Goal: Task Accomplishment & Management: Manage account settings

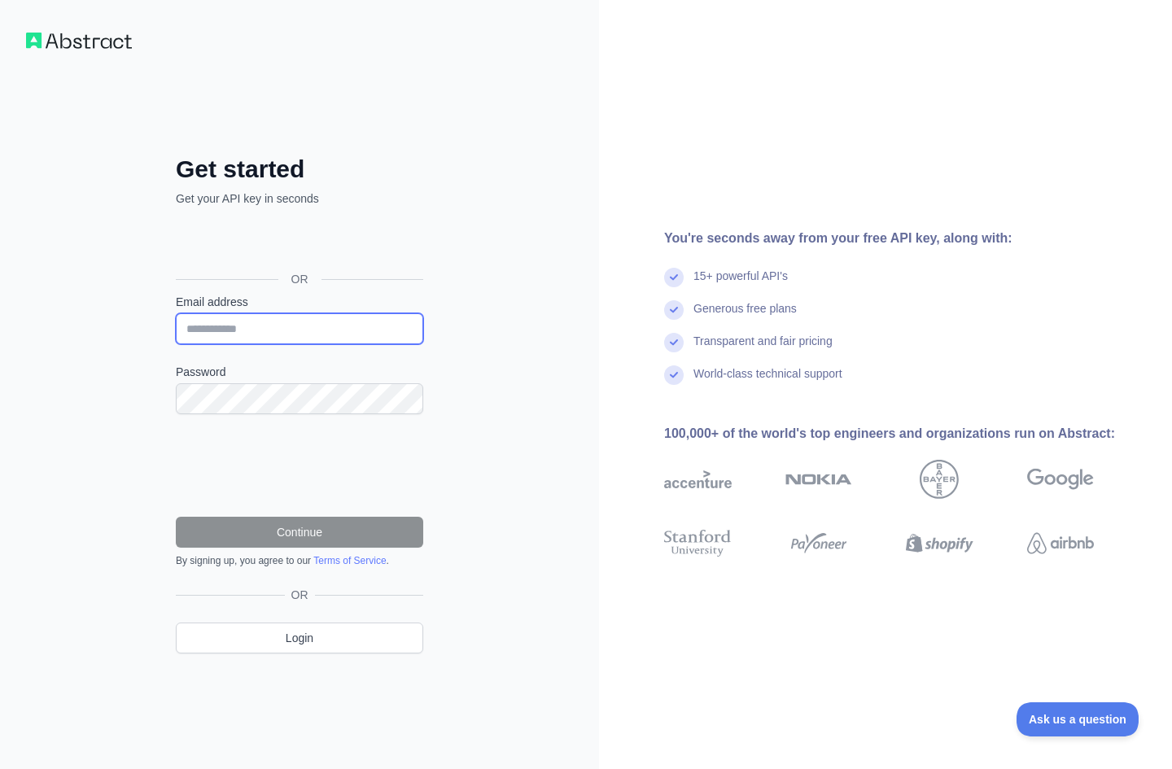
click at [298, 329] on input "Email address" at bounding box center [299, 328] width 247 height 31
type input "**********"
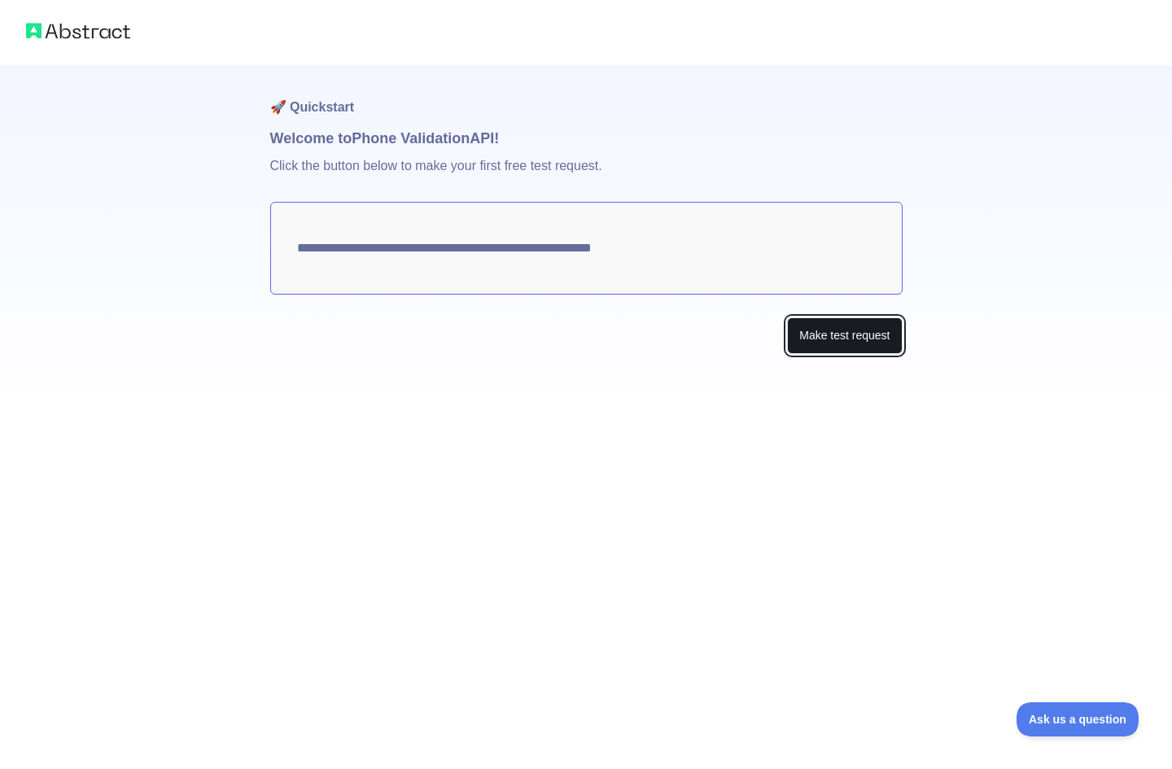
click at [845, 349] on button "Make test request" at bounding box center [844, 335] width 115 height 37
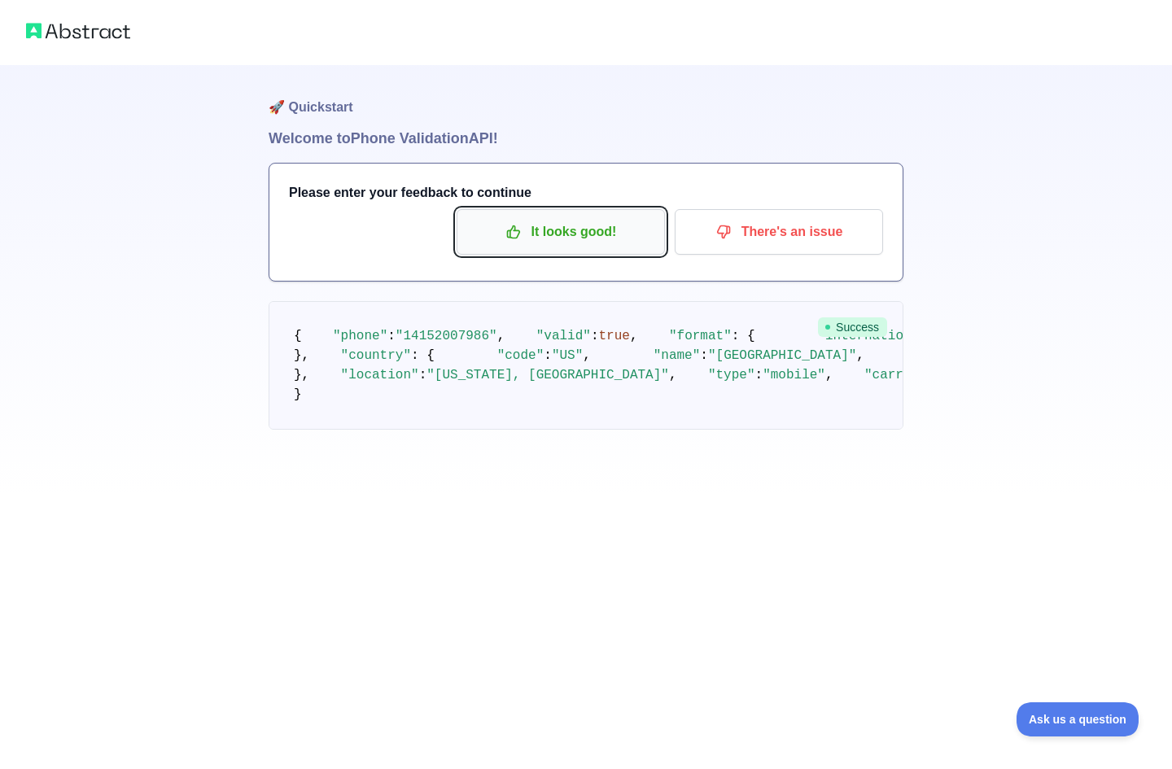
click at [518, 238] on icon "button" at bounding box center [513, 232] width 16 height 16
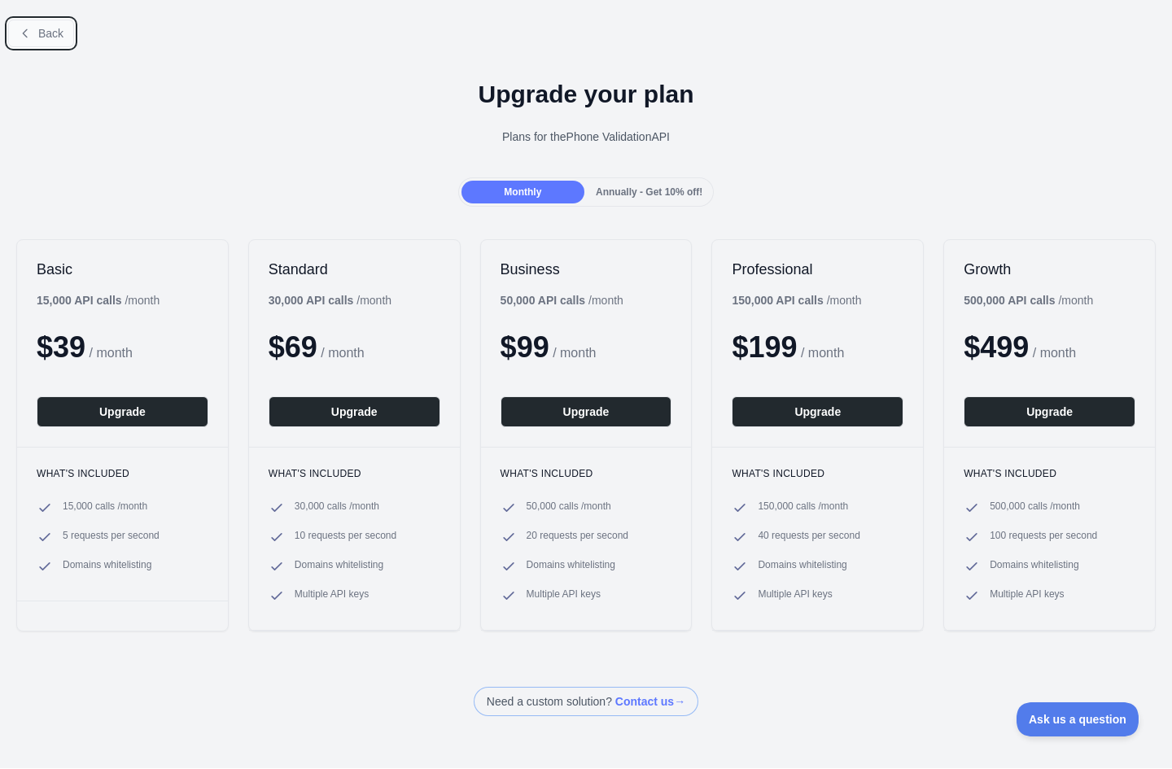
click at [37, 30] on button "Back" at bounding box center [41, 34] width 66 height 28
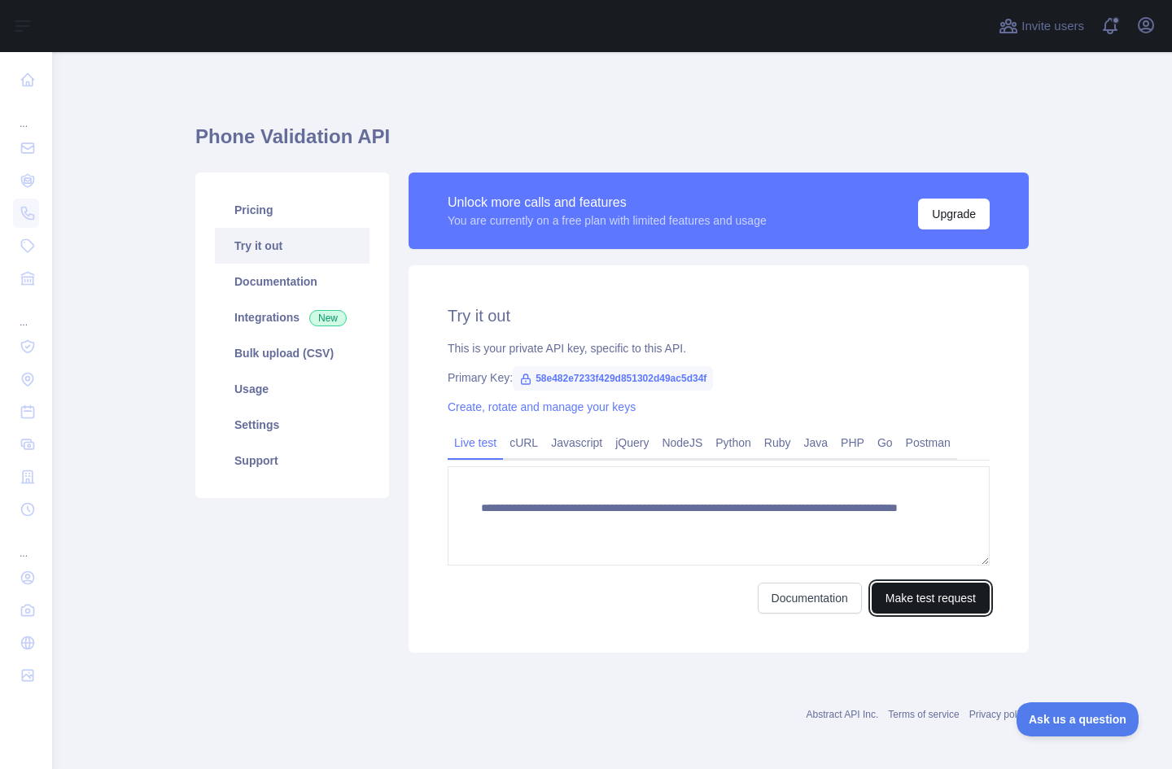
click at [923, 600] on button "Make test request" at bounding box center [930, 598] width 118 height 31
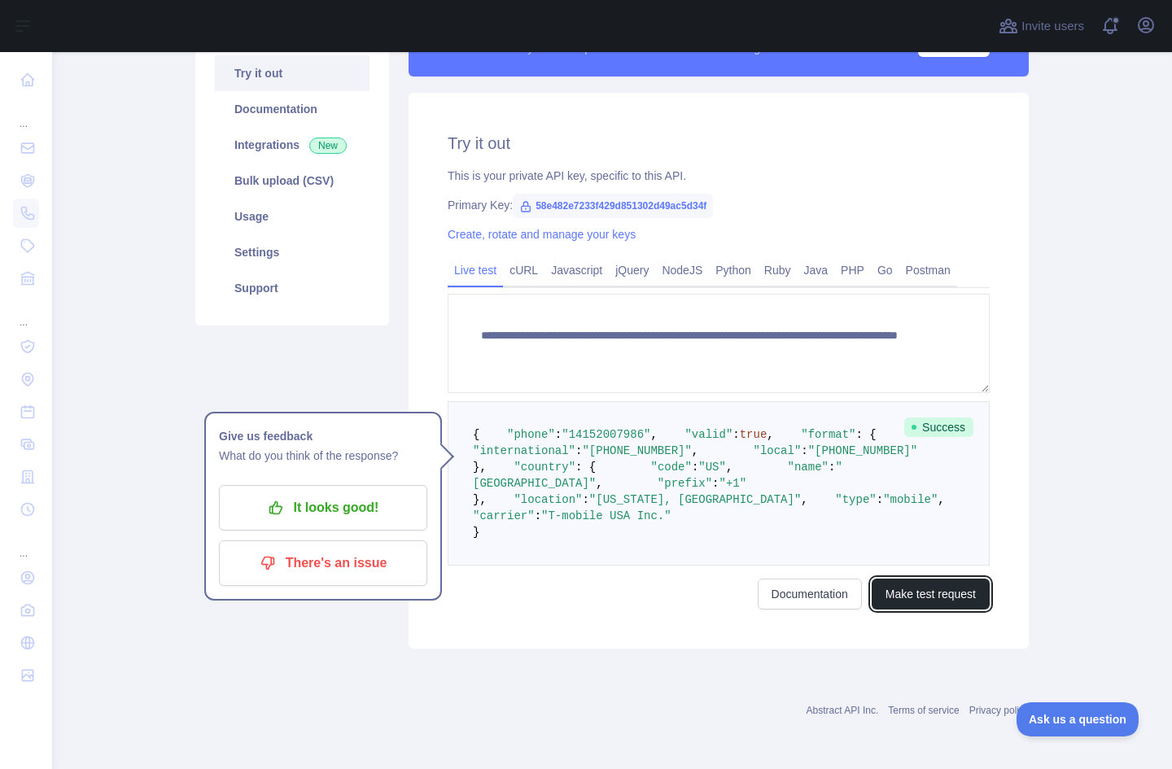
scroll to position [244, 0]
click at [351, 494] on p "It looks good!" at bounding box center [323, 508] width 184 height 28
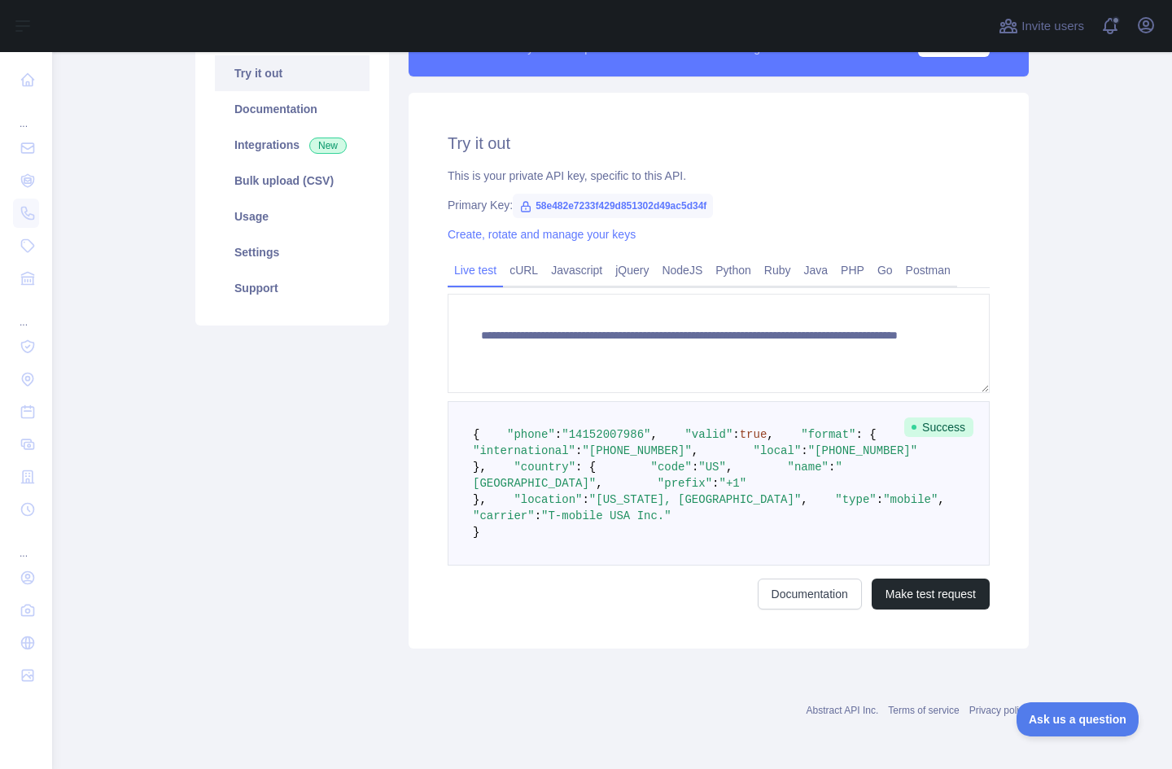
scroll to position [75, 0]
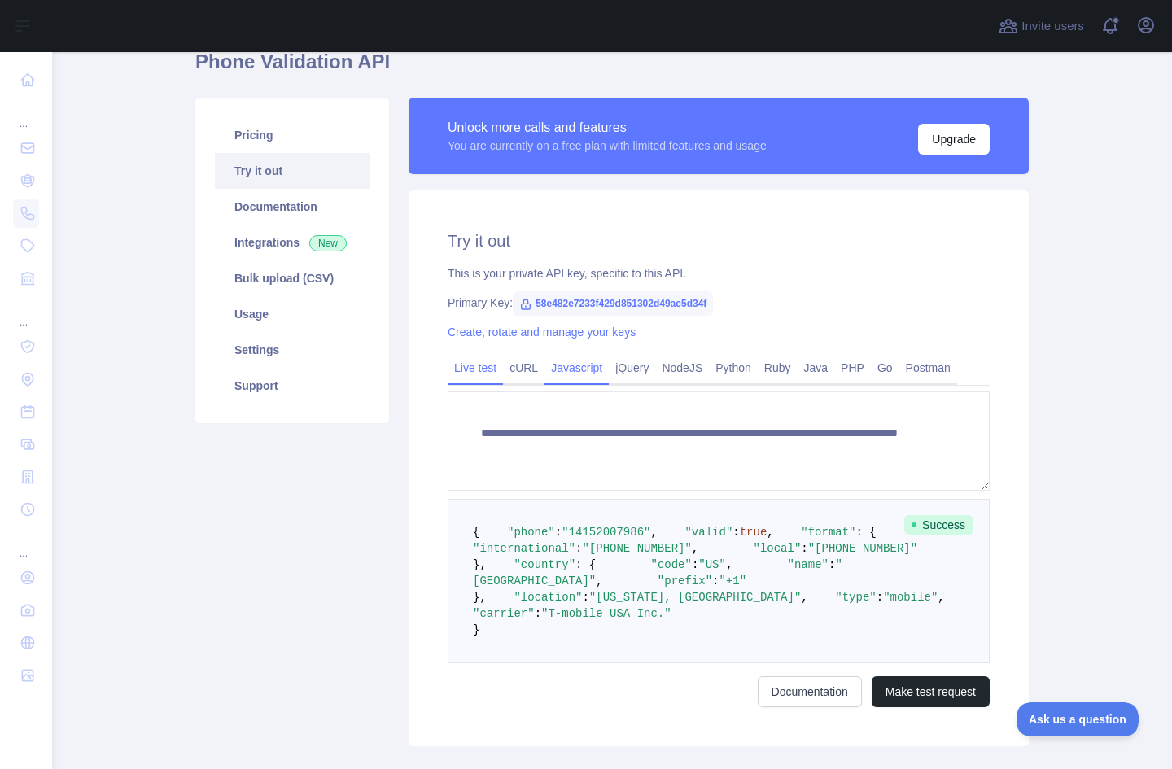
click at [572, 369] on link "Javascript" at bounding box center [576, 368] width 64 height 26
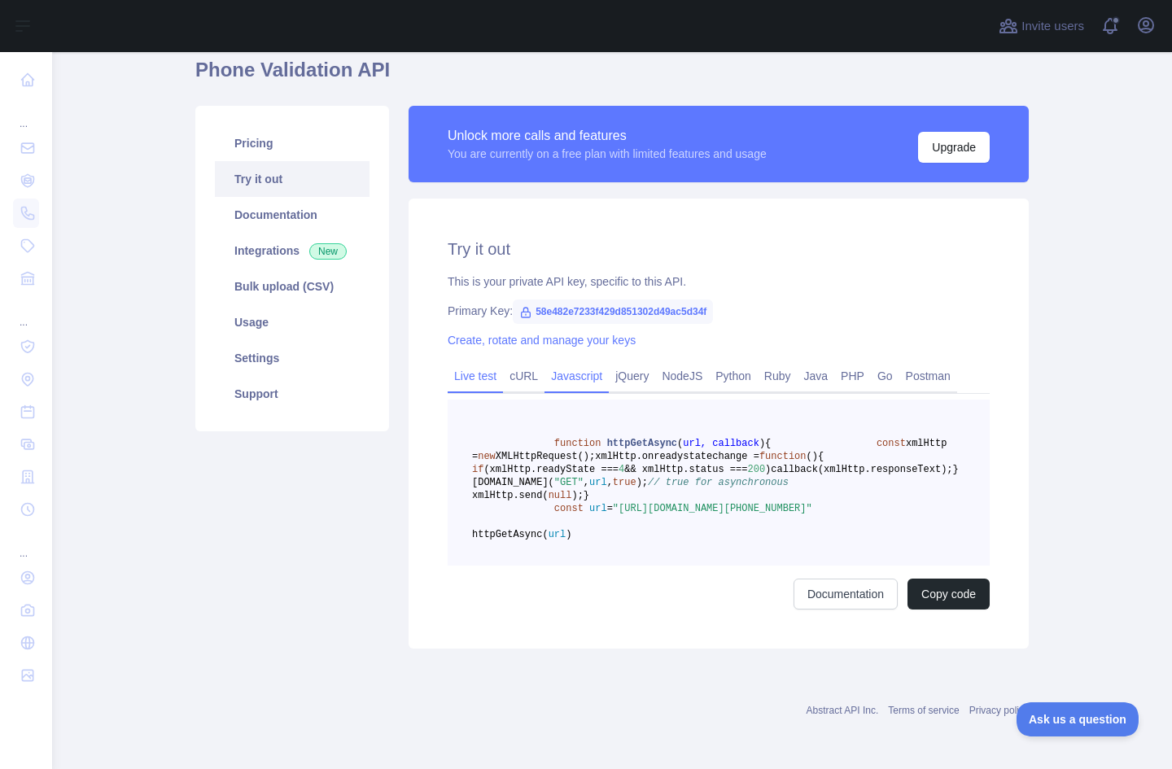
click at [475, 366] on link "Live test" at bounding box center [474, 376] width 55 height 26
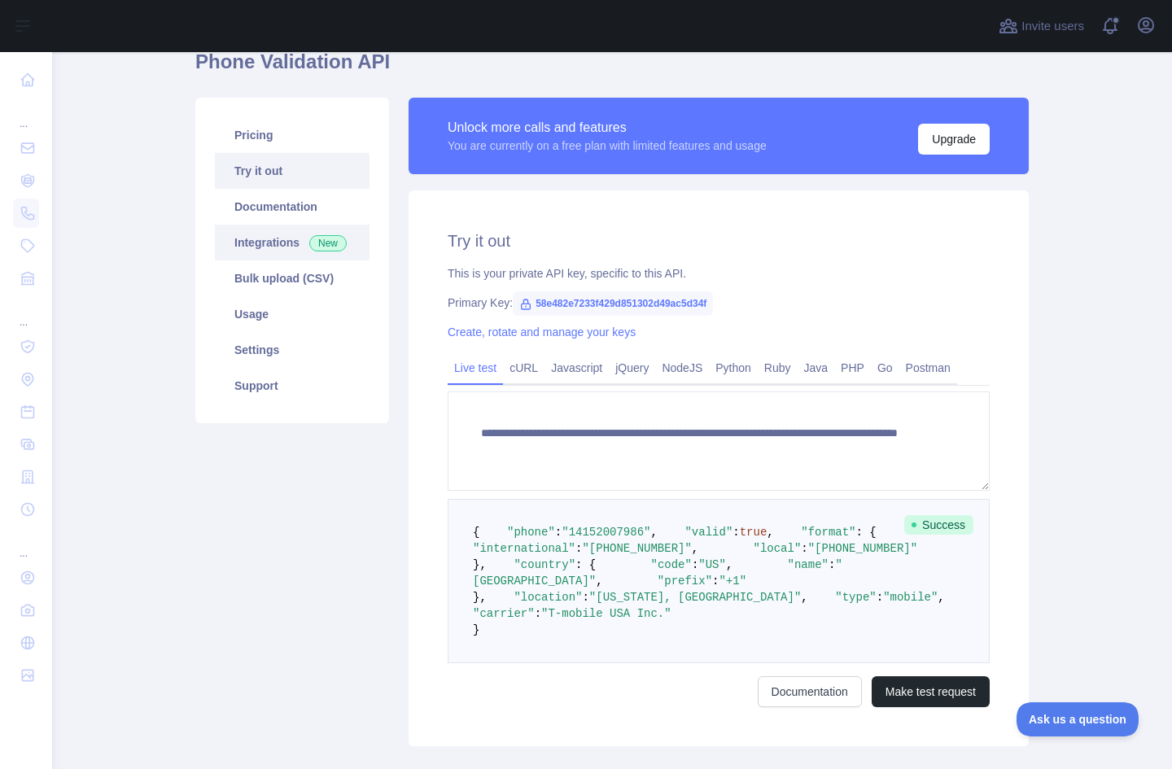
click at [299, 238] on link "Integrations New" at bounding box center [292, 243] width 155 height 36
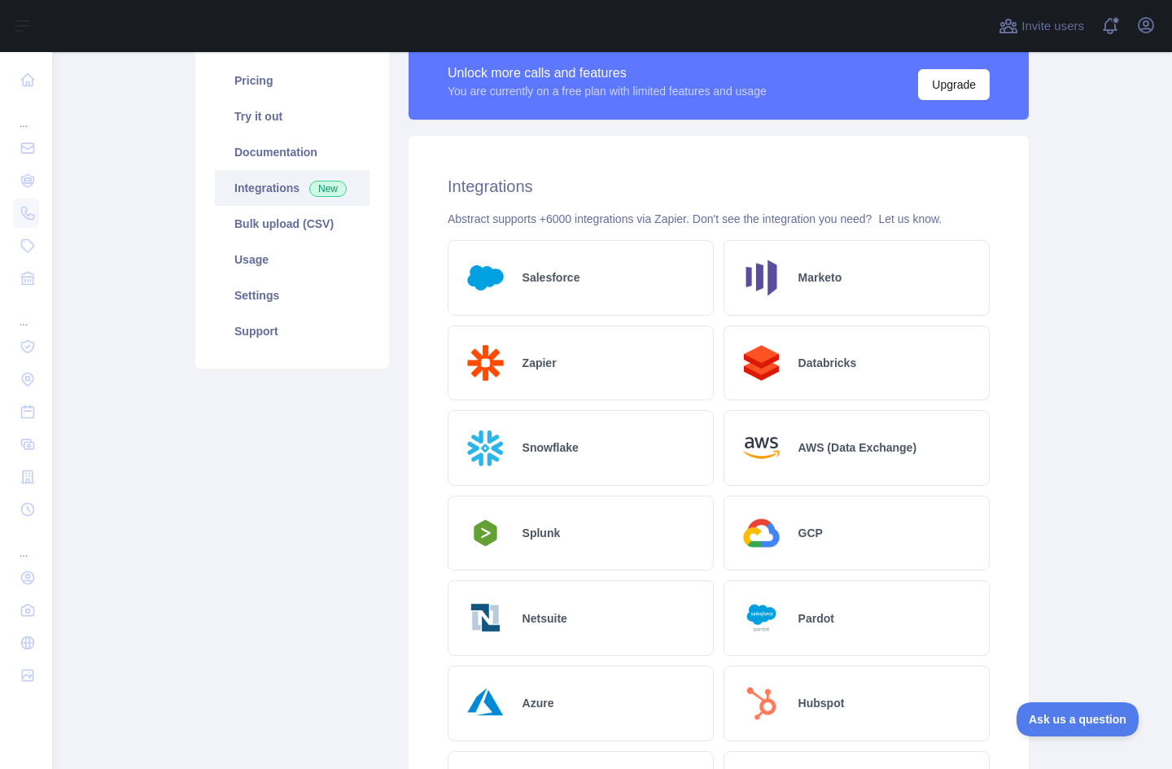
scroll to position [121, 0]
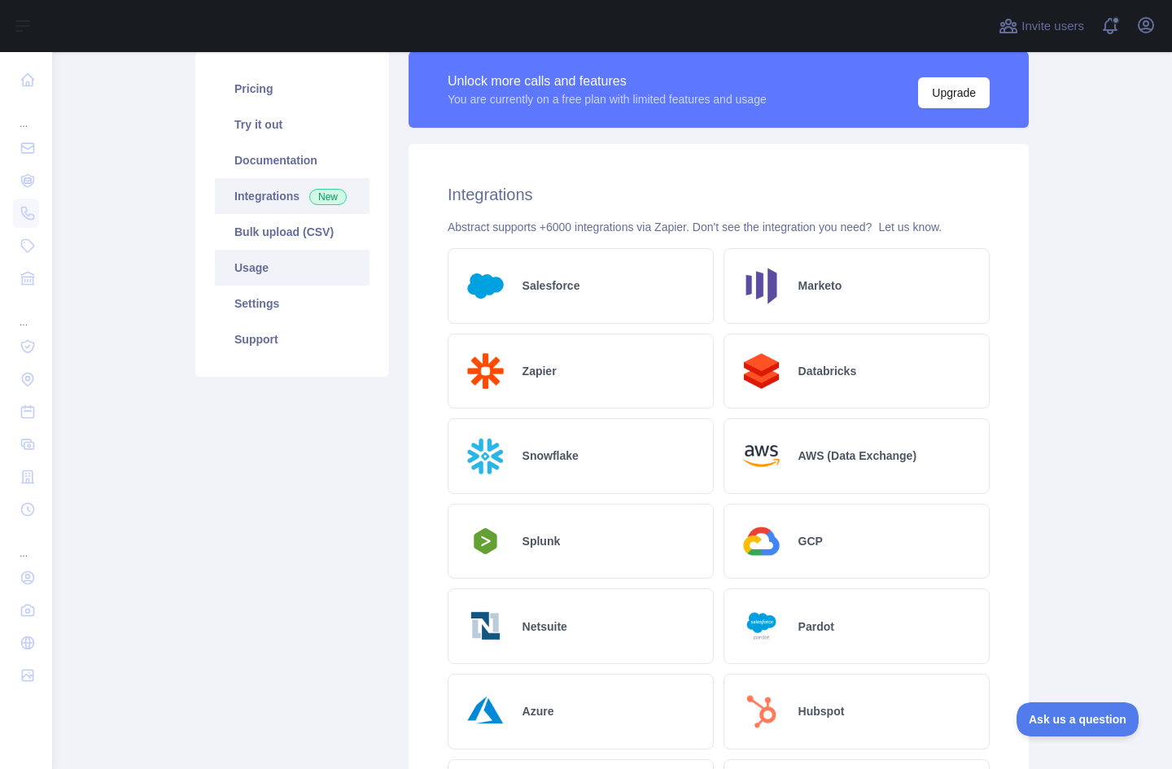
click at [318, 267] on link "Usage" at bounding box center [292, 268] width 155 height 36
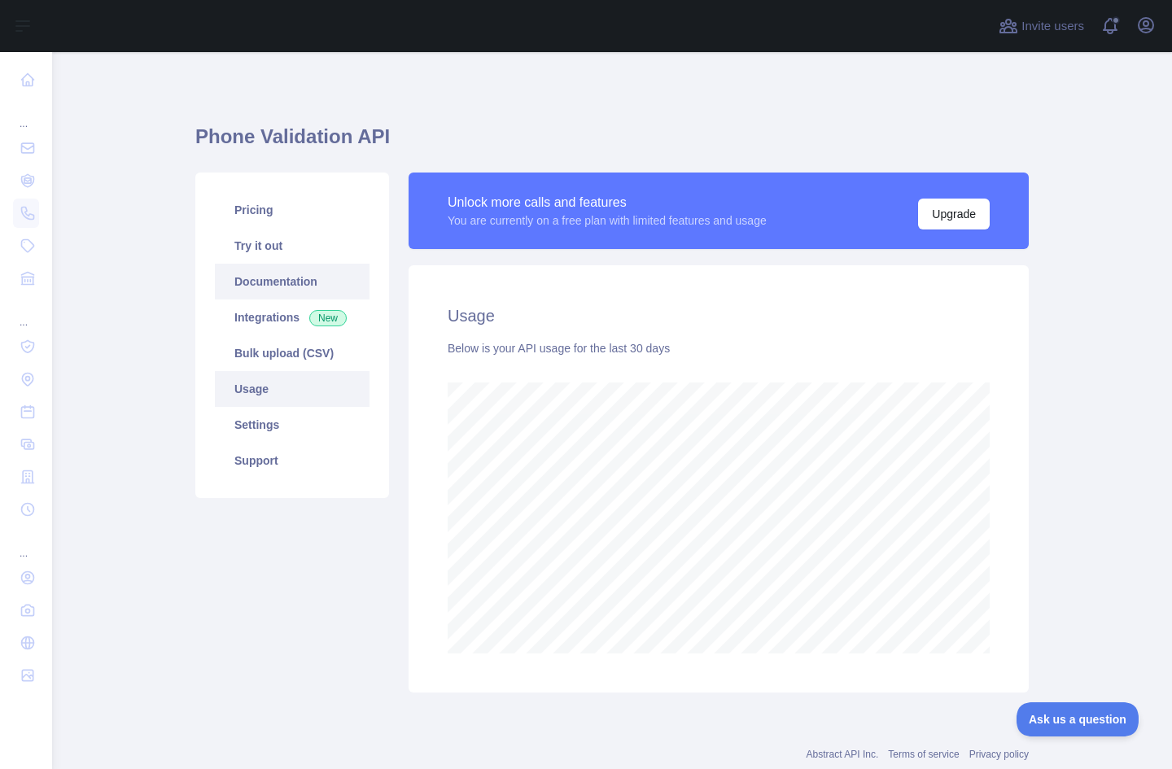
scroll to position [717, 1107]
click at [277, 237] on link "Try it out" at bounding box center [292, 246] width 155 height 36
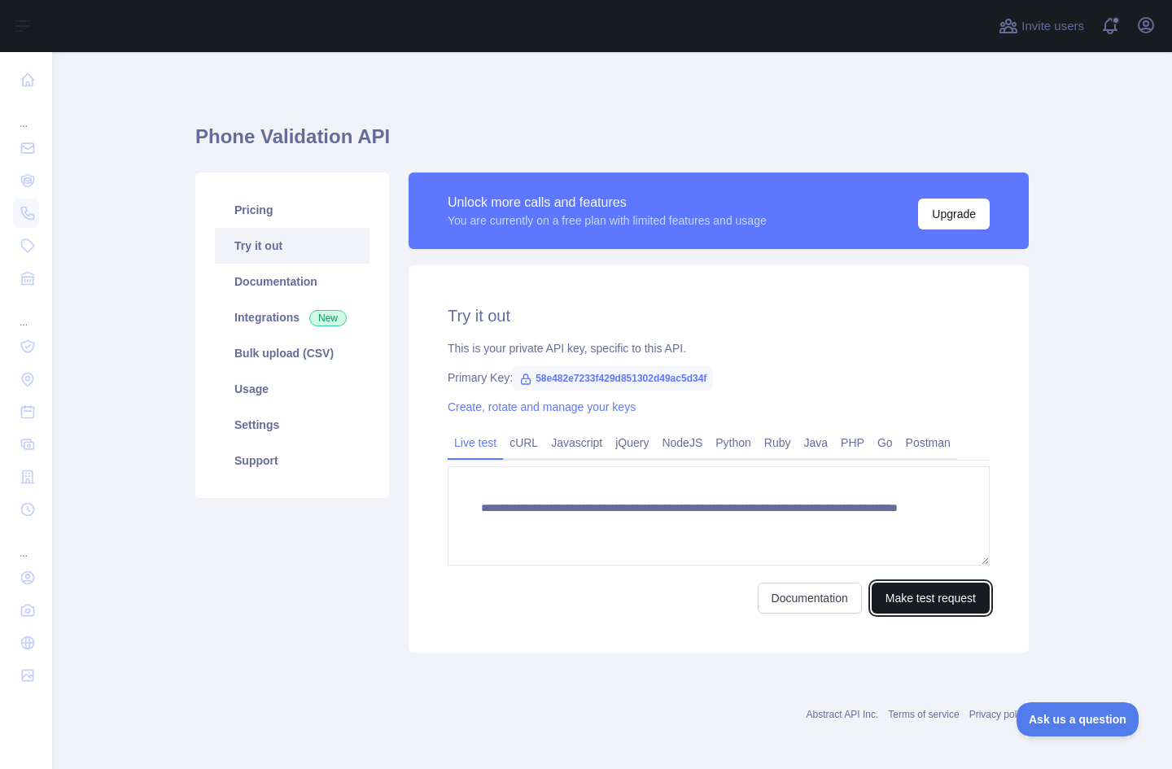
click at [953, 604] on button "Make test request" at bounding box center [930, 598] width 118 height 31
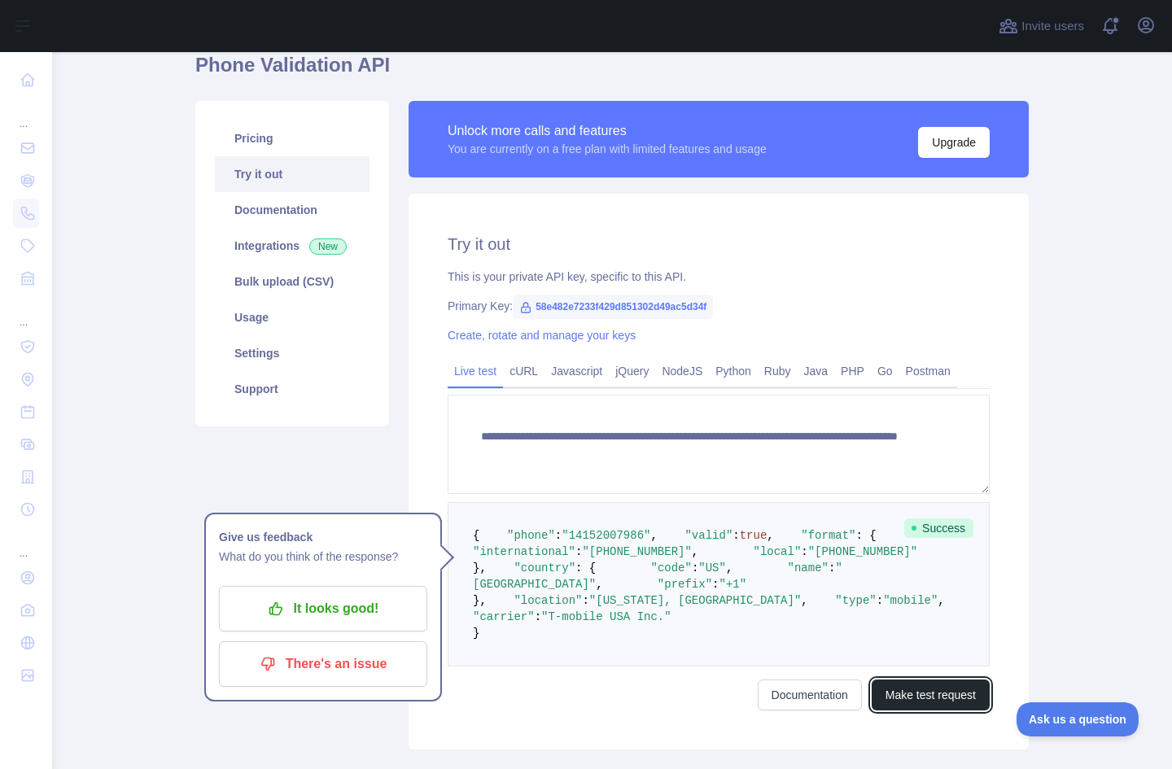
scroll to position [81, 0]
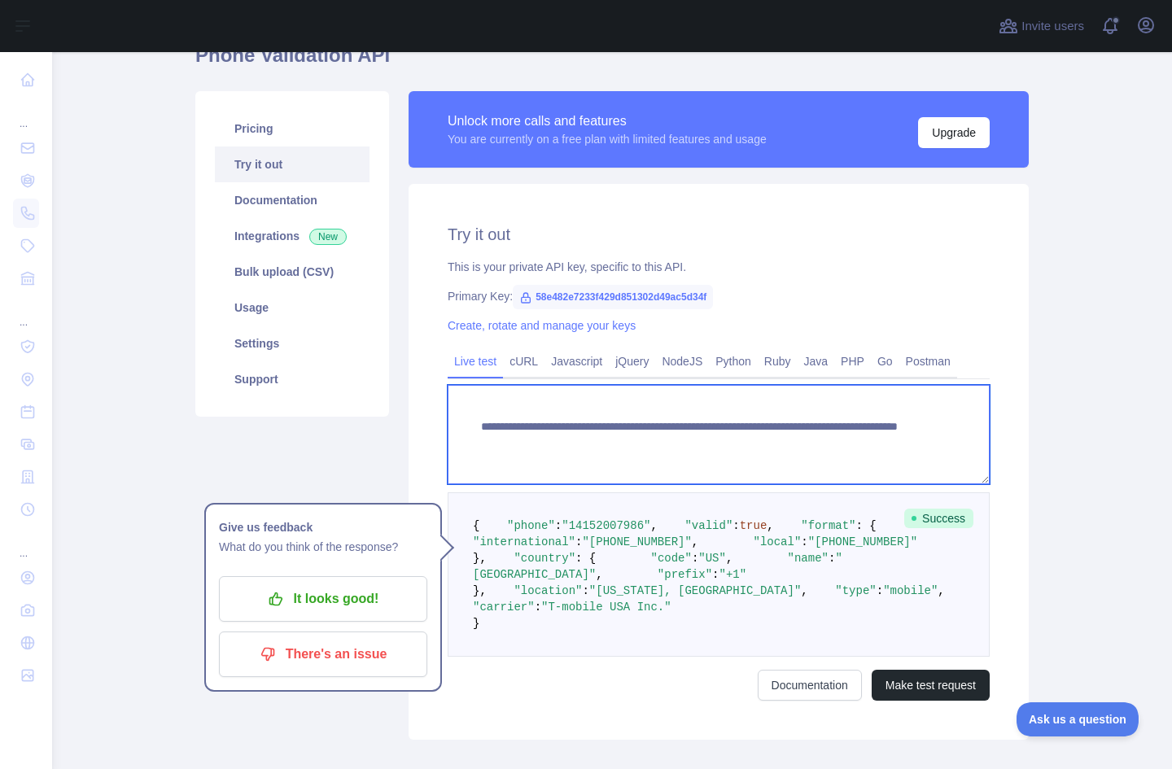
drag, startPoint x: 828, startPoint y: 446, endPoint x: 761, endPoint y: 457, distance: 67.7
click at [761, 457] on textarea "**********" at bounding box center [718, 434] width 542 height 99
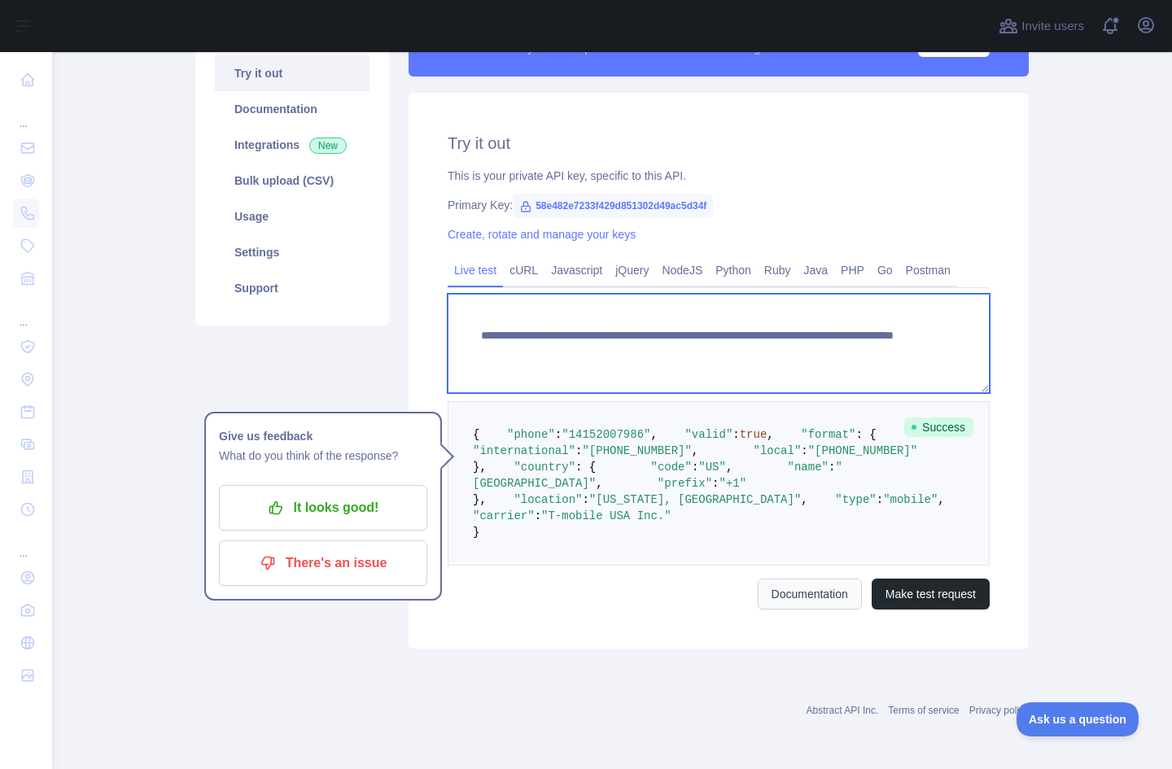
scroll to position [319, 0]
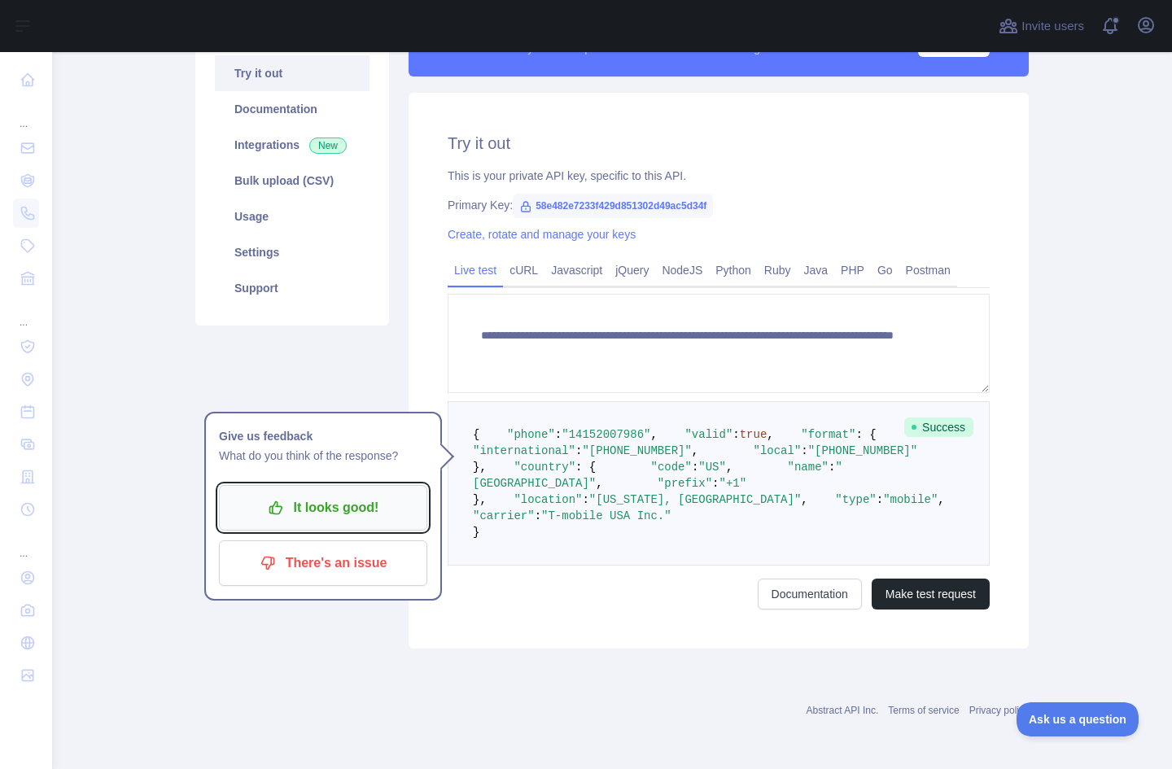
click at [357, 494] on p "It looks good!" at bounding box center [323, 508] width 184 height 28
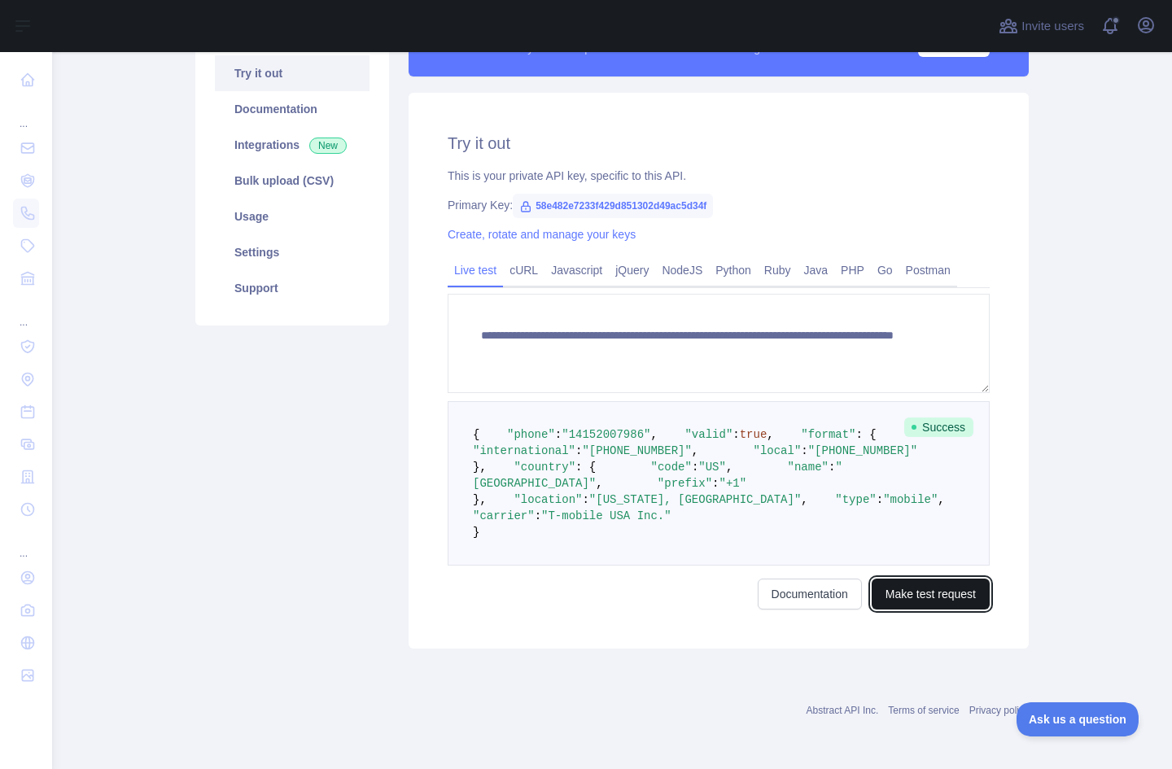
click at [915, 593] on button "Make test request" at bounding box center [930, 593] width 118 height 31
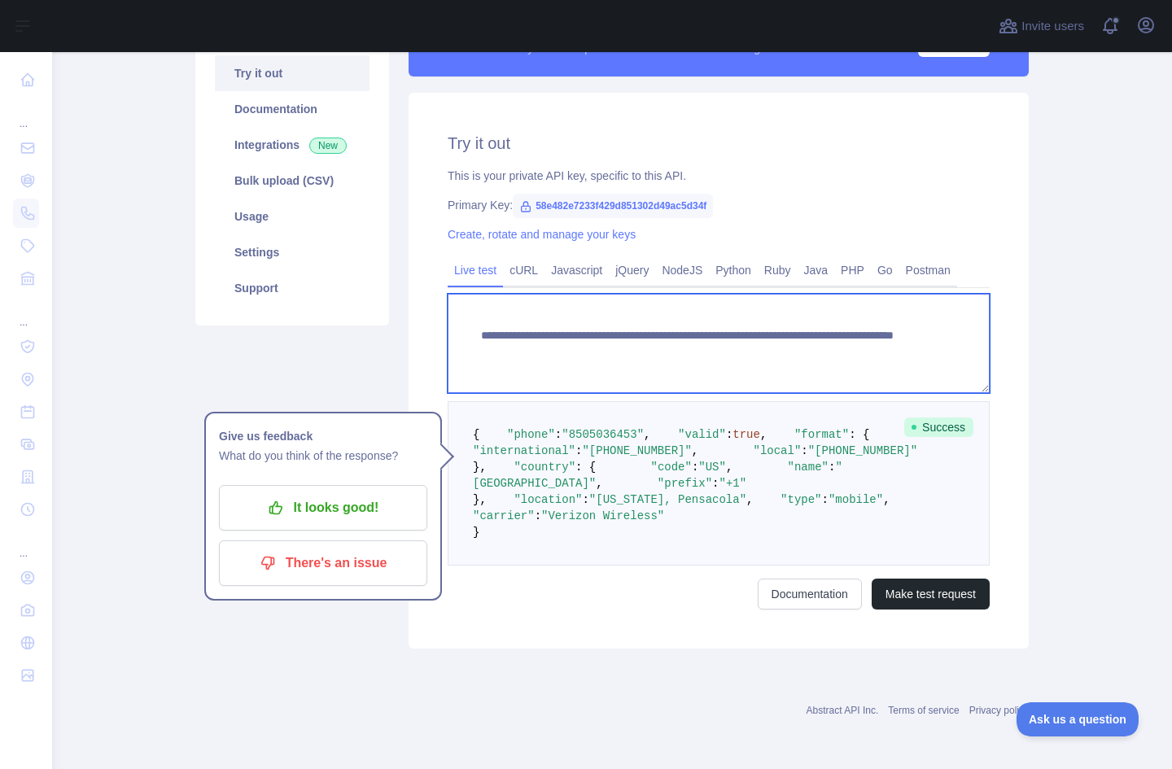
drag, startPoint x: 822, startPoint y: 212, endPoint x: 758, endPoint y: 224, distance: 64.5
click at [758, 294] on textarea "**********" at bounding box center [718, 343] width 542 height 99
type textarea "**********"
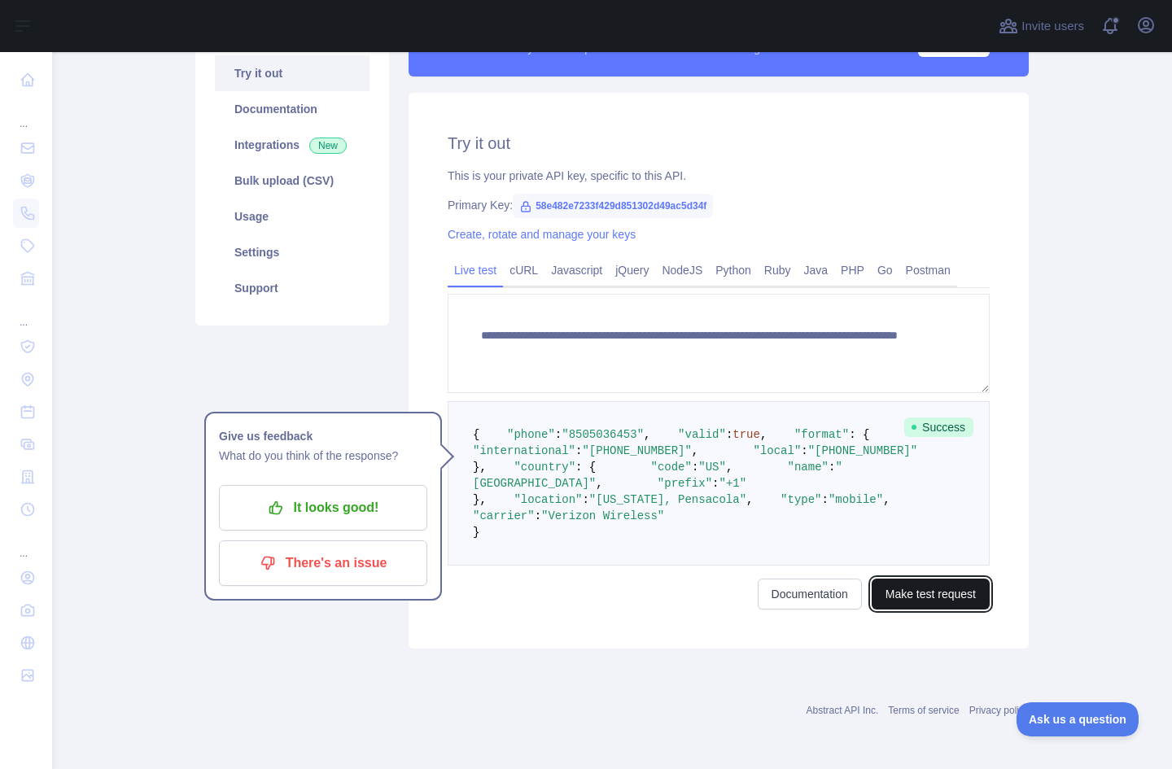
click at [914, 592] on button "Make test request" at bounding box center [930, 593] width 118 height 31
drag, startPoint x: 566, startPoint y: 514, endPoint x: 616, endPoint y: 520, distance: 50.0
click at [616, 520] on span ""T-mobile USA Inc."" at bounding box center [606, 515] width 130 height 13
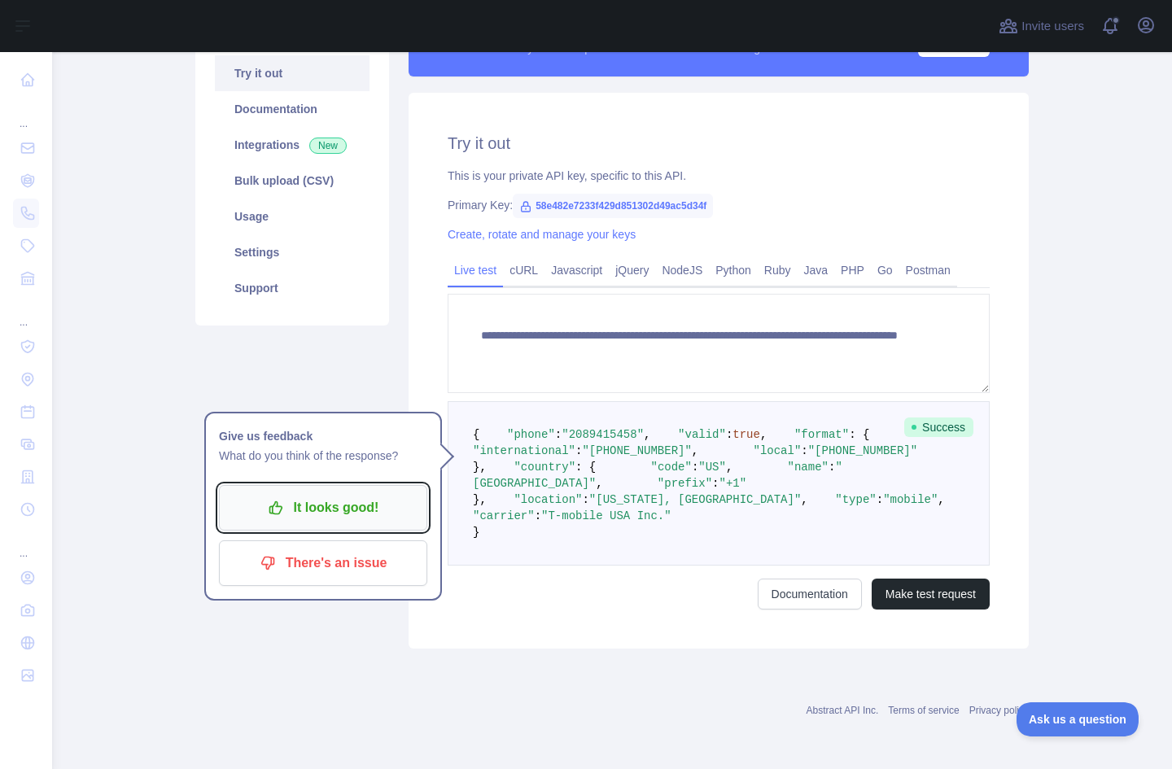
click at [318, 485] on button "It looks good!" at bounding box center [323, 508] width 208 height 46
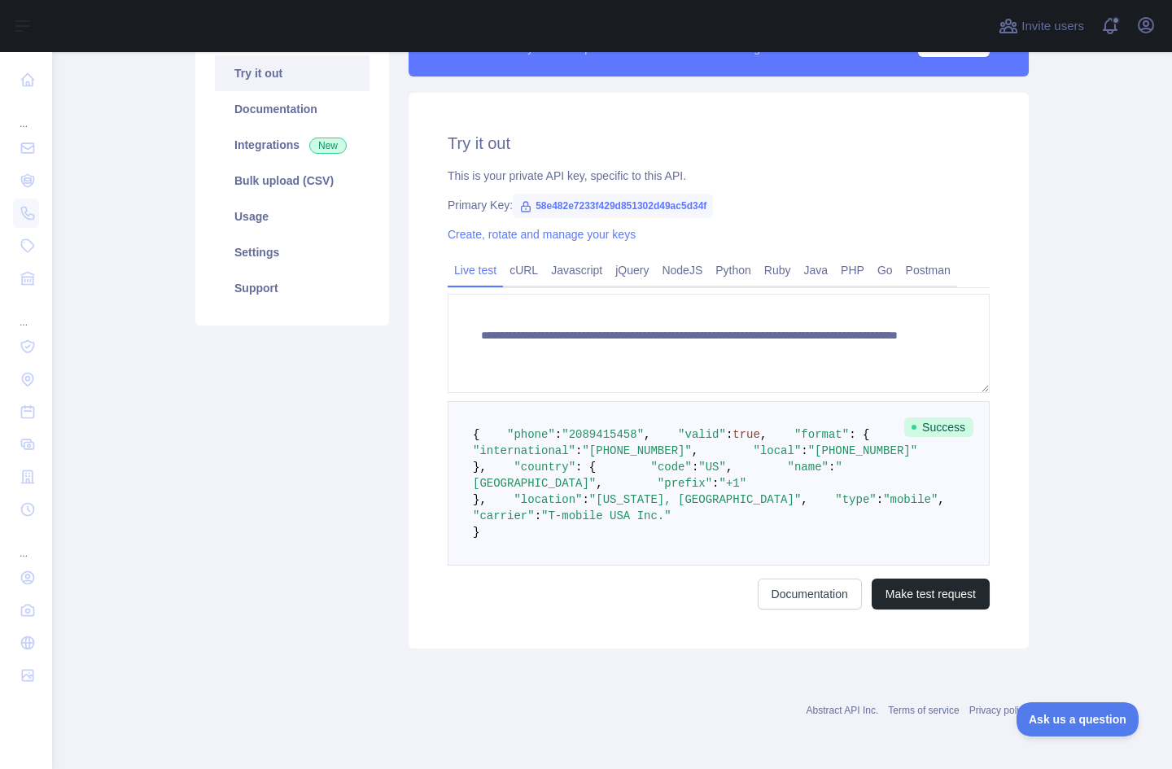
click at [594, 520] on span ""T-mobile USA Inc."" at bounding box center [606, 515] width 130 height 13
click at [593, 520] on span ""T-mobile USA Inc."" at bounding box center [606, 515] width 130 height 13
click at [591, 520] on span ""T-mobile USA Inc."" at bounding box center [606, 515] width 130 height 13
click at [590, 521] on span ""T-mobile USA Inc."" at bounding box center [606, 515] width 130 height 13
drag, startPoint x: 665, startPoint y: 371, endPoint x: 613, endPoint y: 372, distance: 51.3
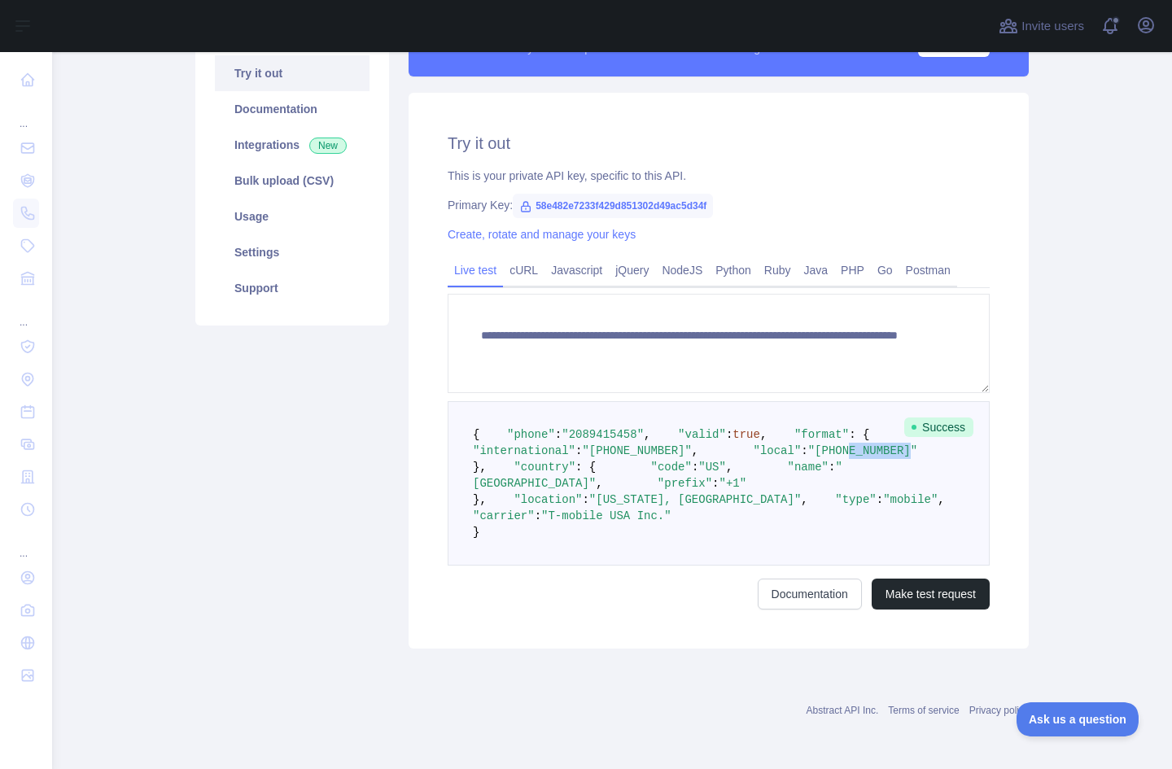
click at [808, 444] on span ""(208) 941-5458"" at bounding box center [862, 450] width 109 height 13
click at [593, 519] on span ""T-mobile USA Inc."" at bounding box center [606, 515] width 130 height 13
drag, startPoint x: 592, startPoint y: 519, endPoint x: 593, endPoint y: 510, distance: 9.0
click at [591, 513] on span ""T-mobile USA Inc."" at bounding box center [606, 515] width 130 height 13
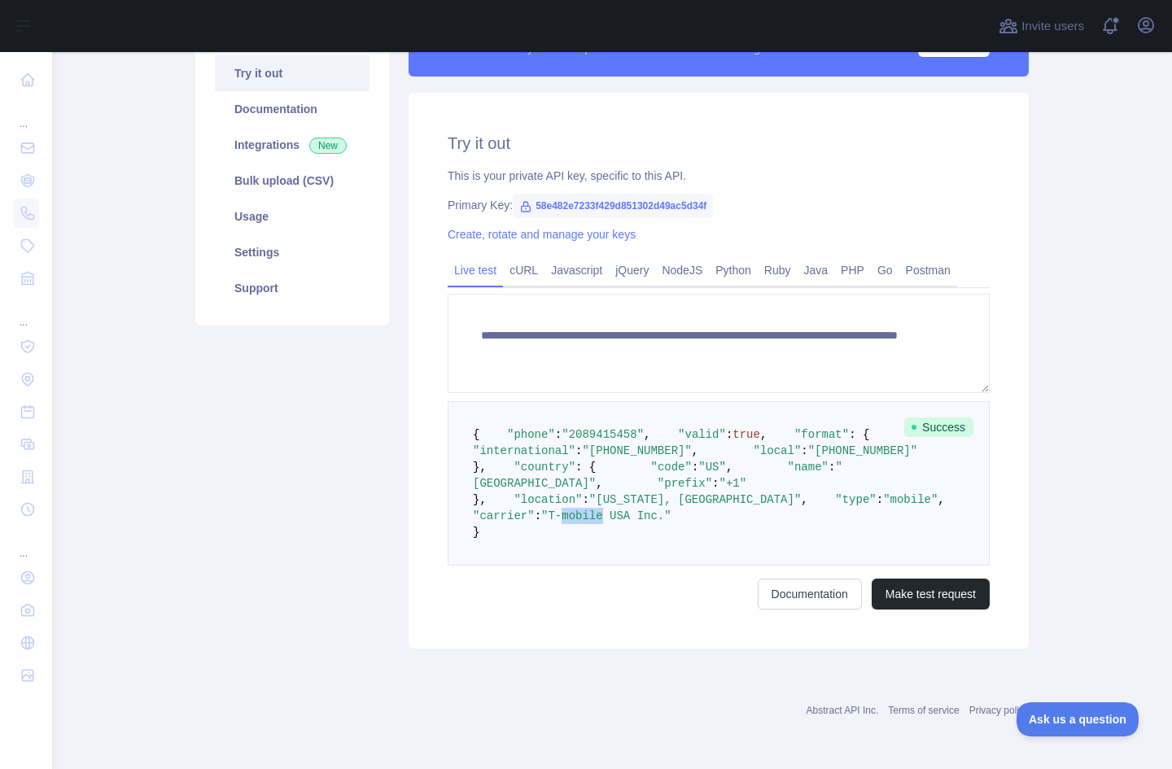
click at [593, 510] on span ""T-mobile USA Inc."" at bounding box center [606, 515] width 130 height 13
click at [600, 509] on span ""T-mobile USA Inc."" at bounding box center [606, 515] width 130 height 13
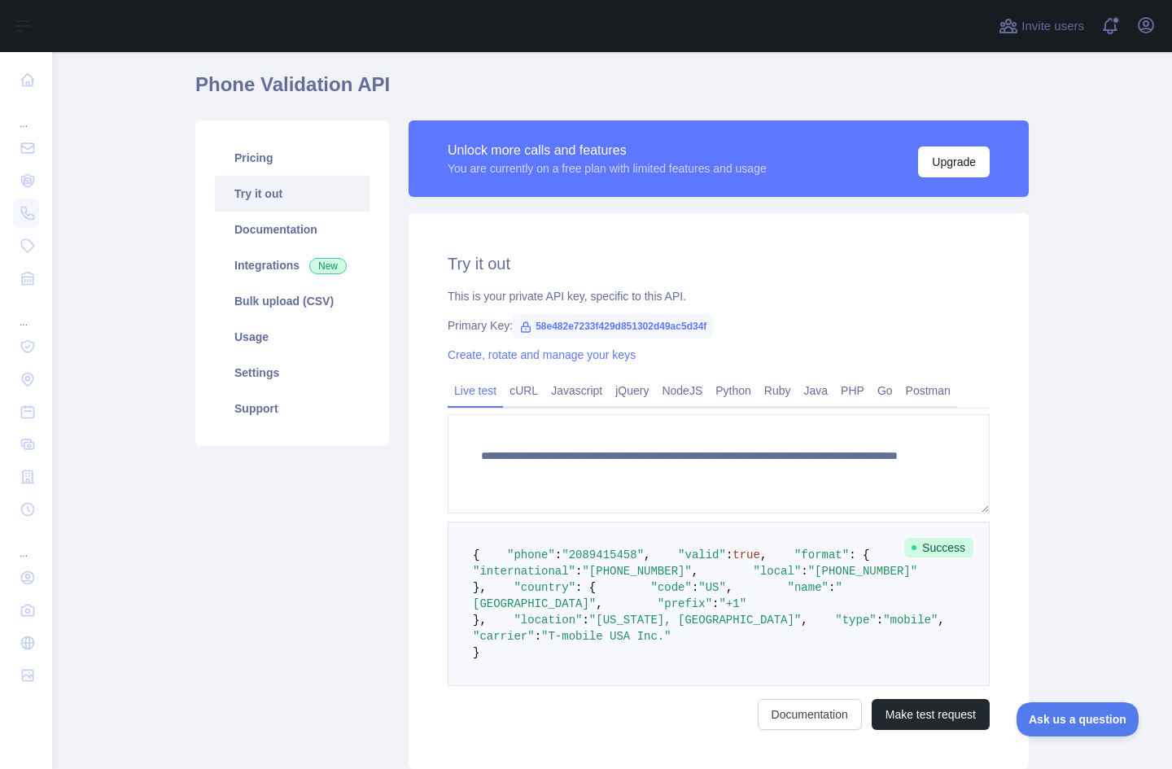
scroll to position [0, 0]
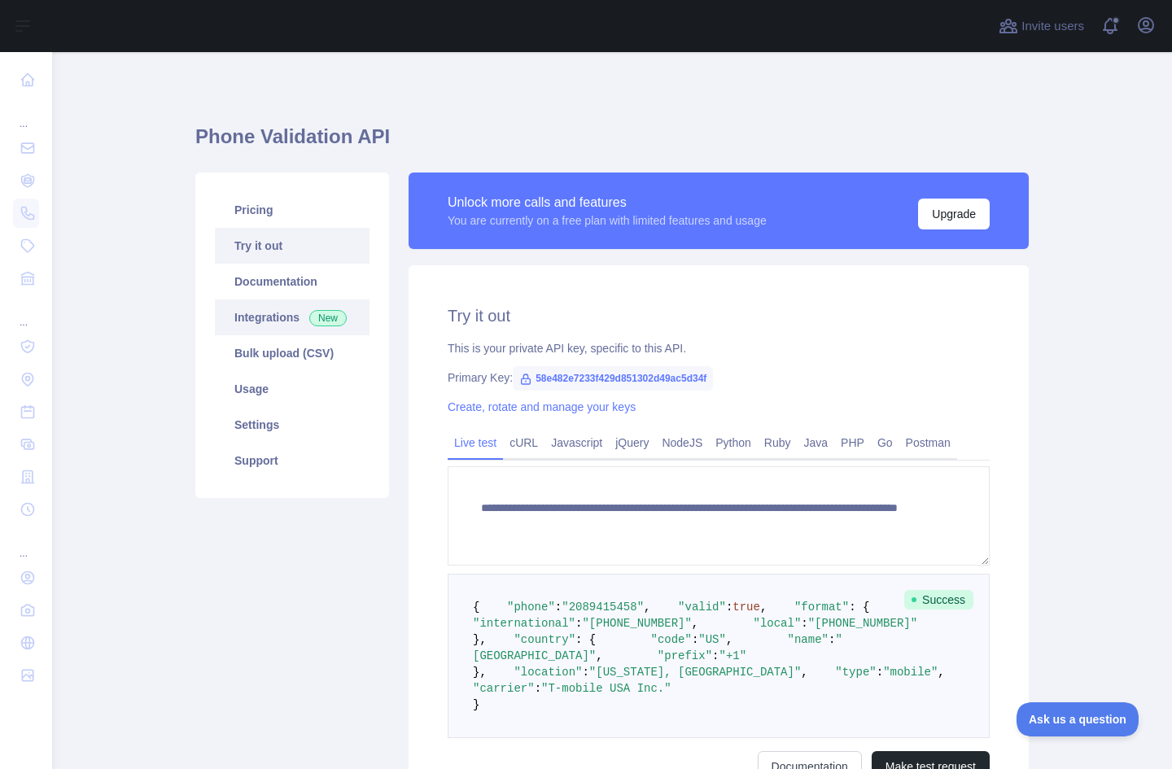
click at [264, 315] on link "Integrations New" at bounding box center [292, 317] width 155 height 36
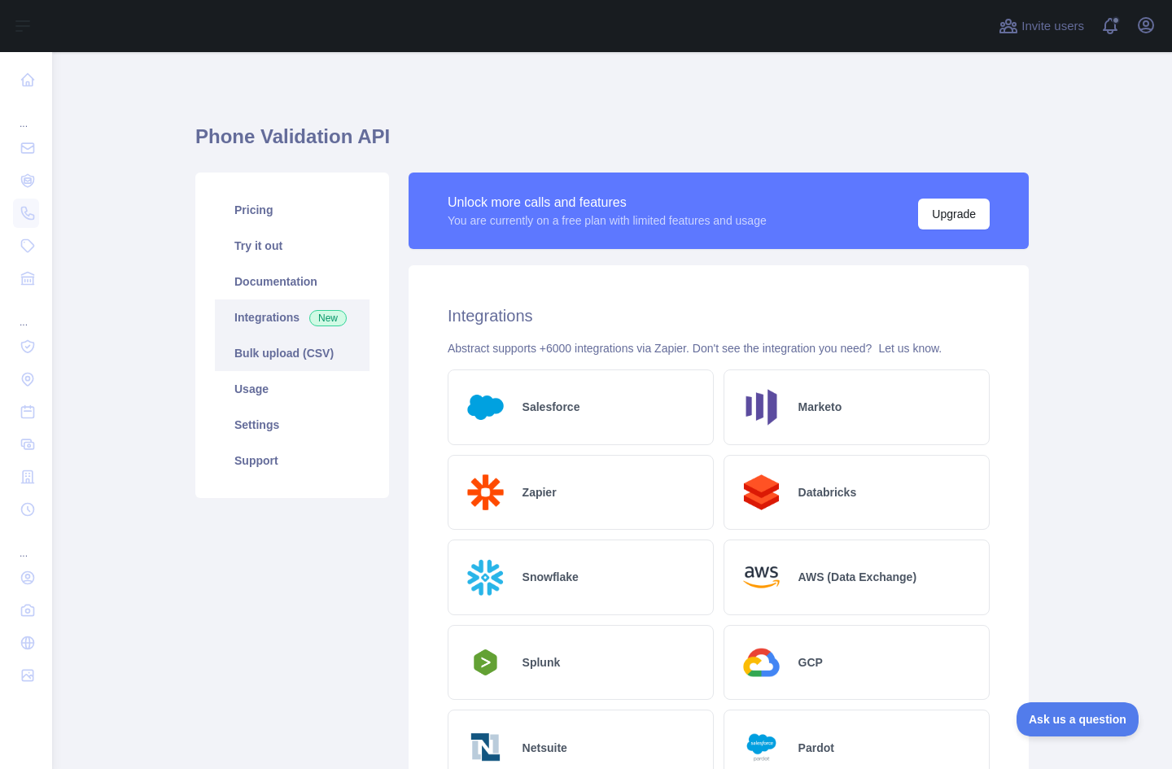
click at [281, 351] on link "Bulk upload (CSV)" at bounding box center [292, 353] width 155 height 36
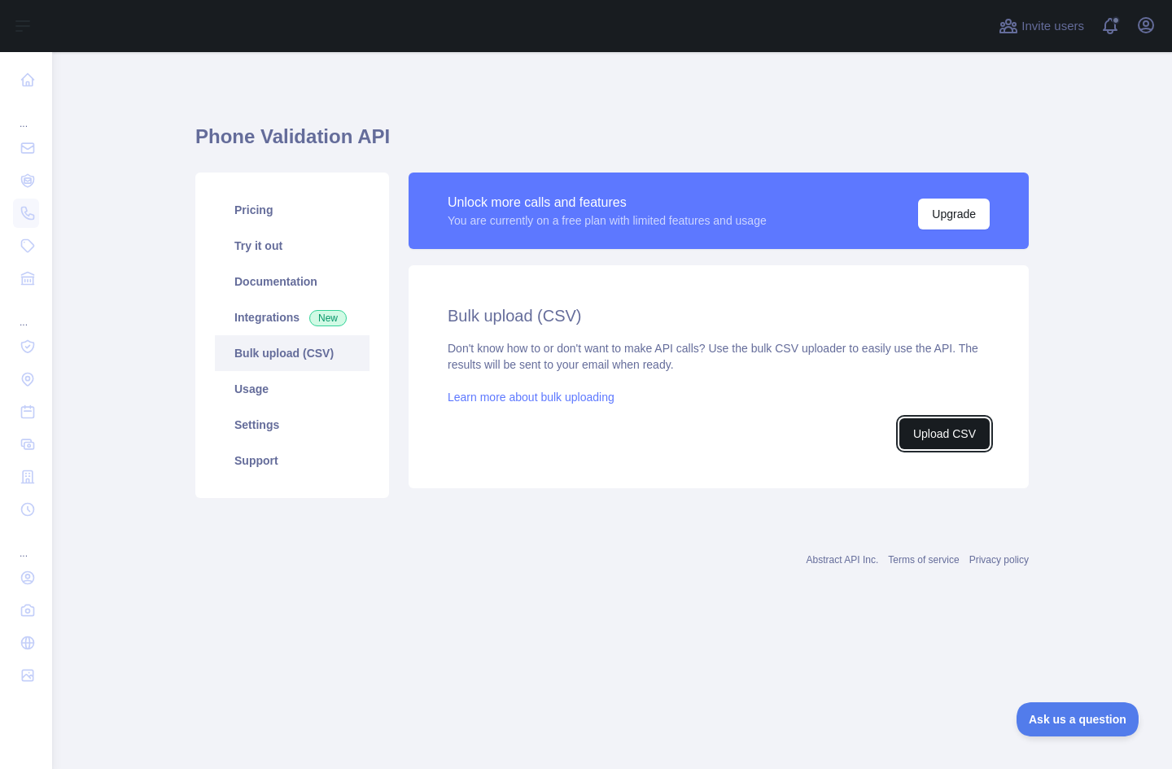
click at [929, 432] on button "Upload CSV" at bounding box center [944, 433] width 90 height 31
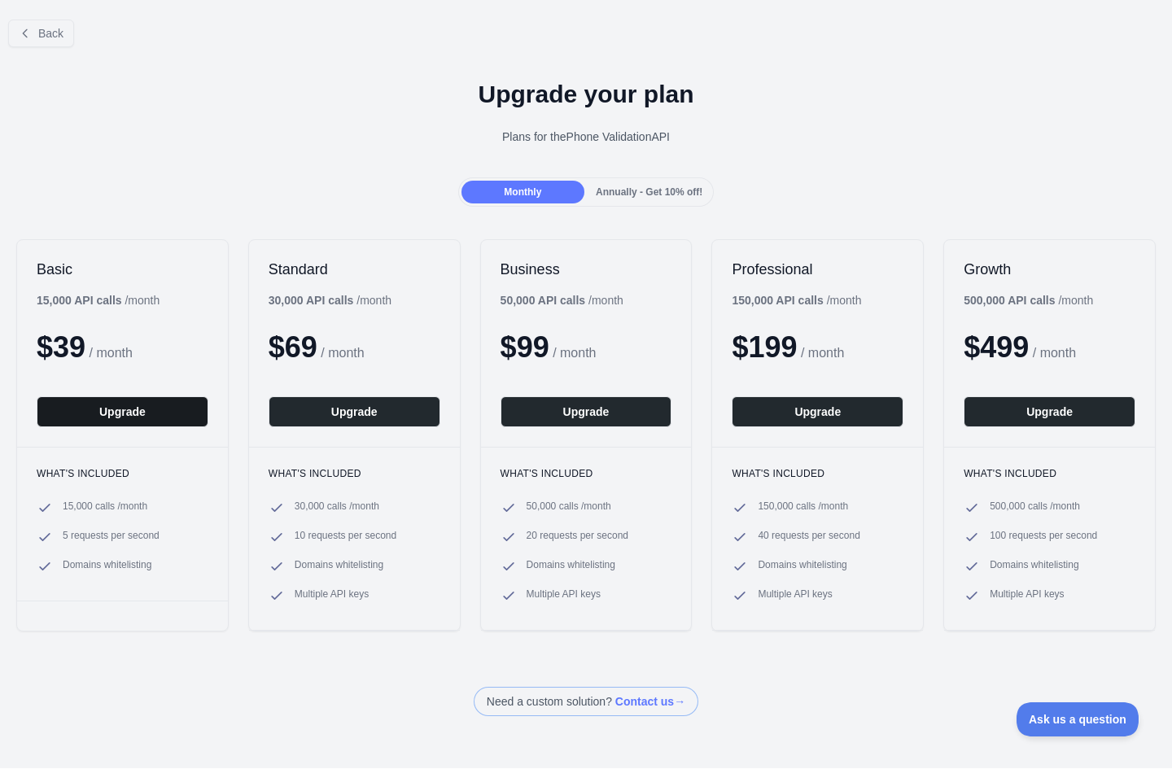
click at [121, 415] on button "Upgrade" at bounding box center [123, 411] width 172 height 31
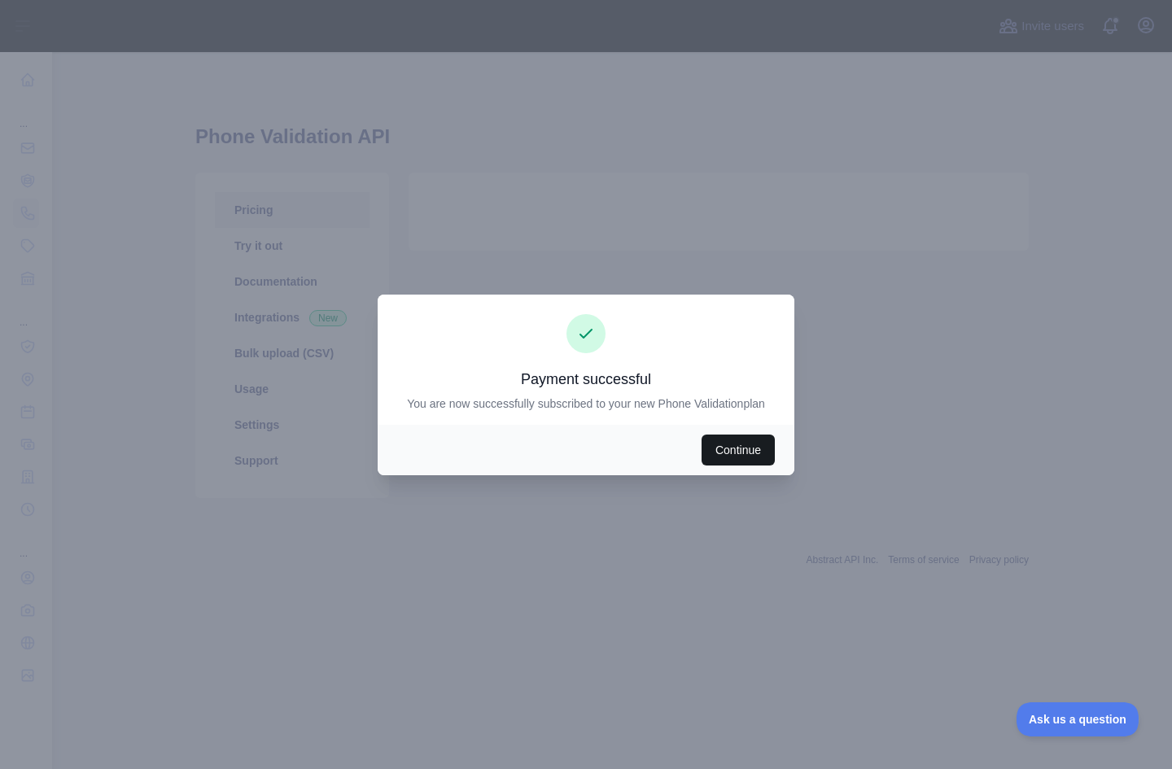
click at [718, 443] on button "Continue" at bounding box center [737, 449] width 73 height 31
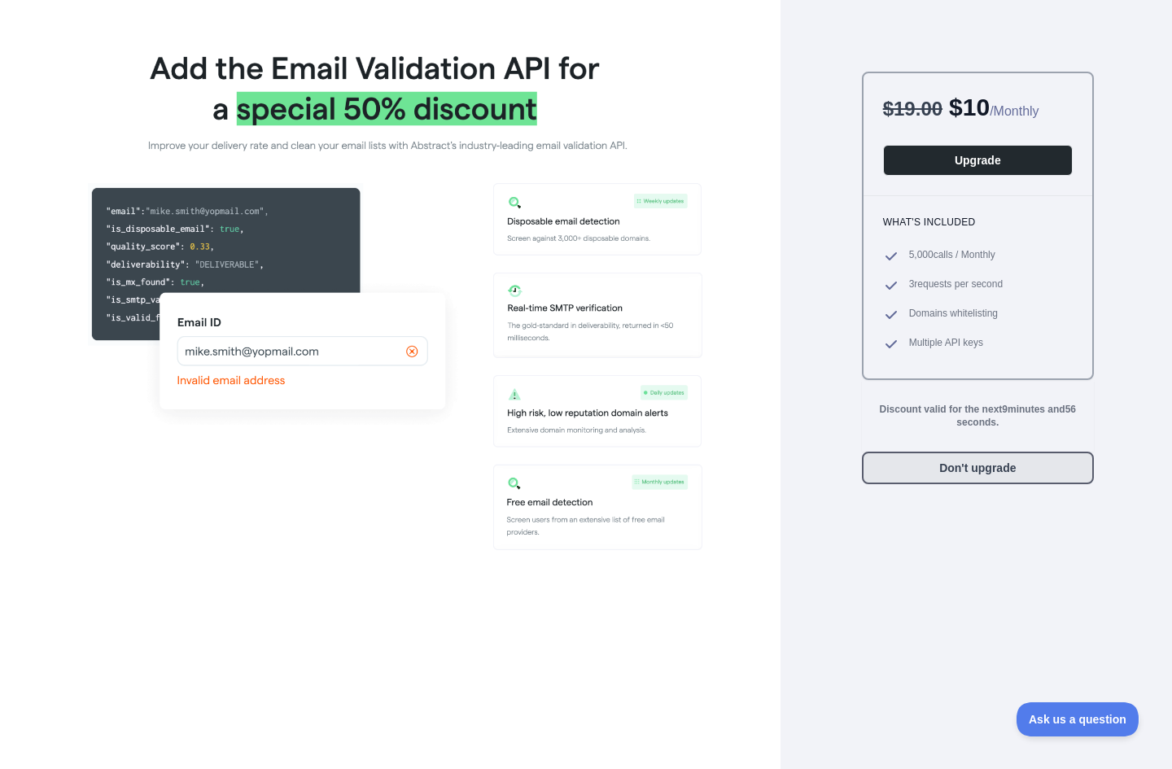
click at [915, 468] on button "Don't upgrade" at bounding box center [978, 468] width 232 height 33
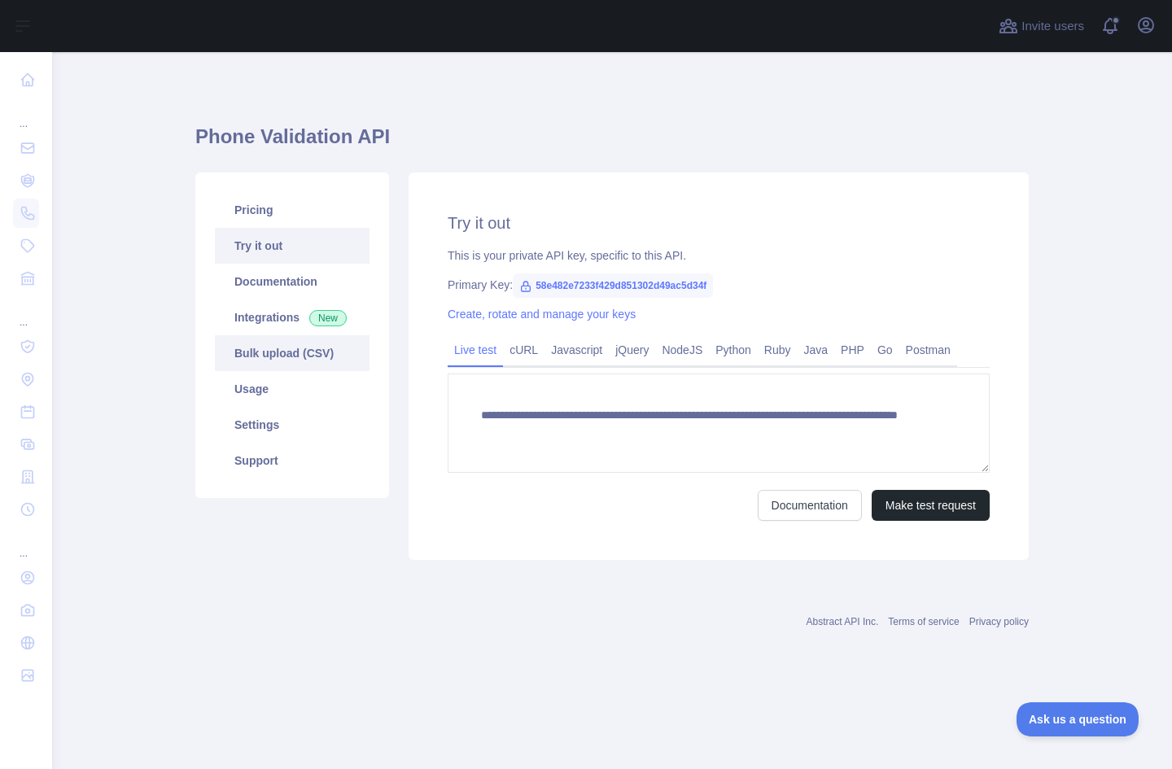
click at [260, 355] on link "Bulk upload (CSV)" at bounding box center [292, 353] width 155 height 36
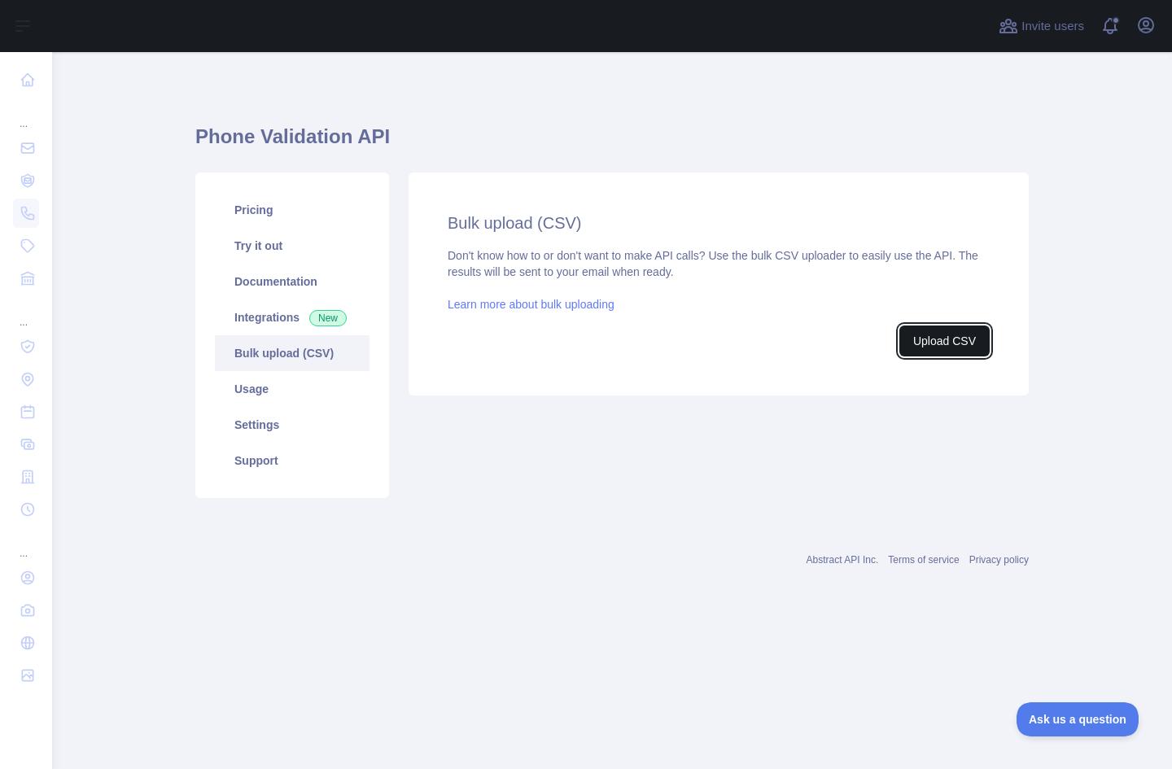
click at [935, 343] on button "Upload CSV" at bounding box center [944, 340] width 90 height 31
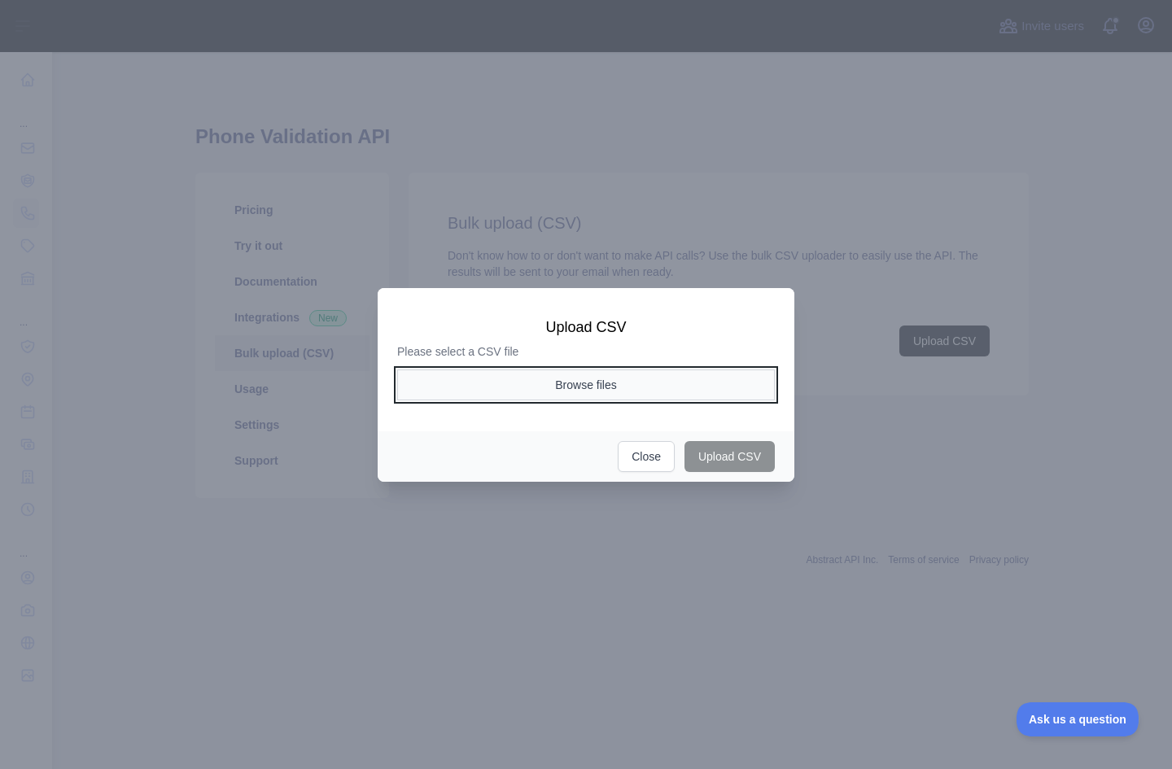
click at [692, 386] on button "Browse files" at bounding box center [585, 384] width 377 height 31
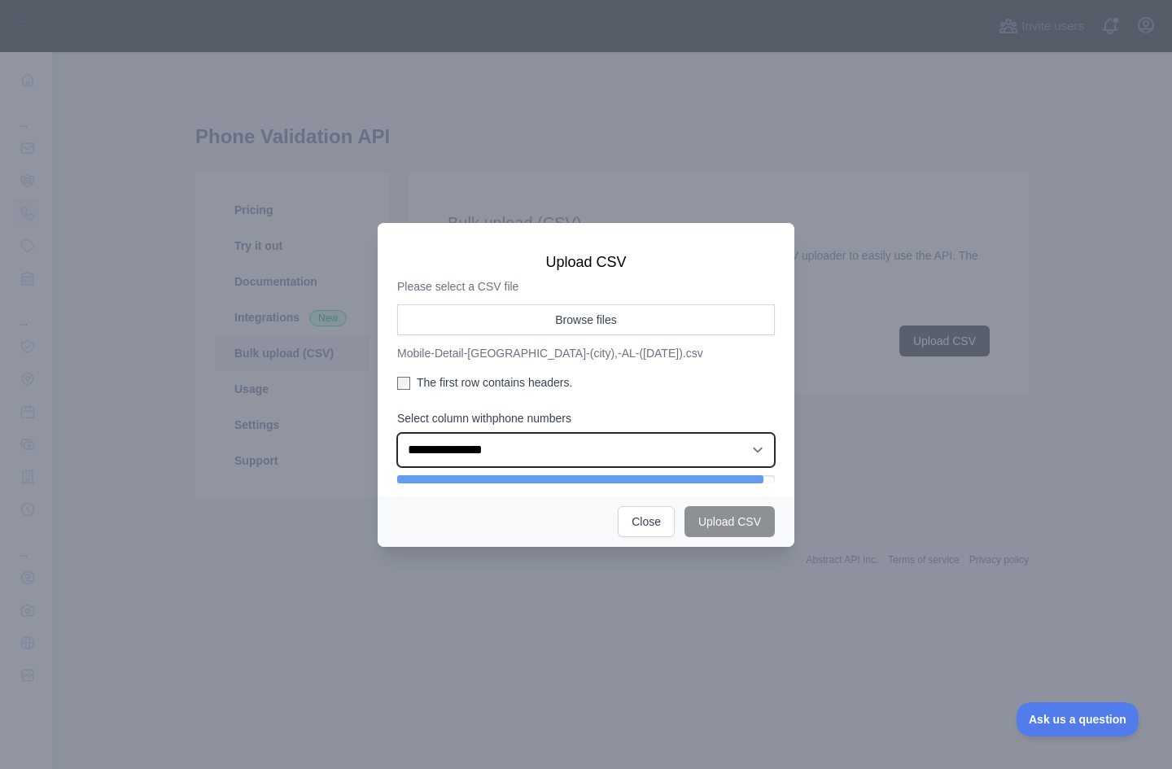
click at [553, 449] on select "**********" at bounding box center [585, 450] width 377 height 34
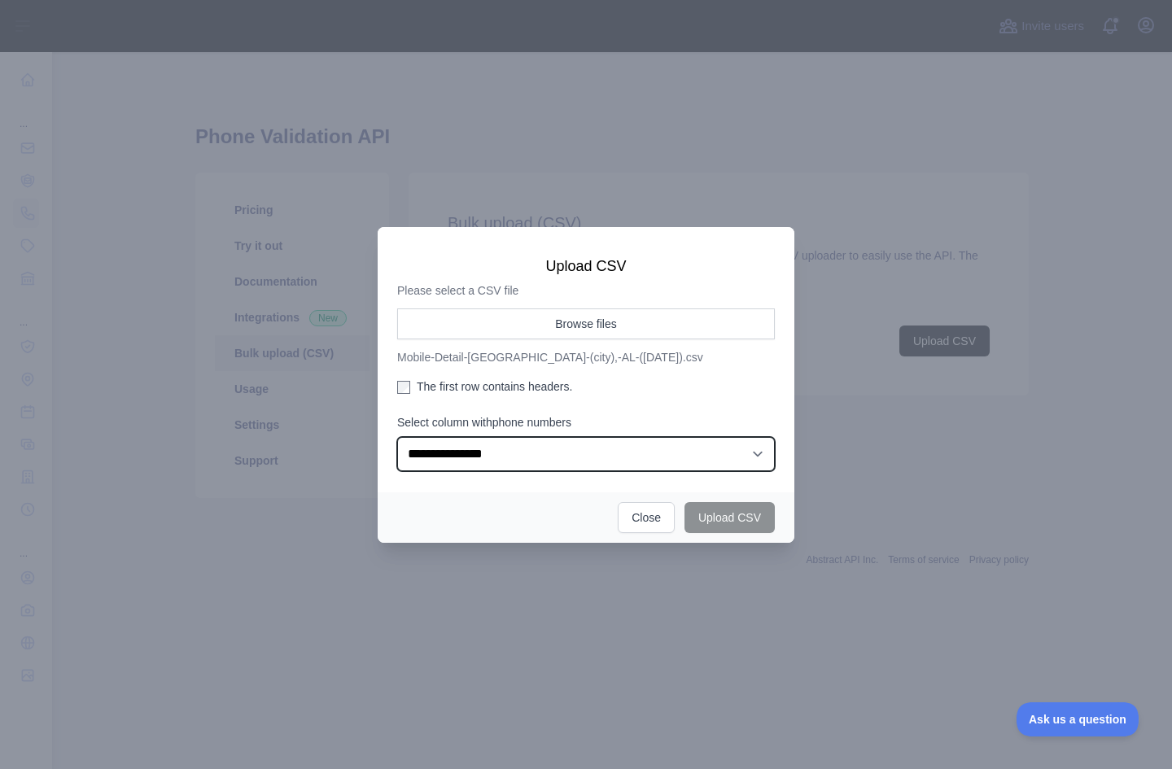
select select "**"
click at [397, 437] on select "**********" at bounding box center [585, 454] width 377 height 34
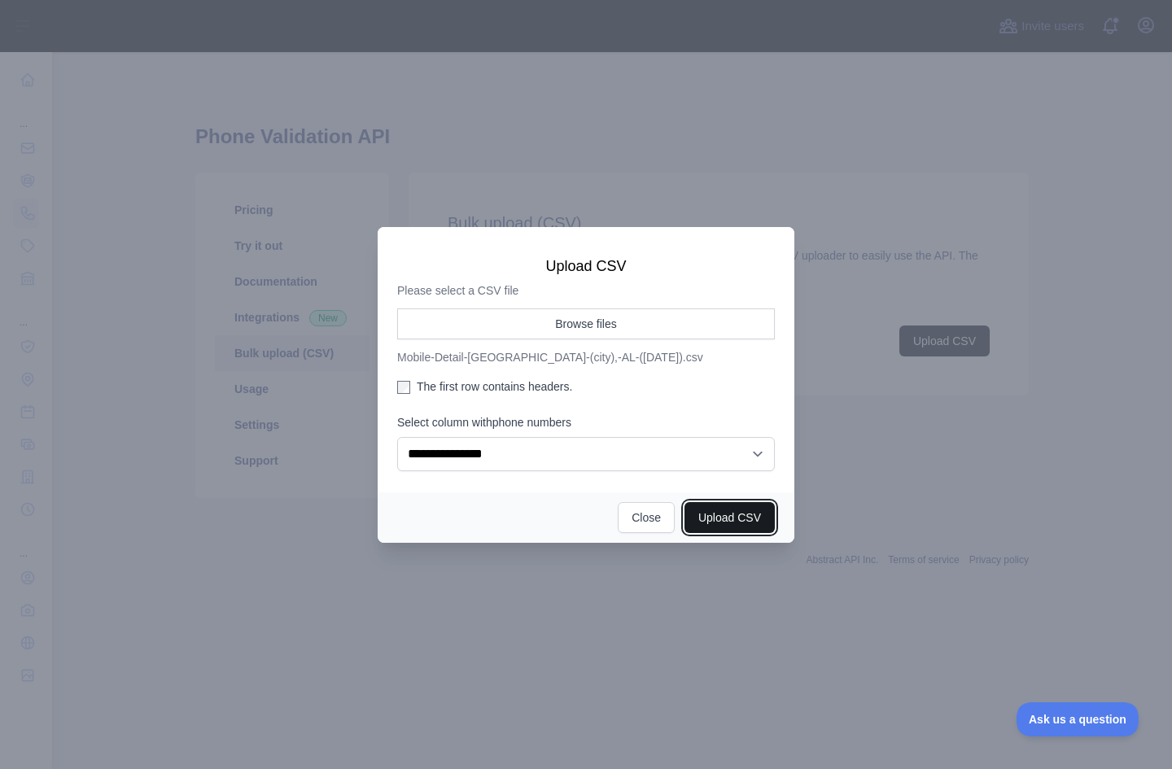
click at [690, 514] on button "Upload CSV" at bounding box center [729, 517] width 90 height 31
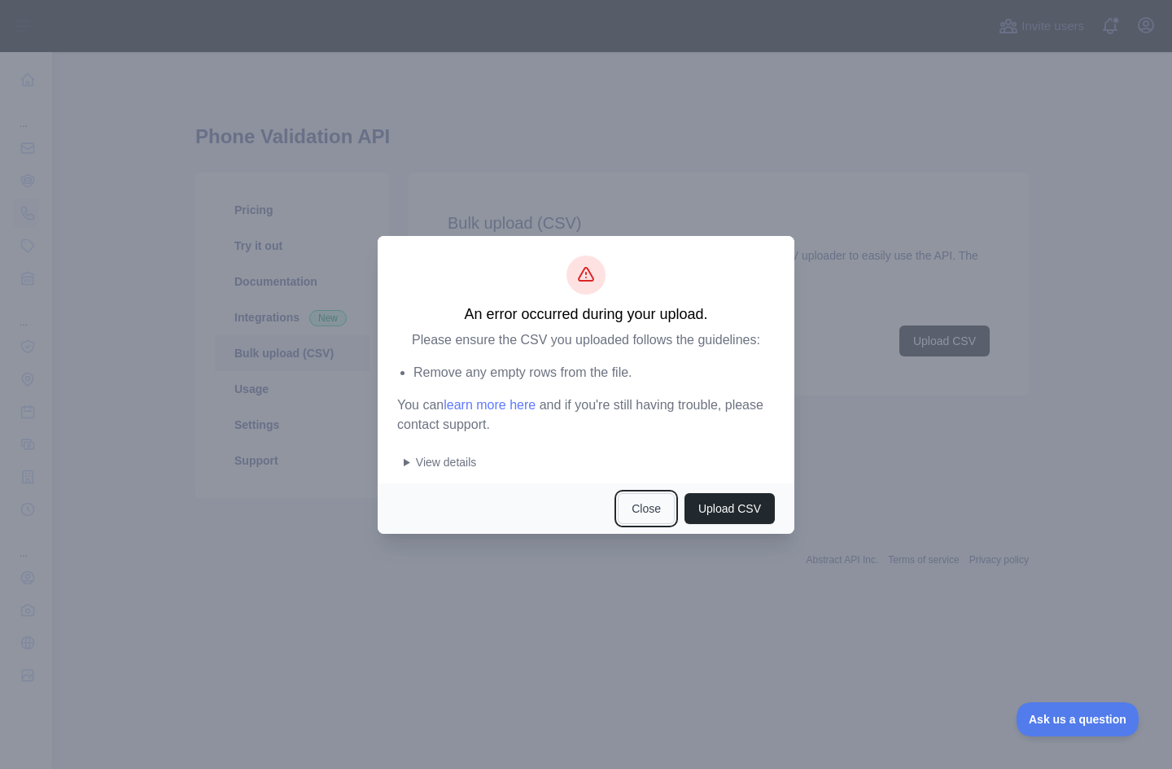
click at [631, 509] on button "Close" at bounding box center [645, 508] width 57 height 31
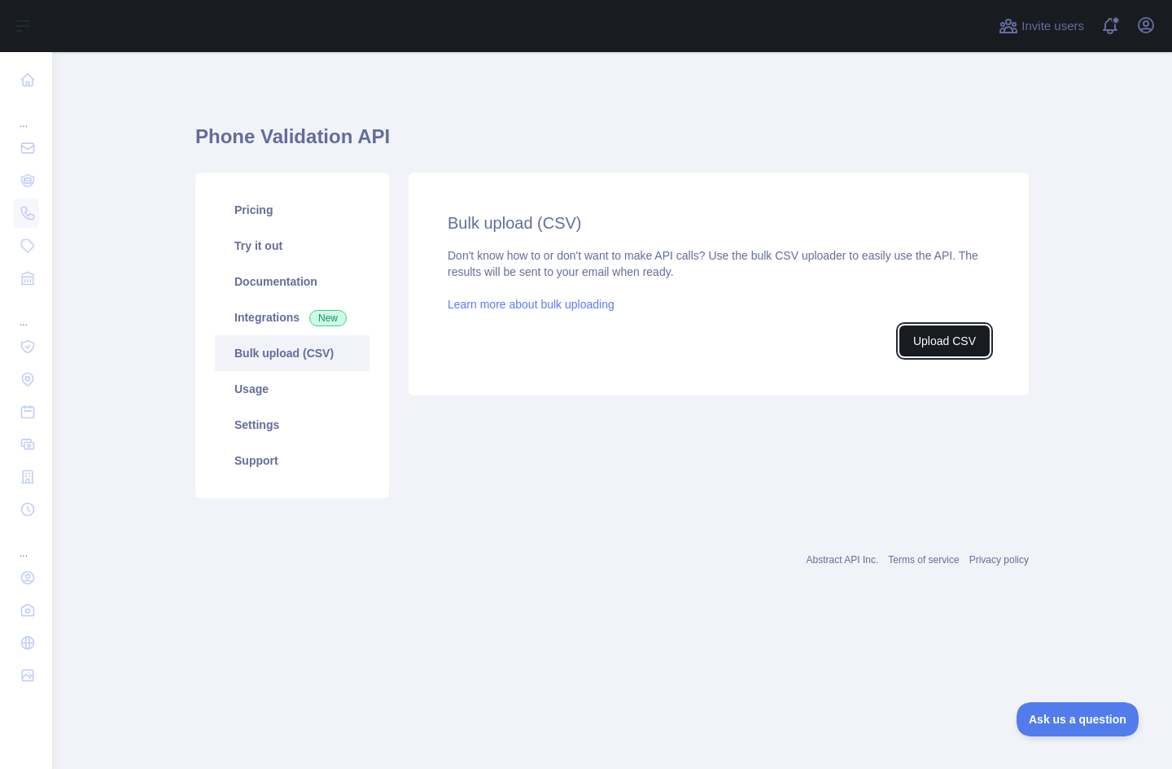
click at [927, 340] on button "Upload CSV" at bounding box center [944, 340] width 90 height 31
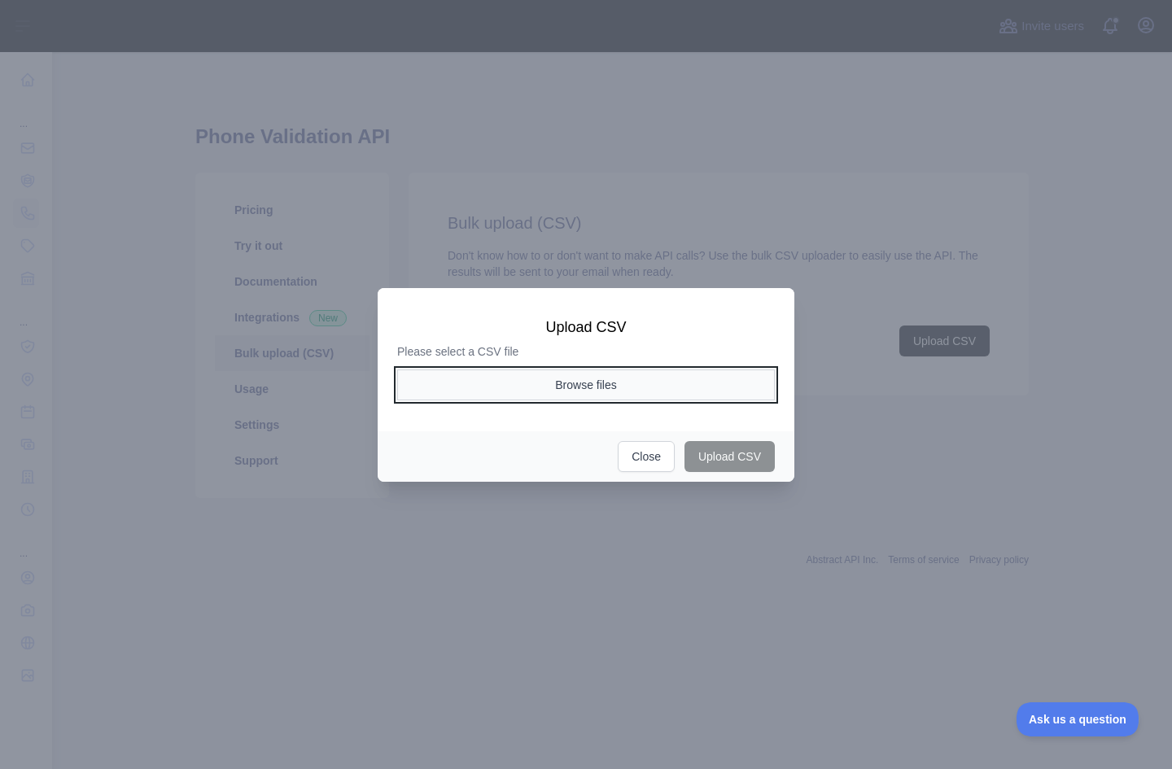
click at [694, 375] on button "Browse files" at bounding box center [585, 384] width 377 height 31
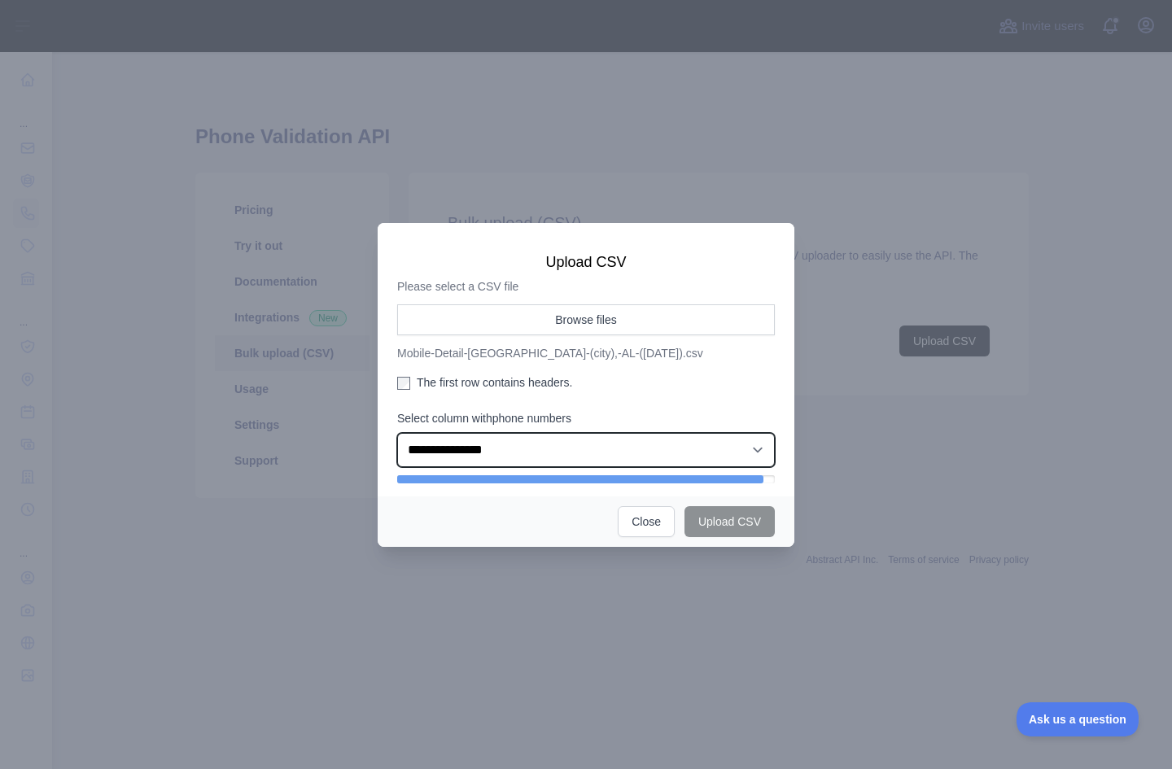
click at [552, 450] on select "**********" at bounding box center [585, 450] width 377 height 34
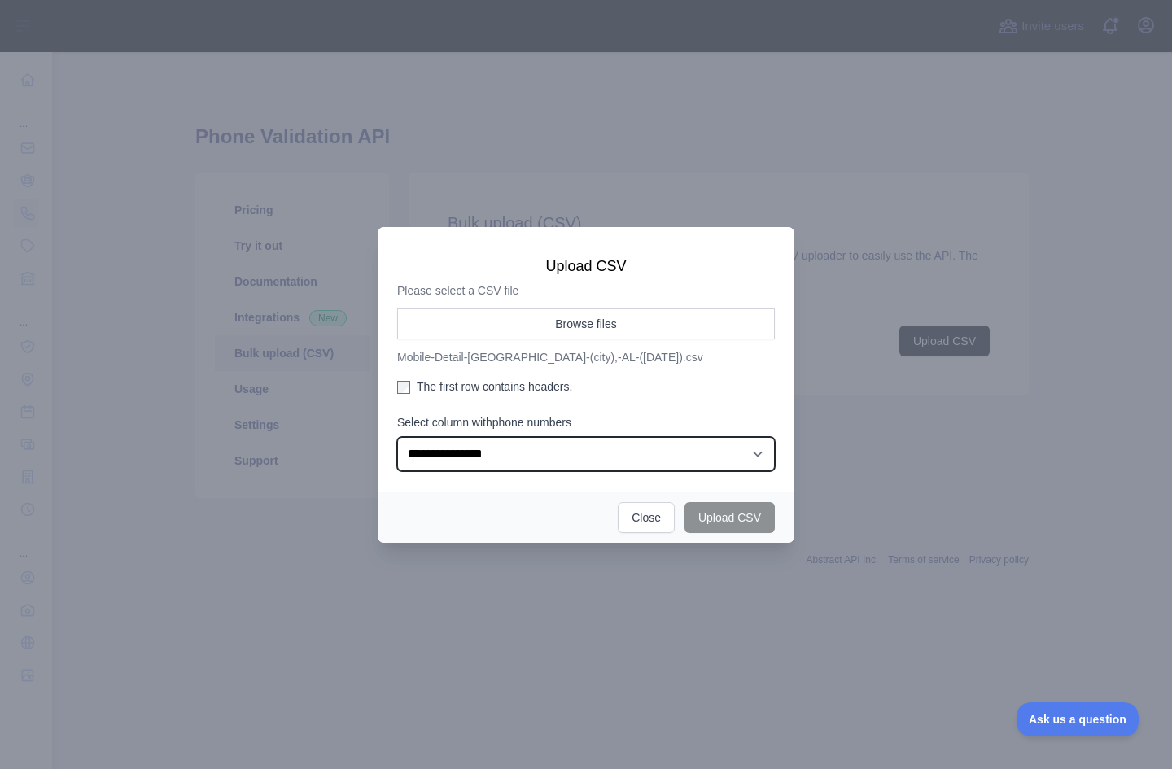
select select "**"
click at [397, 437] on select "**********" at bounding box center [585, 454] width 377 height 34
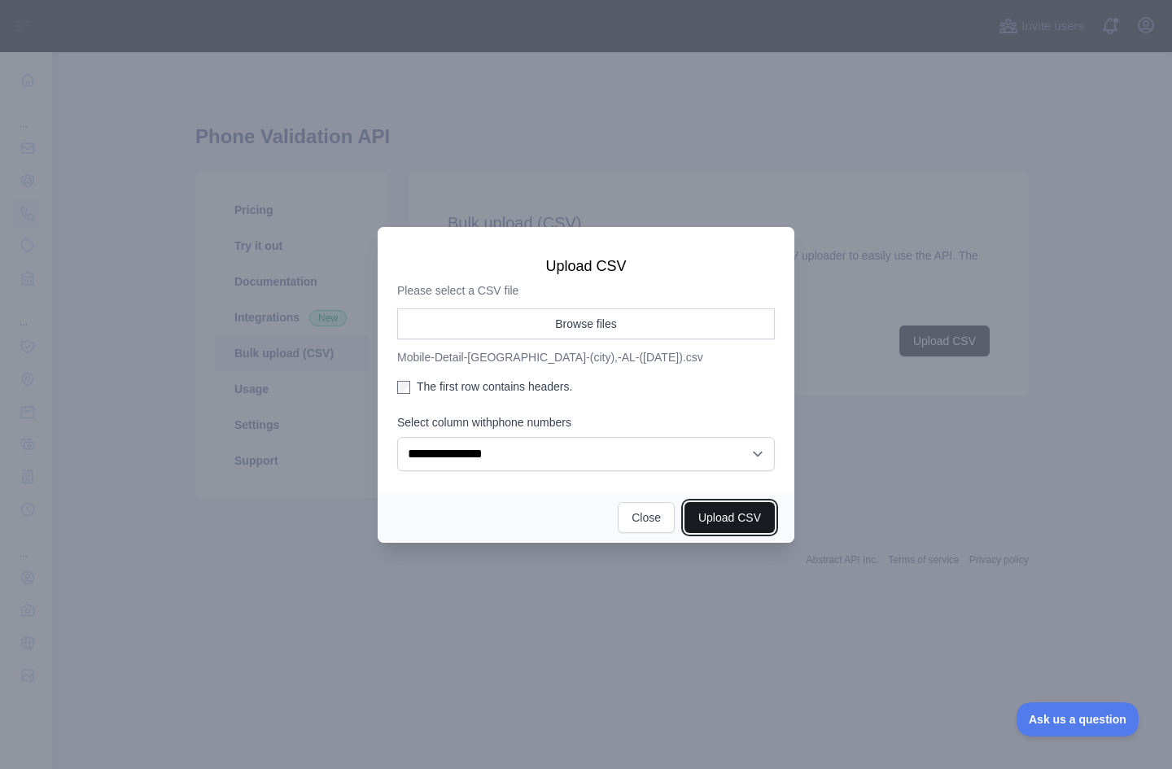
click at [722, 508] on button "Upload CSV" at bounding box center [729, 517] width 90 height 31
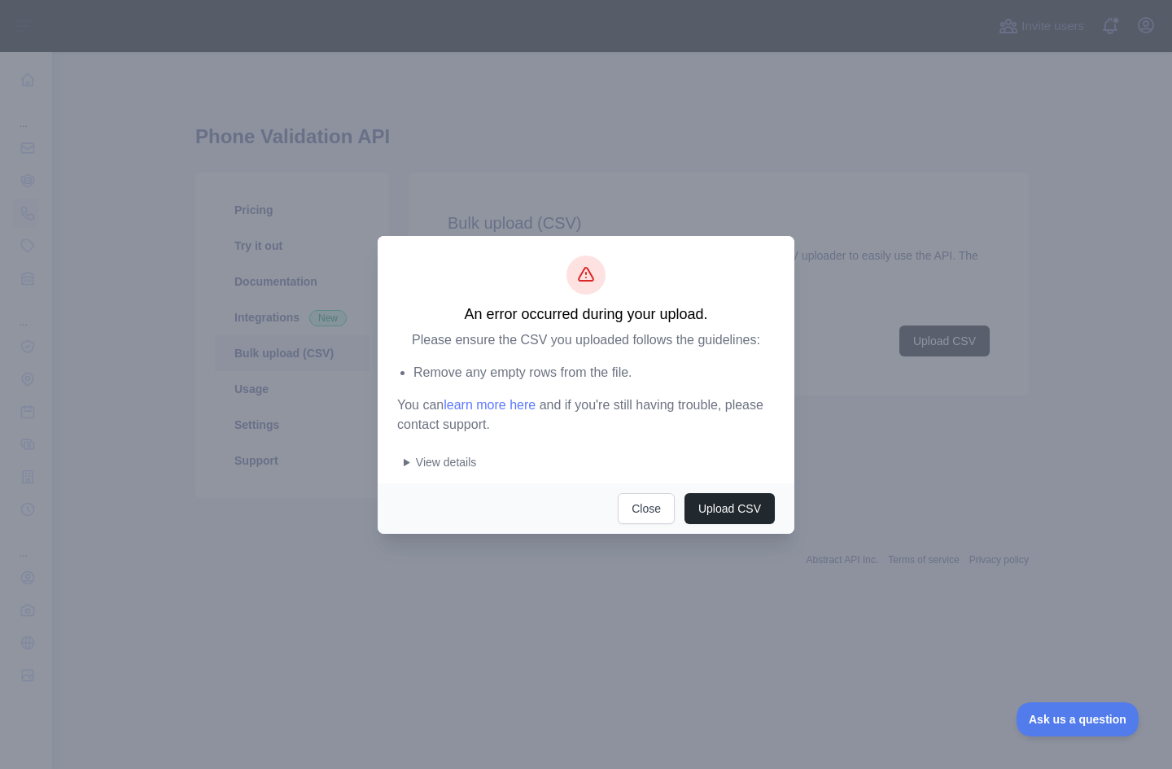
click at [404, 460] on summary "View details" at bounding box center [589, 462] width 371 height 16
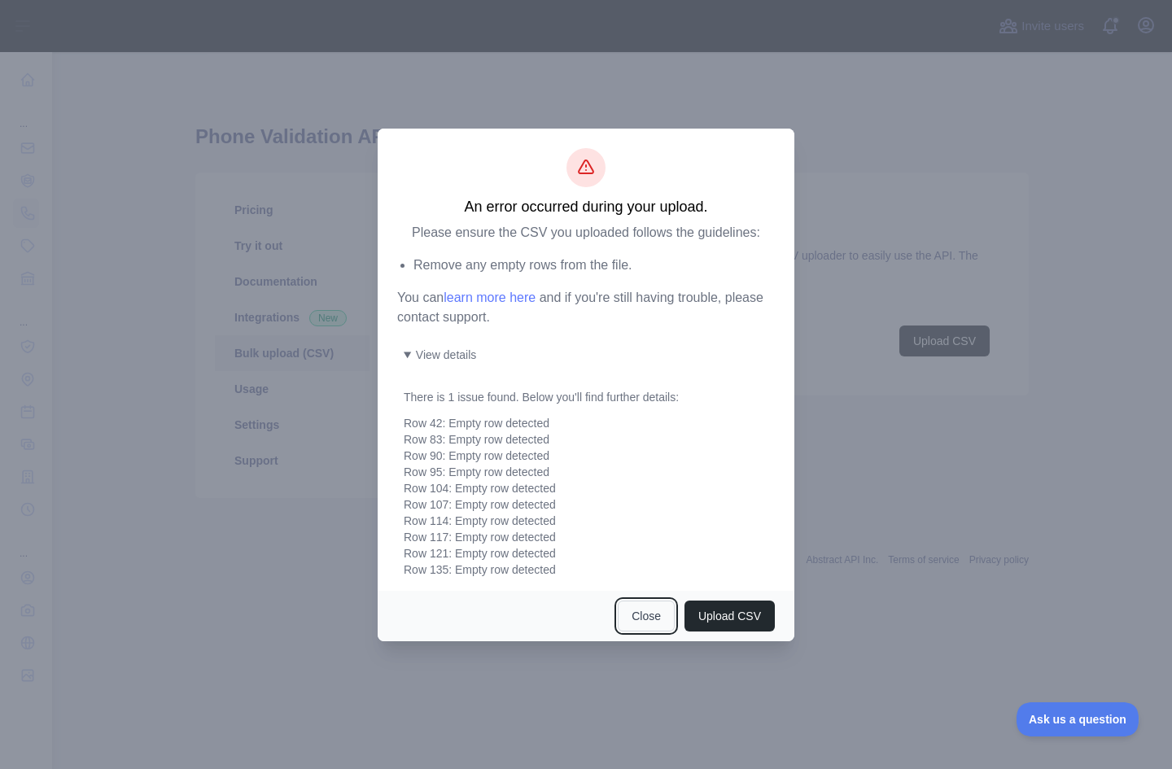
click at [671, 606] on button "Close" at bounding box center [645, 615] width 57 height 31
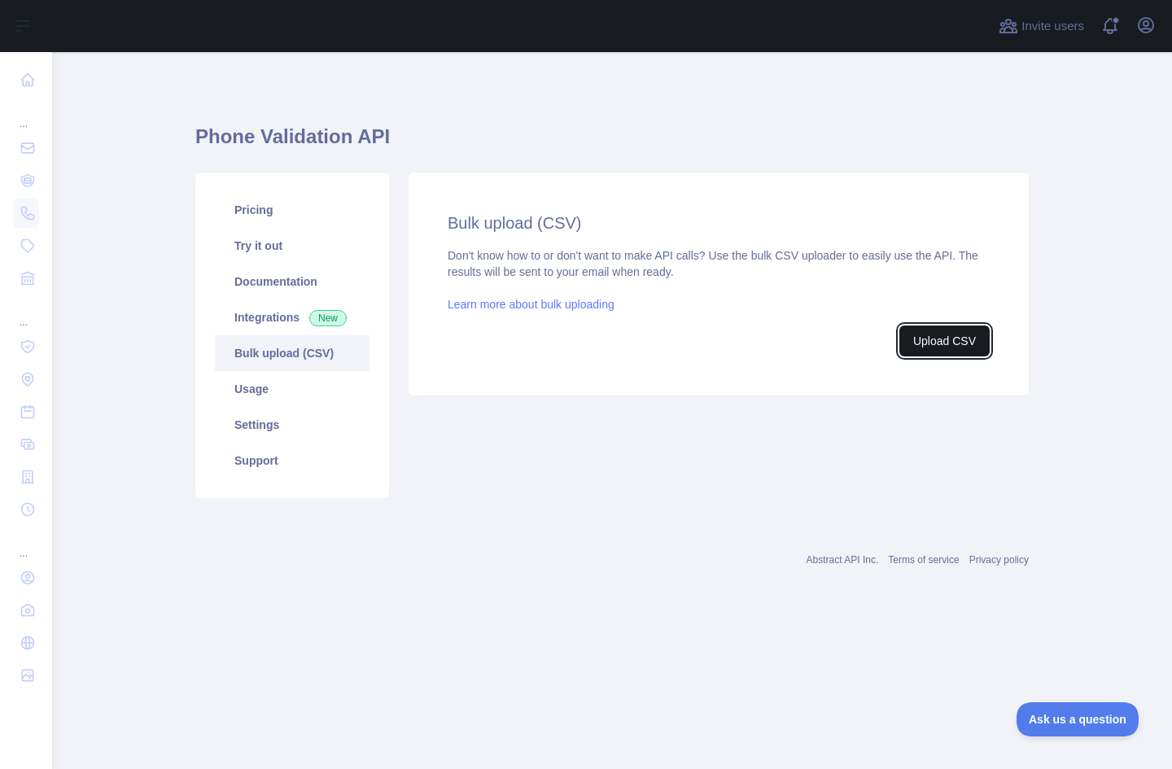
click at [914, 338] on button "Upload CSV" at bounding box center [944, 340] width 90 height 31
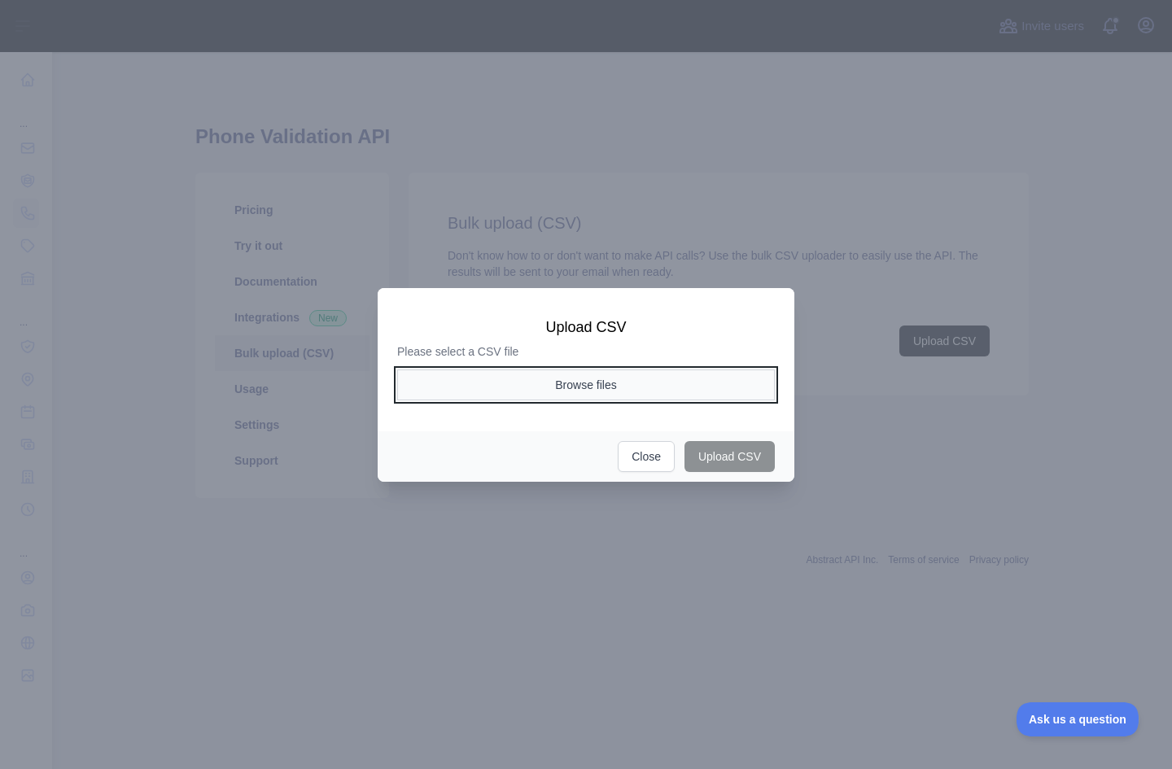
click at [628, 392] on button "Browse files" at bounding box center [585, 384] width 377 height 31
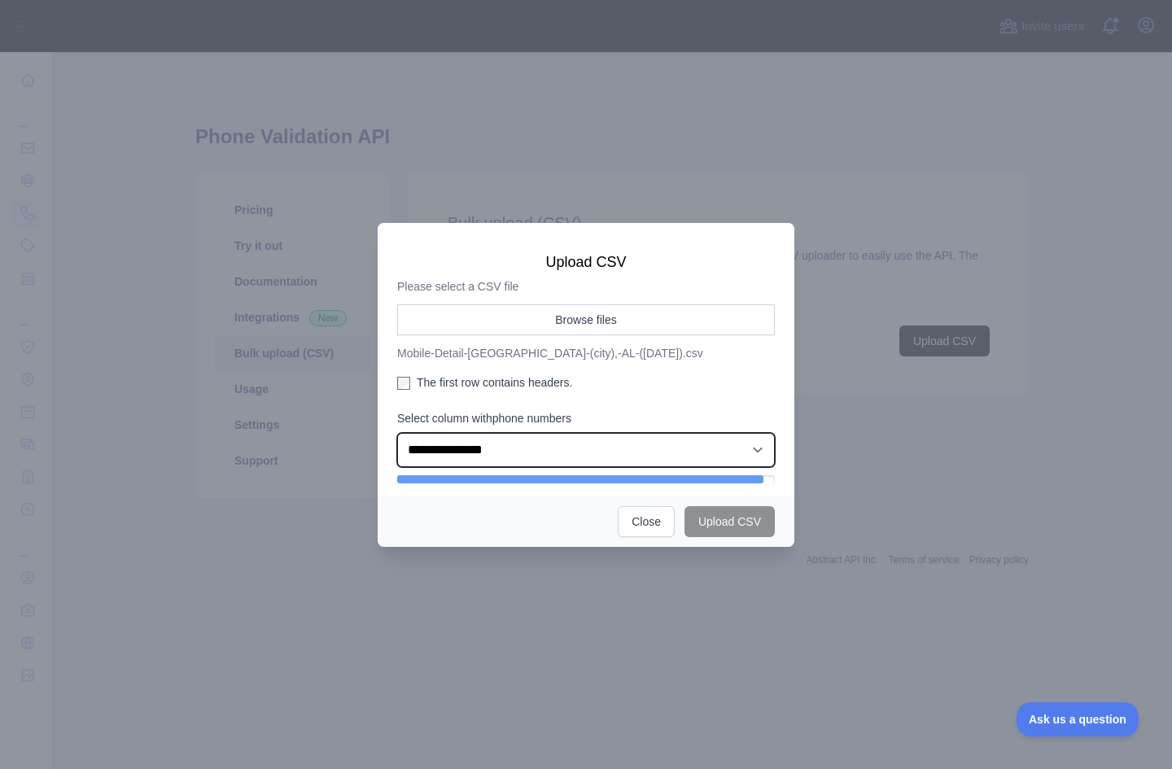
click at [561, 455] on select "**********" at bounding box center [585, 450] width 377 height 34
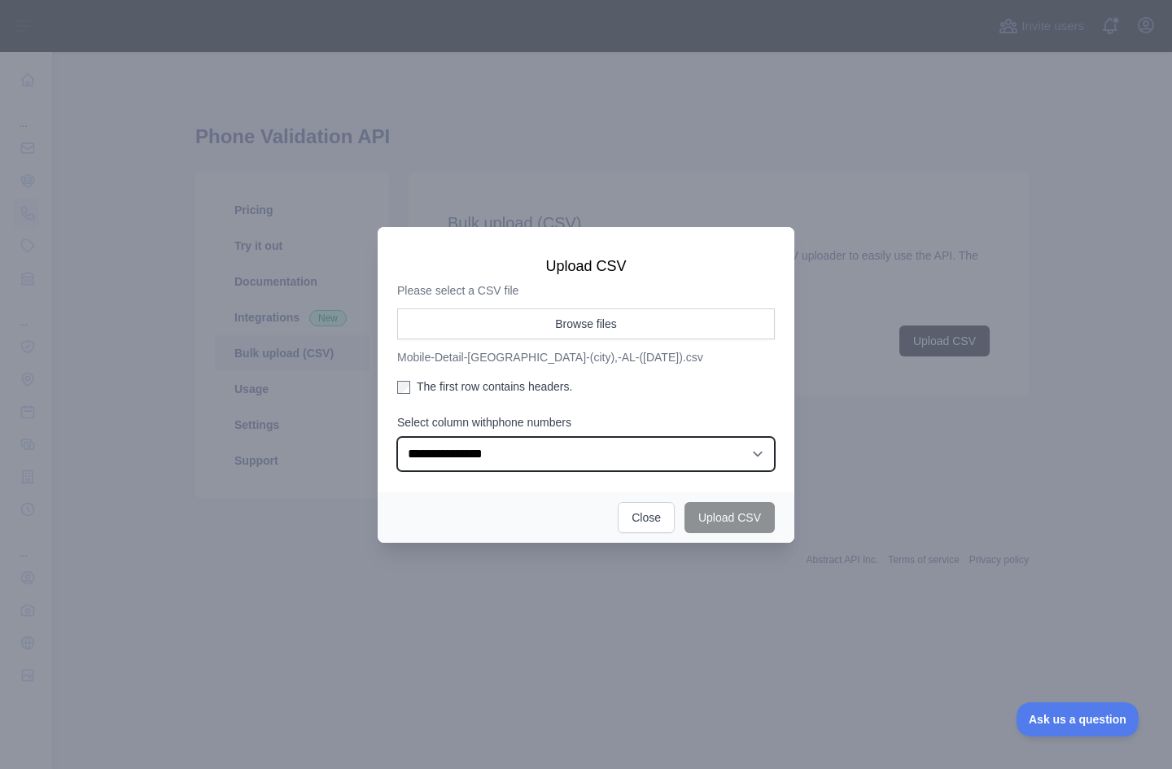
select select "**"
click at [397, 437] on select "**********" at bounding box center [585, 454] width 377 height 34
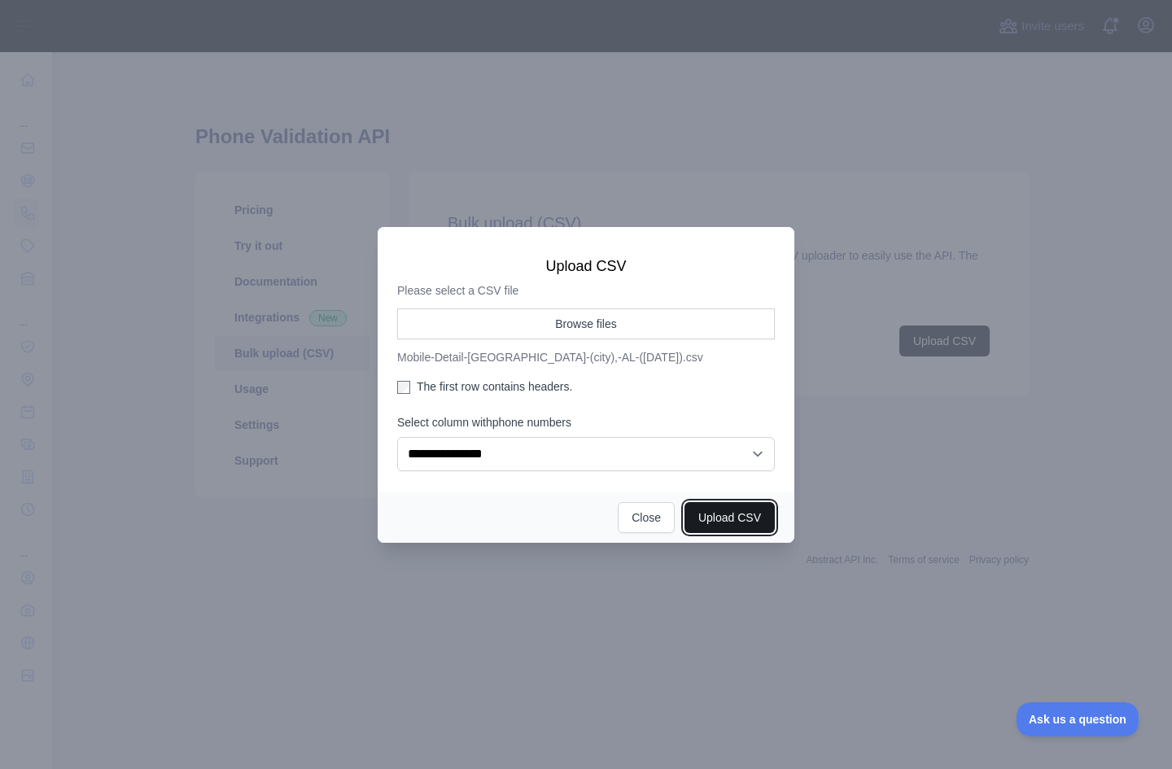
click at [711, 522] on button "Upload CSV" at bounding box center [729, 517] width 90 height 31
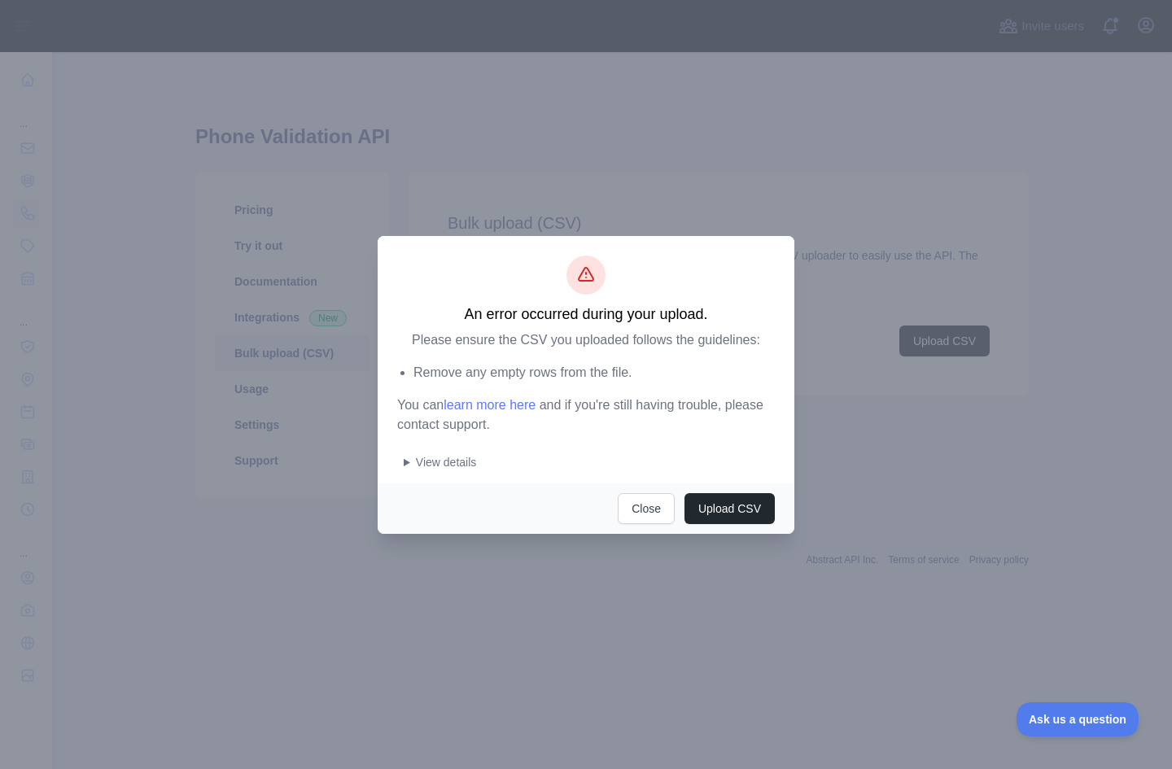
click at [407, 463] on summary "View details" at bounding box center [589, 462] width 371 height 16
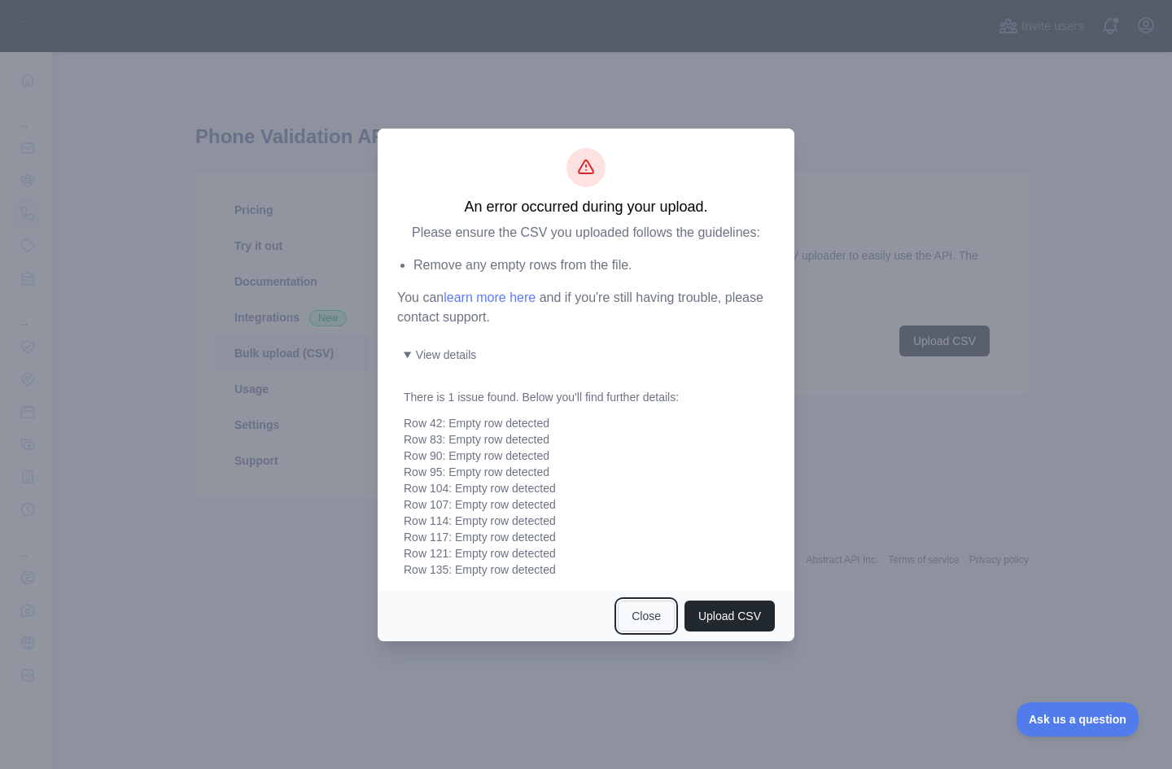
click at [656, 627] on button "Close" at bounding box center [645, 615] width 57 height 31
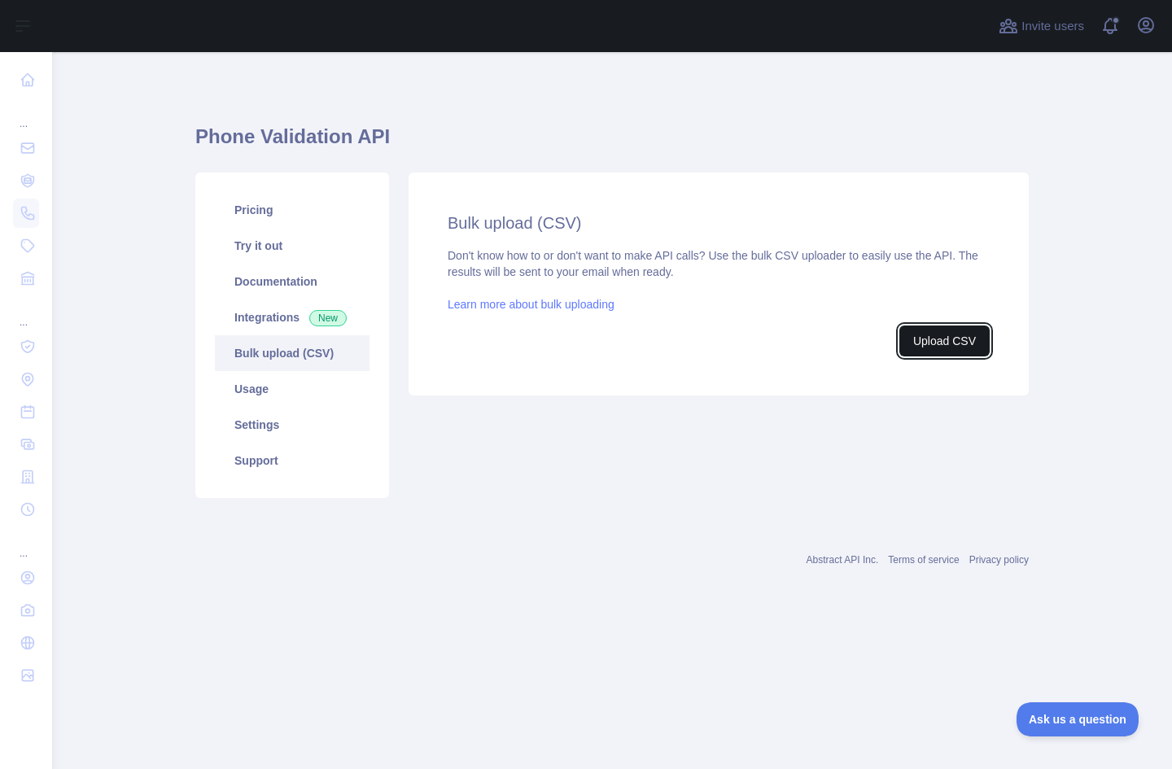
click at [925, 343] on button "Upload CSV" at bounding box center [944, 340] width 90 height 31
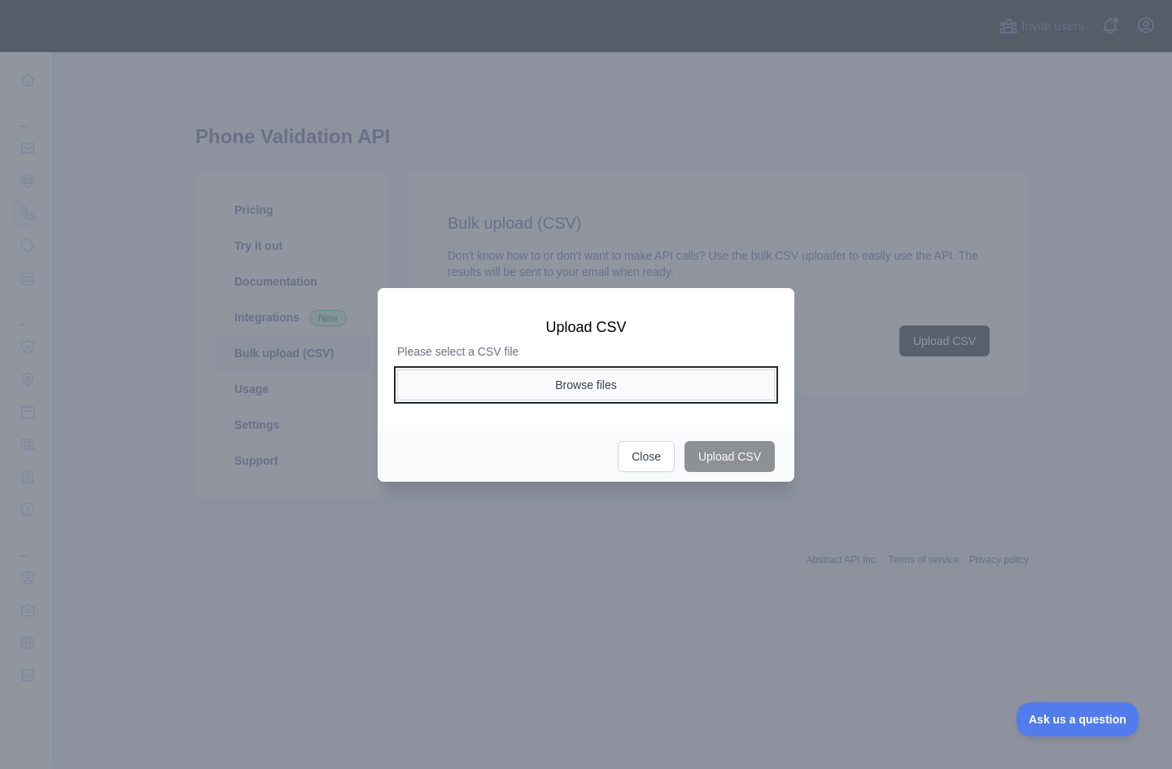
click at [696, 385] on button "Browse files" at bounding box center [585, 384] width 377 height 31
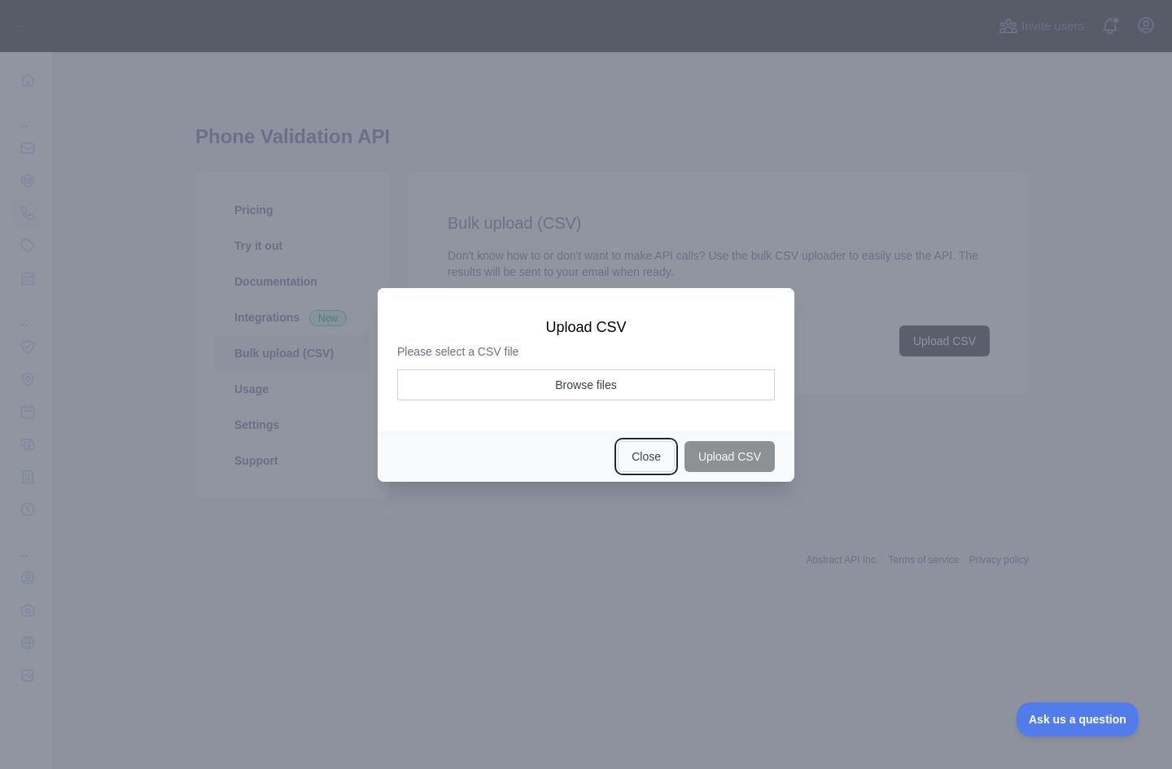
click at [646, 447] on button "Close" at bounding box center [645, 456] width 57 height 31
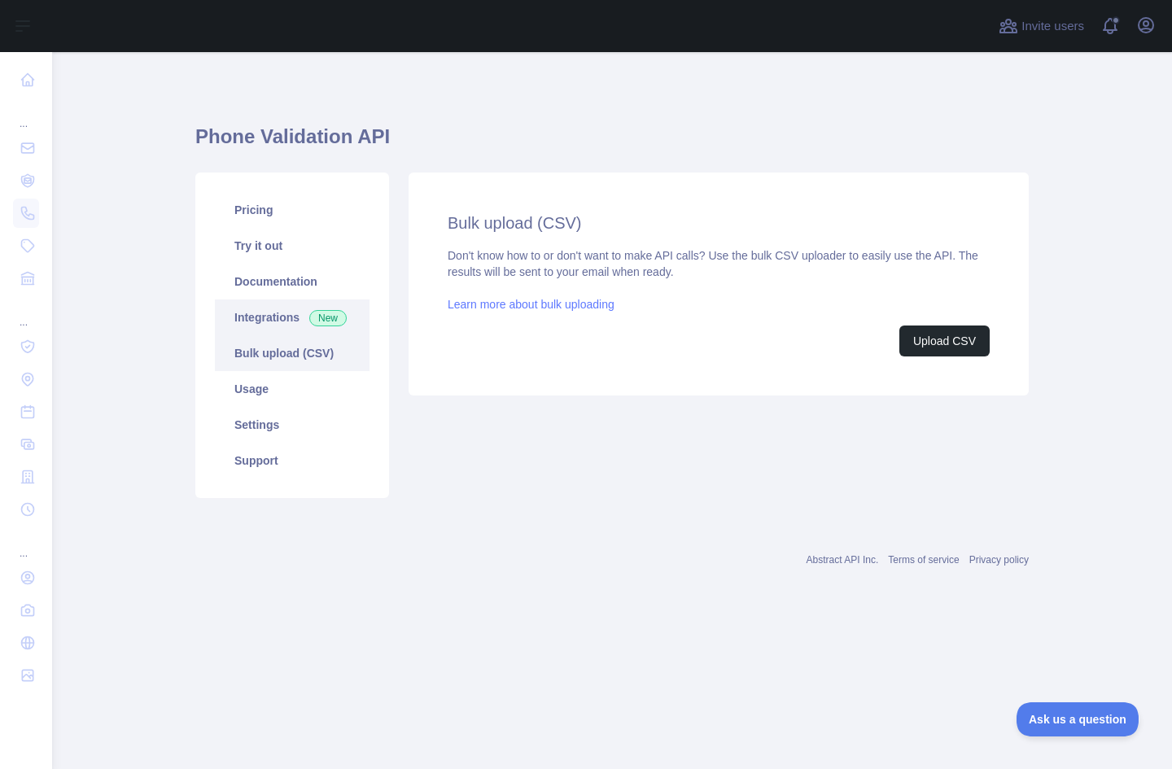
click at [277, 311] on link "Integrations New" at bounding box center [292, 317] width 155 height 36
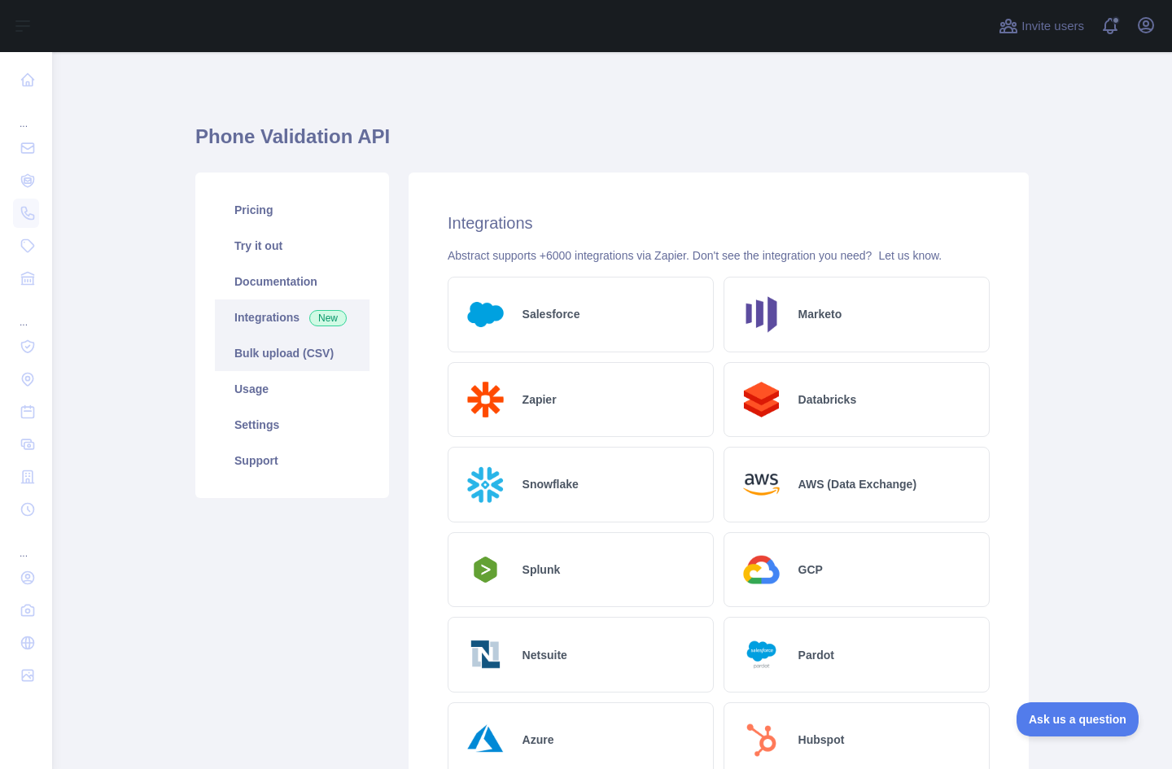
click at [271, 346] on link "Bulk upload (CSV)" at bounding box center [292, 353] width 155 height 36
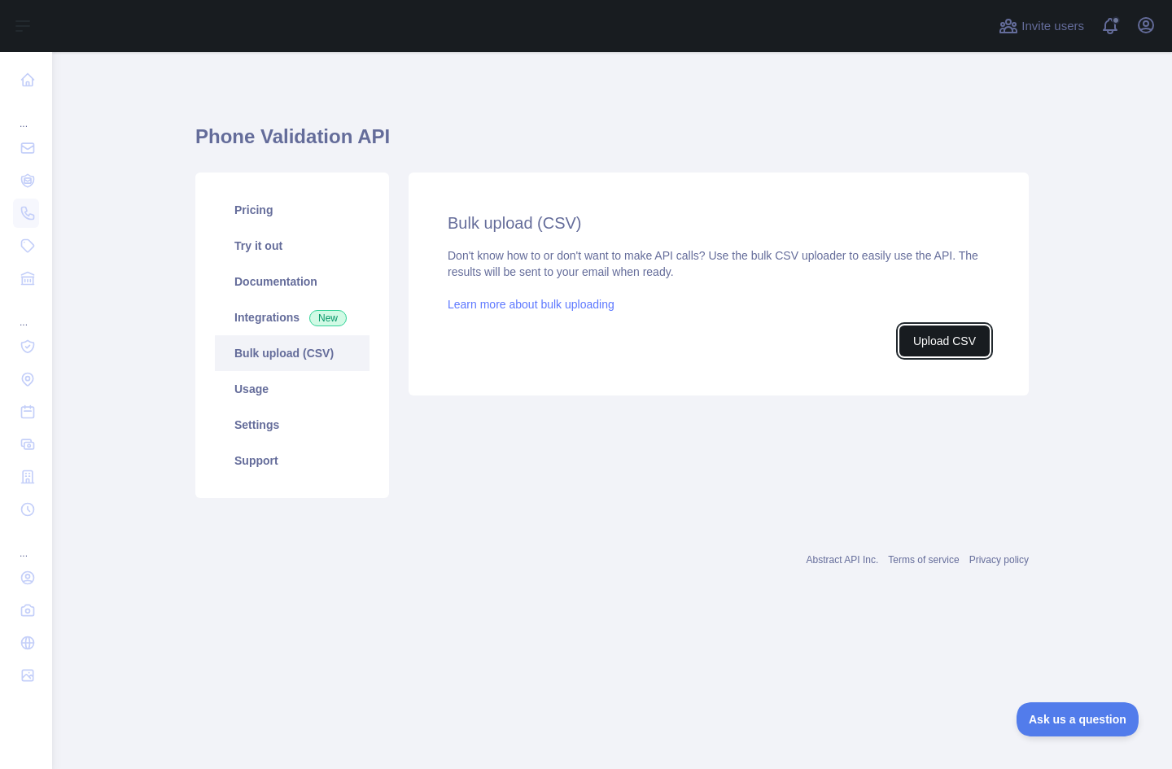
click at [963, 342] on button "Upload CSV" at bounding box center [944, 340] width 90 height 31
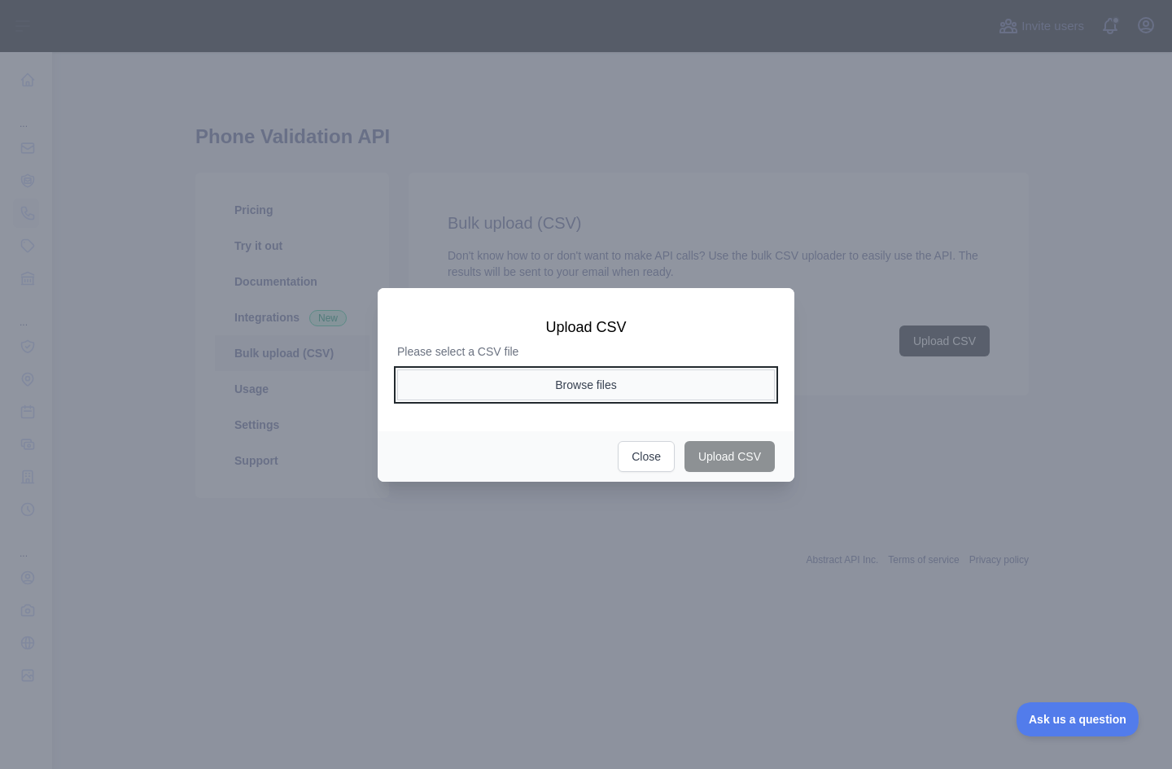
click at [687, 383] on button "Browse files" at bounding box center [585, 384] width 377 height 31
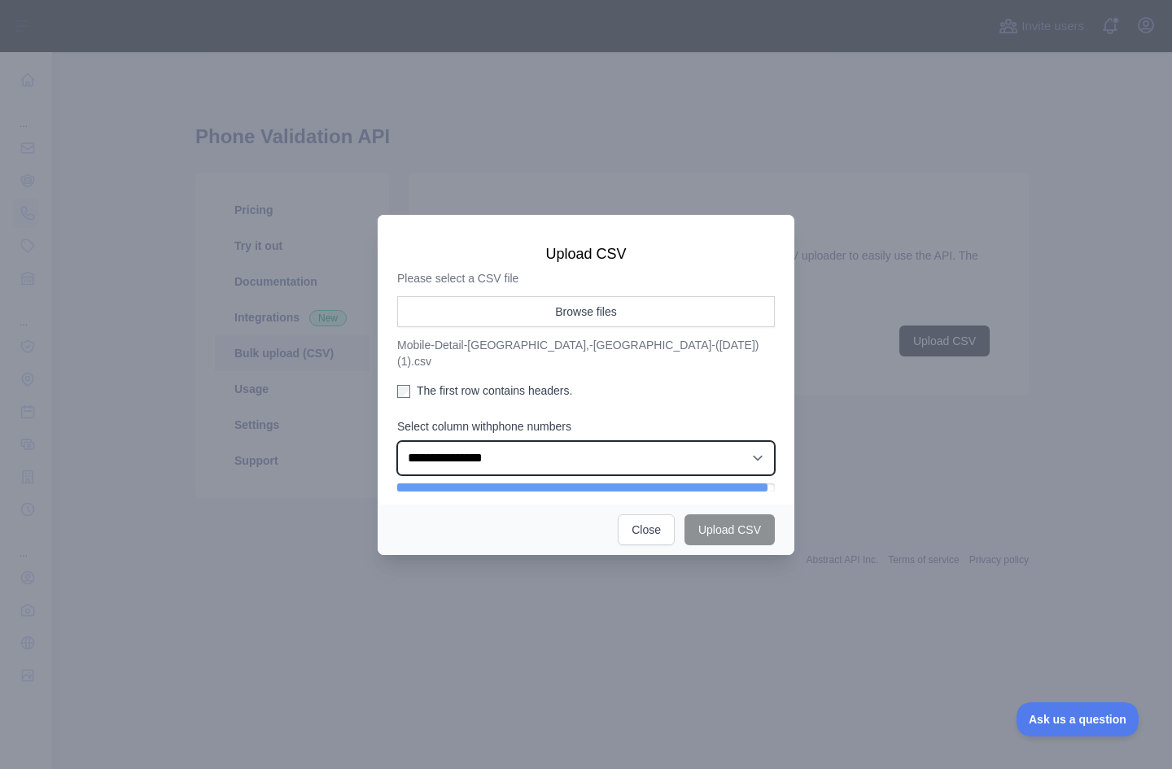
click at [604, 441] on select "**********" at bounding box center [585, 458] width 377 height 34
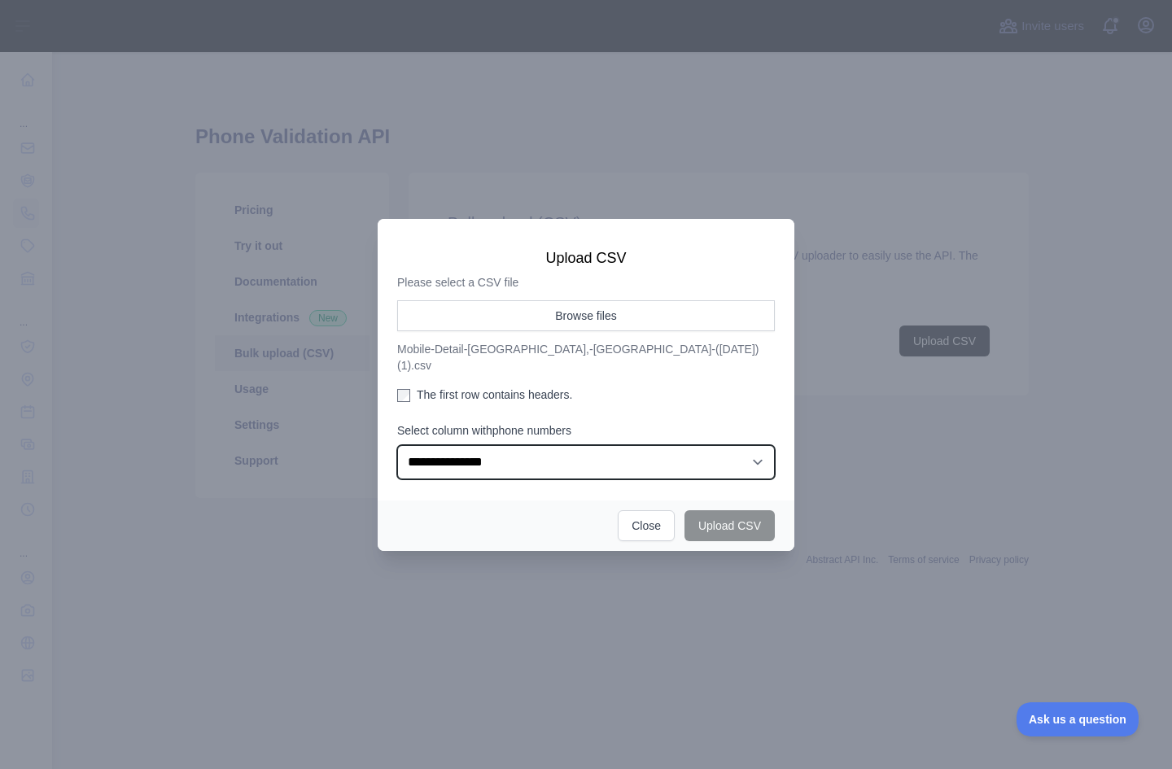
select select "**"
click at [397, 445] on select "**********" at bounding box center [585, 462] width 377 height 34
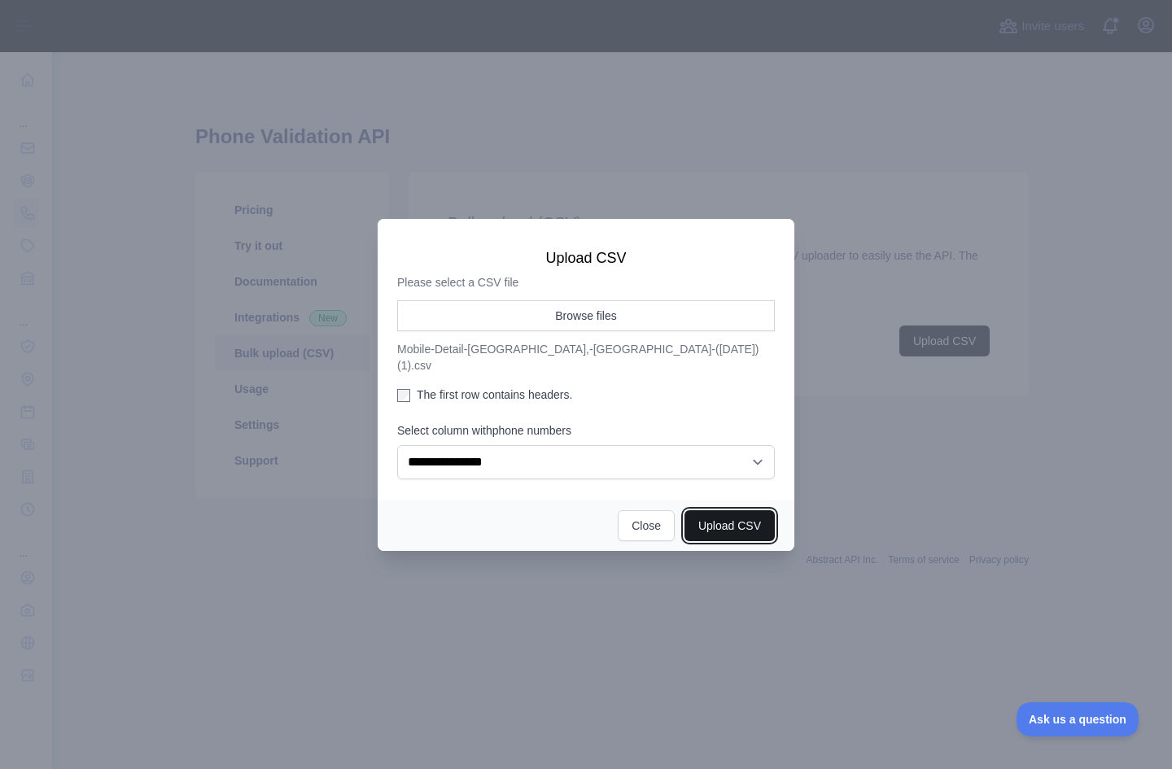
click at [710, 513] on button "Upload CSV" at bounding box center [729, 525] width 90 height 31
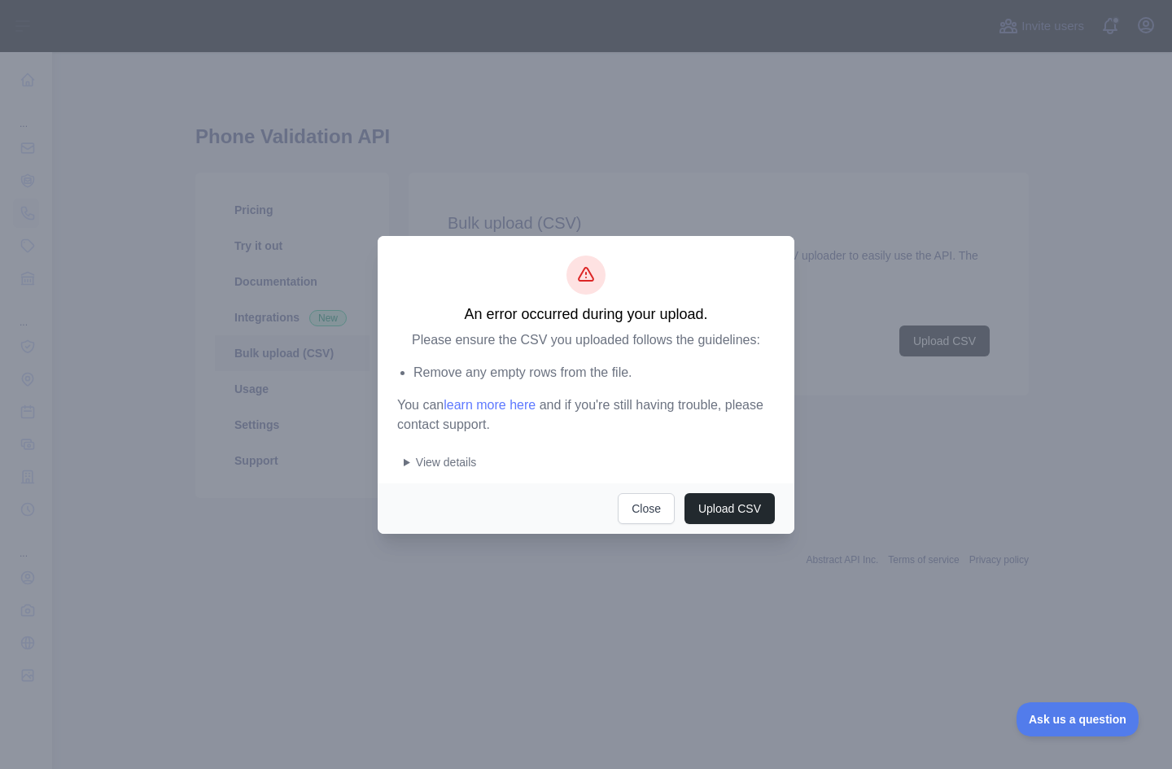
click at [405, 460] on summary "View details" at bounding box center [589, 462] width 371 height 16
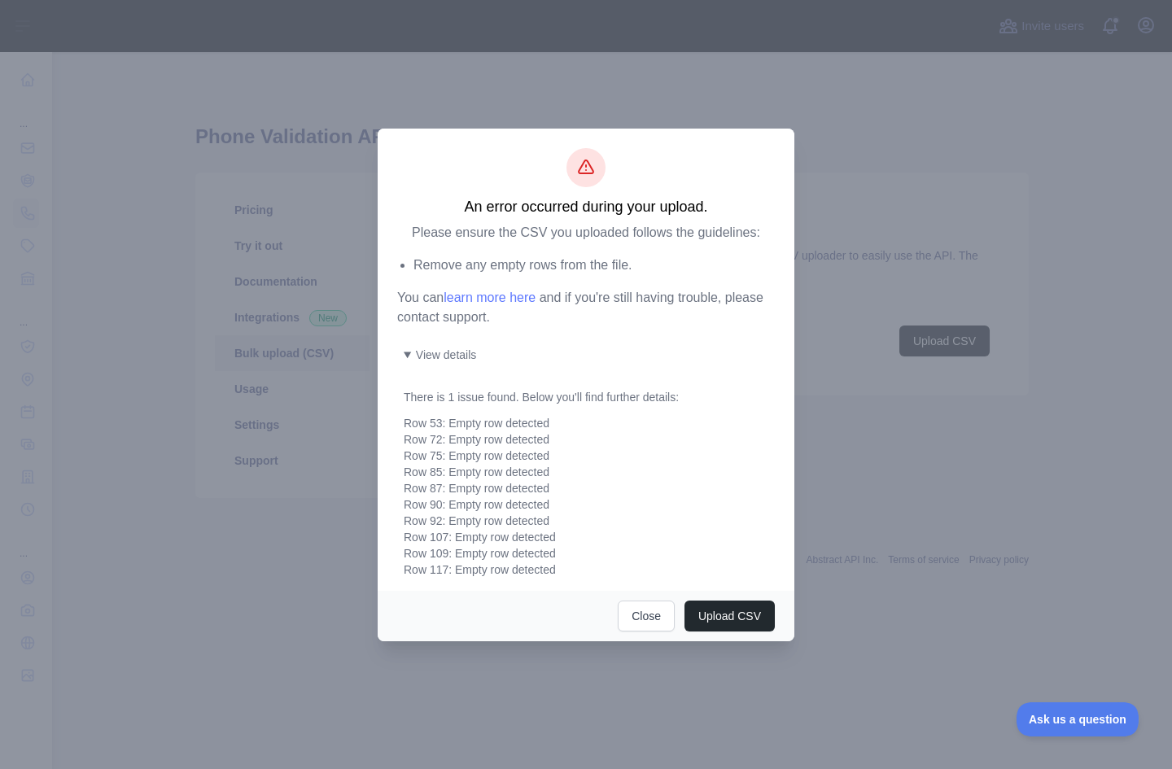
drag, startPoint x: 405, startPoint y: 460, endPoint x: 692, endPoint y: 488, distance: 287.8
click at [718, 482] on div "Row 53: Empty row detected Row 72: Empty row detected Row 75: Empty row detecte…" at bounding box center [589, 496] width 371 height 163
click at [724, 611] on button "Upload CSV" at bounding box center [729, 615] width 90 height 31
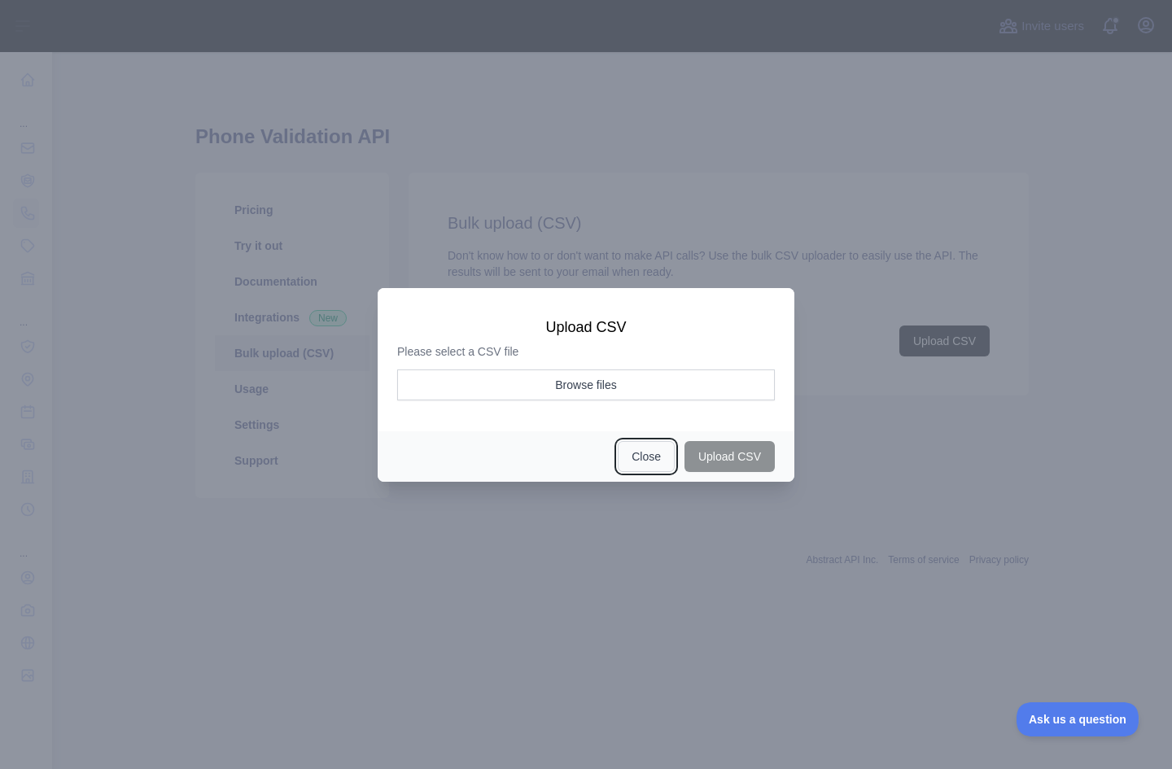
click at [659, 465] on button "Close" at bounding box center [645, 456] width 57 height 31
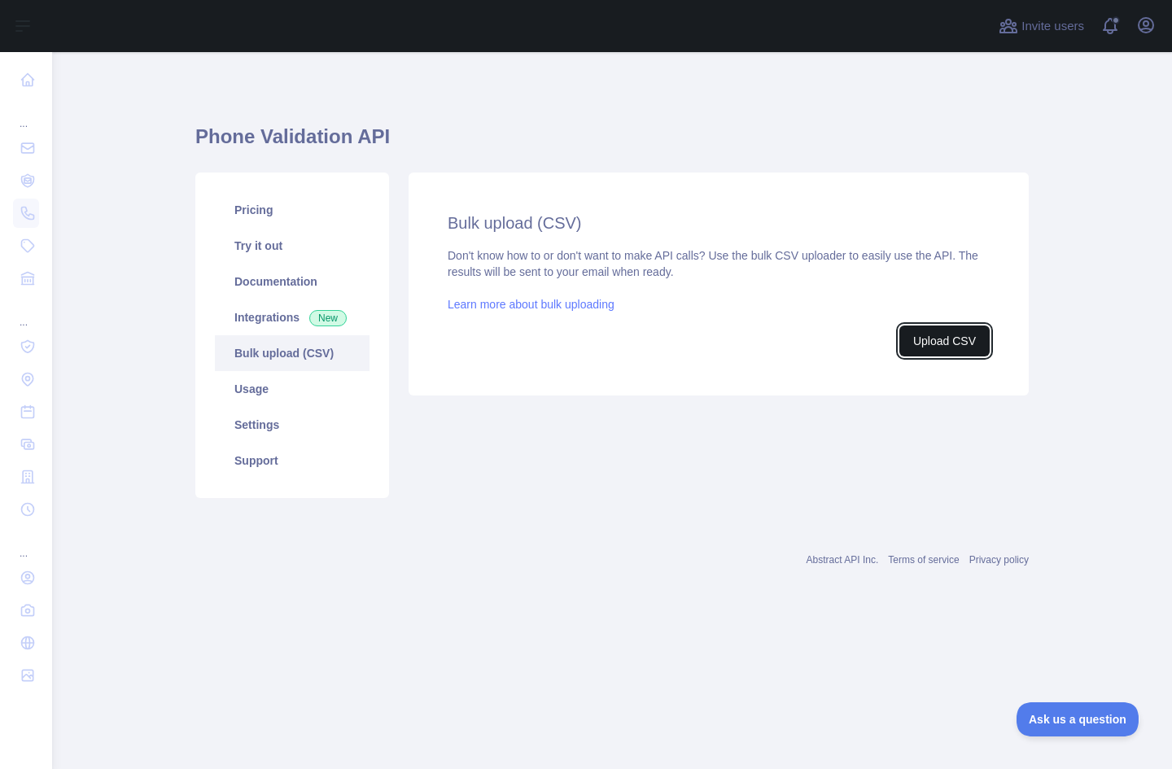
click at [936, 350] on button "Upload CSV" at bounding box center [944, 340] width 90 height 31
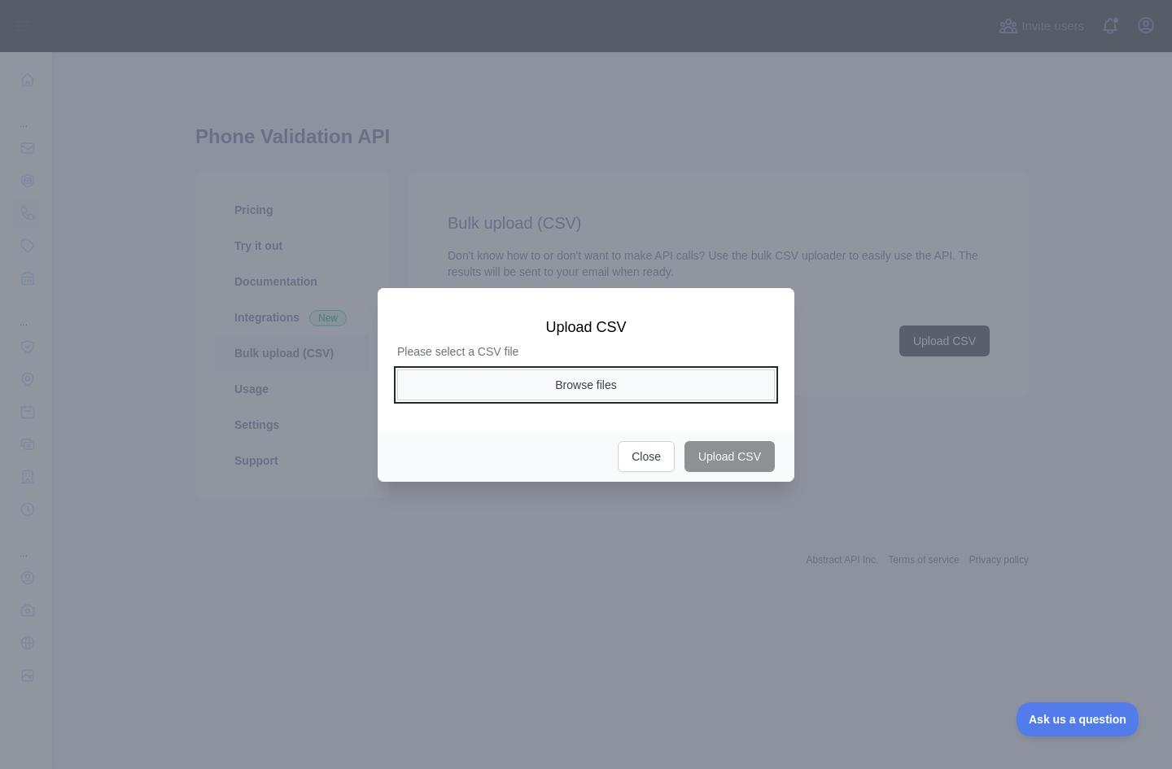
click at [654, 386] on button "Browse files" at bounding box center [585, 384] width 377 height 31
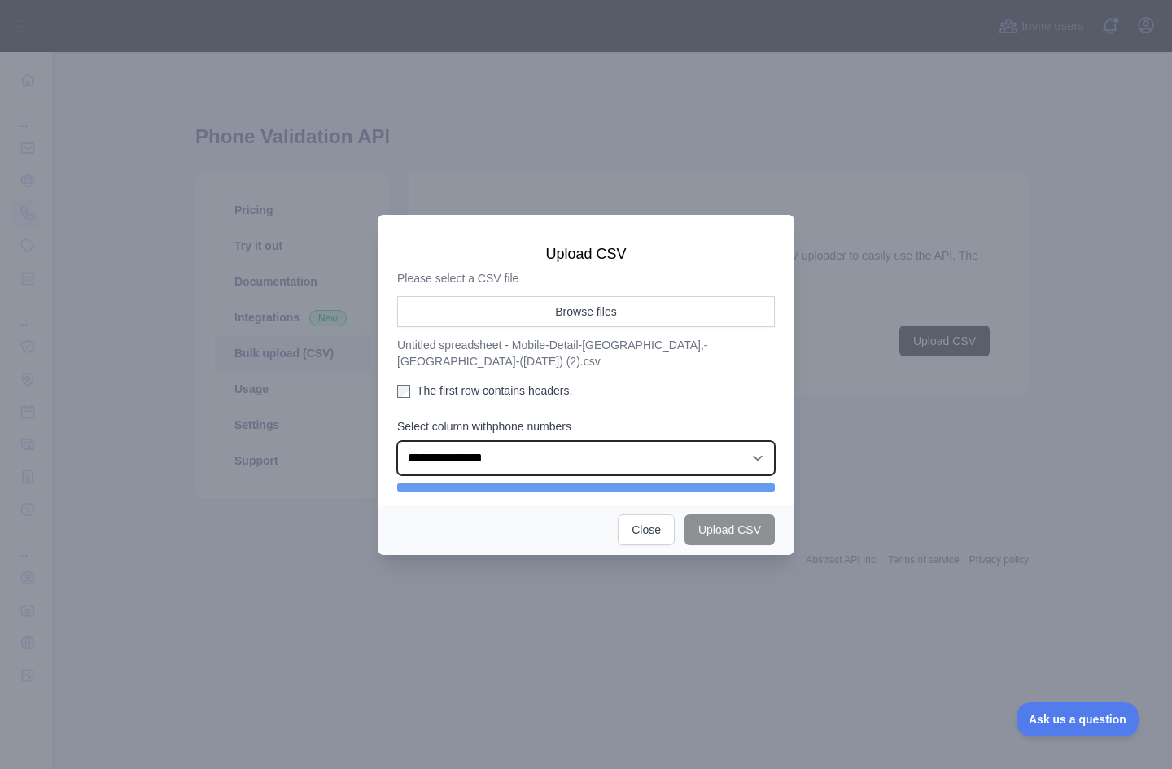
click at [646, 447] on select "**********" at bounding box center [585, 458] width 377 height 34
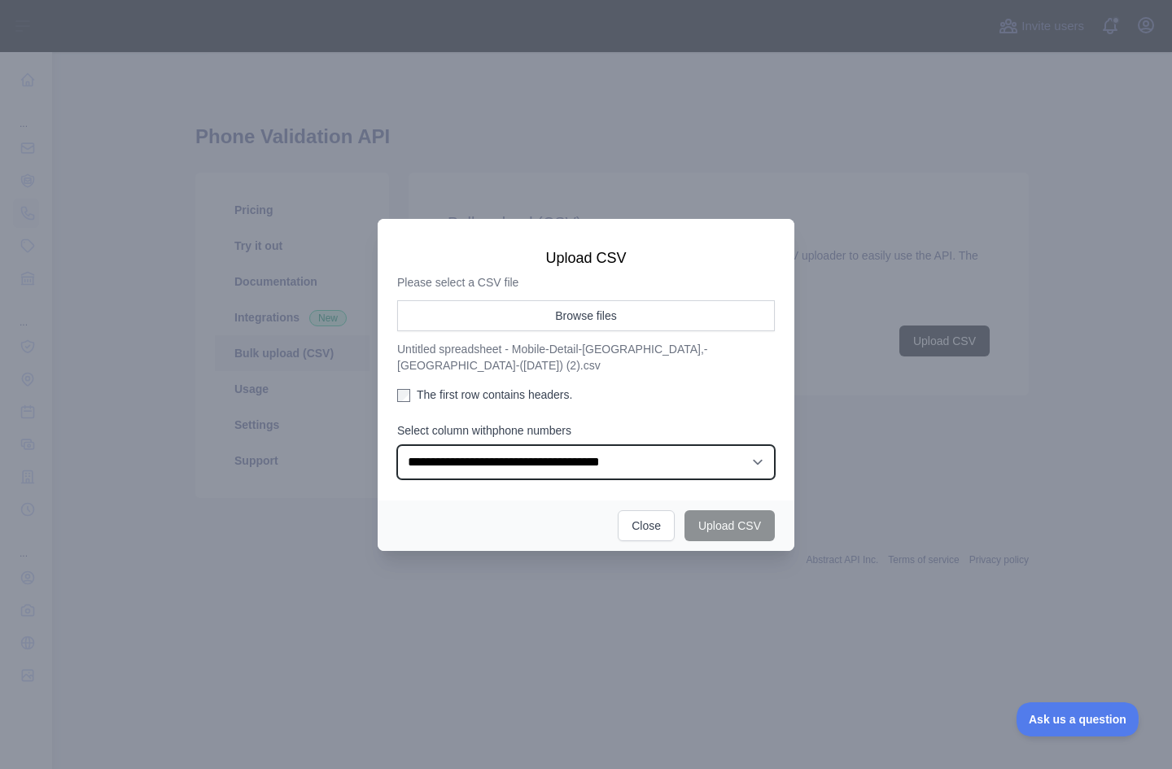
click at [397, 445] on select "**********" at bounding box center [585, 462] width 377 height 34
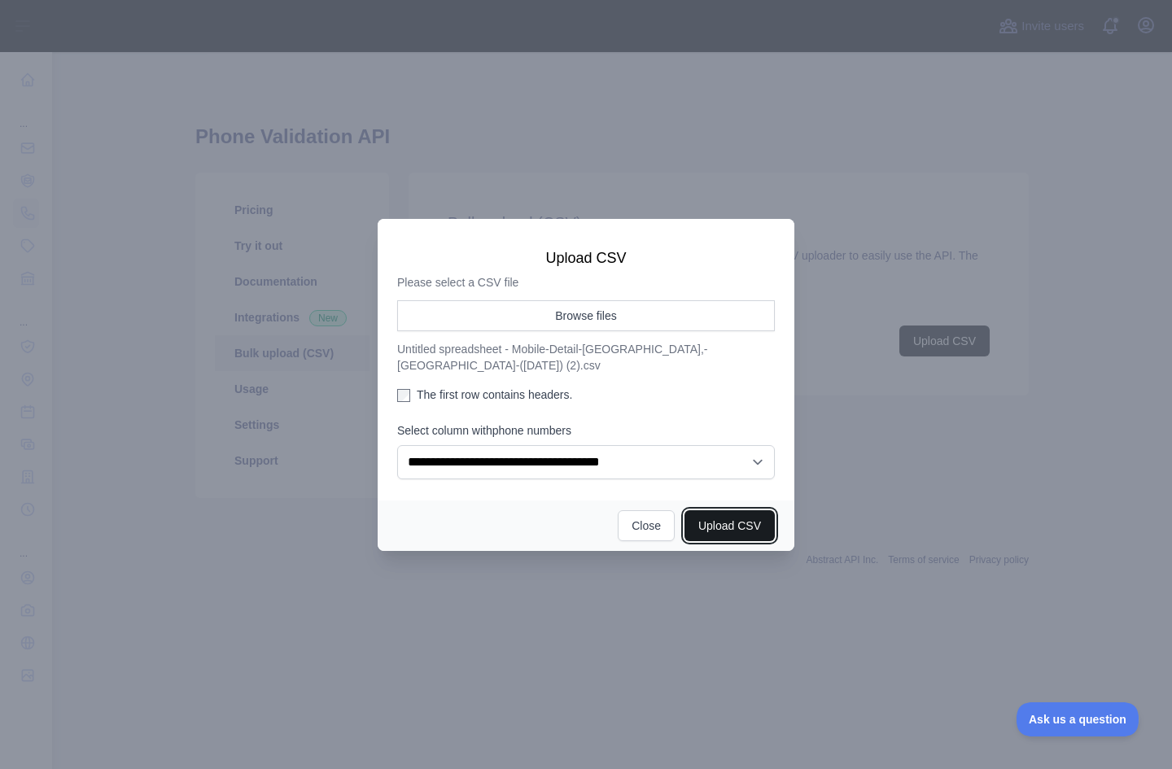
click at [724, 516] on button "Upload CSV" at bounding box center [729, 525] width 90 height 31
select select "**"
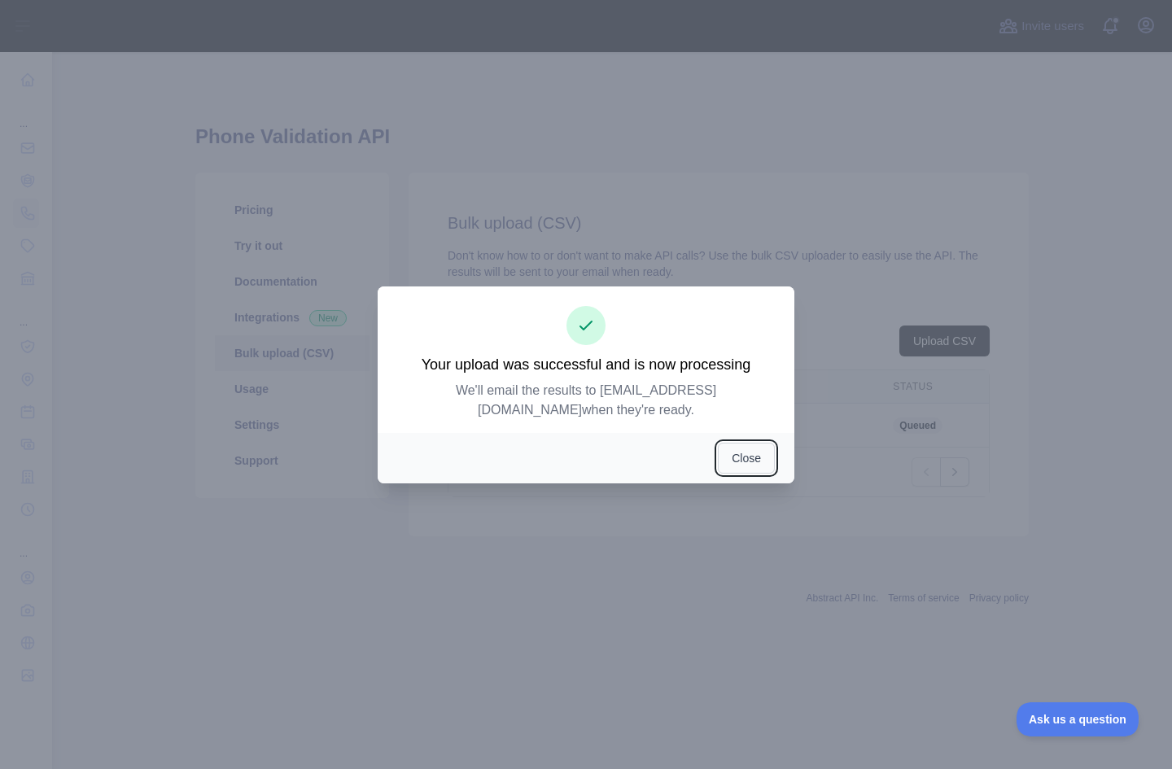
click at [750, 460] on button "Close" at bounding box center [746, 458] width 57 height 31
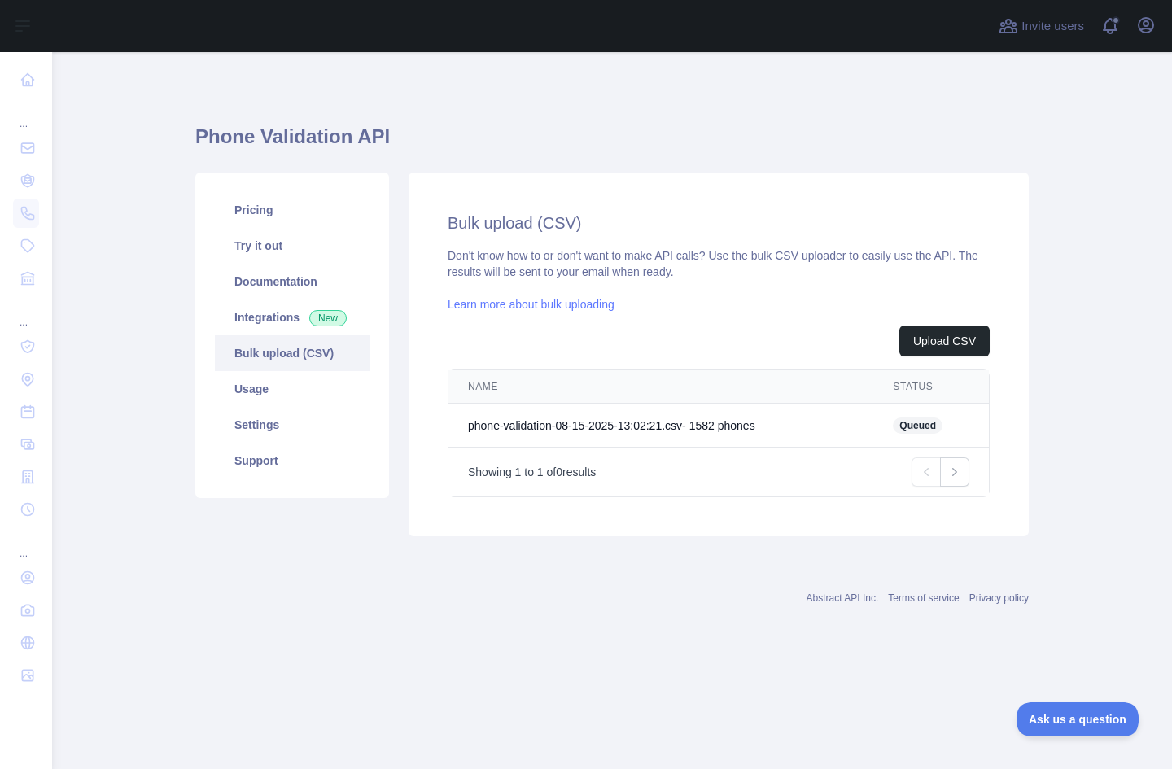
click at [527, 428] on td "phone-validation-08-15-2025-13:02:21.csv - 1582 phone s" at bounding box center [660, 426] width 425 height 44
drag, startPoint x: 934, startPoint y: 418, endPoint x: 930, endPoint y: 443, distance: 25.5
click at [934, 417] on span "Queued" at bounding box center [917, 425] width 50 height 16
click at [251, 305] on link "Integrations New" at bounding box center [292, 317] width 155 height 36
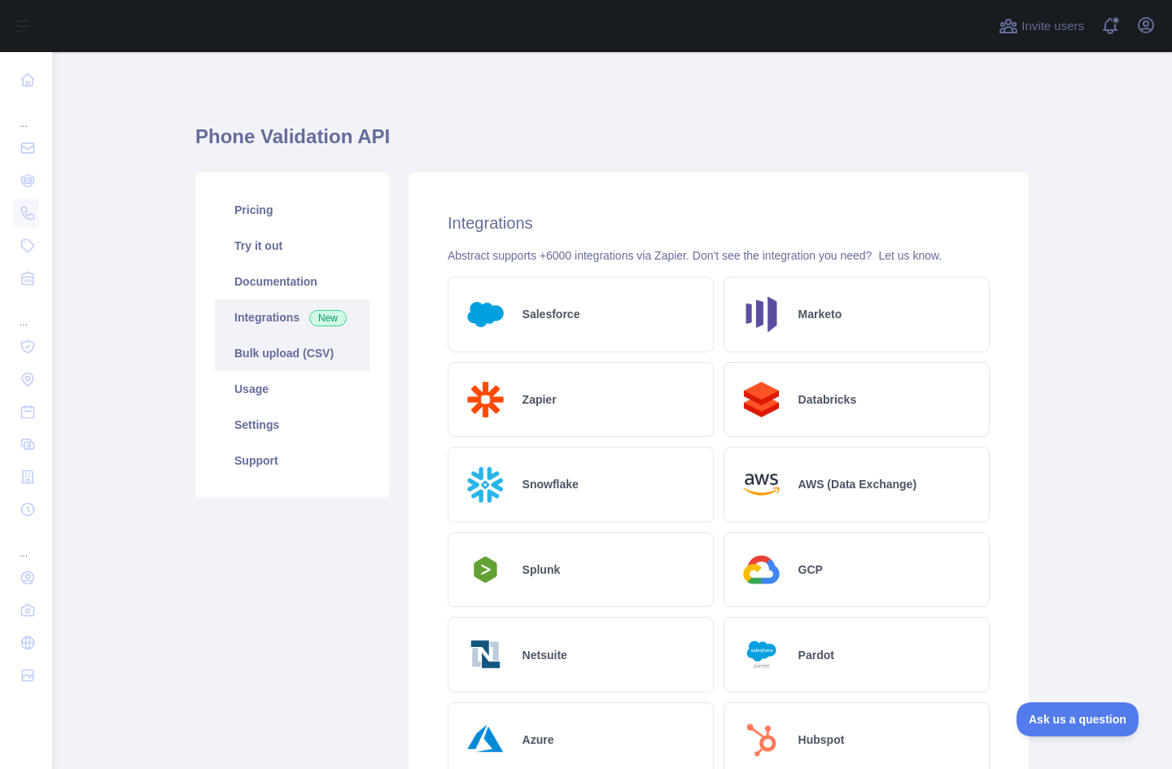
click at [280, 339] on link "Bulk upload (CSV)" at bounding box center [292, 353] width 155 height 36
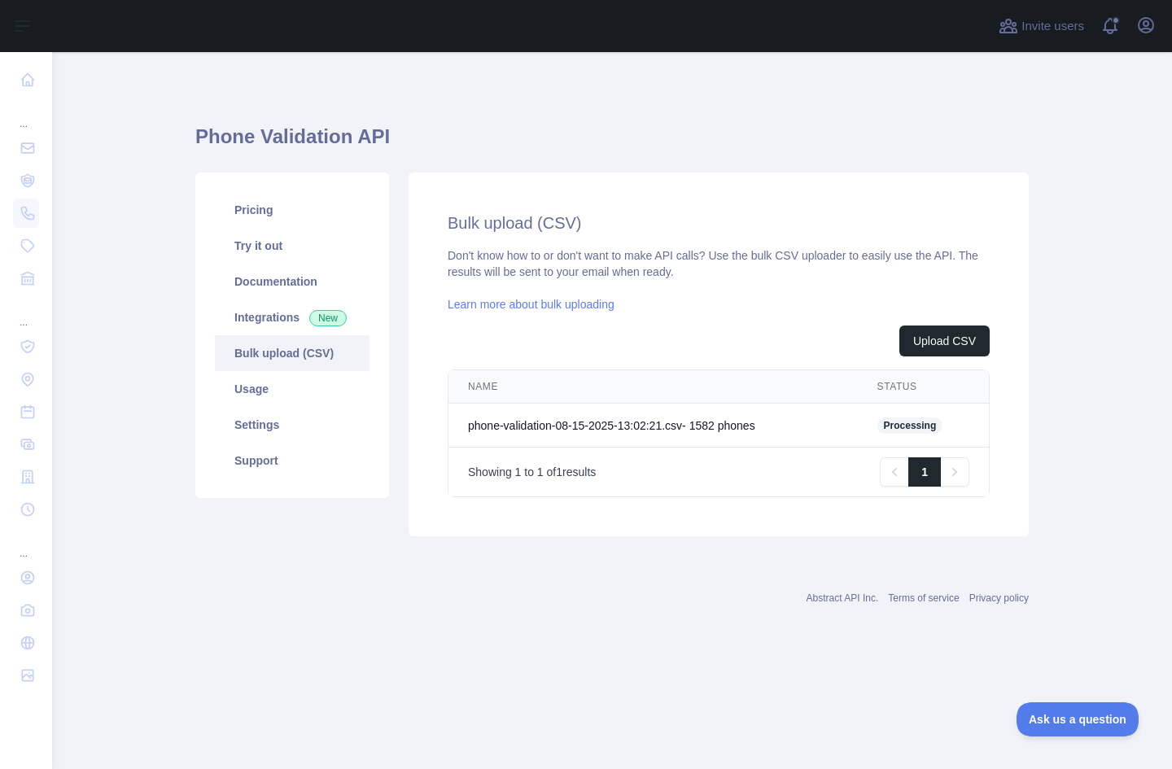
click at [913, 428] on span "Processing" at bounding box center [910, 425] width 66 height 16
click at [293, 223] on link "Pricing" at bounding box center [292, 210] width 155 height 36
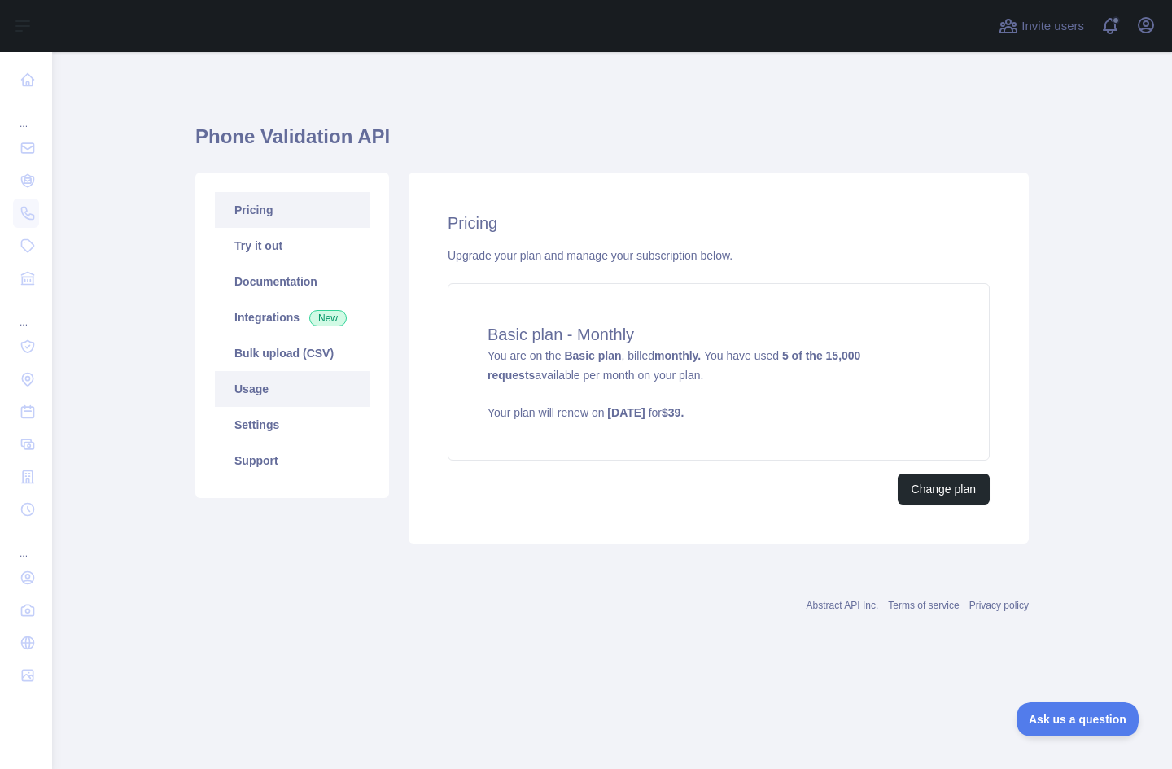
click at [285, 373] on link "Usage" at bounding box center [292, 389] width 155 height 36
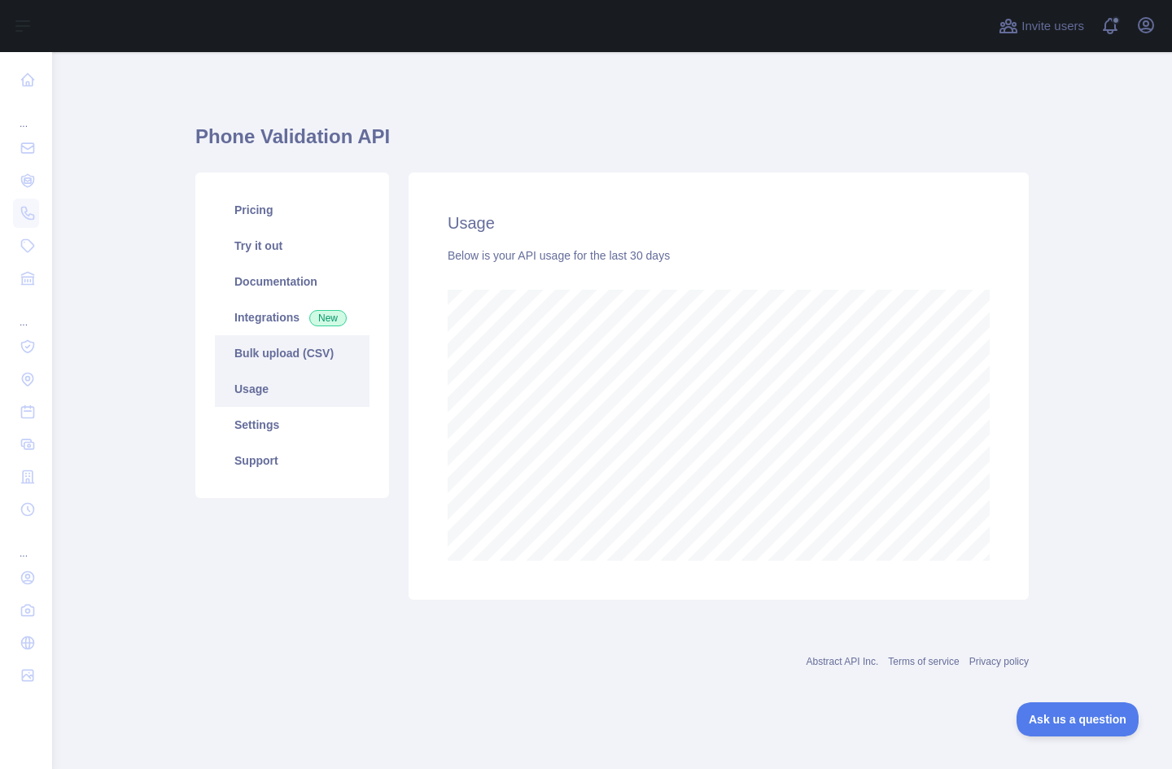
scroll to position [717, 1119]
click at [284, 350] on link "Bulk upload (CSV)" at bounding box center [292, 353] width 155 height 36
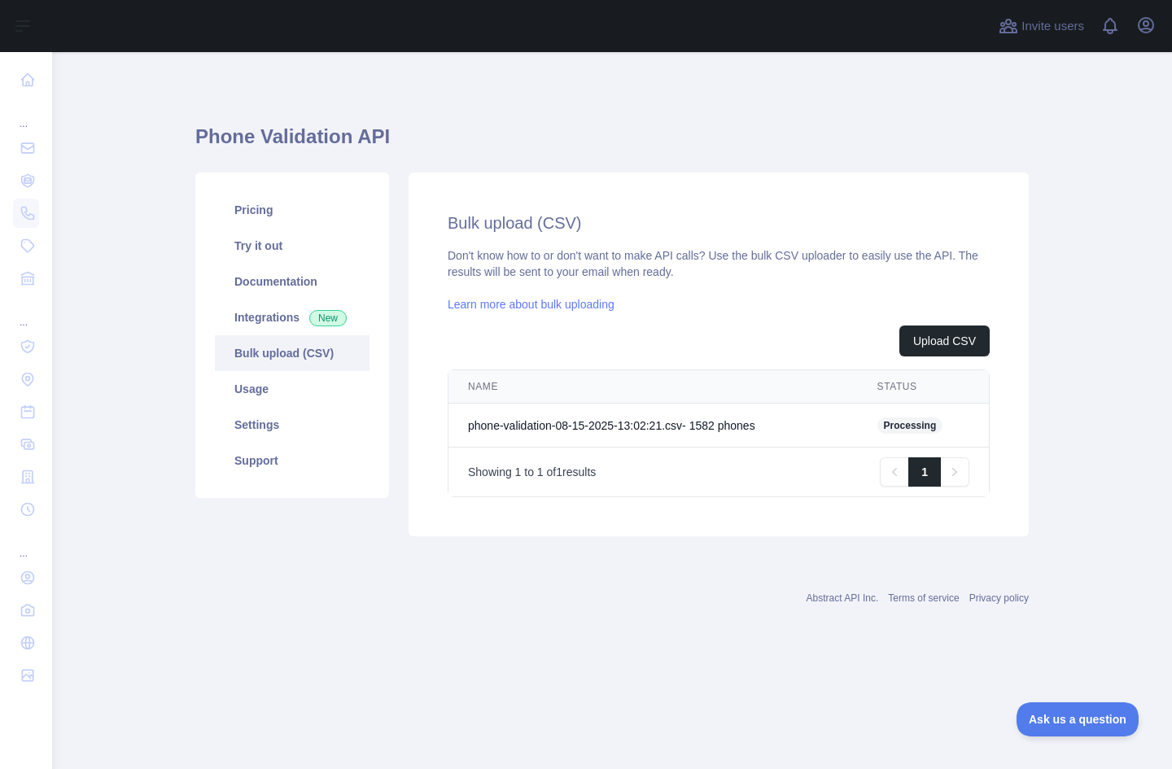
click at [919, 422] on span "Processing" at bounding box center [910, 425] width 66 height 16
click at [230, 383] on link "Usage" at bounding box center [292, 389] width 155 height 36
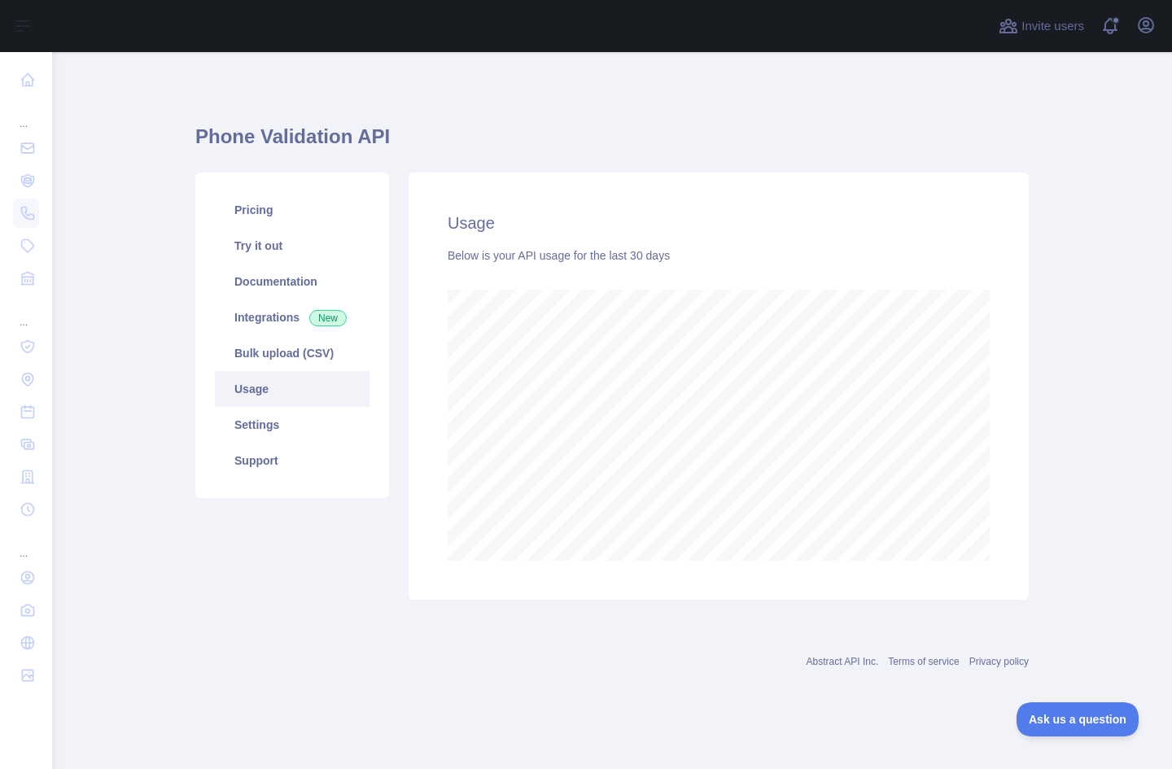
scroll to position [717, 1119]
click at [295, 427] on link "Settings" at bounding box center [292, 425] width 155 height 36
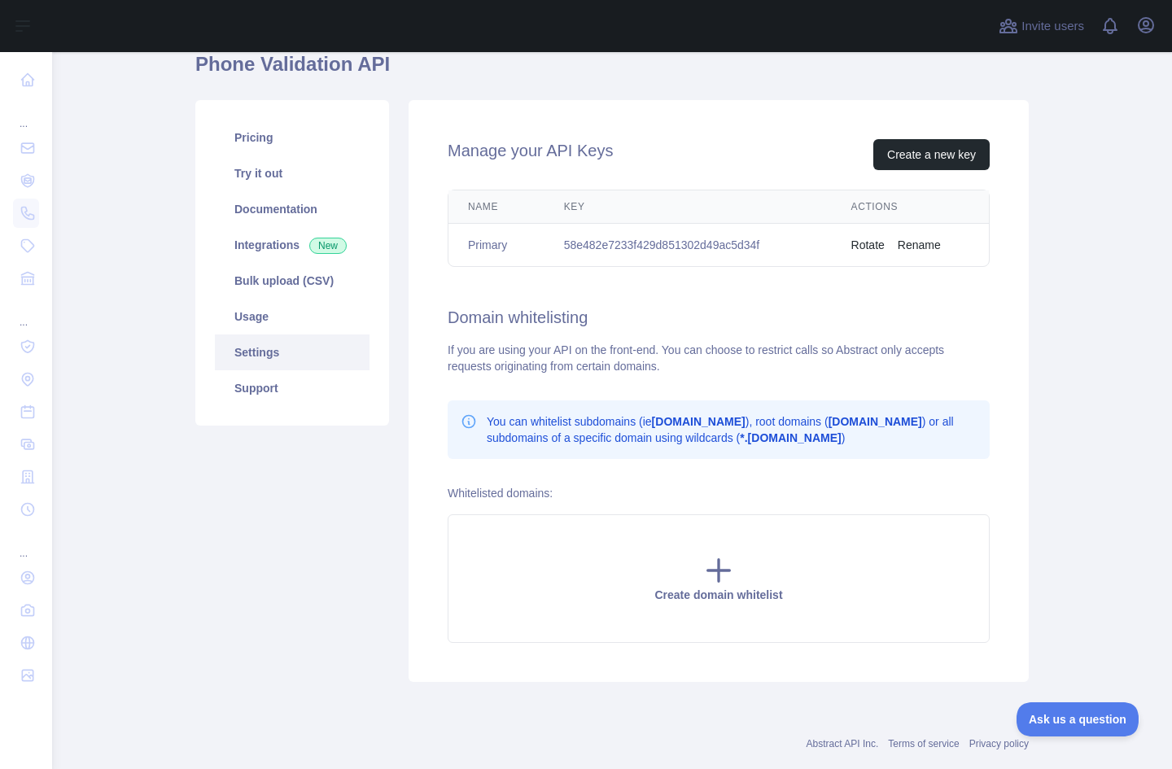
scroll to position [81, 0]
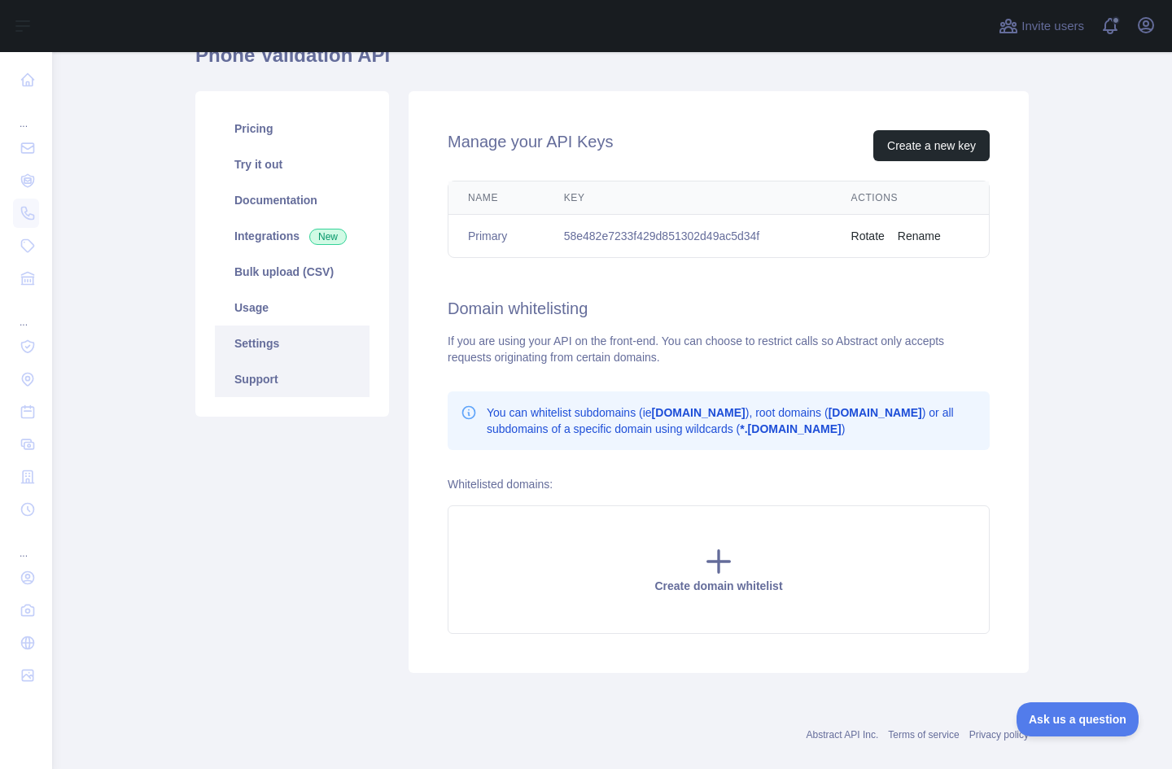
click at [258, 380] on link "Support" at bounding box center [292, 379] width 155 height 36
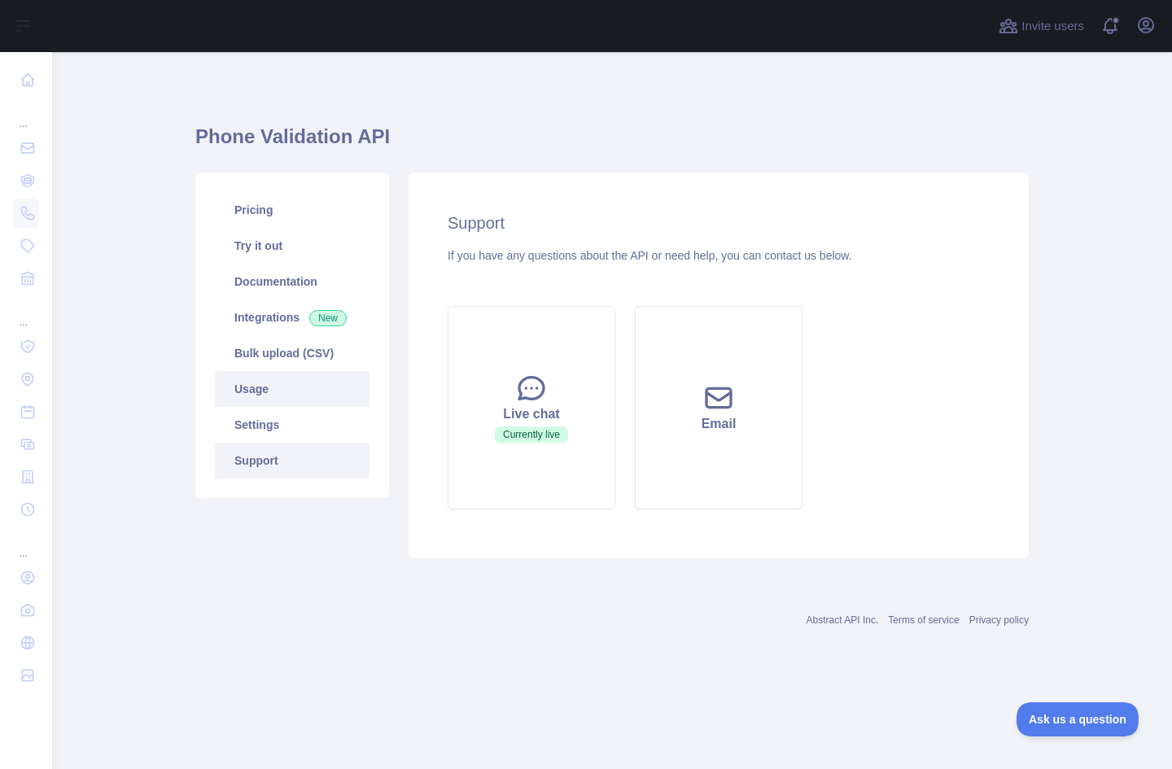
click at [265, 393] on link "Usage" at bounding box center [292, 389] width 155 height 36
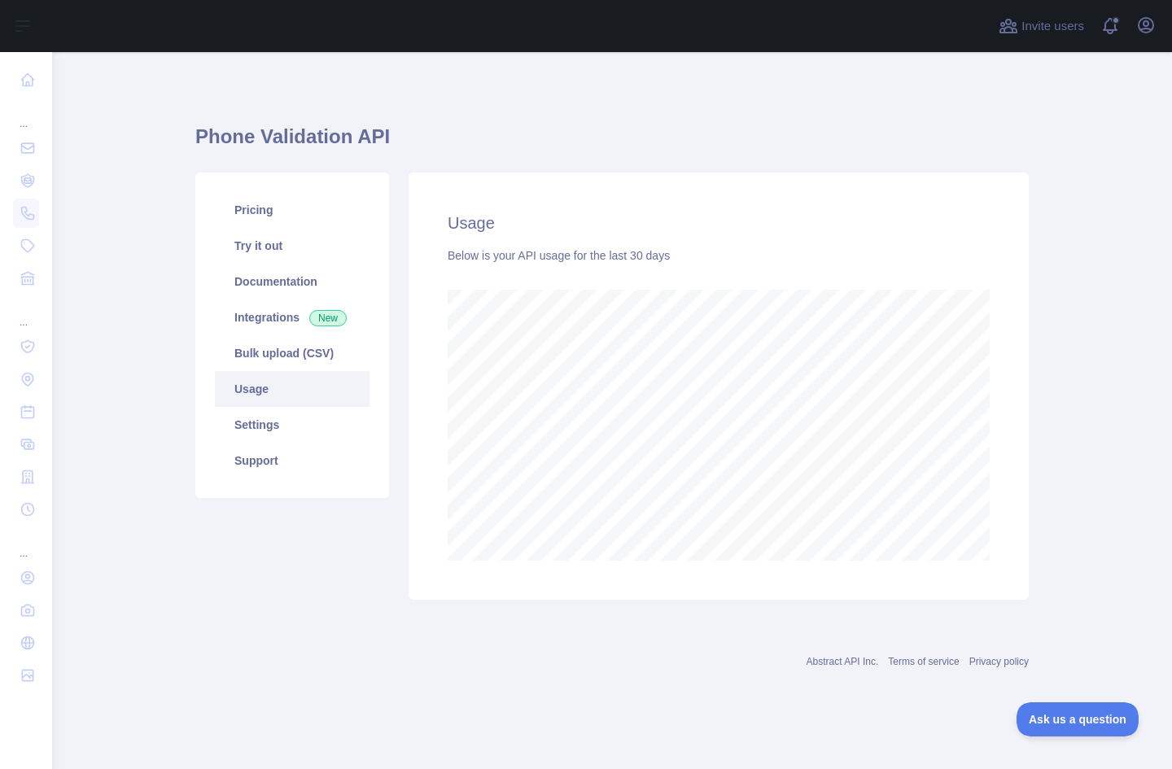
scroll to position [717, 1119]
click at [258, 357] on link "Bulk upload (CSV)" at bounding box center [292, 353] width 155 height 36
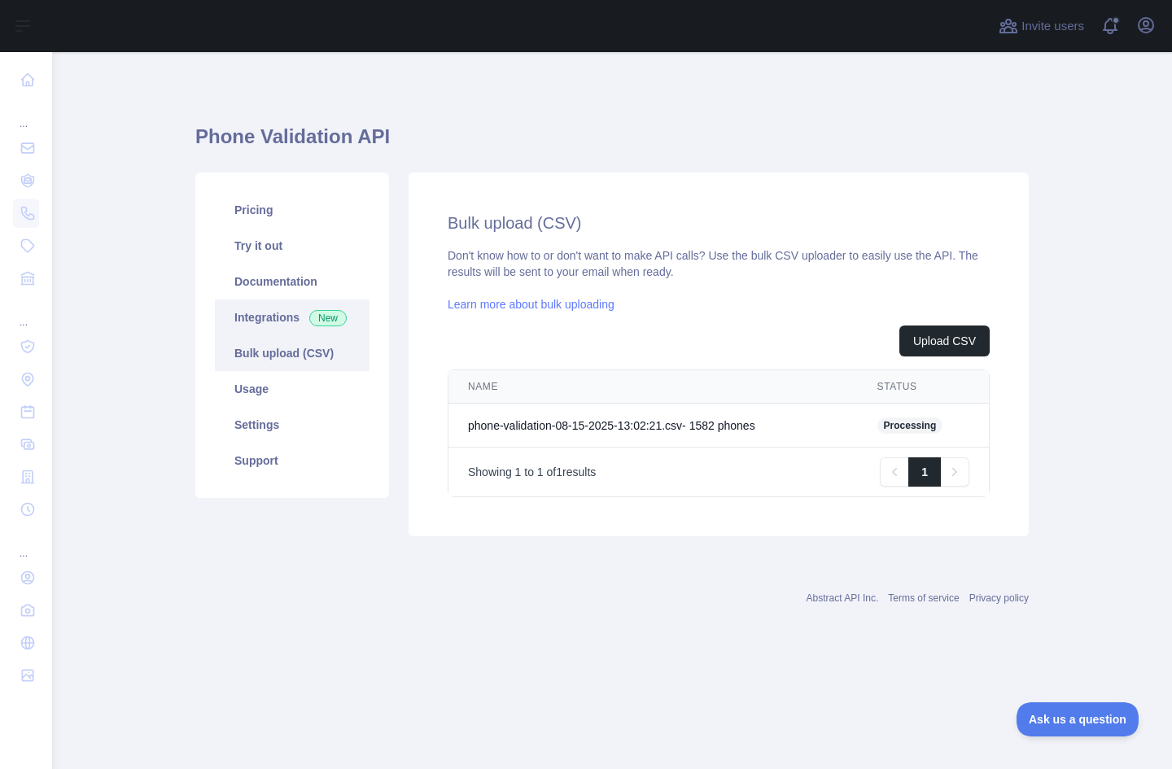
click at [255, 320] on link "Integrations New" at bounding box center [292, 317] width 155 height 36
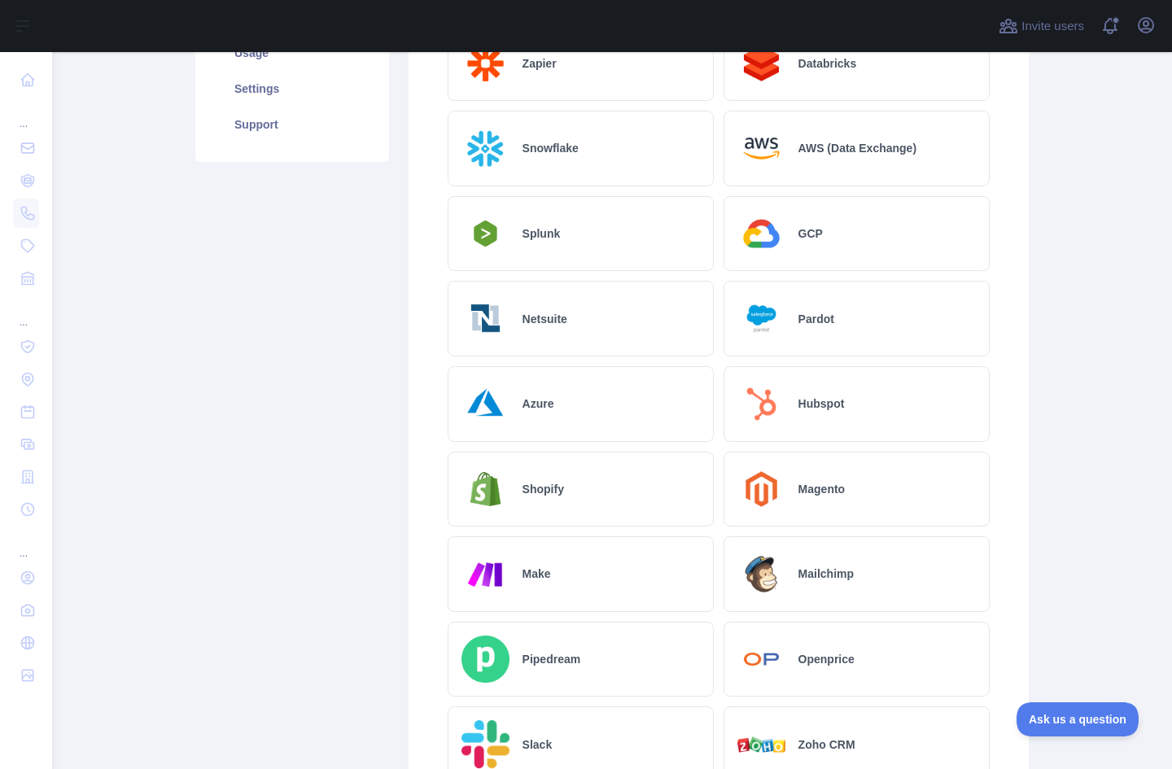
scroll to position [651, 0]
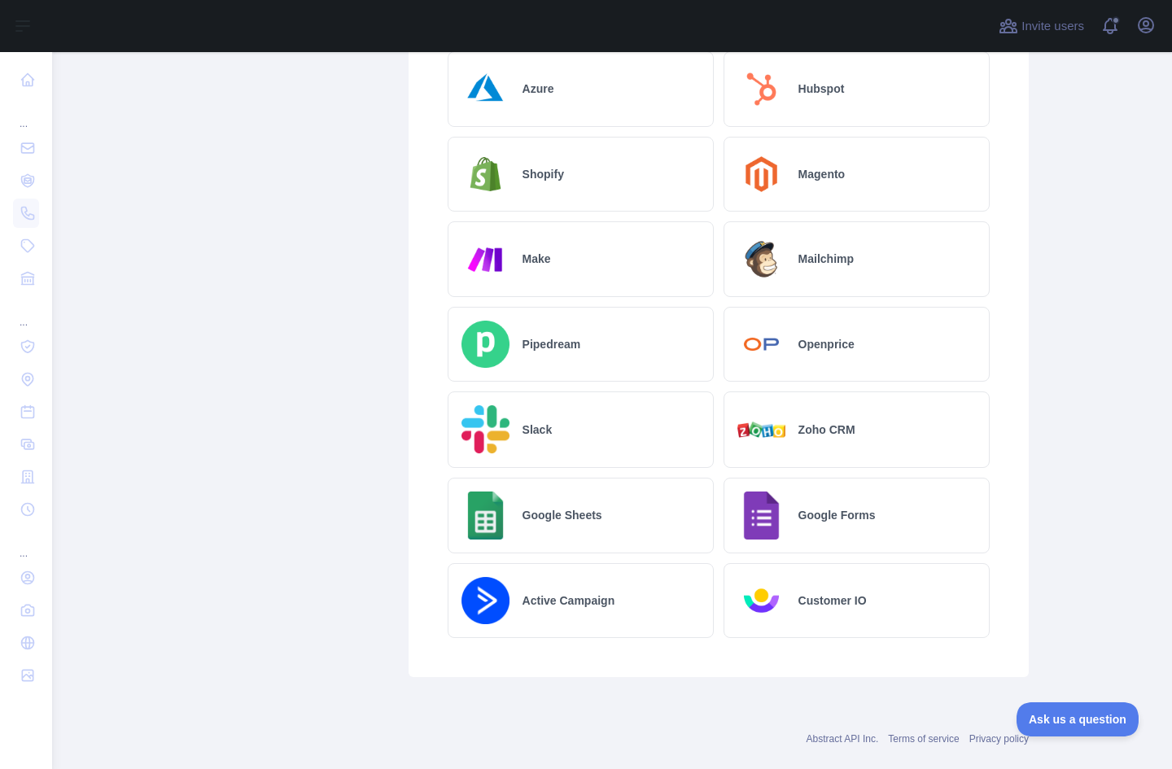
click at [537, 513] on h2 "Google Sheets" at bounding box center [562, 515] width 80 height 16
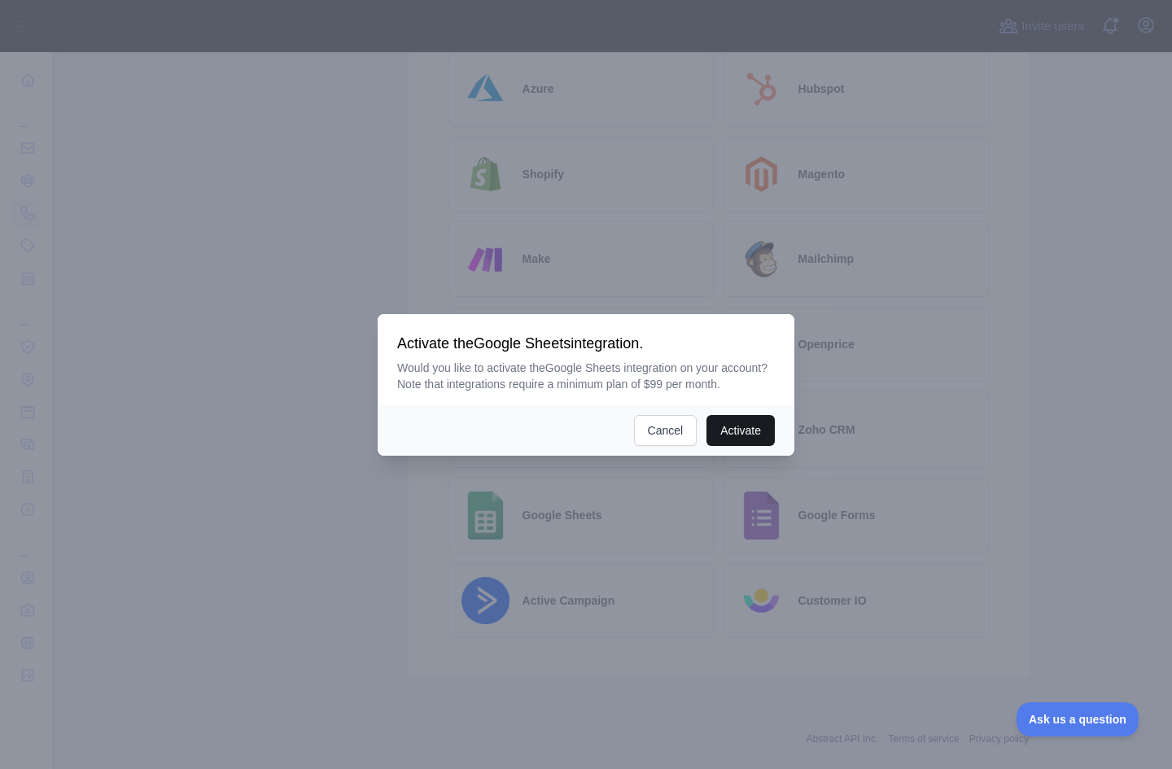
click at [735, 431] on button "Activate" at bounding box center [740, 430] width 68 height 31
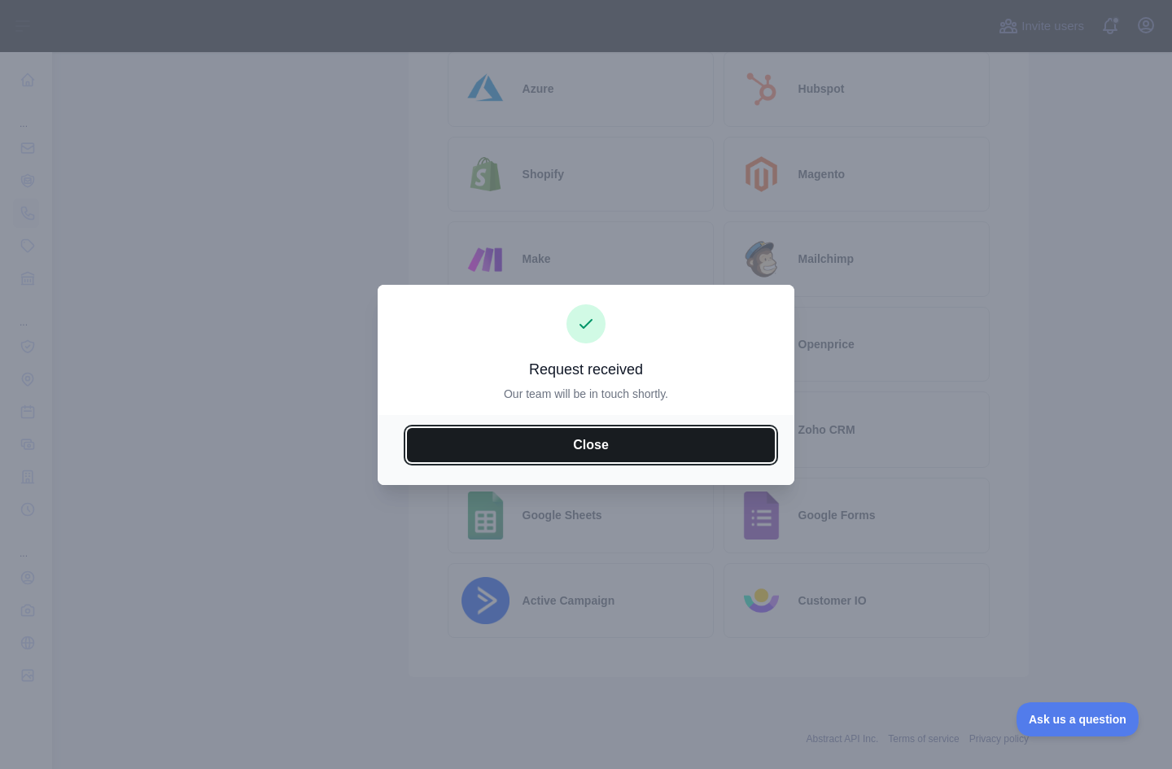
click at [628, 443] on button "Close" at bounding box center [591, 445] width 368 height 34
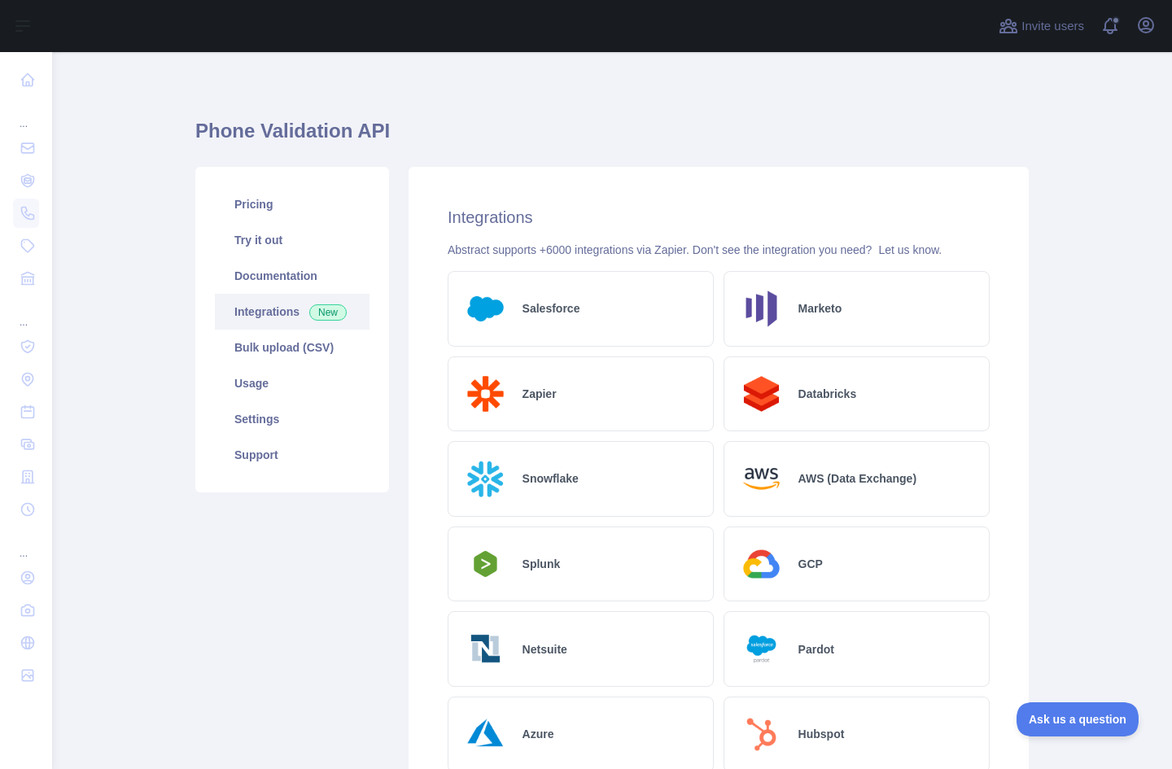
scroll to position [0, 0]
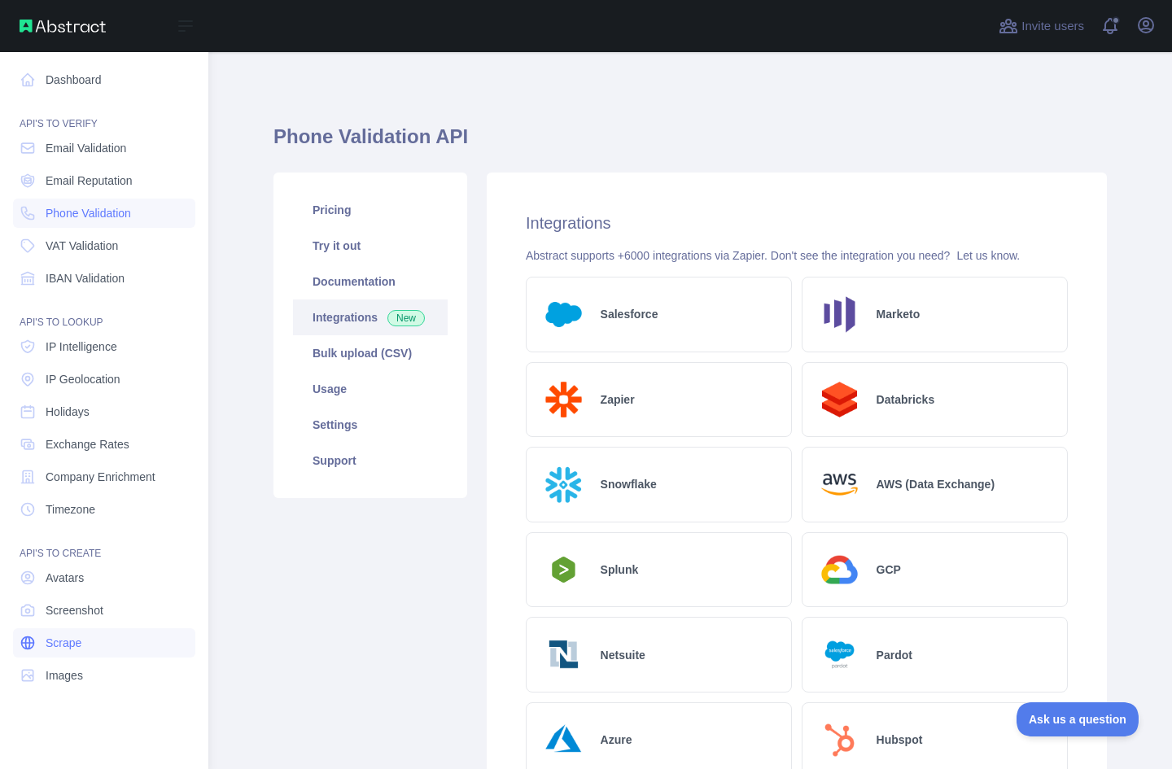
click at [100, 642] on link "Scrape" at bounding box center [104, 642] width 182 height 29
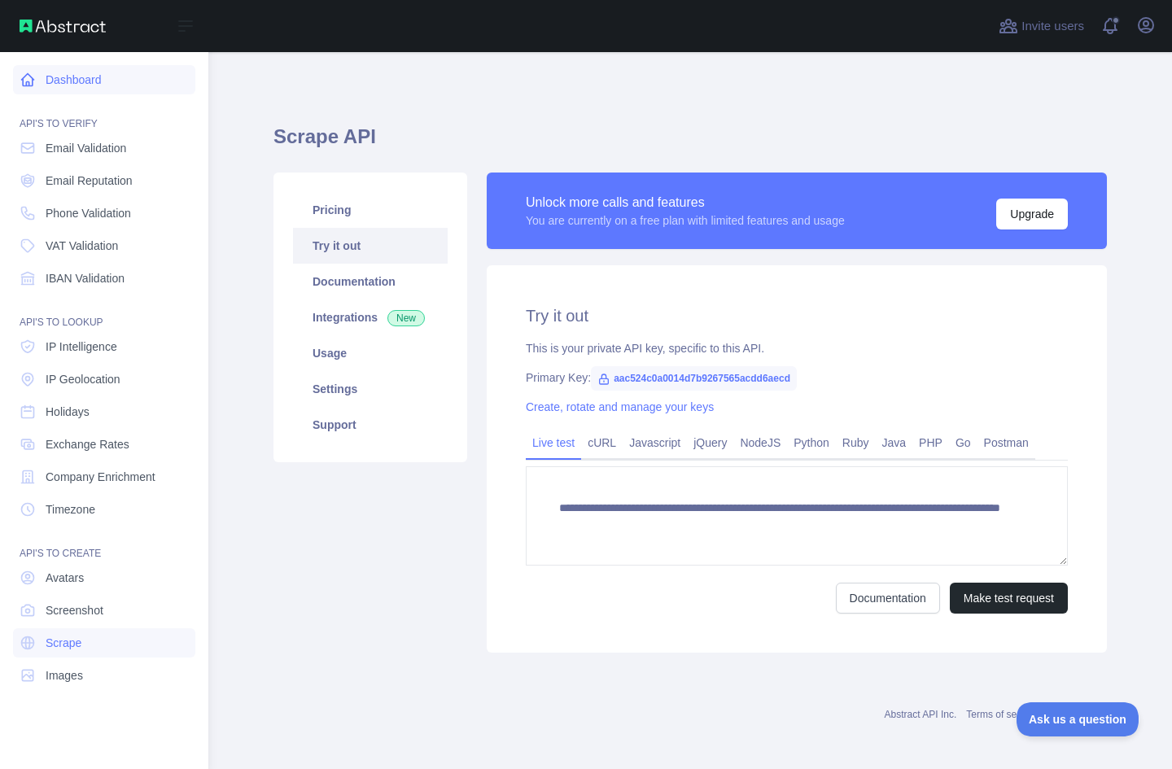
click at [110, 91] on link "Dashboard" at bounding box center [104, 79] width 182 height 29
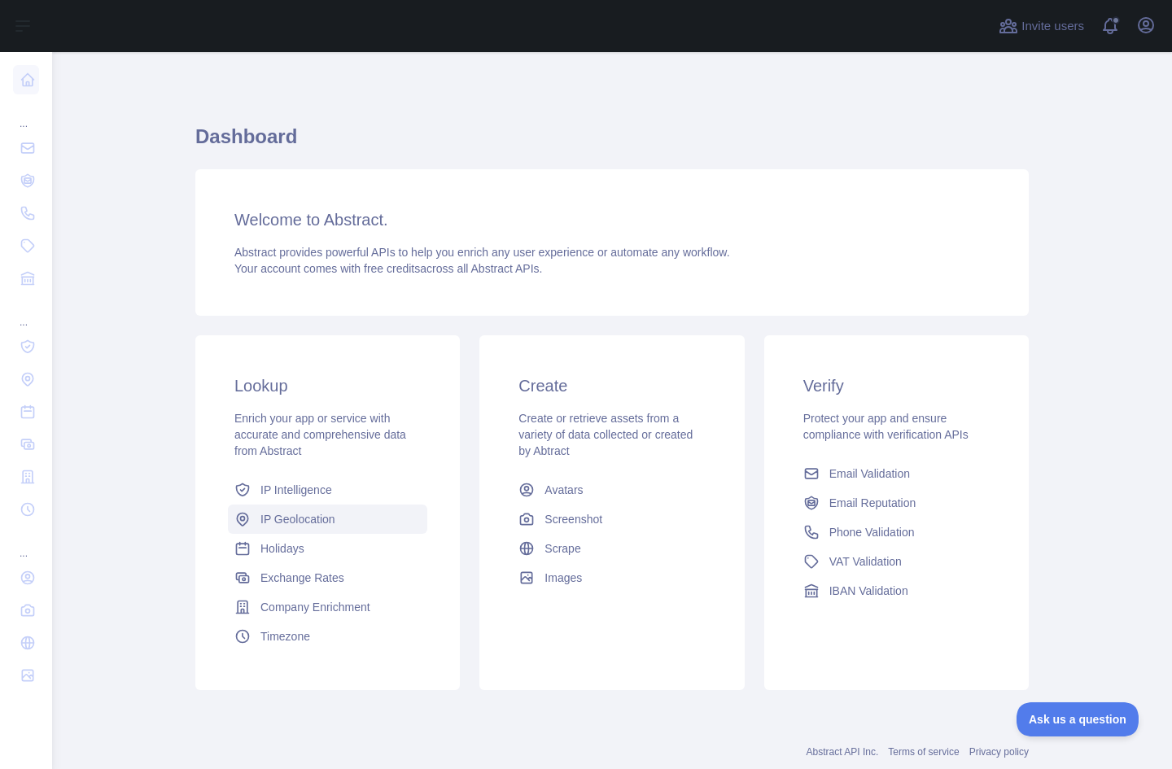
click at [329, 527] on link "IP Geolocation" at bounding box center [327, 518] width 199 height 29
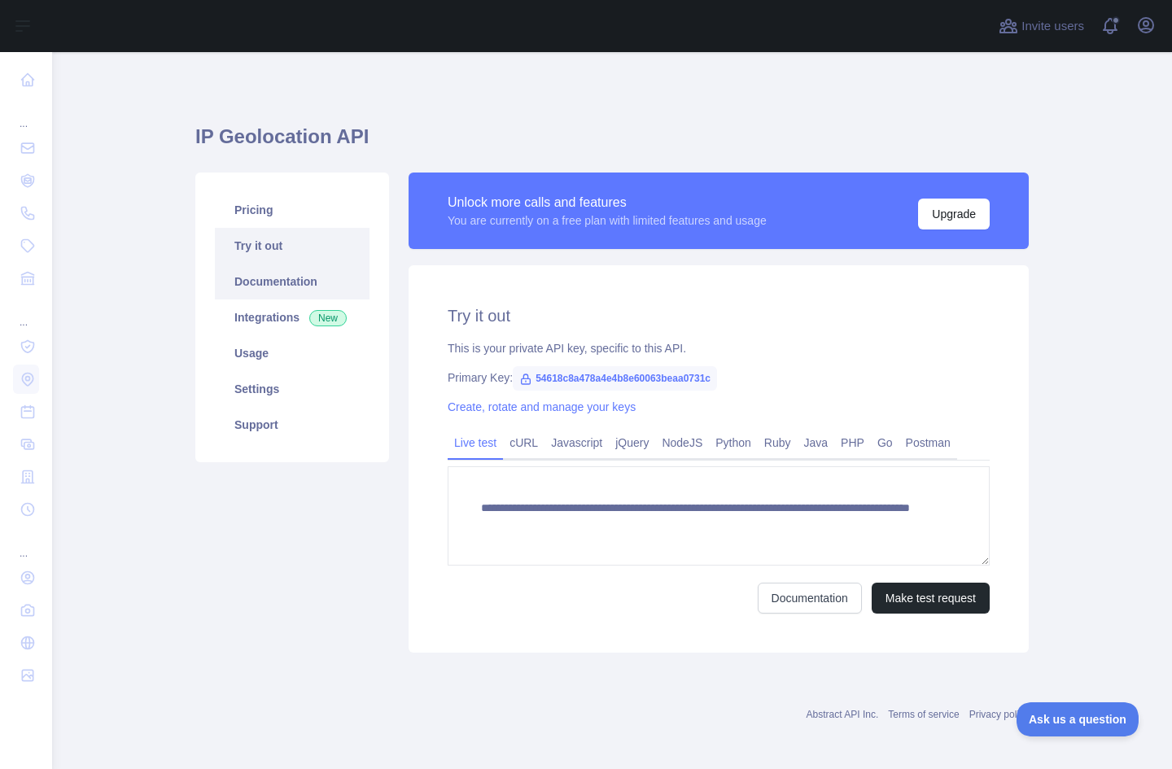
click at [248, 285] on link "Documentation" at bounding box center [292, 282] width 155 height 36
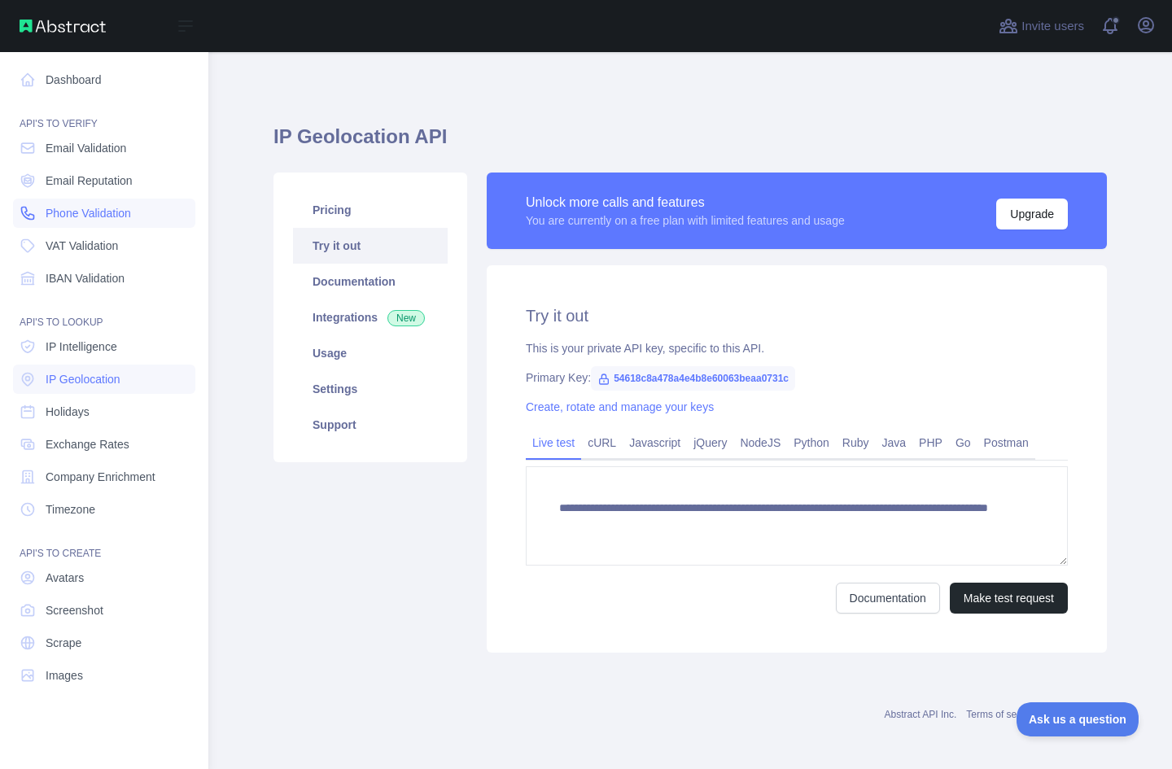
click at [114, 212] on span "Phone Validation" at bounding box center [88, 213] width 85 height 16
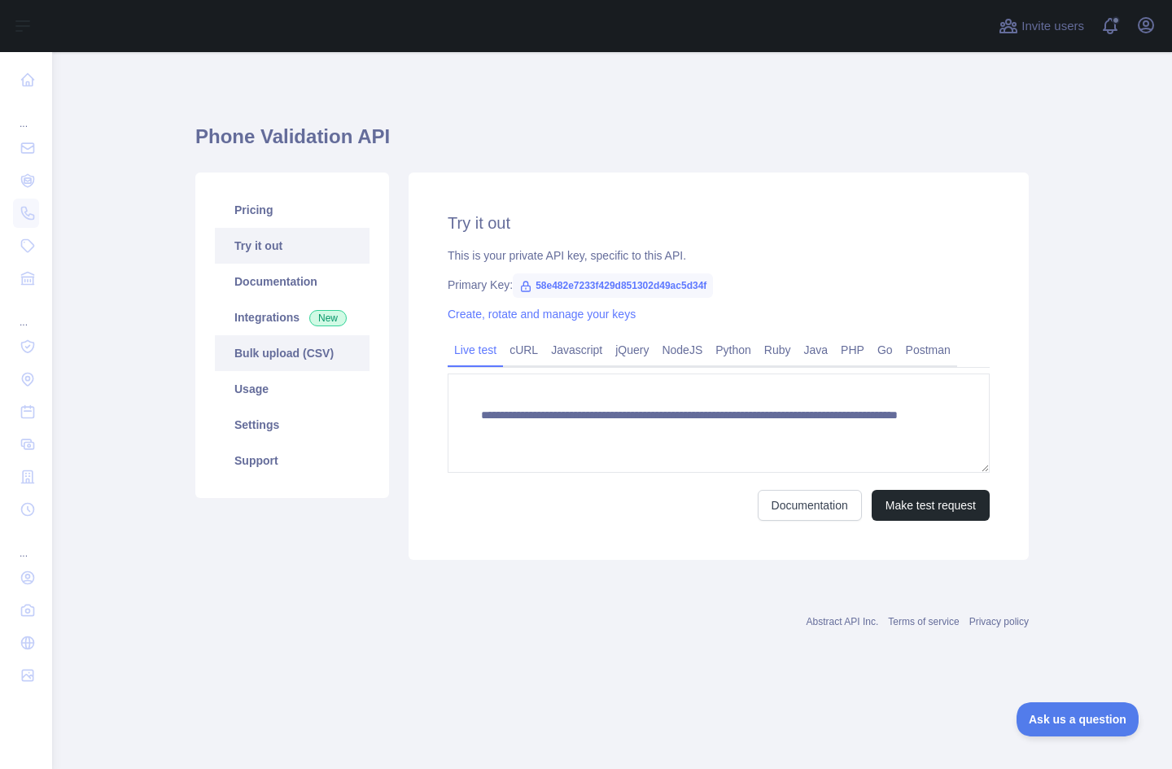
click at [311, 337] on link "Bulk upload (CSV)" at bounding box center [292, 353] width 155 height 36
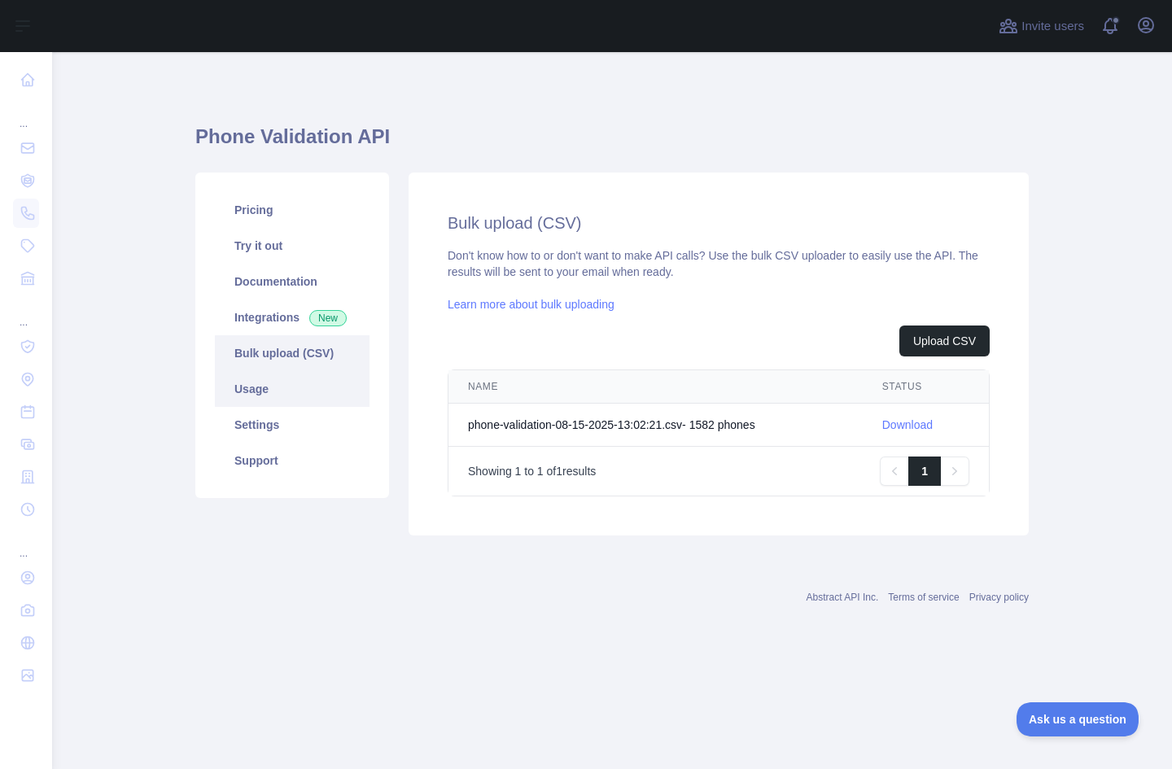
click at [277, 396] on link "Usage" at bounding box center [292, 389] width 155 height 36
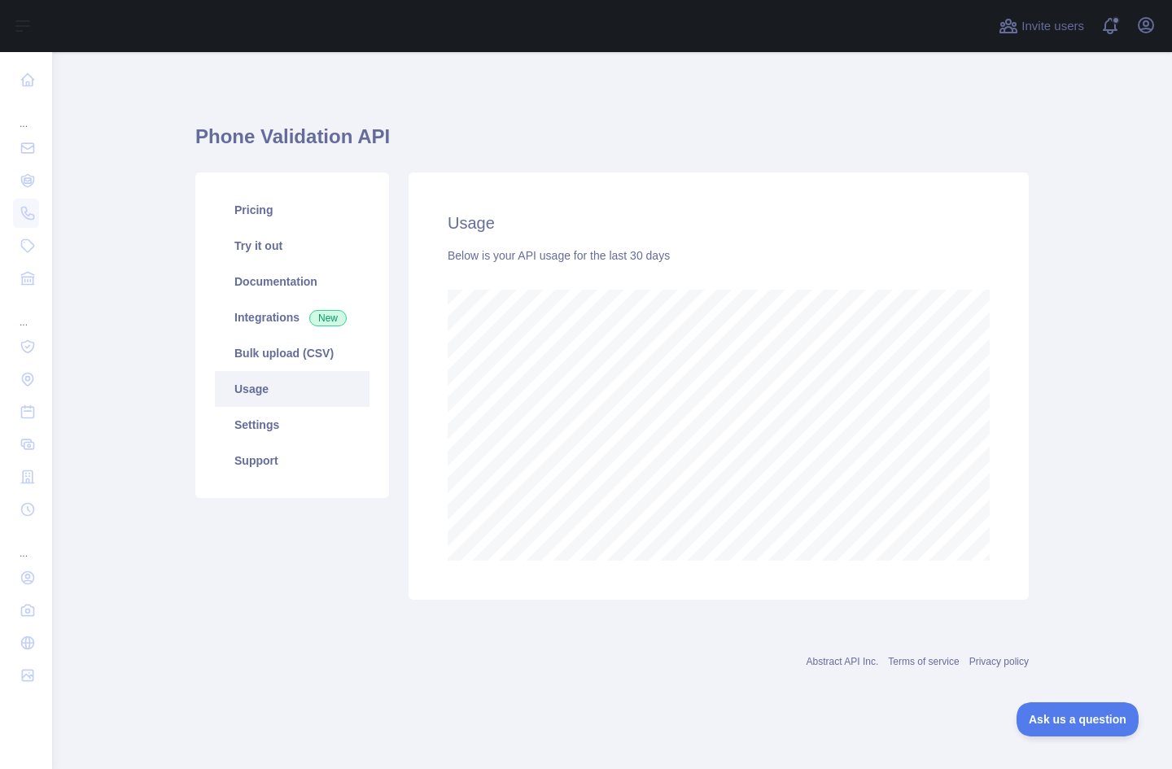
scroll to position [717, 1119]
click at [308, 354] on link "Bulk upload (CSV)" at bounding box center [292, 353] width 155 height 36
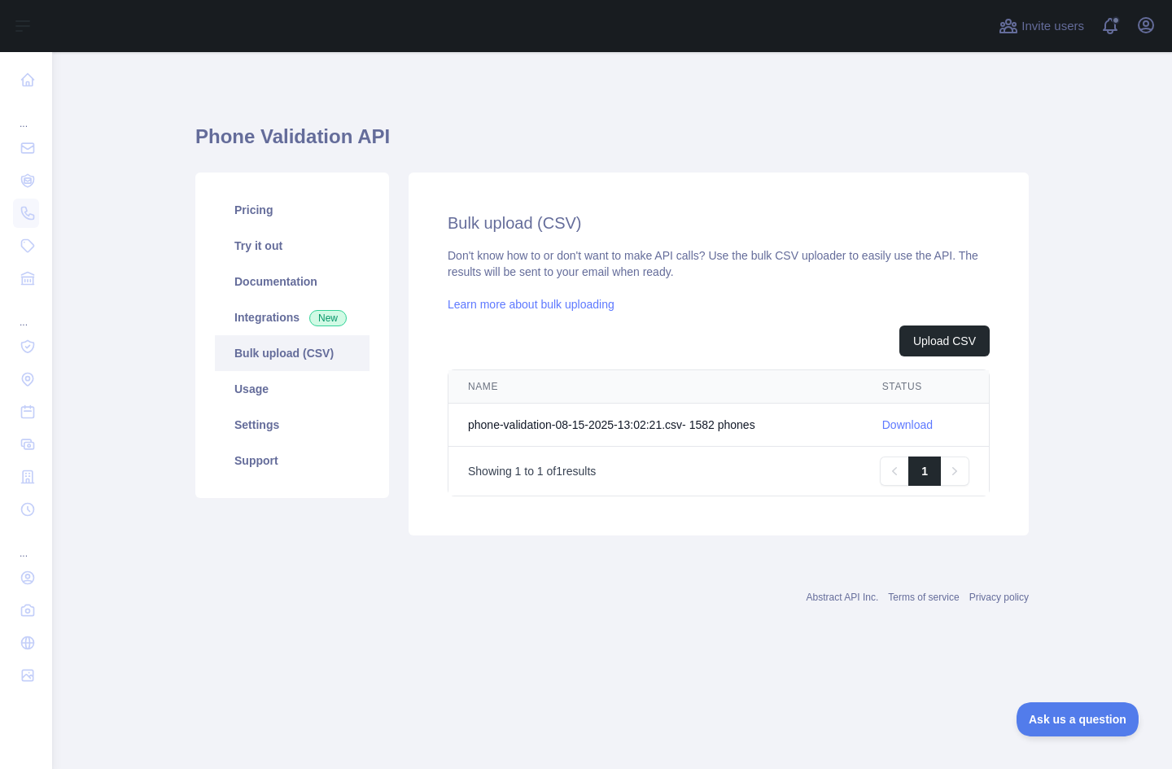
click at [901, 428] on link "Download" at bounding box center [907, 424] width 50 height 13
click at [262, 385] on link "Usage" at bounding box center [292, 389] width 155 height 36
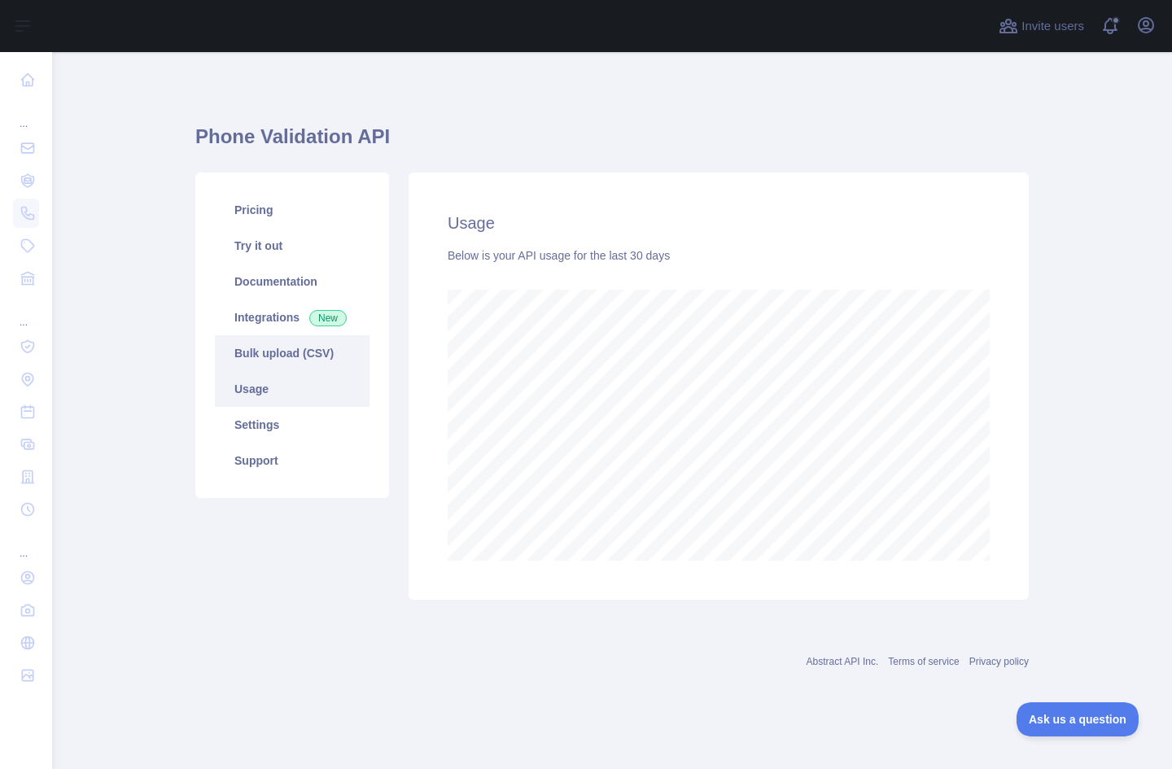
scroll to position [717, 1119]
click at [262, 352] on link "Bulk upload (CSV)" at bounding box center [292, 353] width 155 height 36
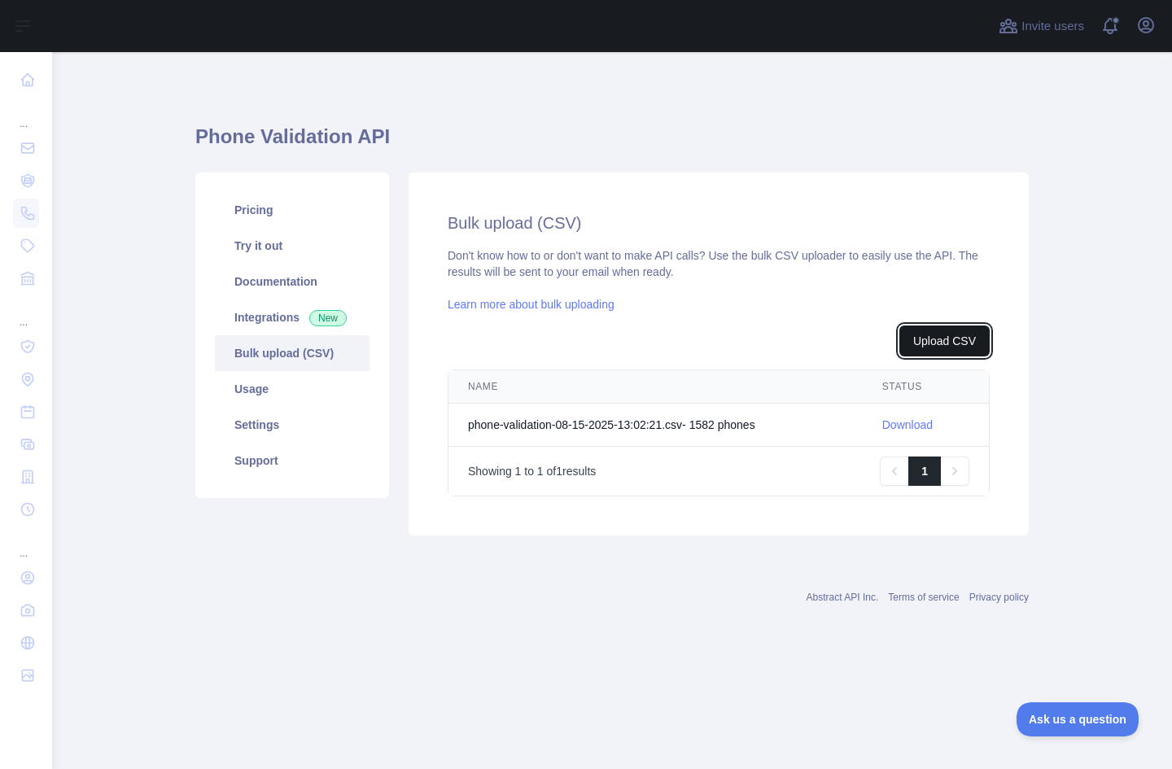
click at [942, 341] on button "Upload CSV" at bounding box center [944, 340] width 90 height 31
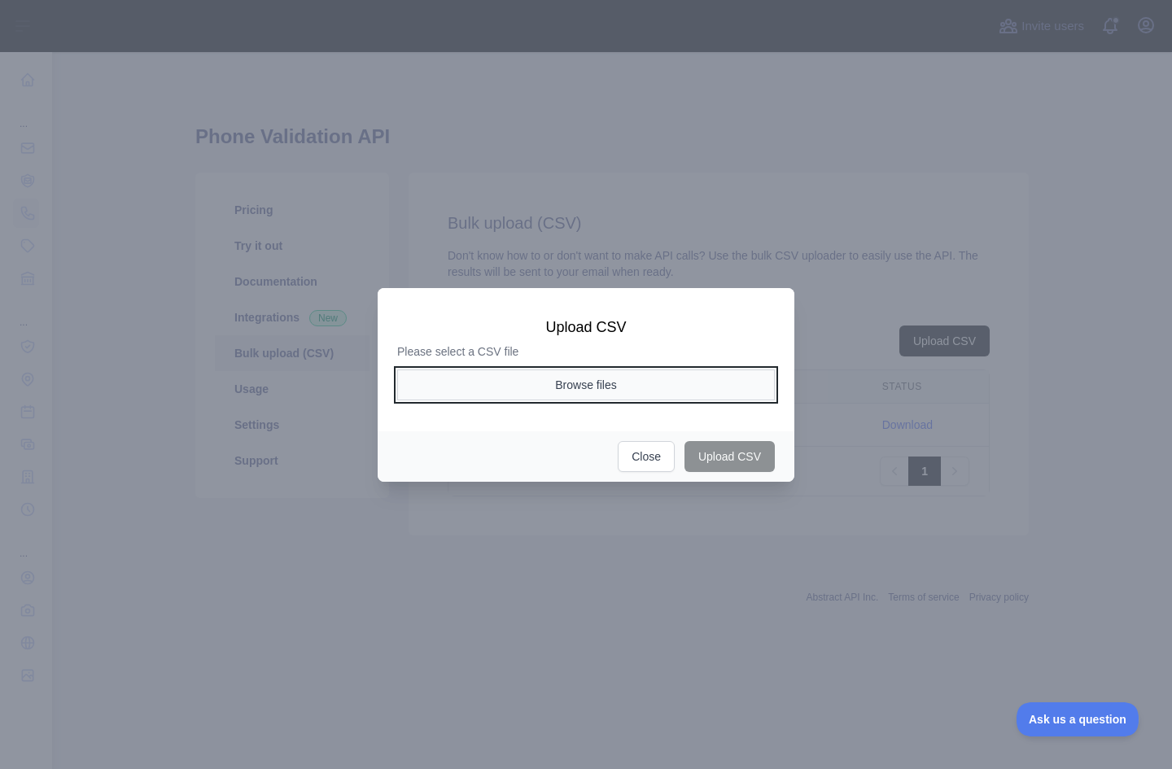
click at [655, 382] on button "Browse files" at bounding box center [585, 384] width 377 height 31
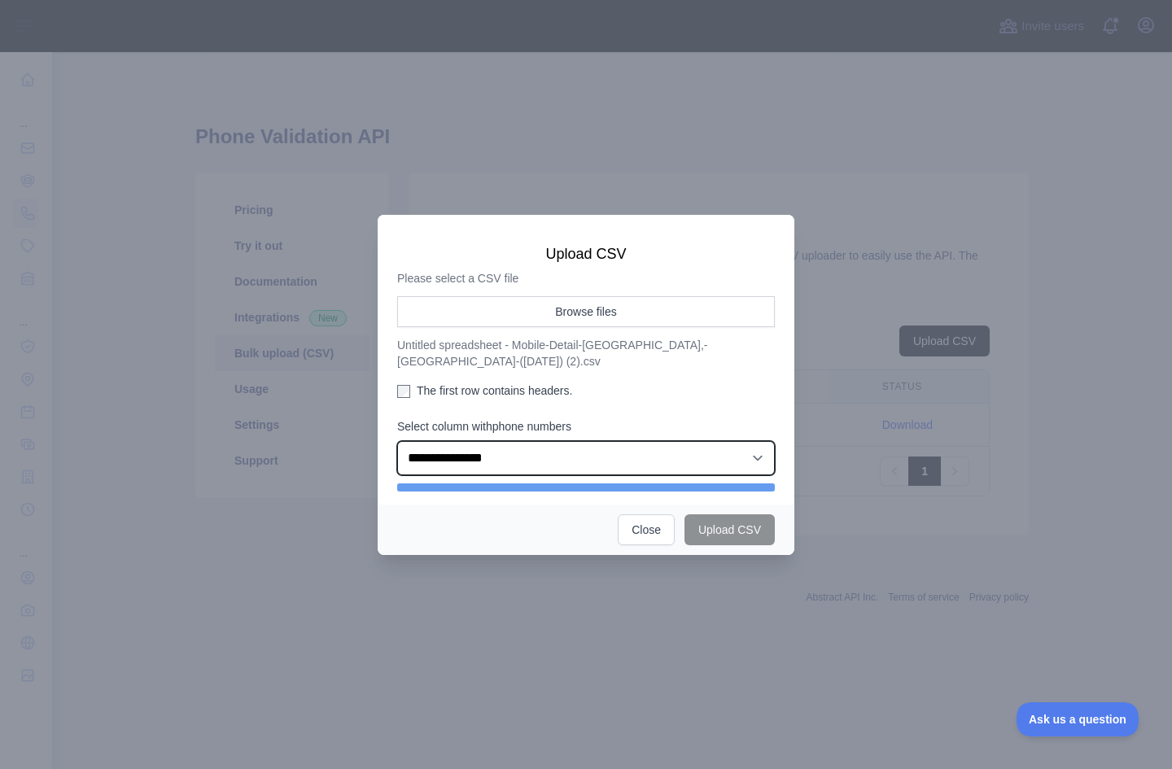
click at [535, 446] on select "**********" at bounding box center [585, 458] width 377 height 34
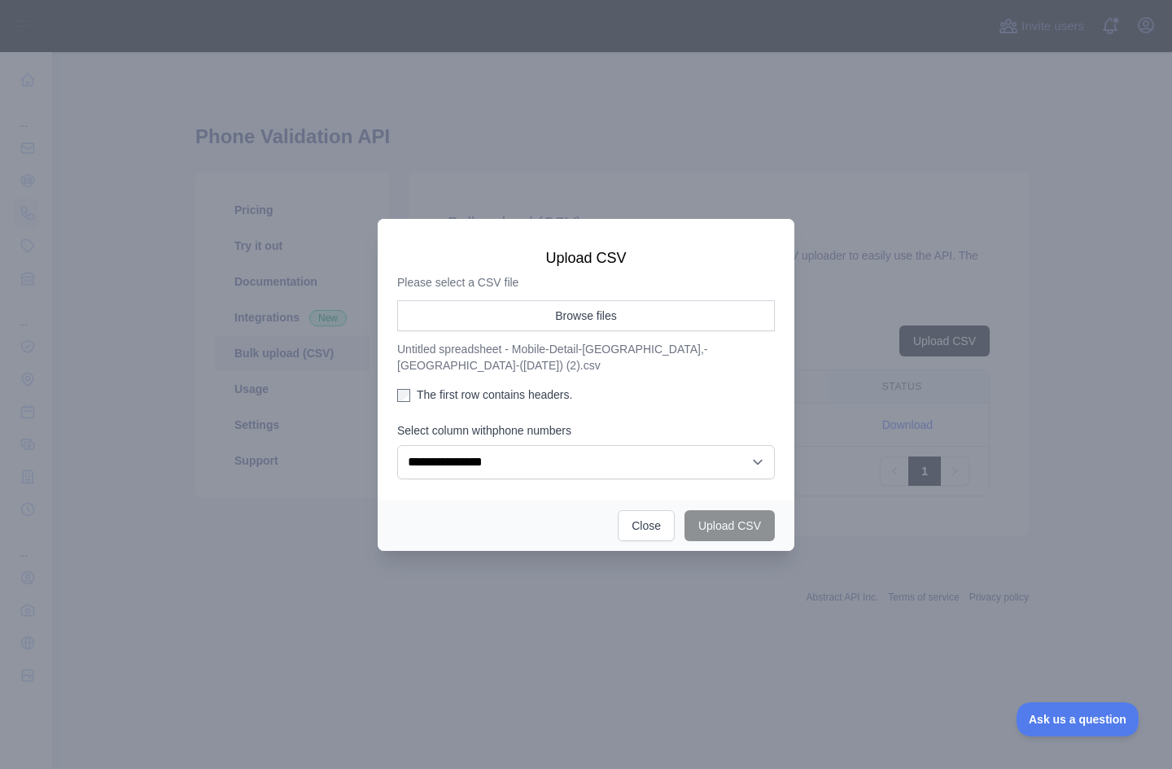
click at [664, 397] on div "The first row contains headers." at bounding box center [585, 397] width 377 height 23
click at [642, 457] on select "**********" at bounding box center [585, 462] width 377 height 34
click at [501, 655] on div at bounding box center [586, 384] width 1172 height 769
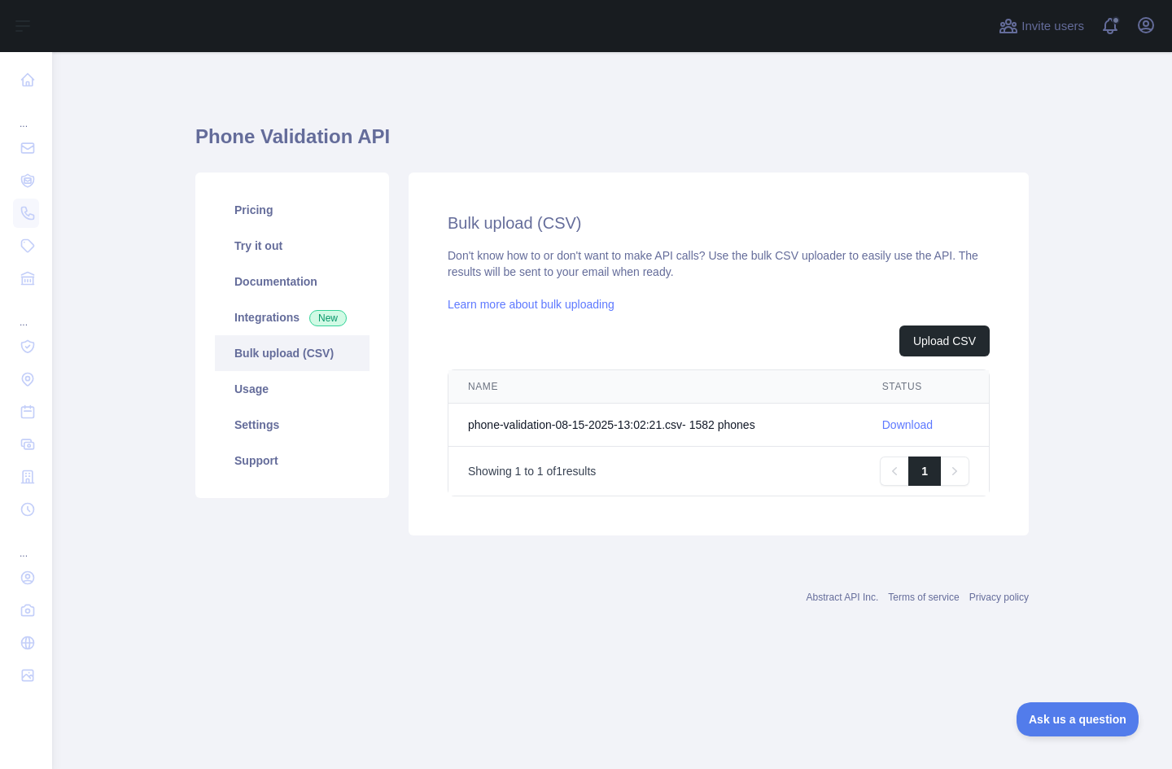
click at [570, 307] on link "Learn more about bulk uploading" at bounding box center [530, 304] width 167 height 13
click at [271, 390] on link "Usage" at bounding box center [292, 389] width 155 height 36
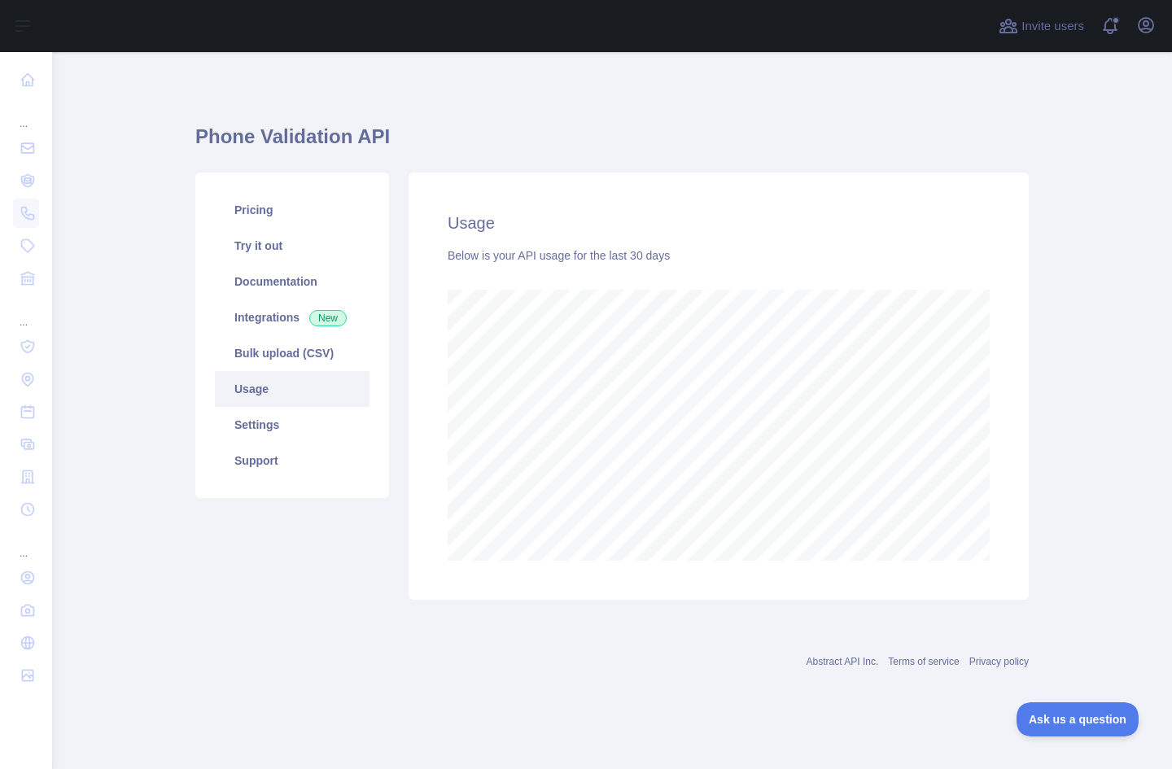
scroll to position [717, 1119]
click at [263, 357] on link "Bulk upload (CSV)" at bounding box center [292, 353] width 155 height 36
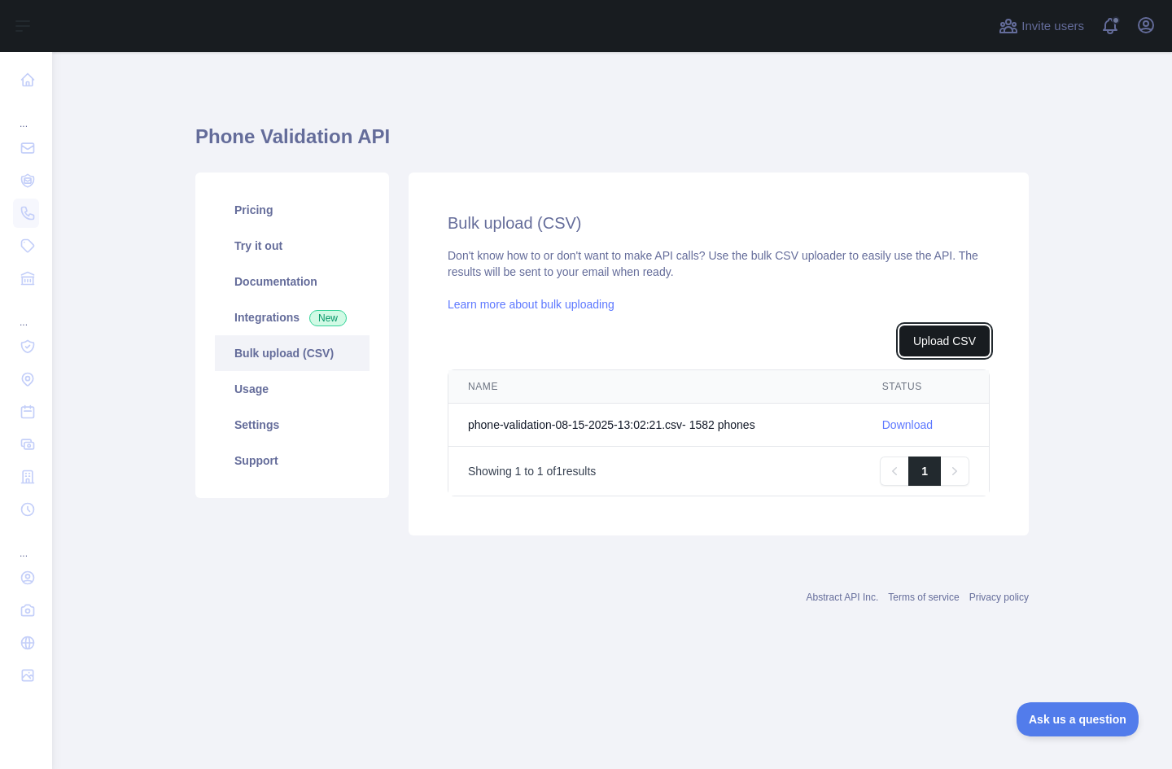
click at [943, 331] on button "Upload CSV" at bounding box center [944, 340] width 90 height 31
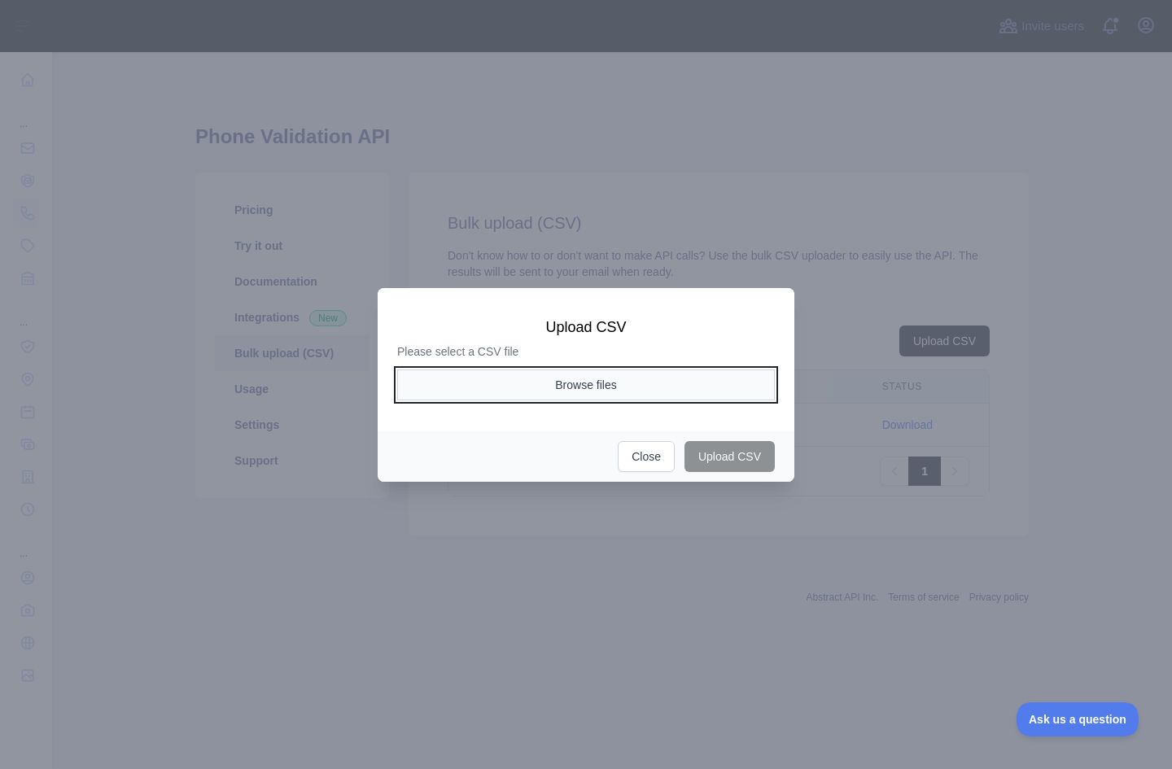
click at [656, 392] on button "Browse files" at bounding box center [585, 384] width 377 height 31
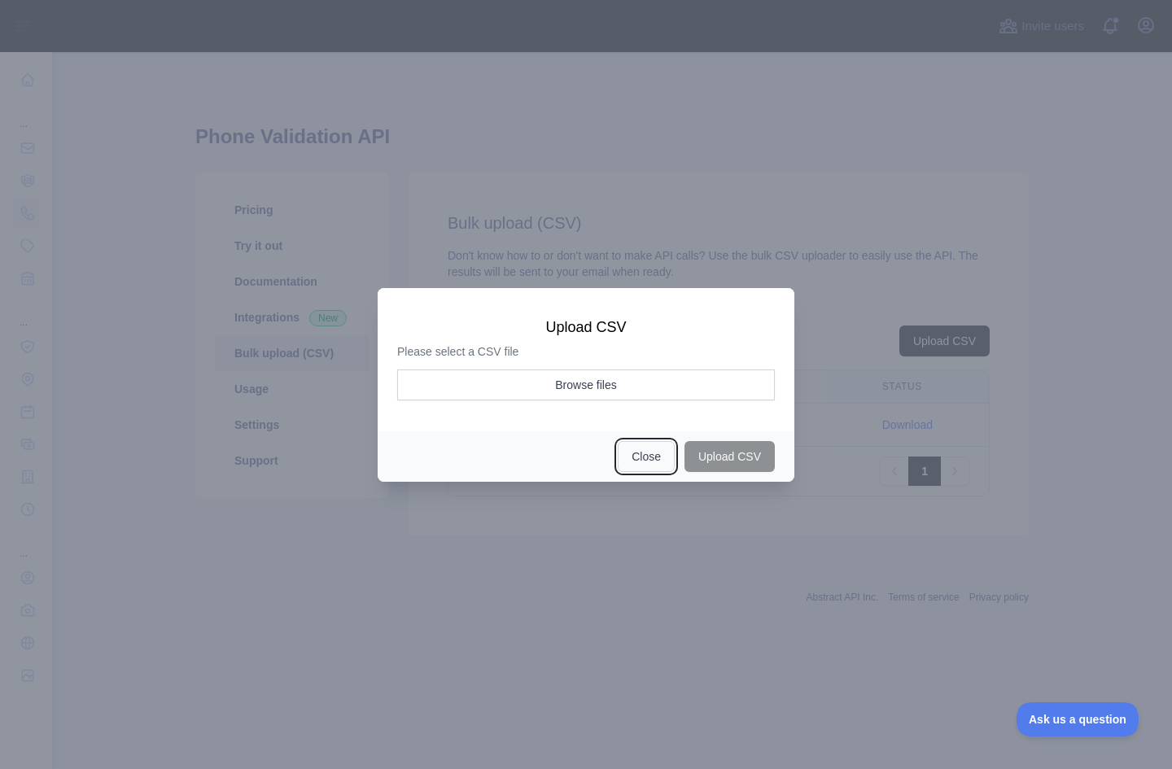
click at [646, 452] on button "Close" at bounding box center [645, 456] width 57 height 31
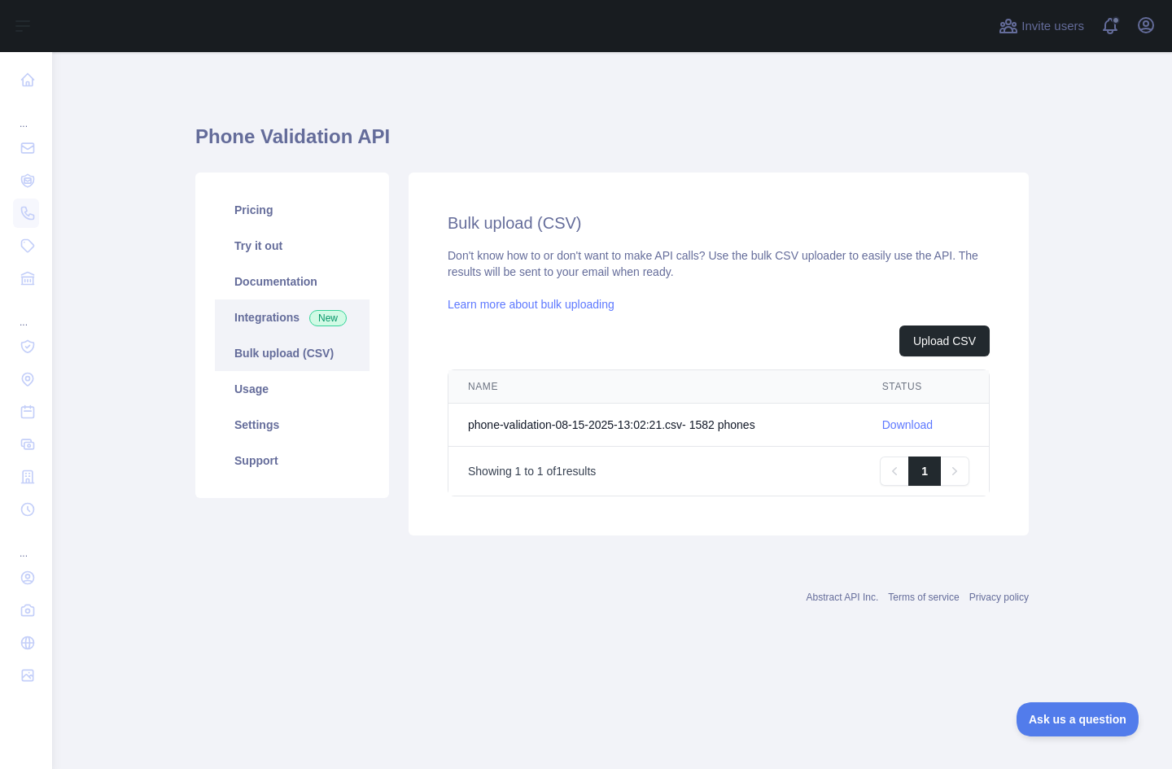
click at [265, 315] on link "Integrations New" at bounding box center [292, 317] width 155 height 36
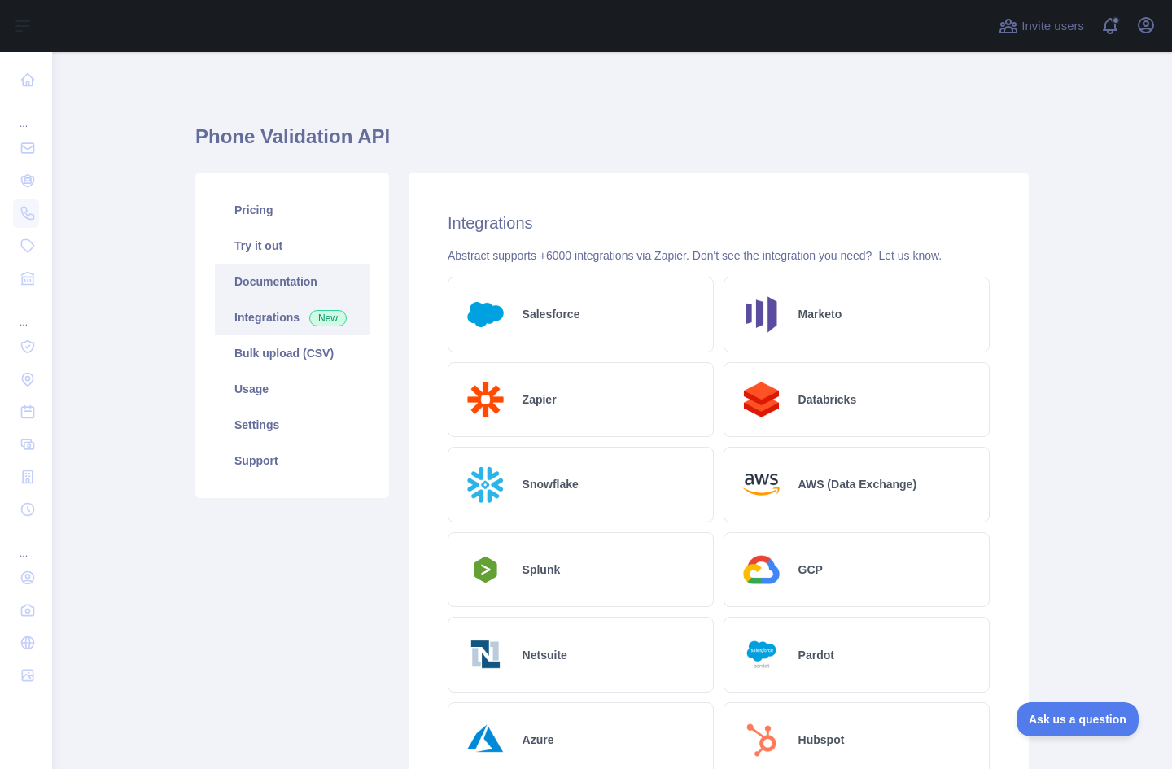
click at [258, 273] on link "Documentation" at bounding box center [292, 282] width 155 height 36
click at [313, 282] on link "Documentation" at bounding box center [292, 282] width 155 height 36
click at [293, 240] on link "Try it out" at bounding box center [292, 246] width 155 height 36
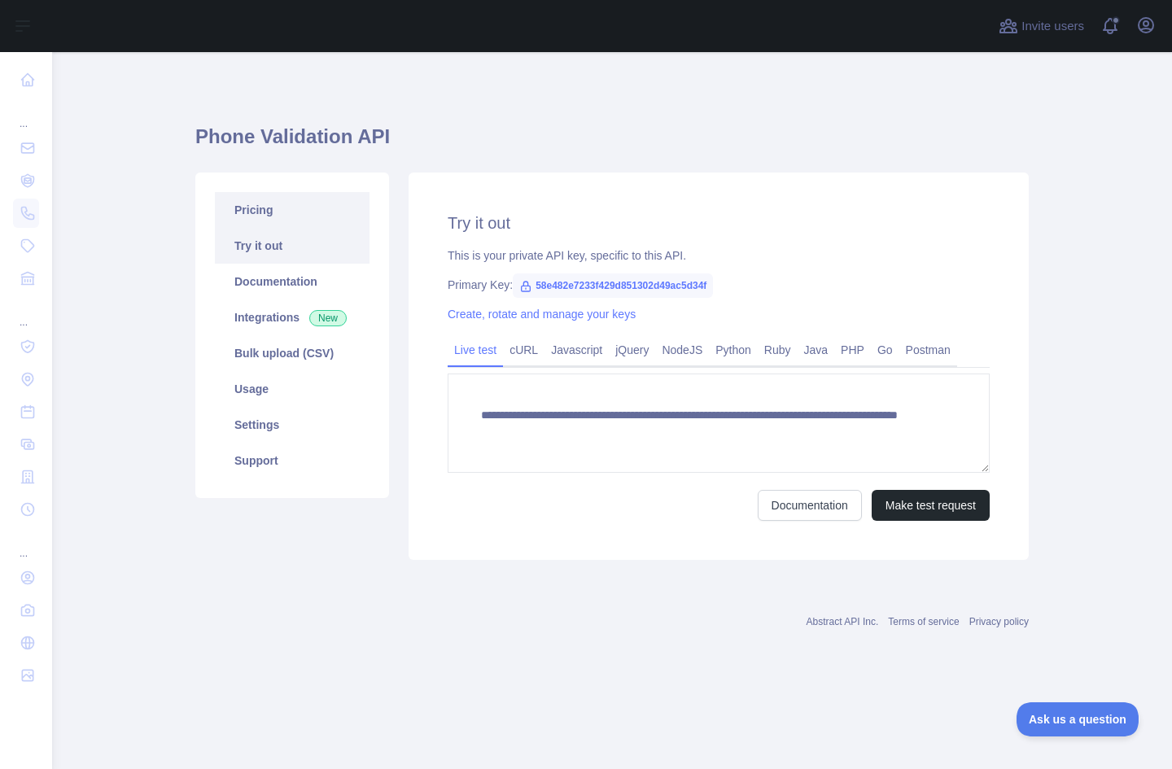
click at [289, 210] on link "Pricing" at bounding box center [292, 210] width 155 height 36
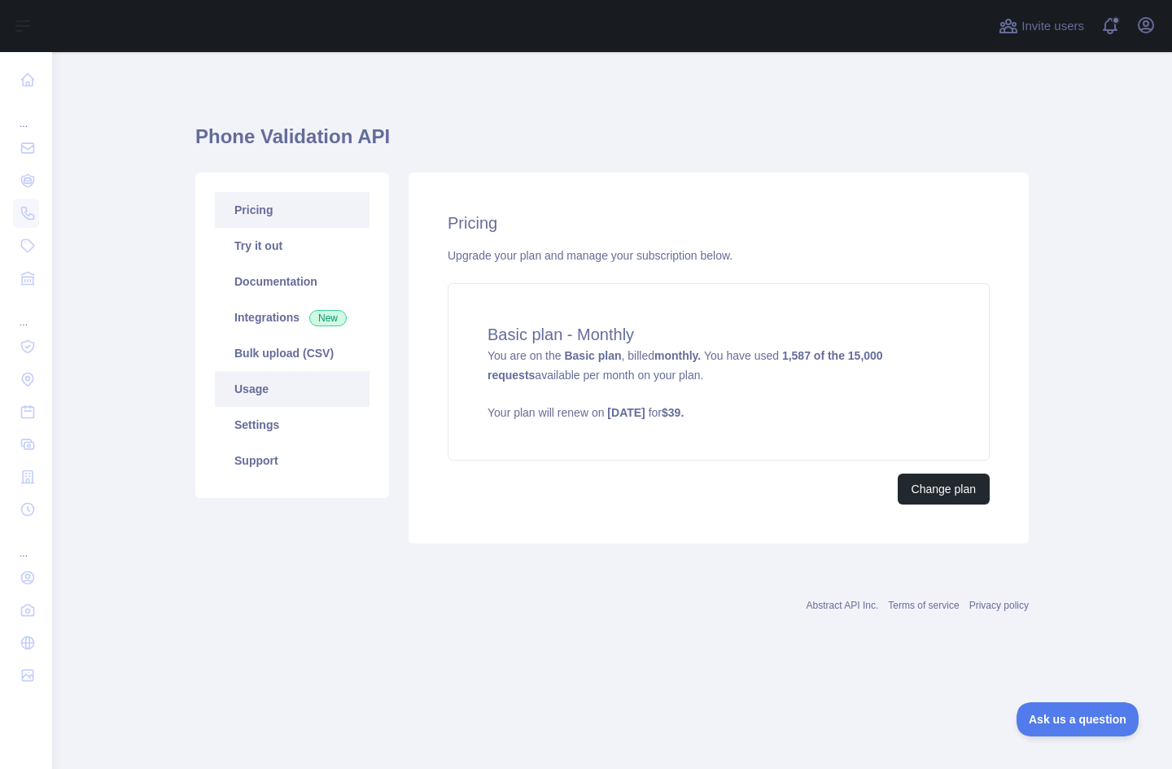
click at [287, 389] on link "Usage" at bounding box center [292, 389] width 155 height 36
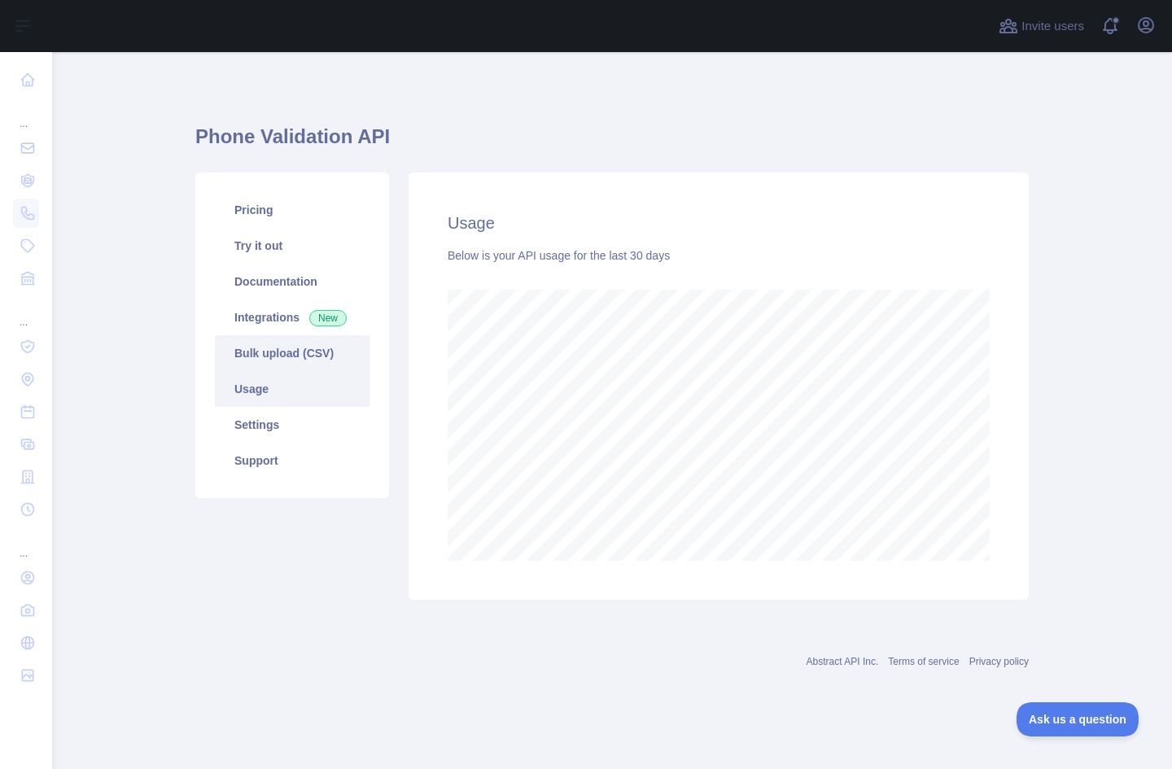
scroll to position [717, 1119]
click at [286, 357] on link "Bulk upload (CSV)" at bounding box center [292, 353] width 155 height 36
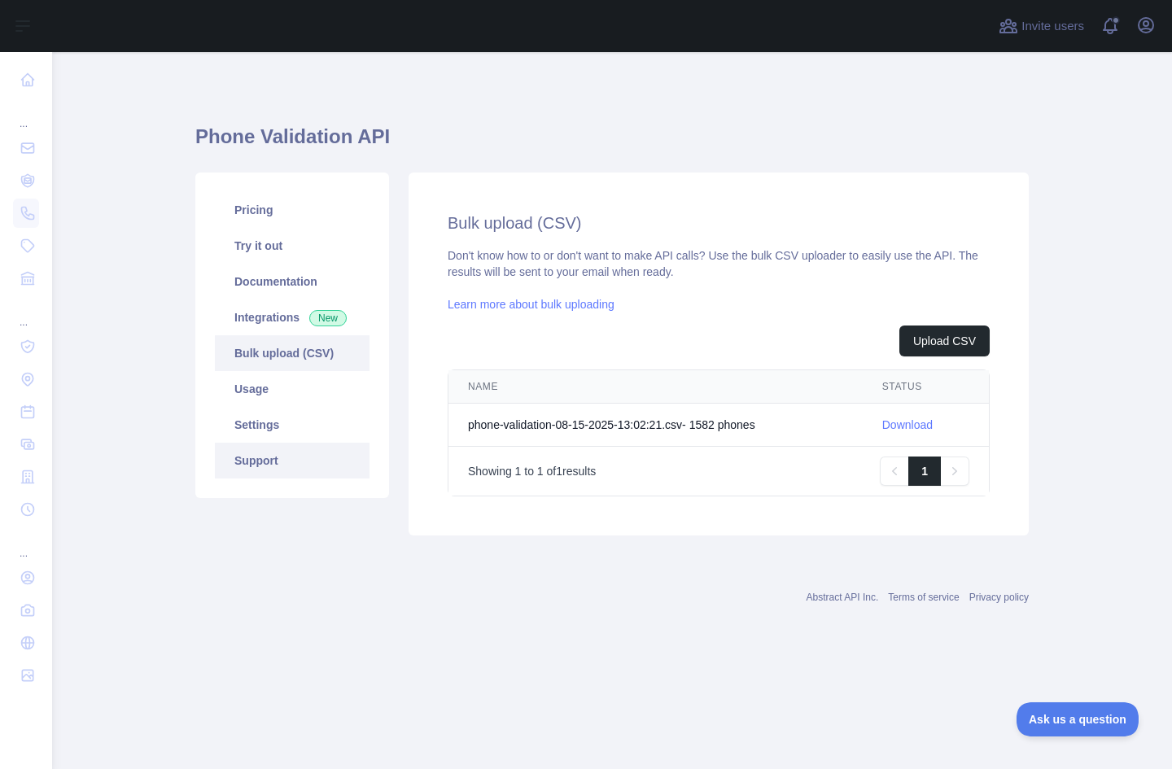
click at [304, 461] on link "Support" at bounding box center [292, 461] width 155 height 36
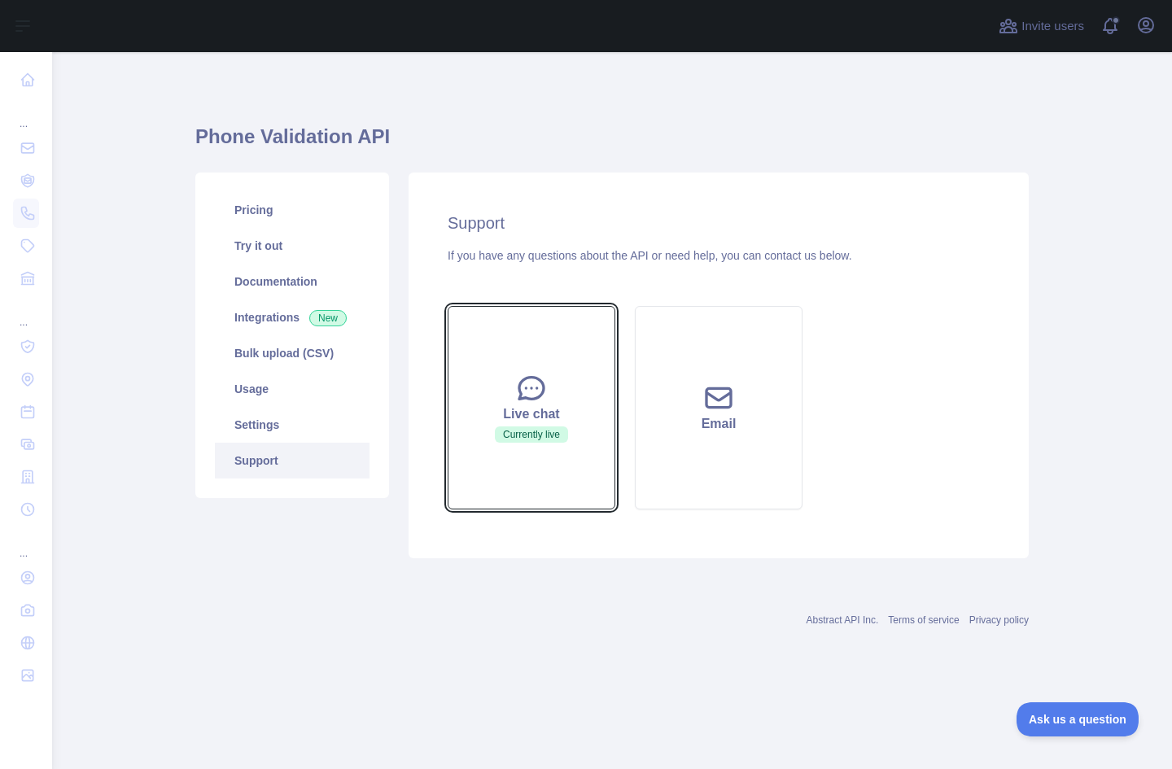
click at [529, 425] on button "Live chat Currently live" at bounding box center [531, 407] width 168 height 203
click at [530, 422] on div "Live chat" at bounding box center [531, 414] width 127 height 20
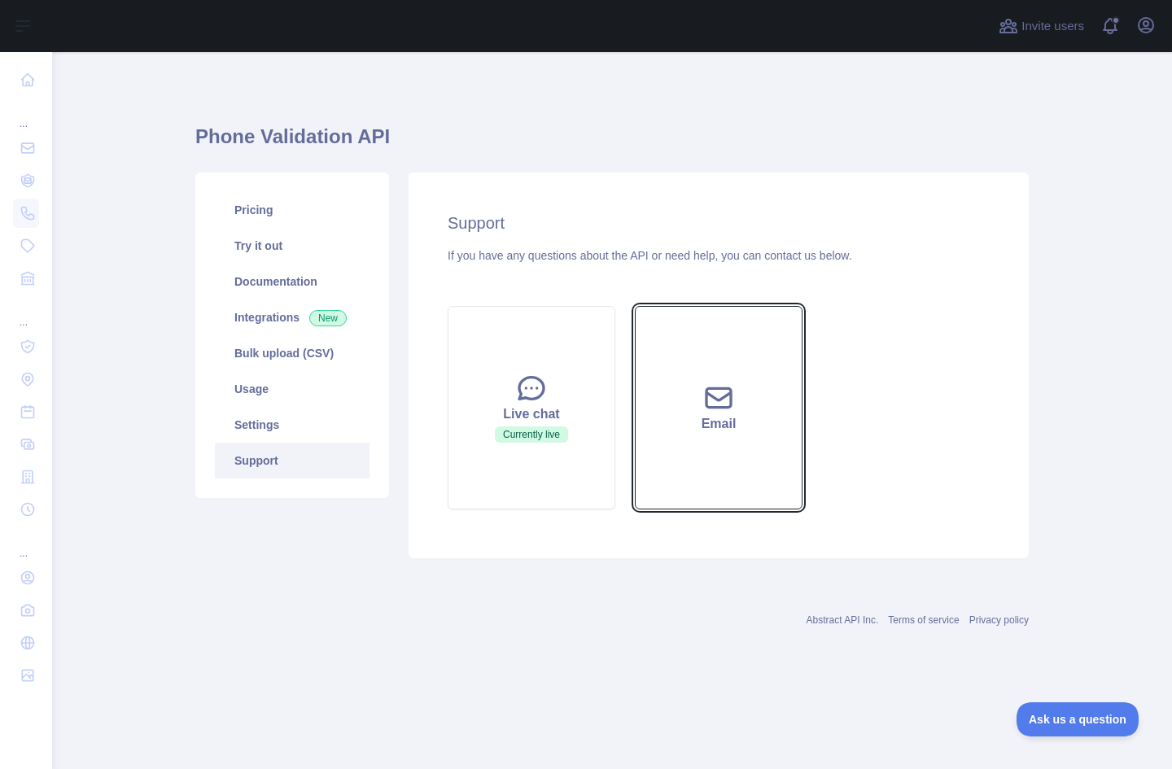
click at [715, 418] on div "Email" at bounding box center [718, 424] width 127 height 20
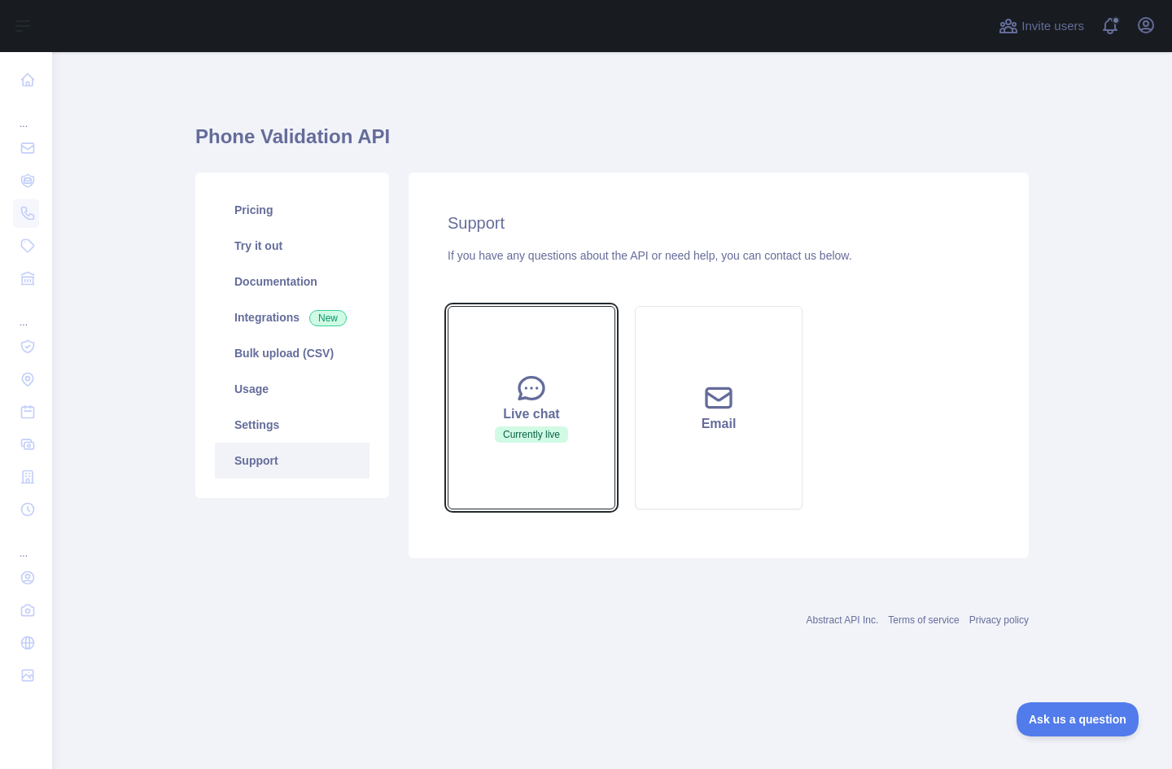
click at [561, 423] on div "Live chat" at bounding box center [531, 414] width 127 height 20
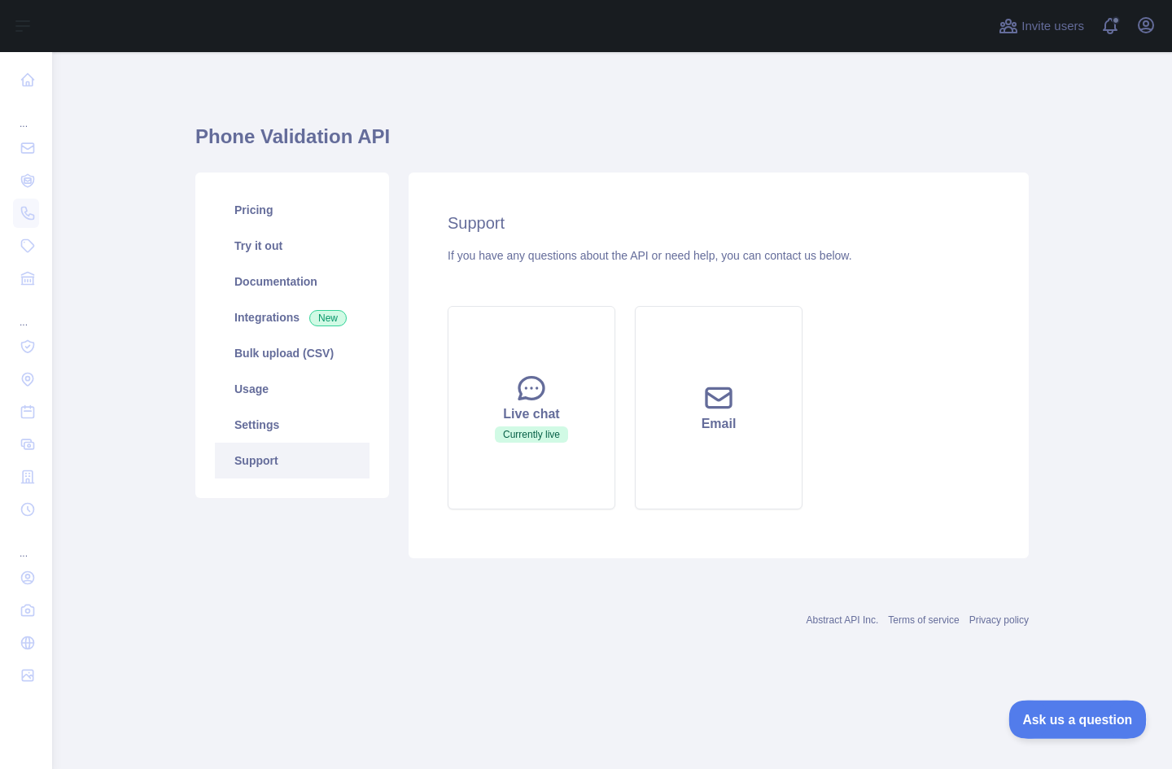
click at [1062, 712] on span "Ask us a question" at bounding box center [1069, 716] width 122 height 11
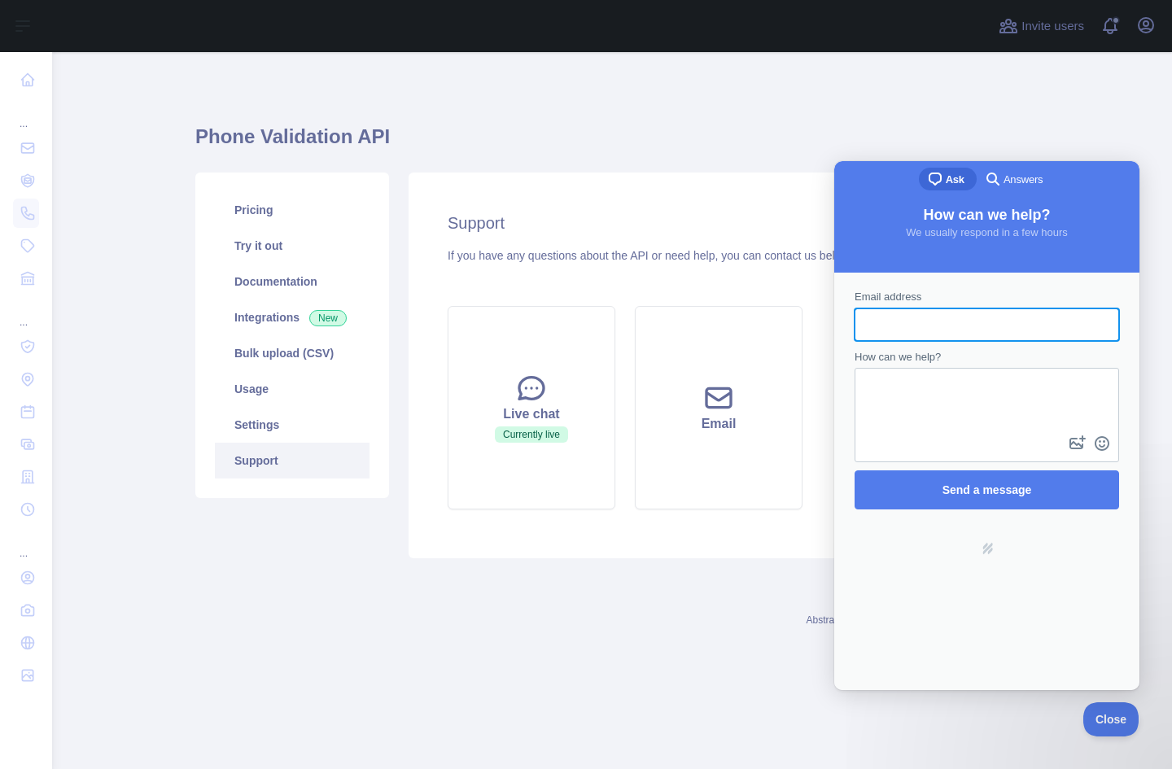
click at [1000, 131] on h1 "Phone Validation API" at bounding box center [611, 143] width 833 height 39
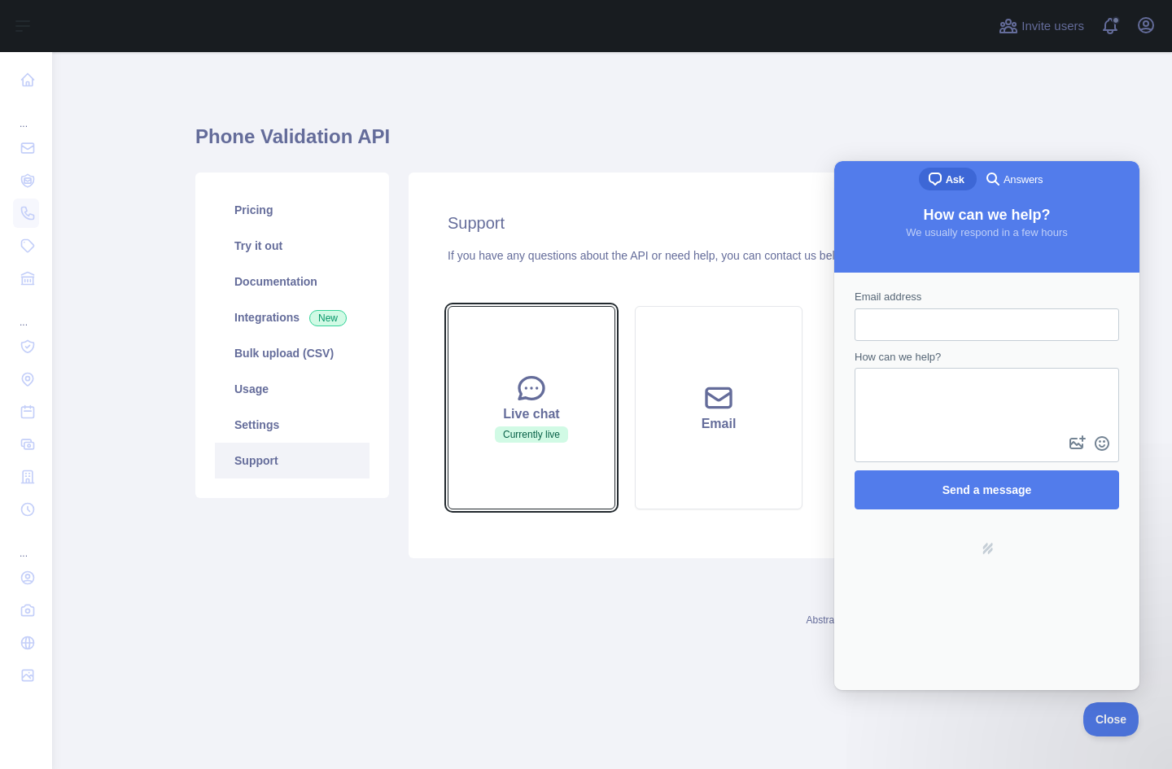
click at [526, 399] on icon at bounding box center [531, 388] width 24 height 22
drag, startPoint x: 748, startPoint y: 606, endPoint x: 827, endPoint y: 399, distance: 221.5
click at [748, 606] on div "Abstract API Inc. Terms of service Privacy policy" at bounding box center [611, 610] width 833 height 59
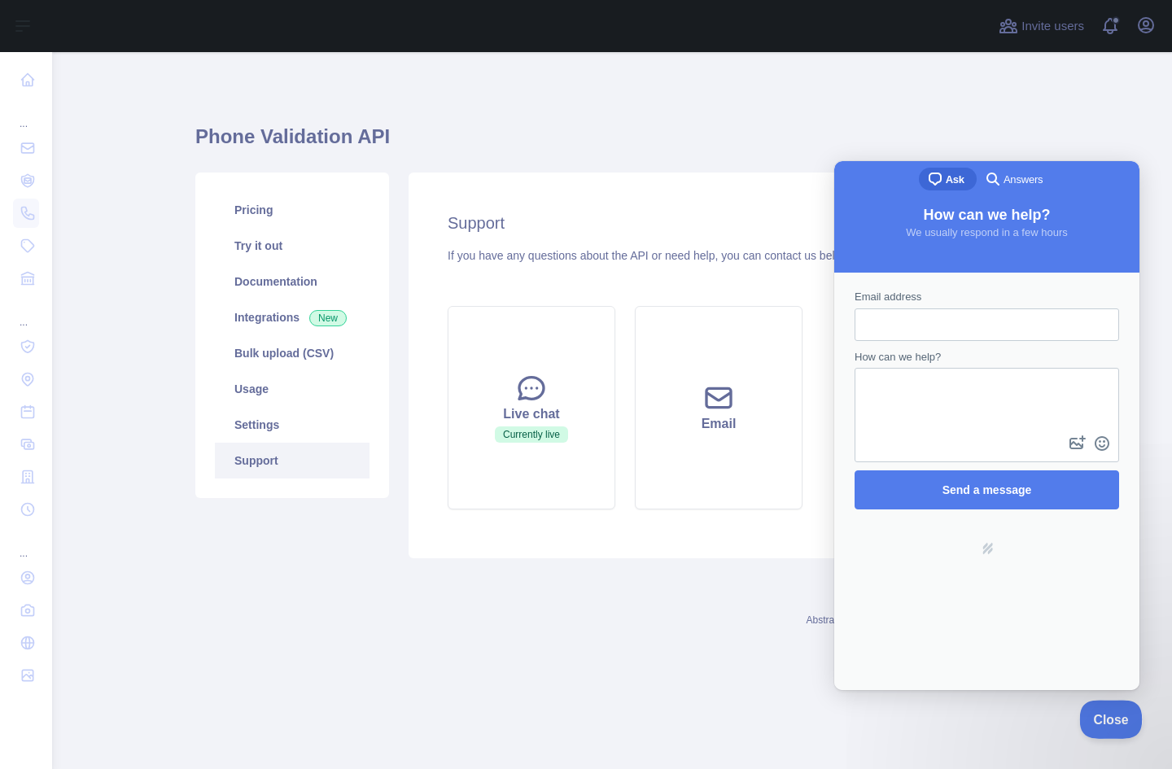
drag, startPoint x: 1119, startPoint y: 723, endPoint x: 1181, endPoint y: 723, distance: 61.8
click at [1119, 723] on button "Close" at bounding box center [1106, 717] width 55 height 34
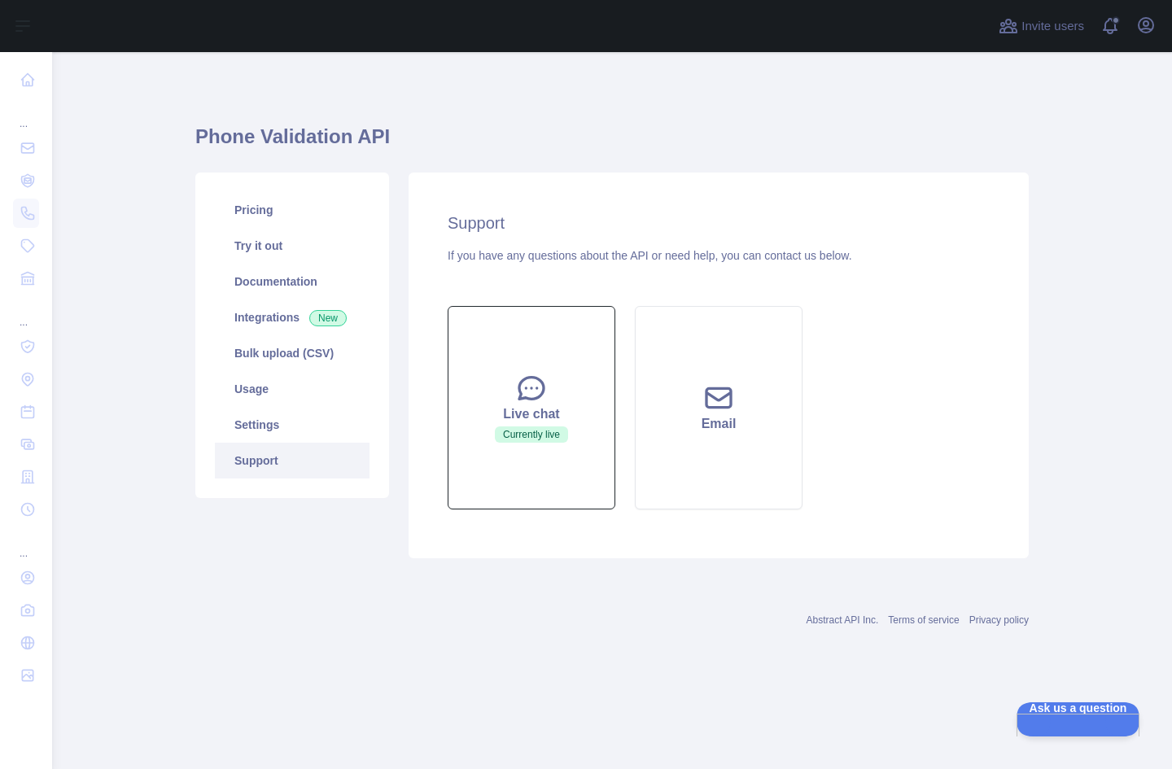
click at [539, 393] on icon at bounding box center [531, 388] width 33 height 33
click at [521, 441] on span "Currently live" at bounding box center [531, 434] width 73 height 16
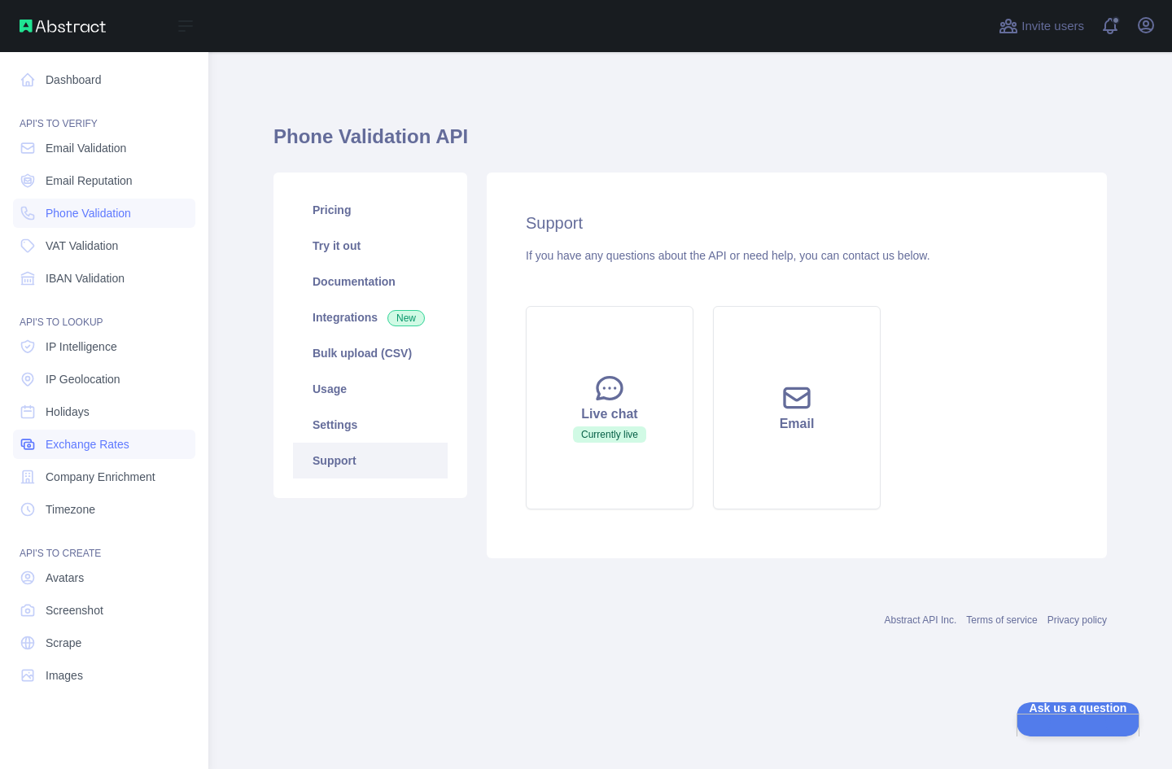
click at [86, 440] on span "Exchange Rates" at bounding box center [88, 444] width 84 height 16
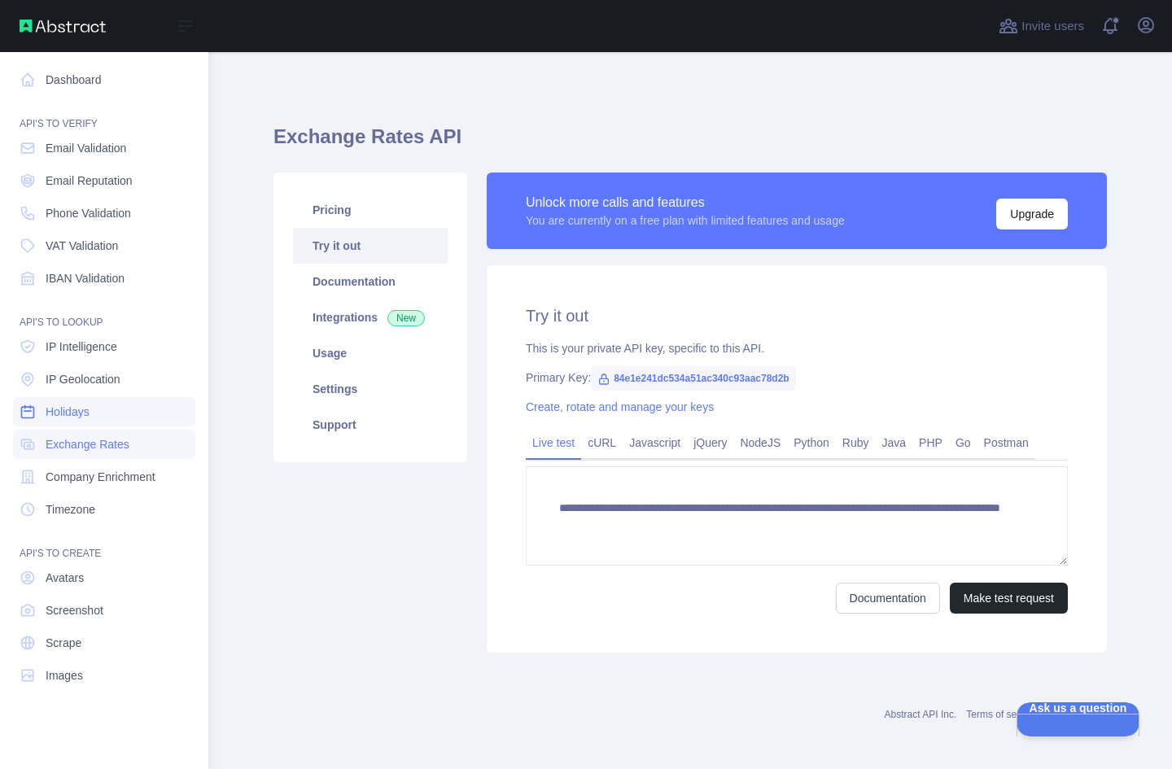
click at [83, 420] on link "Holidays" at bounding box center [104, 411] width 182 height 29
click at [103, 280] on span "IBAN Validation" at bounding box center [85, 278] width 79 height 16
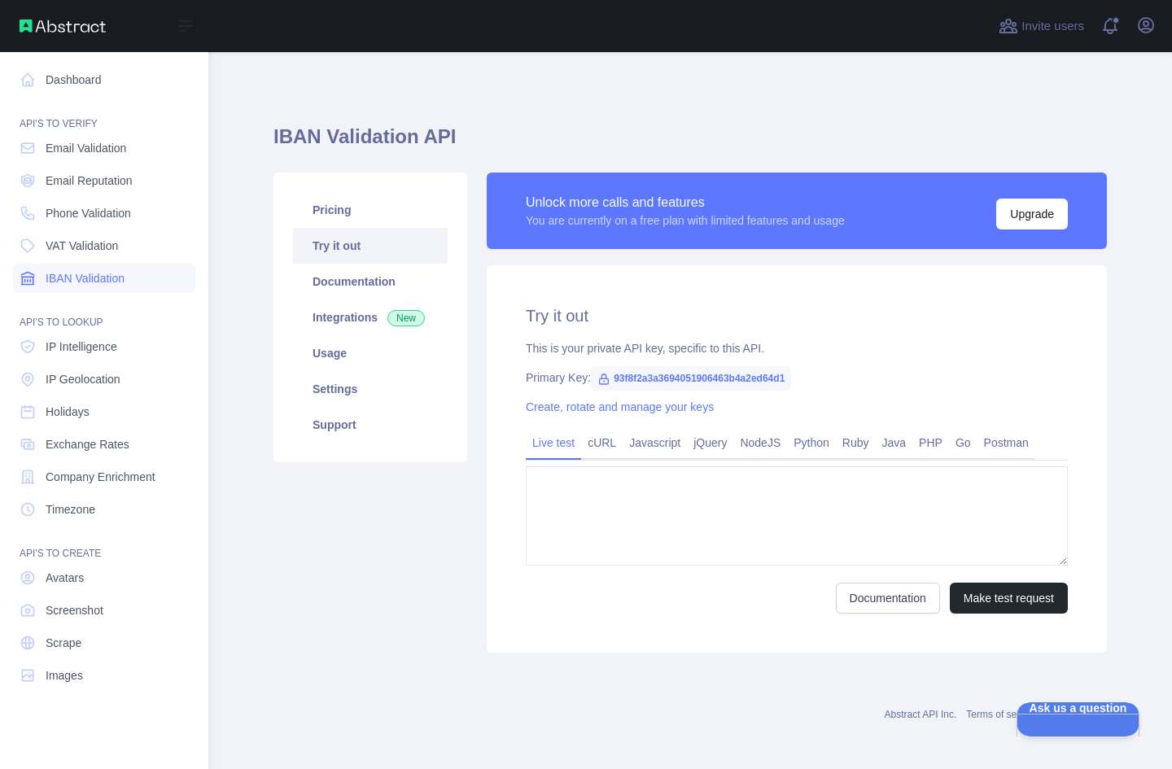
type textarea "**********"
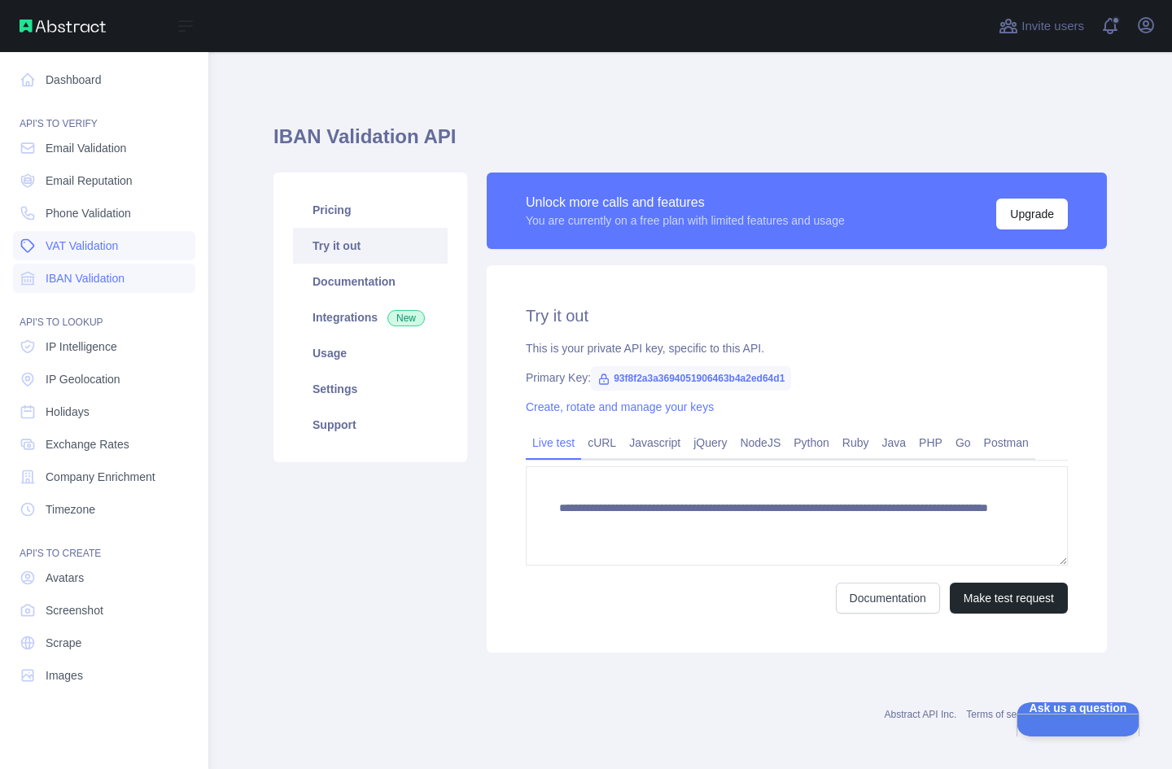
click at [106, 251] on span "VAT Validation" at bounding box center [82, 246] width 72 height 16
click at [129, 209] on span "Phone Validation" at bounding box center [88, 213] width 85 height 16
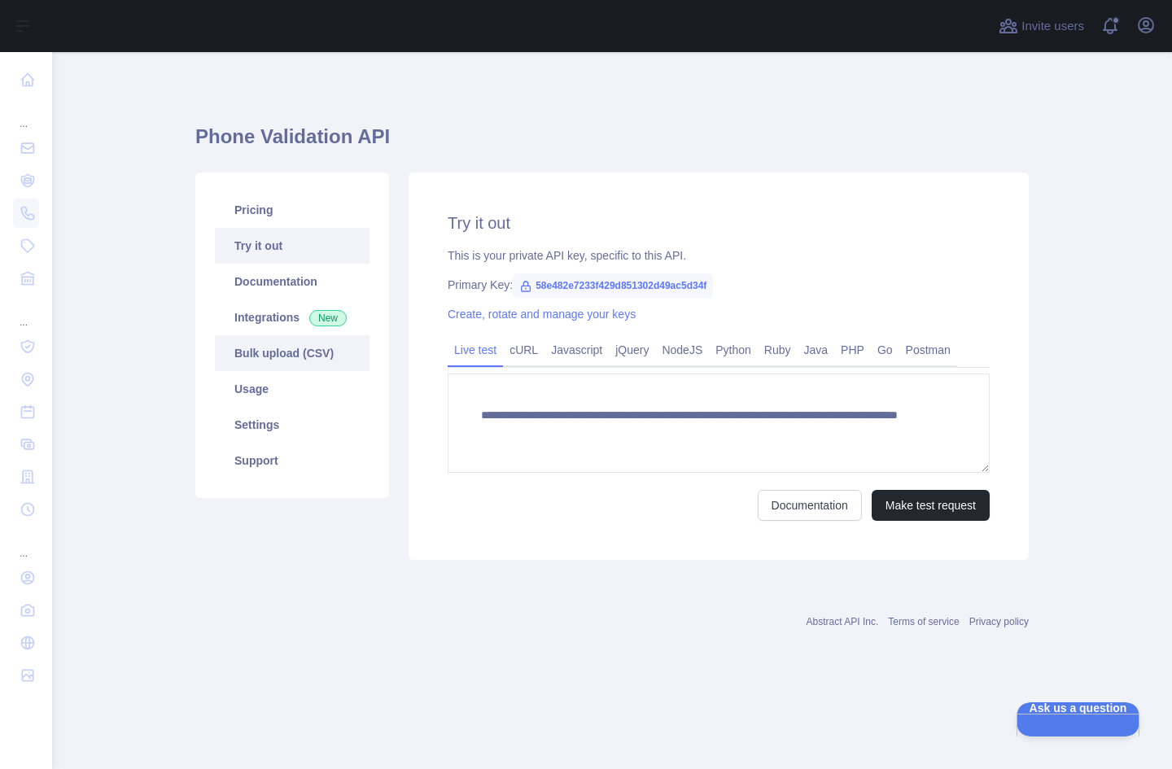
click at [303, 343] on link "Bulk upload (CSV)" at bounding box center [292, 353] width 155 height 36
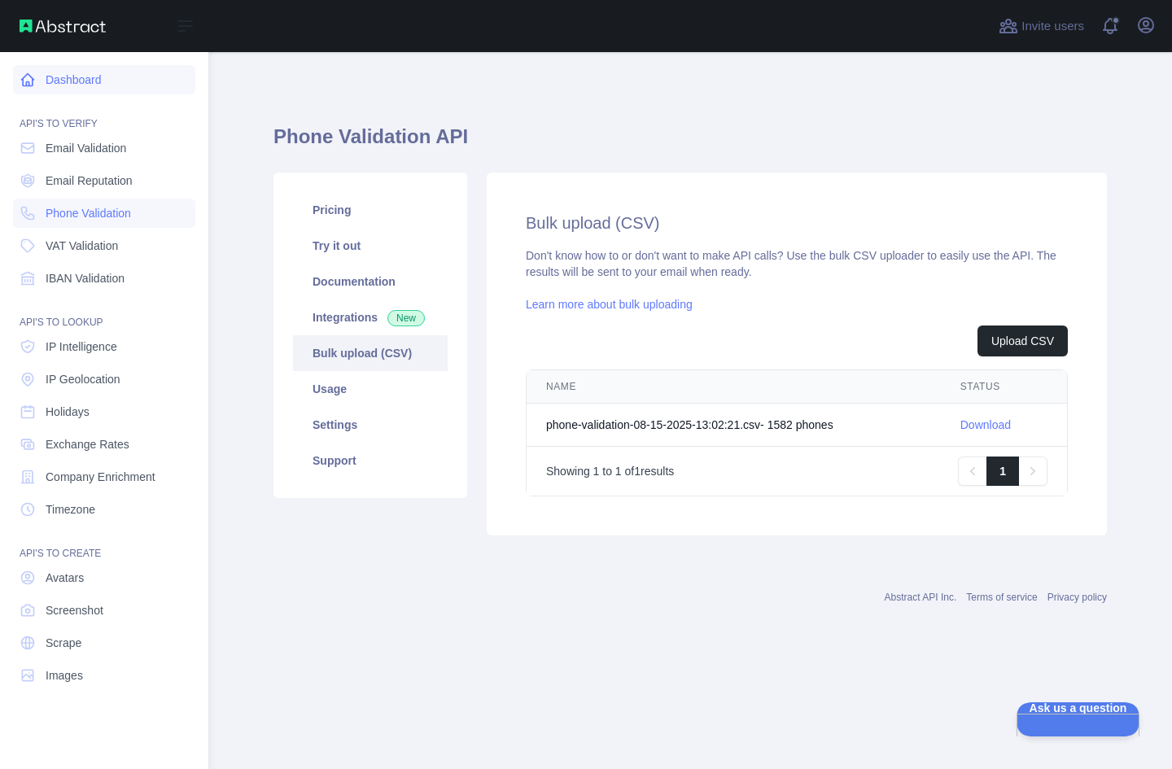
click at [86, 85] on link "Dashboard" at bounding box center [104, 79] width 182 height 29
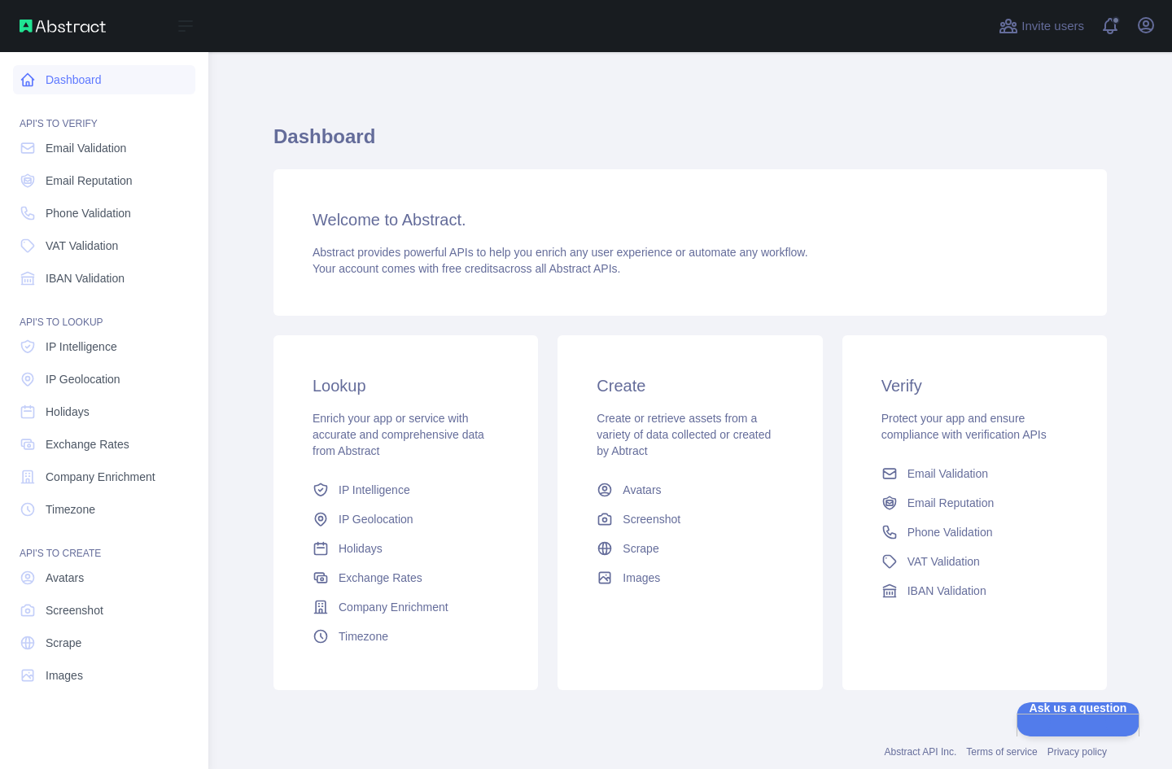
click at [15, 83] on link "Dashboard" at bounding box center [104, 79] width 182 height 29
click at [110, 574] on link "Avatars" at bounding box center [104, 577] width 182 height 29
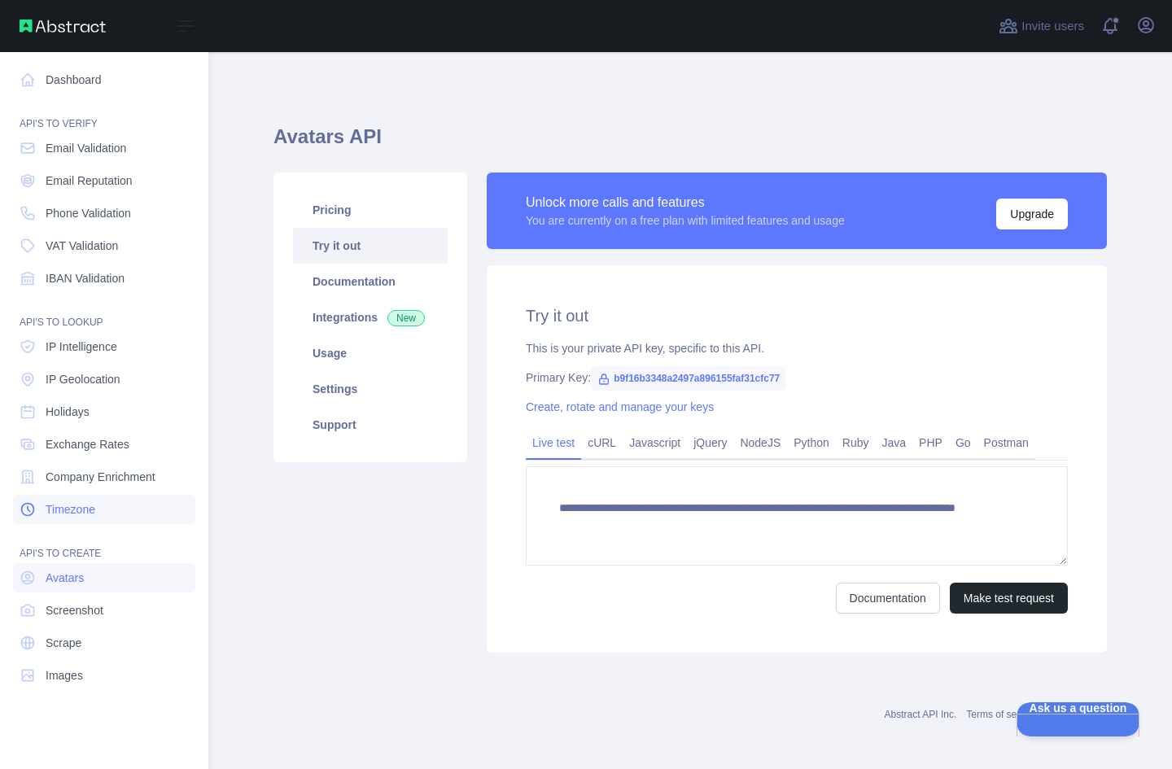
click at [93, 508] on span "Timezone" at bounding box center [71, 509] width 50 height 16
click at [90, 484] on span "Company Enrichment" at bounding box center [101, 477] width 110 height 16
click at [90, 78] on link "Dashboard" at bounding box center [104, 79] width 182 height 29
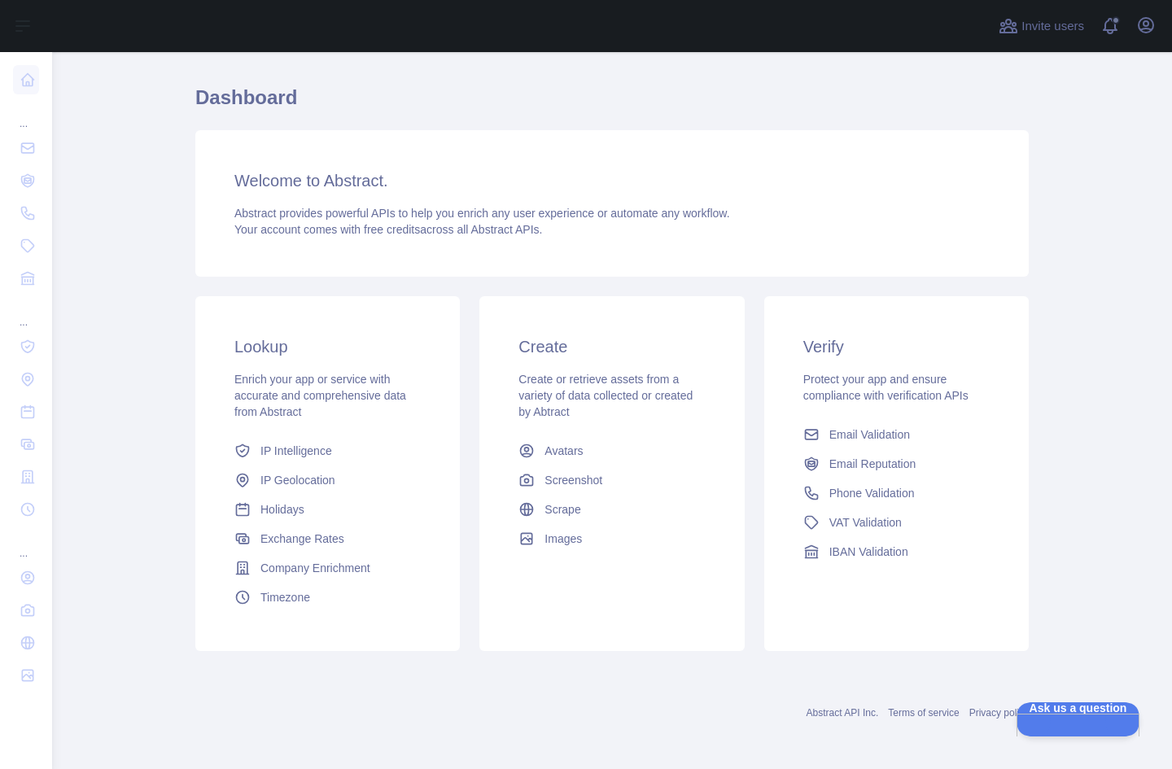
scroll to position [41, 0]
click at [1056, 711] on span "Ask us a question" at bounding box center [1069, 705] width 123 height 11
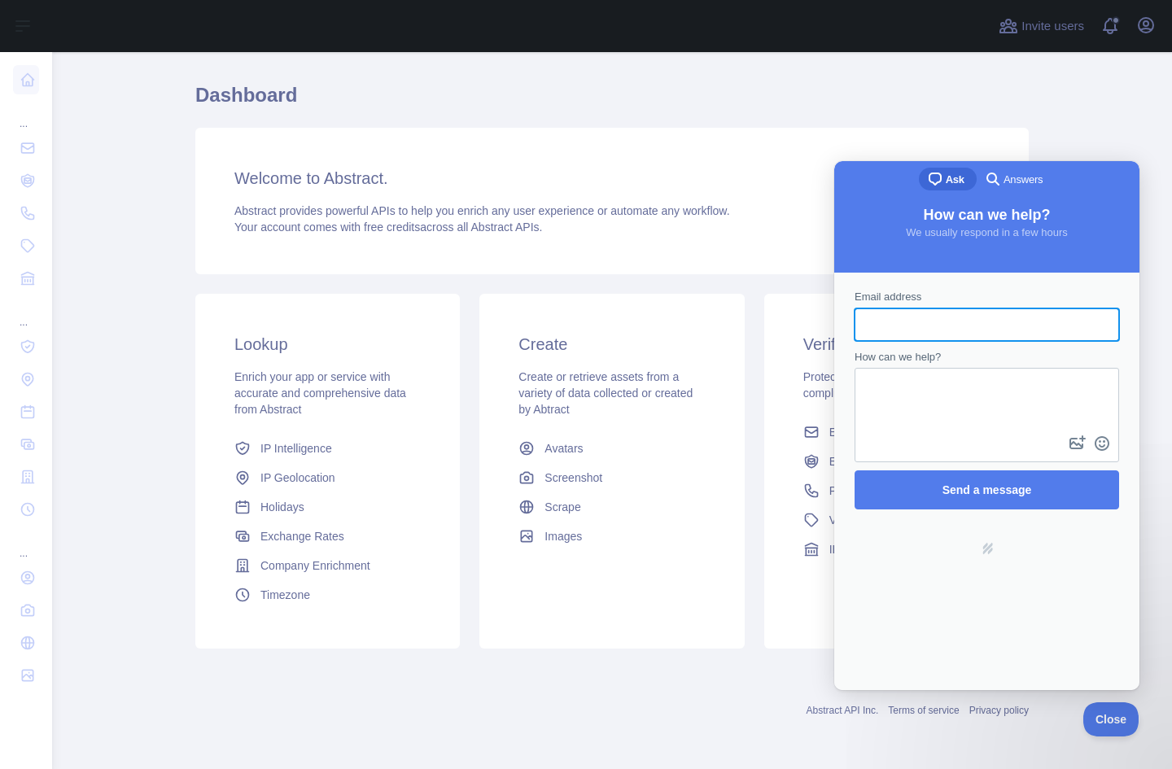
click at [877, 316] on input "Email address" at bounding box center [986, 324] width 238 height 29
type input "**********"
click at [948, 403] on textarea "How can we help?" at bounding box center [986, 400] width 261 height 63
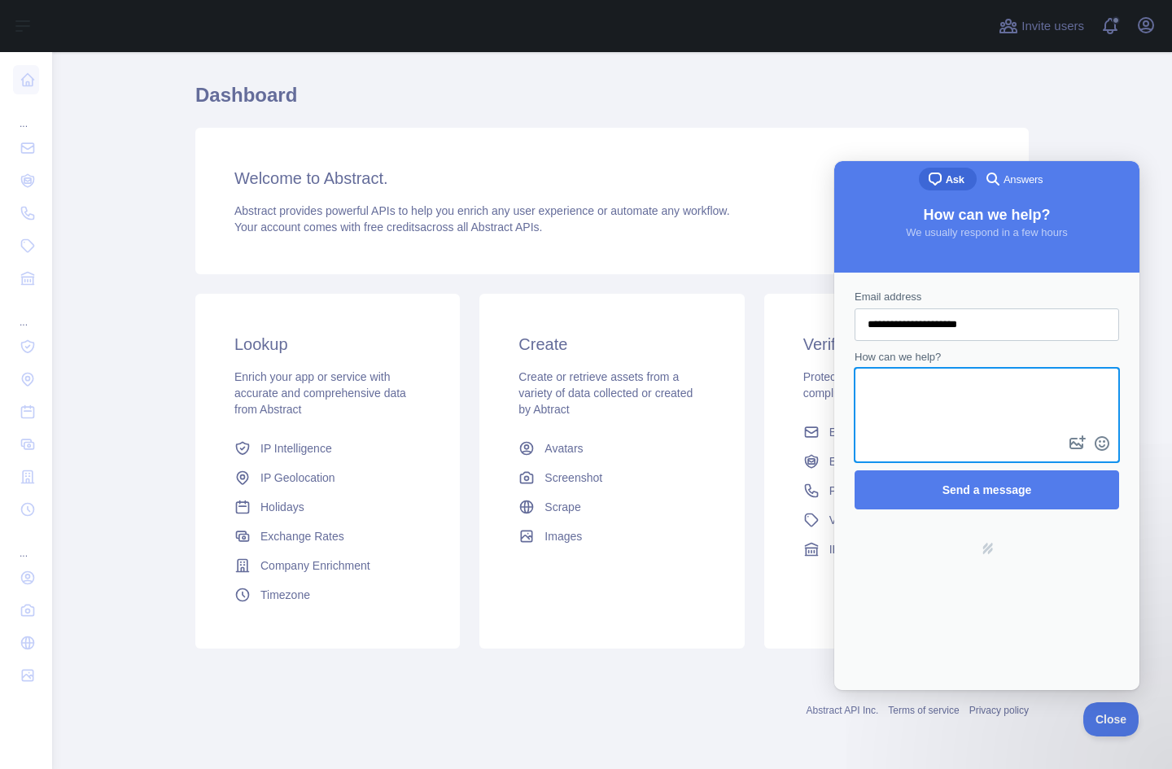
click at [1023, 181] on span "Answers" at bounding box center [1022, 180] width 39 height 16
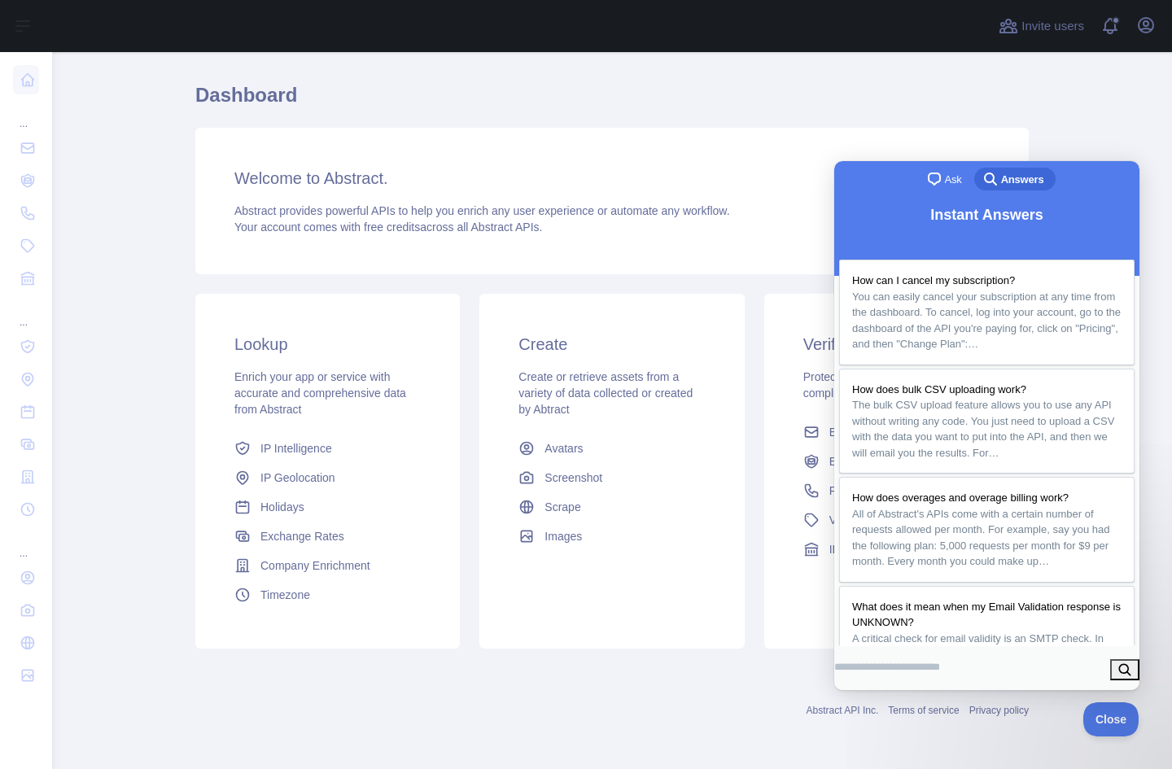
click at [788, 233] on div "Abstract provides powerful APIs to help you enrich any user experience or autom…" at bounding box center [611, 219] width 755 height 33
click at [737, 700] on div "Abstract API Inc. Terms of service Privacy policy" at bounding box center [611, 700] width 833 height 59
click at [222, 216] on div "Welcome to Abstract. Abstract provides powerful APIs to help you enrich any use…" at bounding box center [611, 201] width 833 height 146
click at [54, 82] on main "Dashboard Welcome to Abstract. Abstract provides powerful APIs to help you enri…" at bounding box center [611, 410] width 1119 height 717
click at [1103, 710] on button "Close" at bounding box center [1106, 717] width 55 height 34
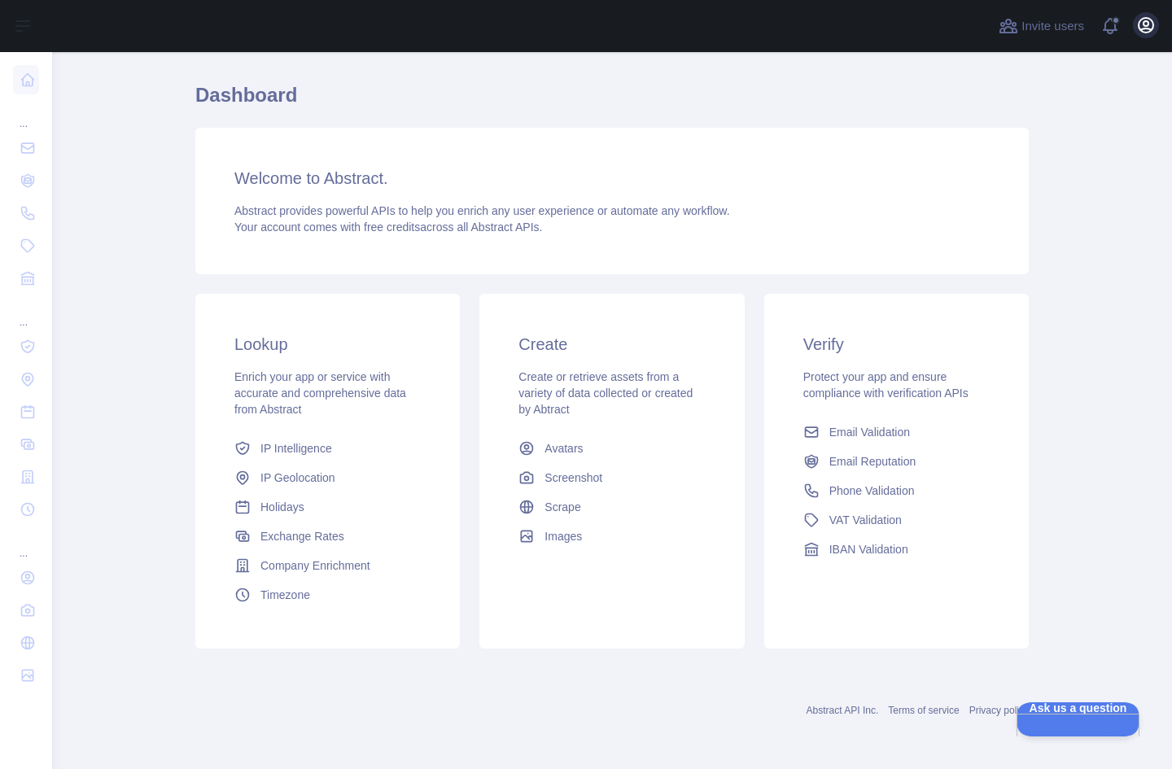
click at [1137, 24] on icon "button" at bounding box center [1146, 25] width 20 height 20
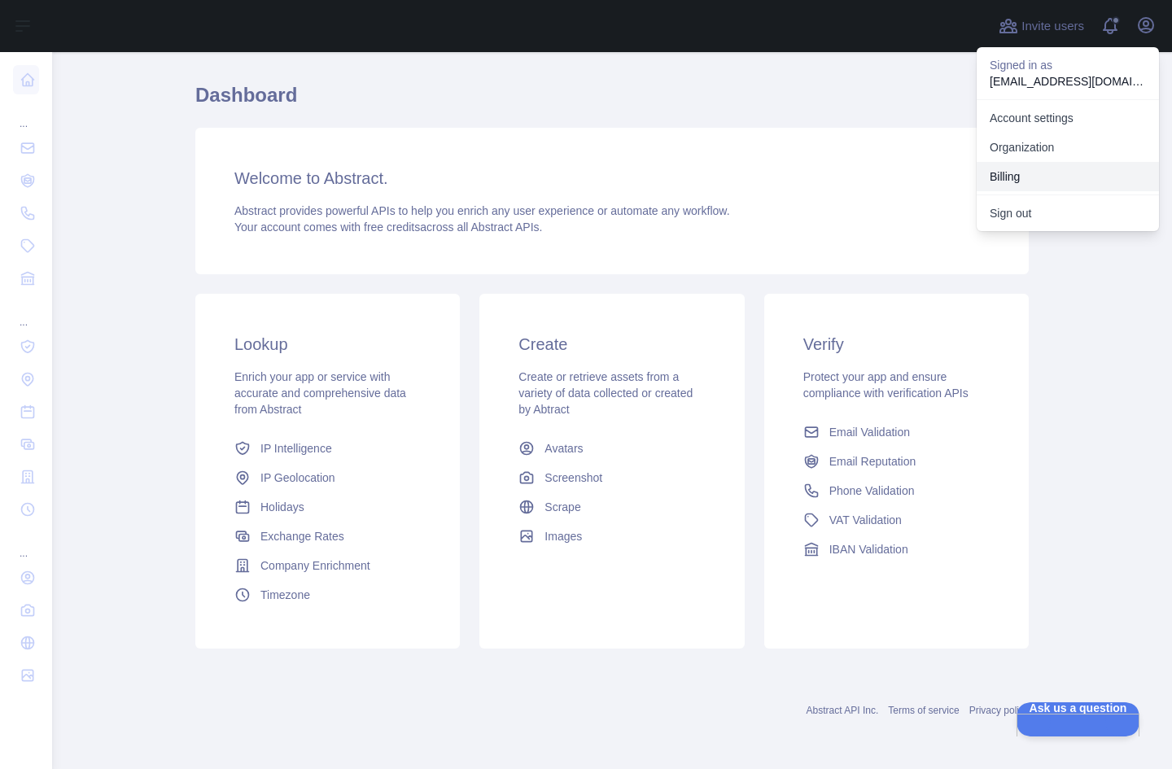
click at [1012, 181] on button "Billing" at bounding box center [1067, 176] width 182 height 29
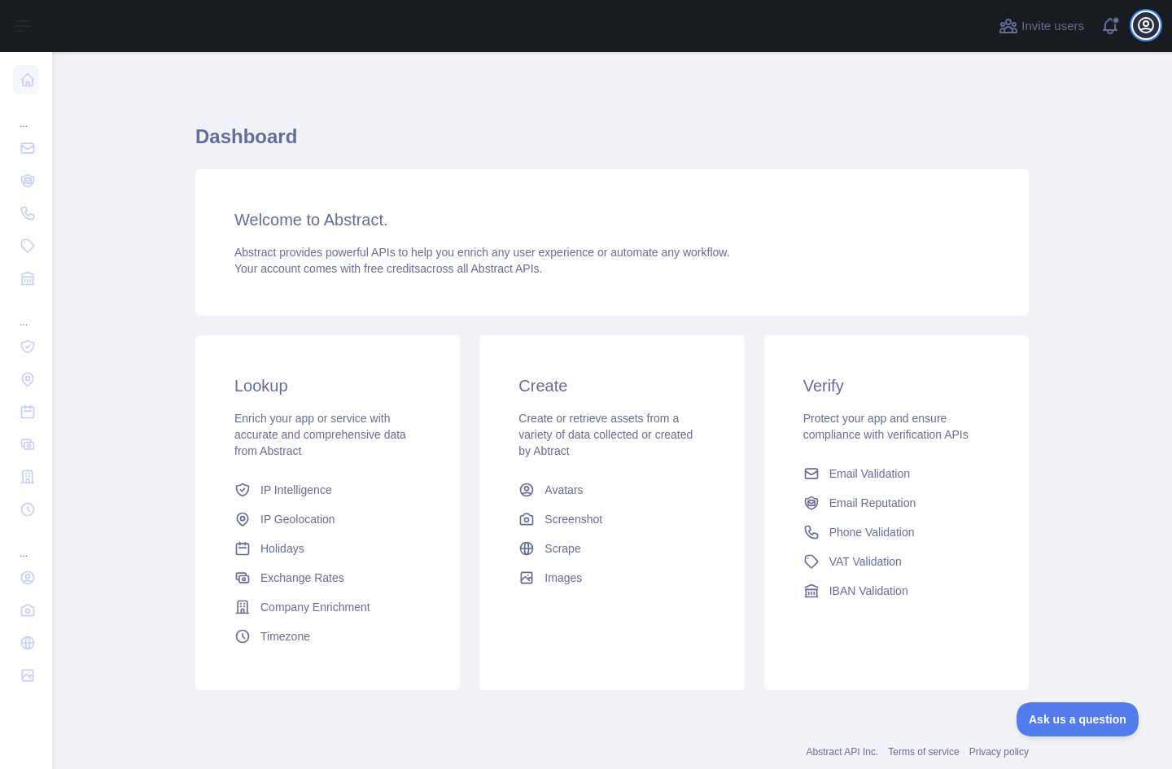
click at [1138, 21] on icon "button" at bounding box center [1146, 25] width 20 height 20
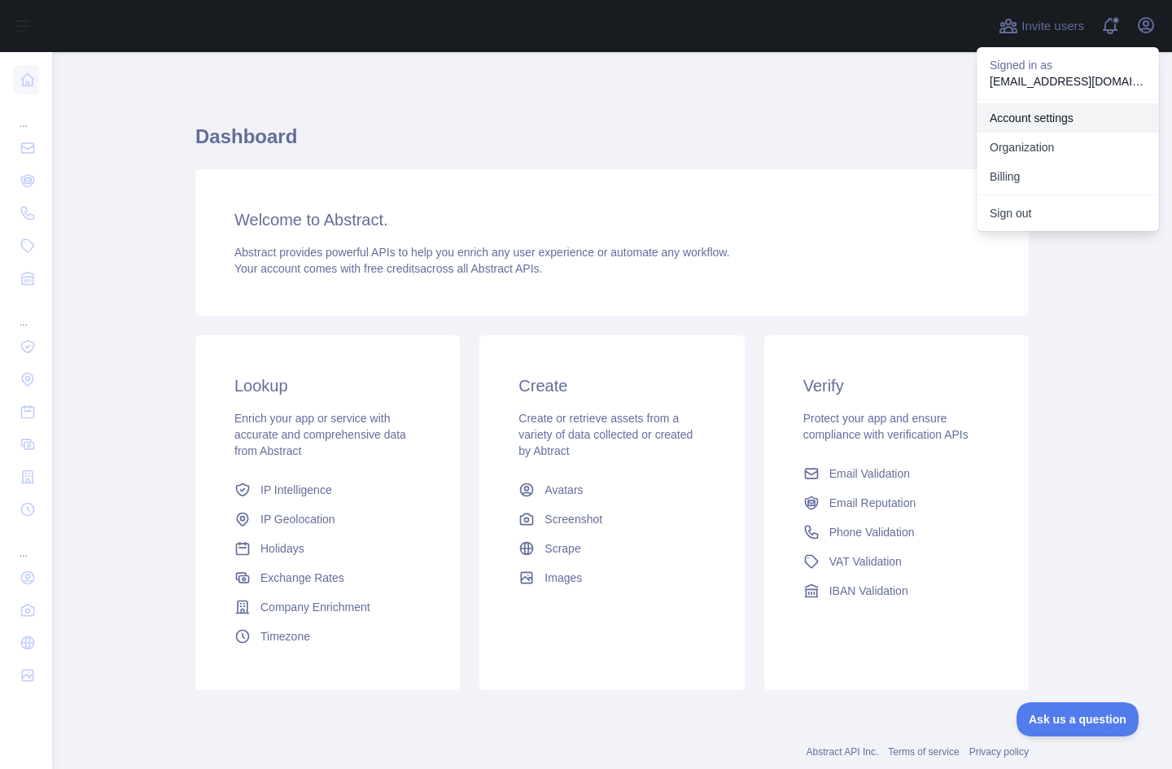
click at [1018, 108] on link "Account settings" at bounding box center [1067, 117] width 182 height 29
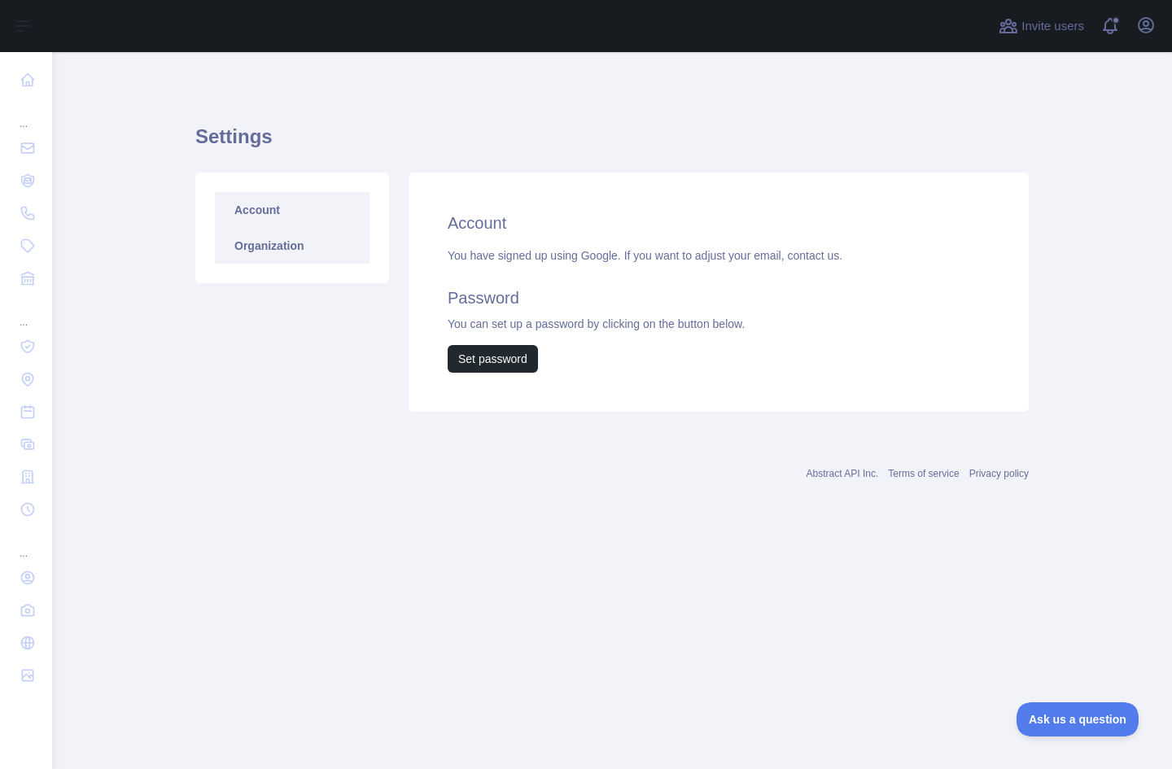
click at [312, 251] on link "Organization" at bounding box center [292, 246] width 155 height 36
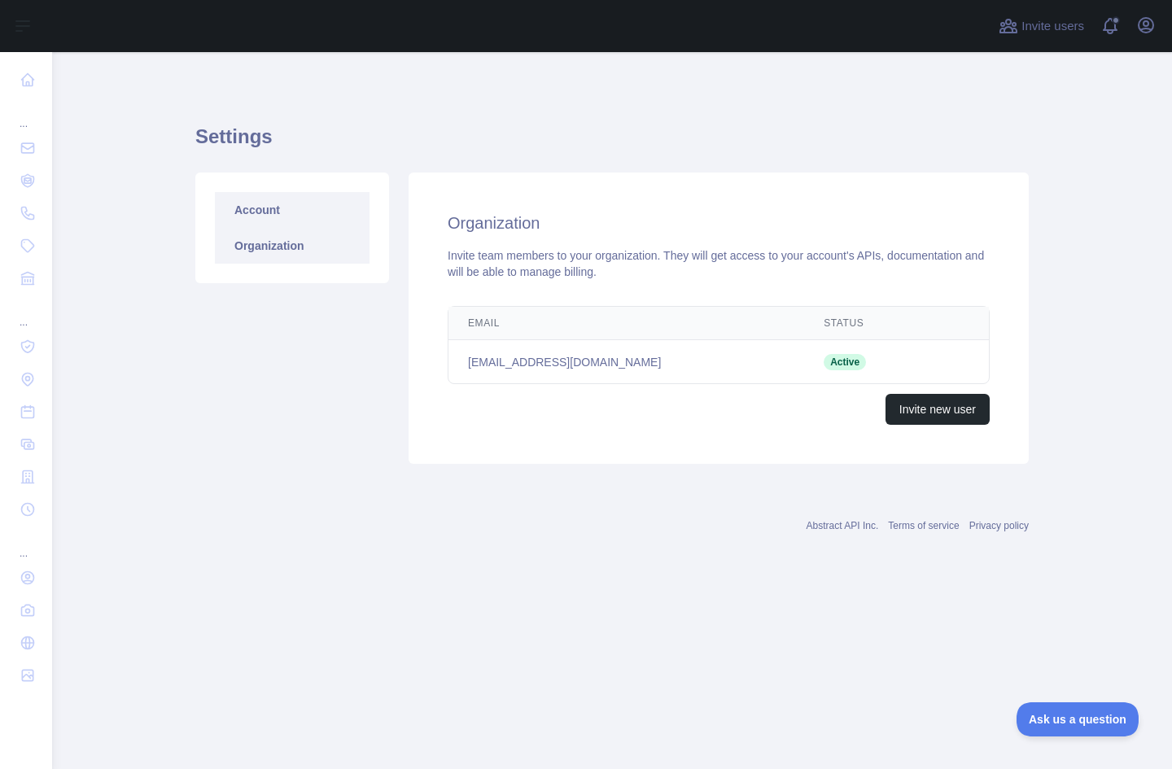
click at [303, 217] on link "Account" at bounding box center [292, 210] width 155 height 36
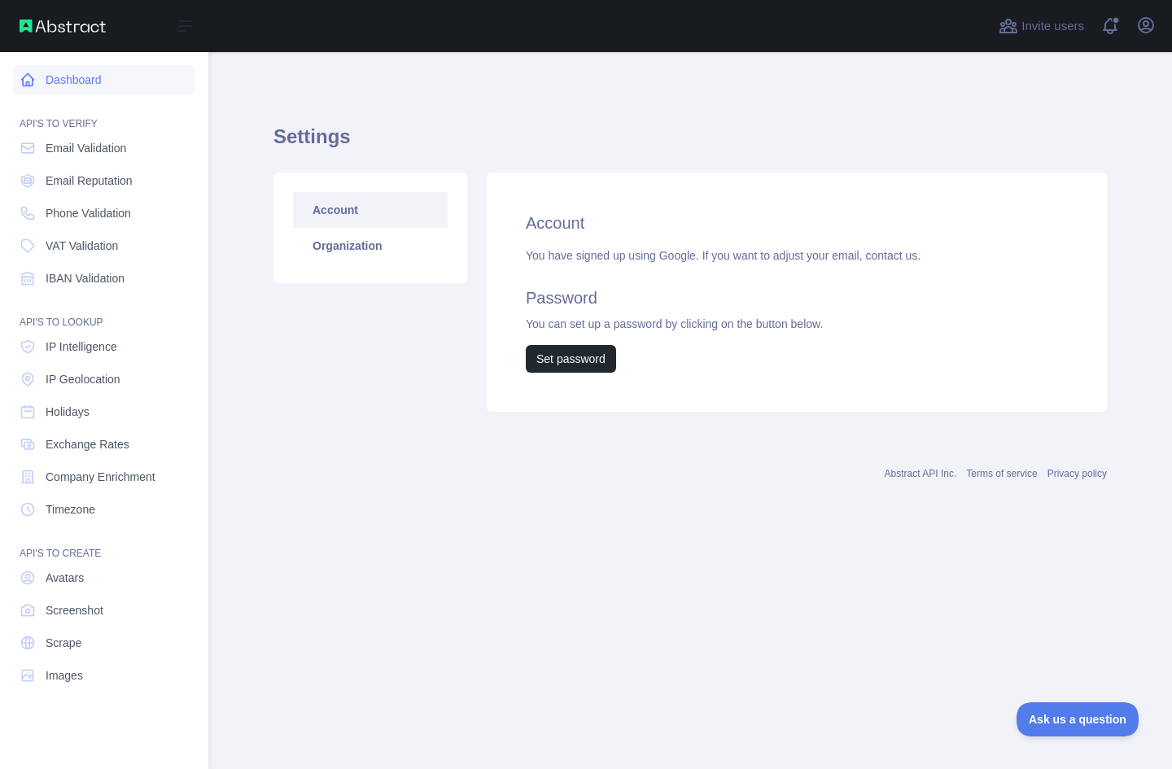
click at [47, 86] on link "Dashboard" at bounding box center [104, 79] width 182 height 29
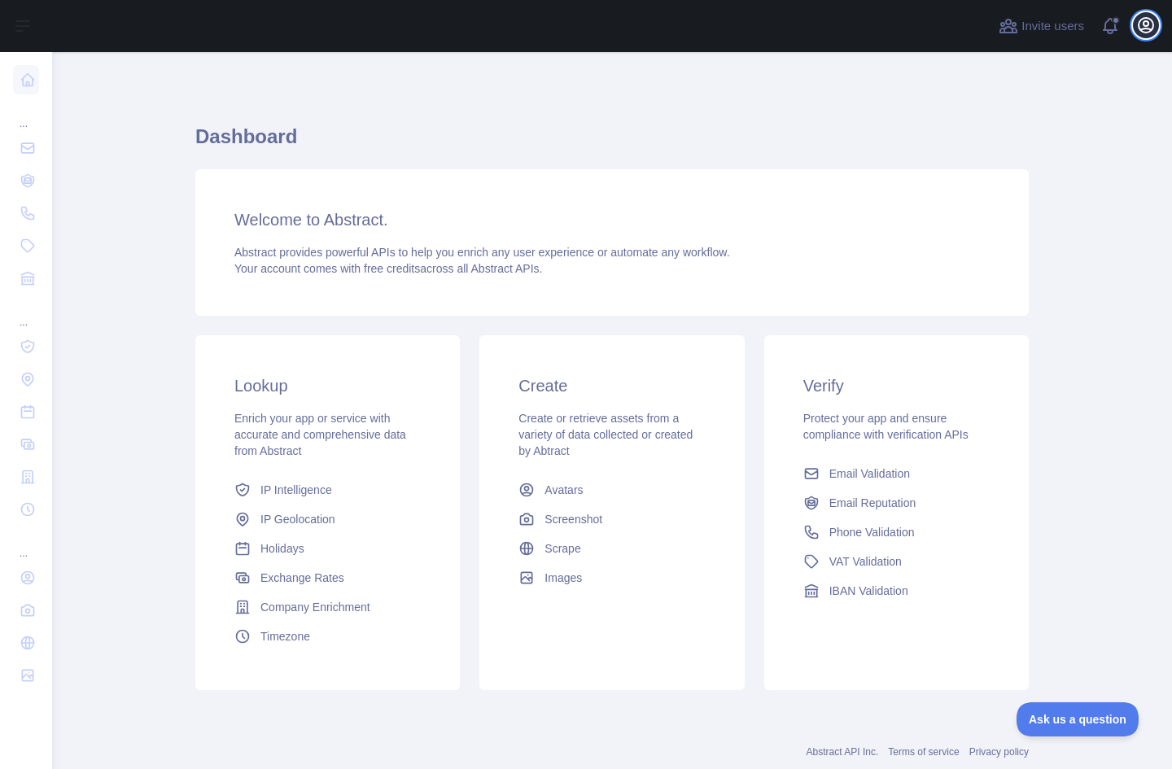
click at [1152, 30] on icon "button" at bounding box center [1145, 25] width 15 height 15
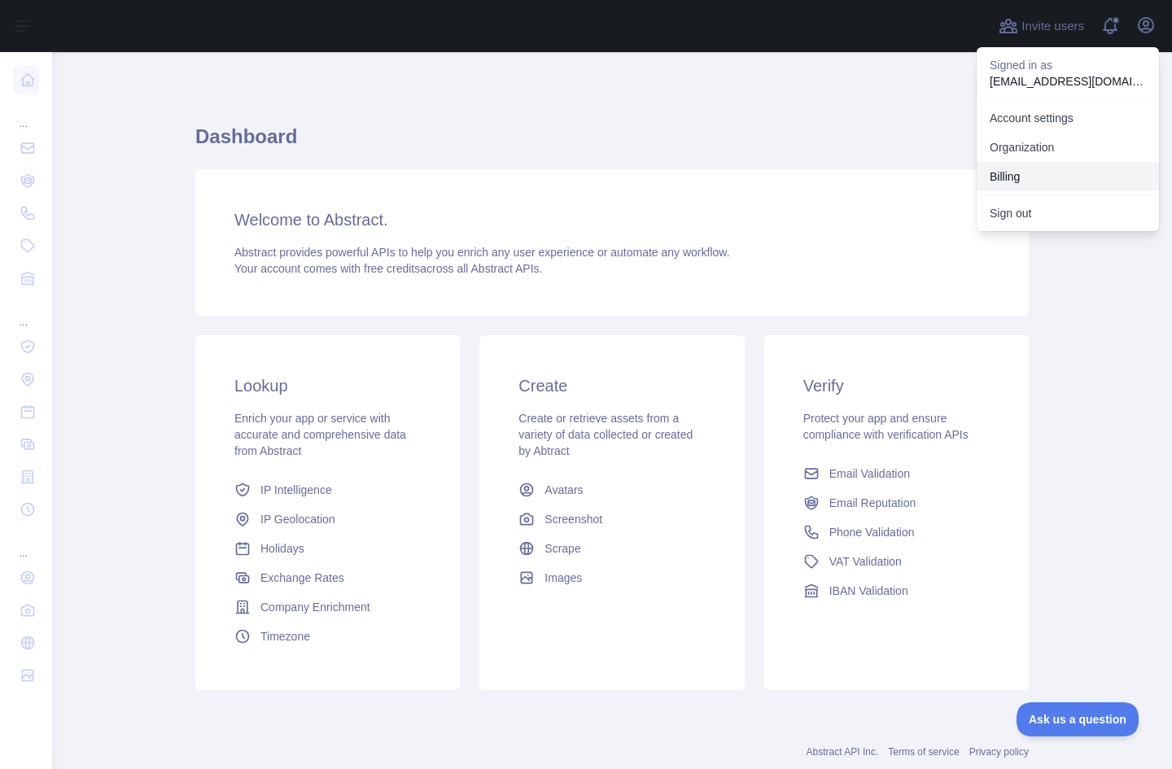
click at [1036, 172] on button "Billing" at bounding box center [1067, 176] width 182 height 29
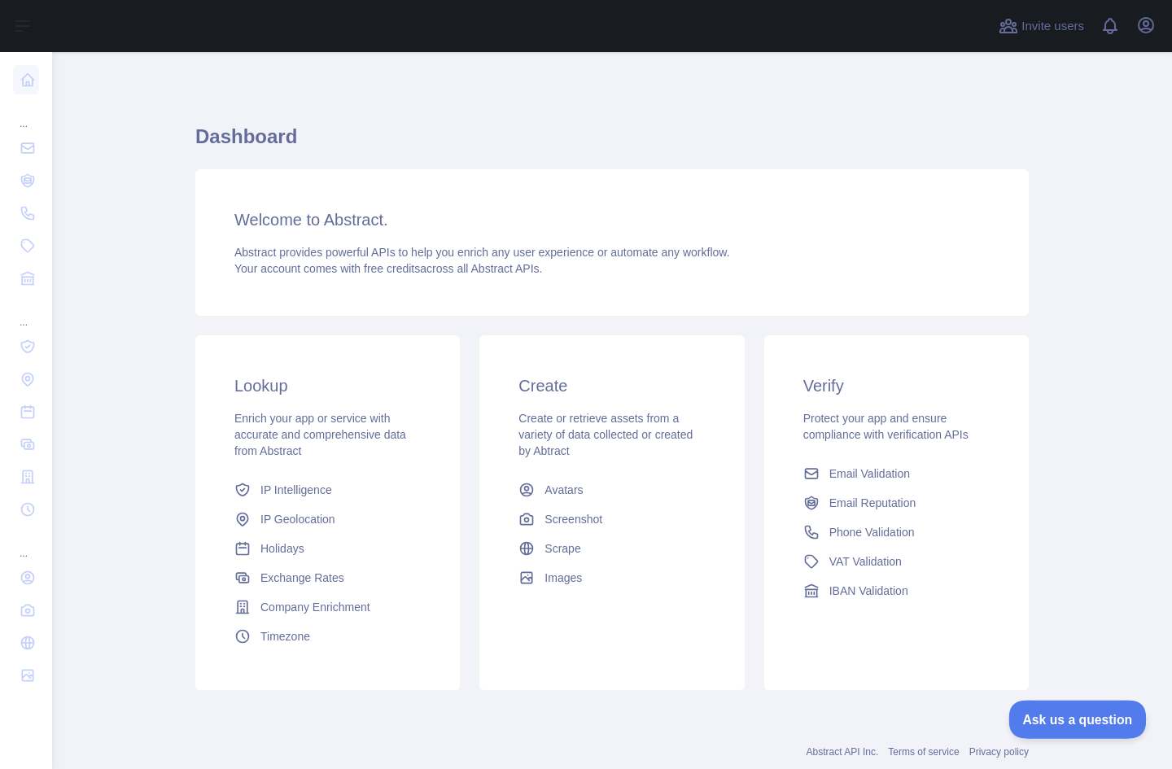
click at [1076, 711] on span "Ask us a question" at bounding box center [1069, 716] width 122 height 11
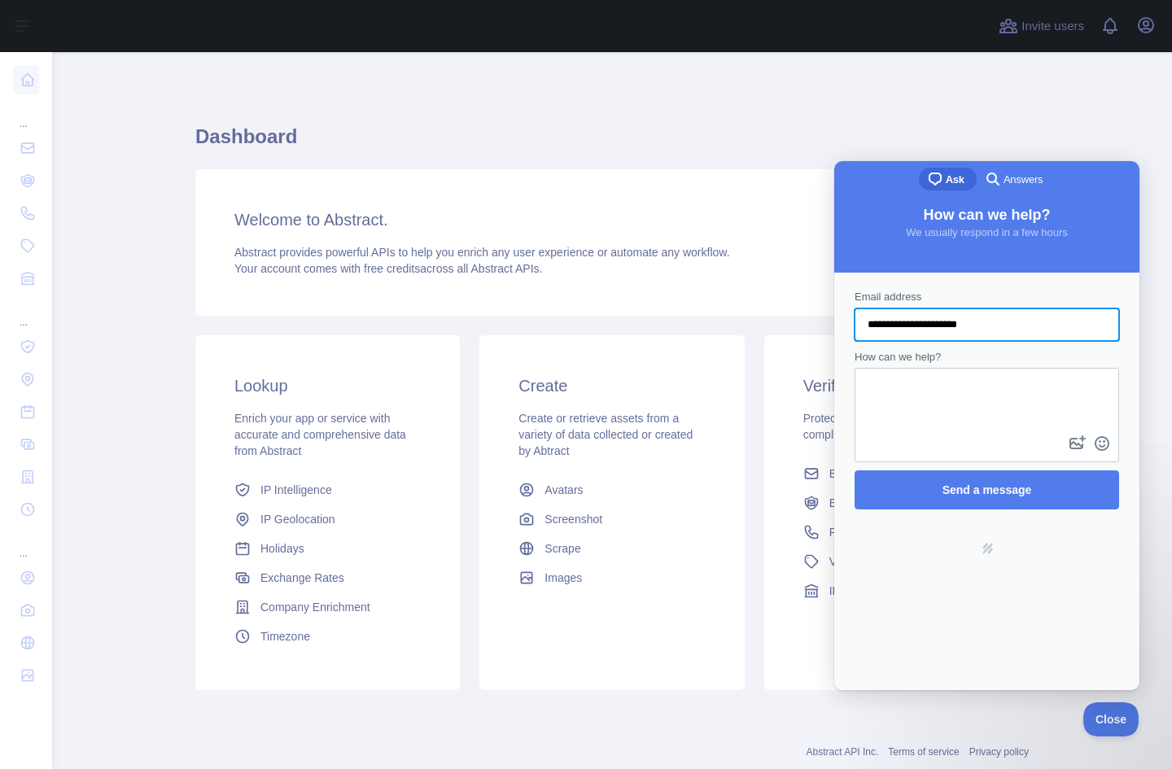
click at [1018, 176] on span "Answers" at bounding box center [1022, 180] width 39 height 16
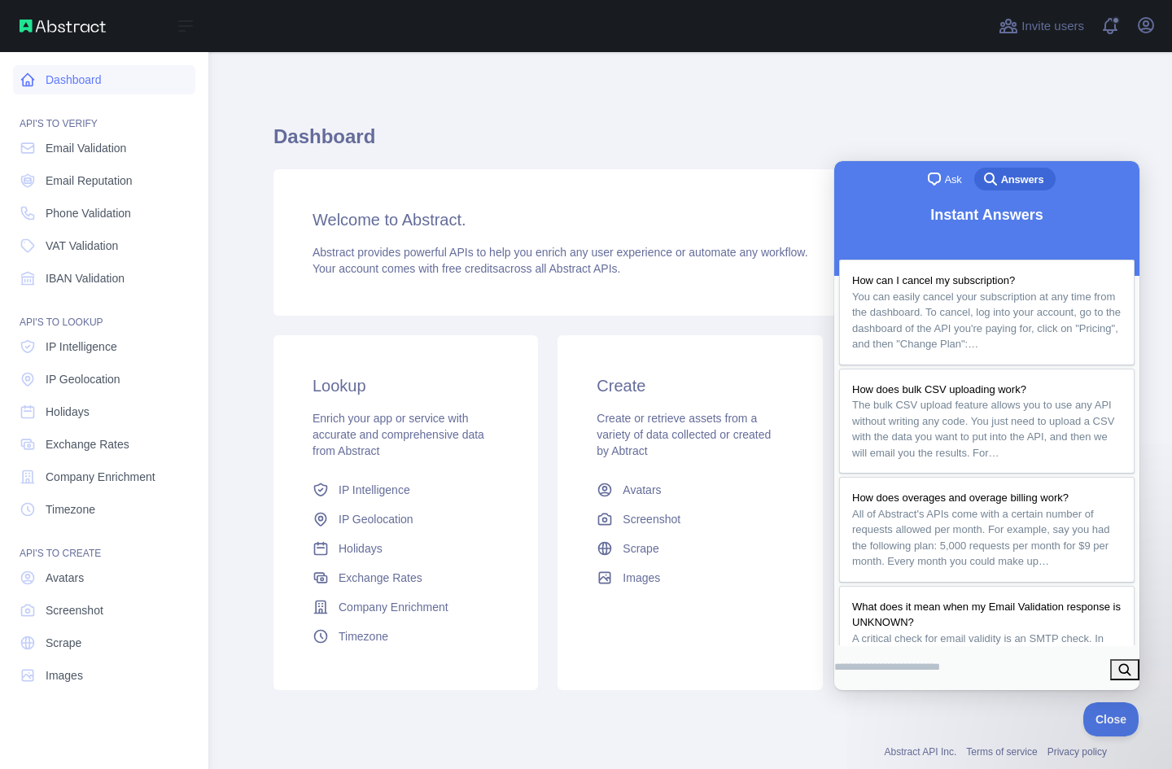
click at [23, 87] on icon at bounding box center [28, 80] width 16 height 16
click at [63, 78] on link "Dashboard" at bounding box center [104, 79] width 182 height 29
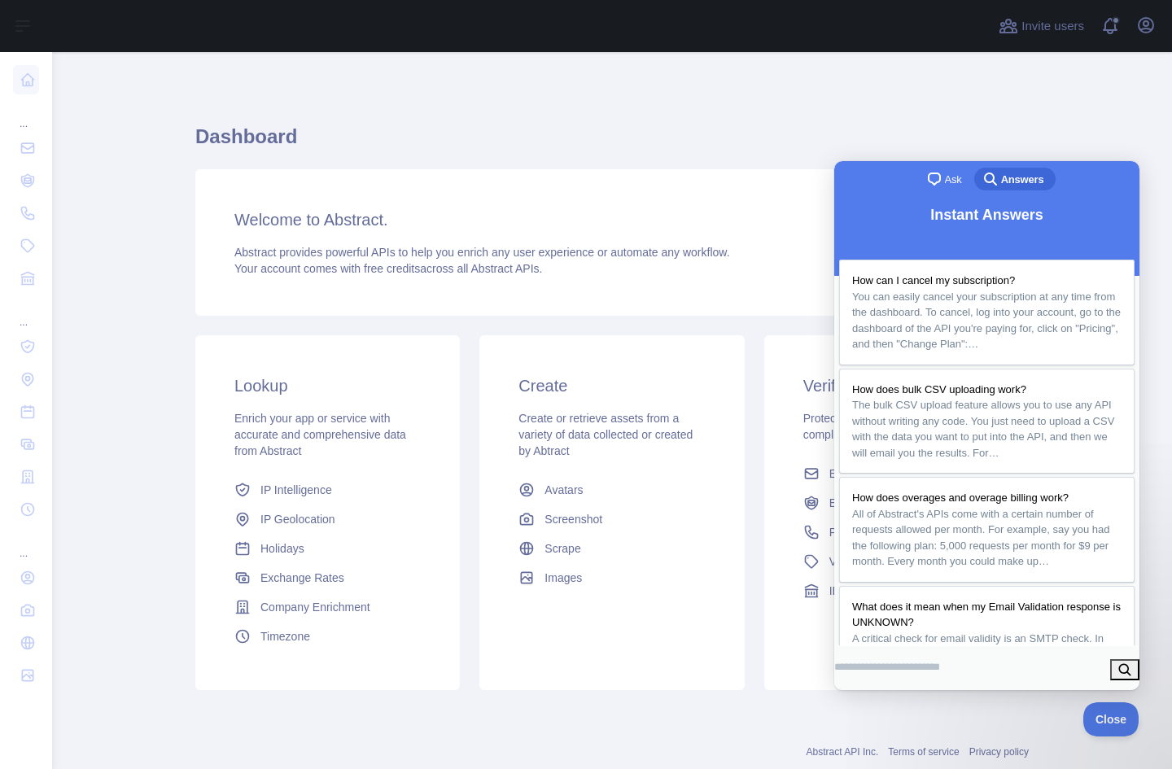
click at [303, 225] on h3 "Welcome to Abstract." at bounding box center [611, 219] width 755 height 23
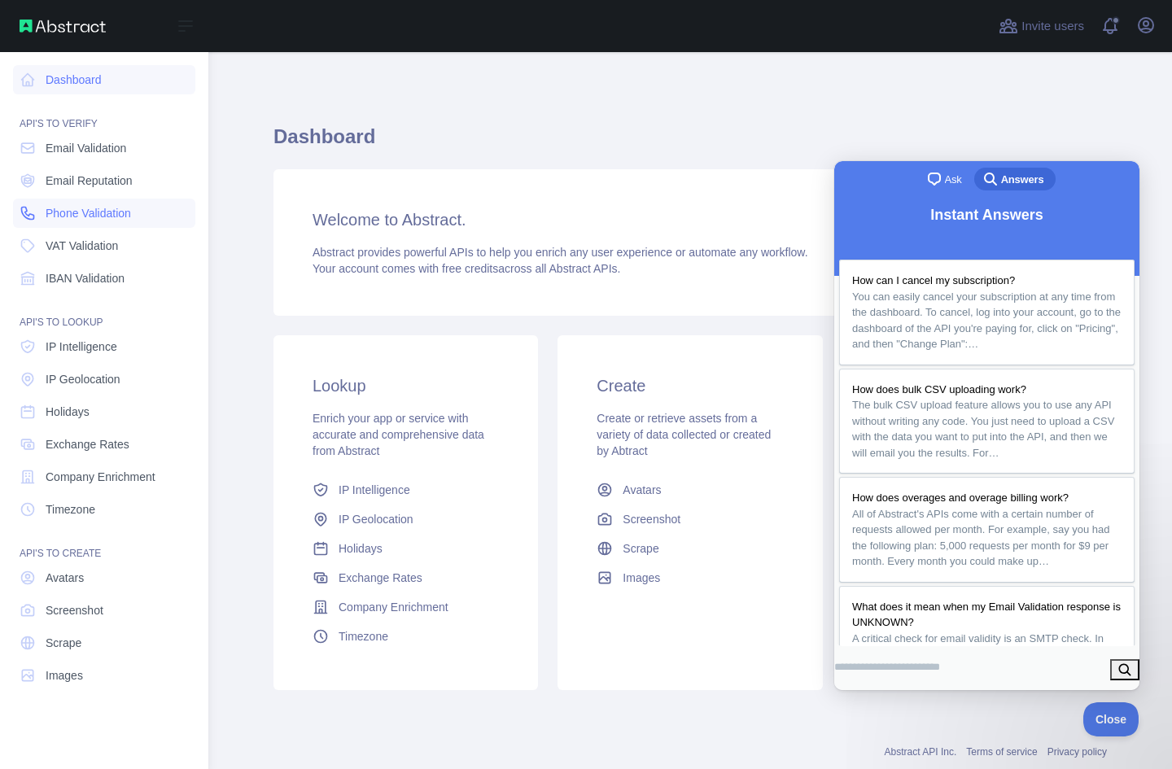
click at [103, 220] on span "Phone Validation" at bounding box center [88, 213] width 85 height 16
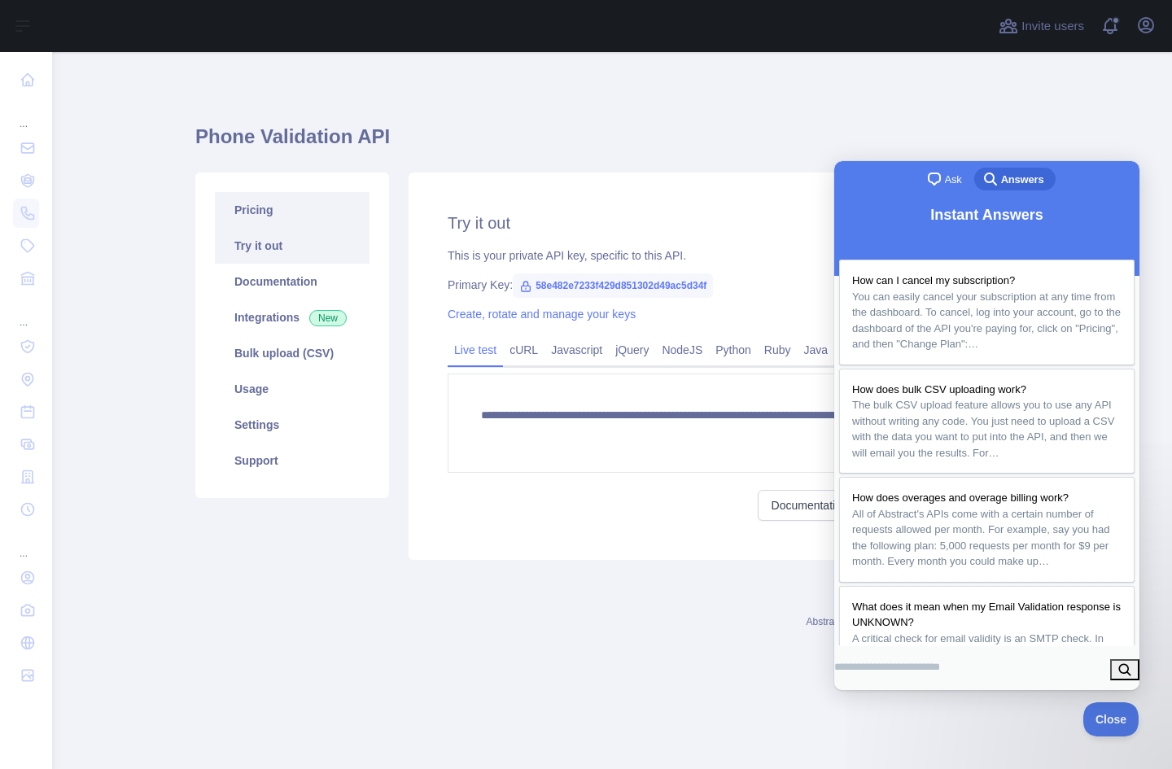
click at [282, 216] on link "Pricing" at bounding box center [292, 210] width 155 height 36
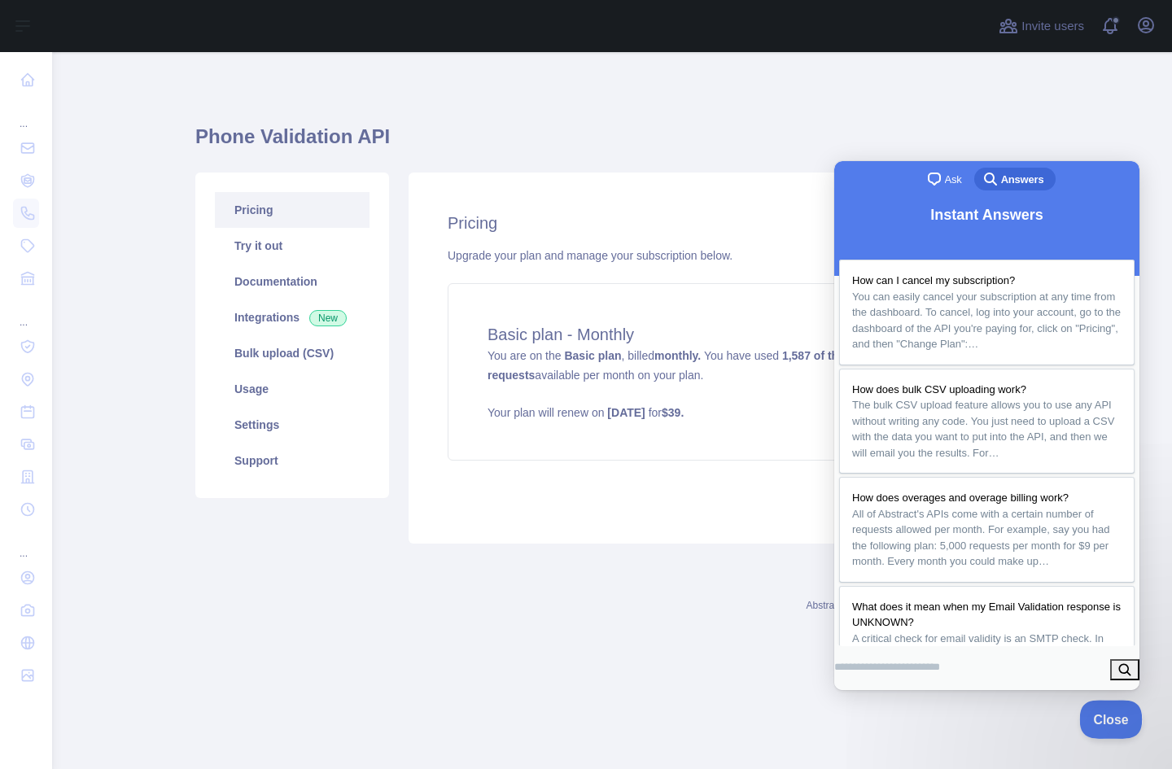
click at [1110, 715] on span "Close" at bounding box center [1106, 716] width 55 height 11
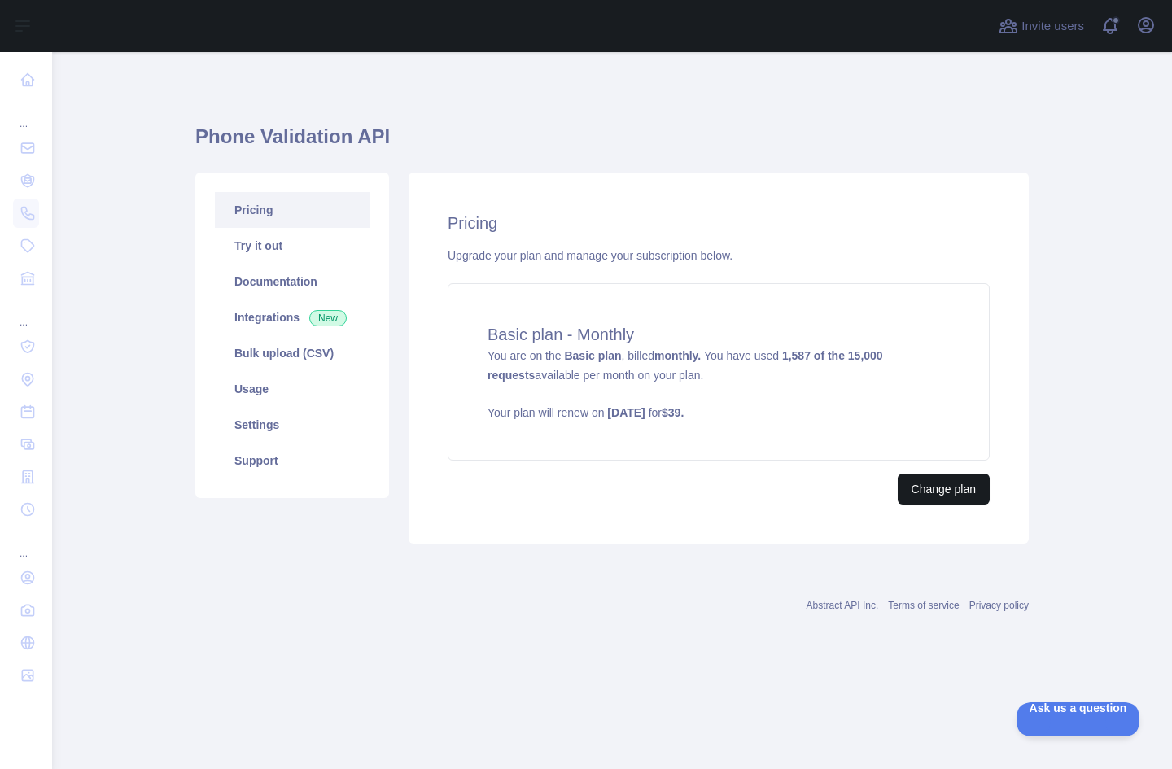
click at [958, 492] on button "Change plan" at bounding box center [943, 488] width 92 height 31
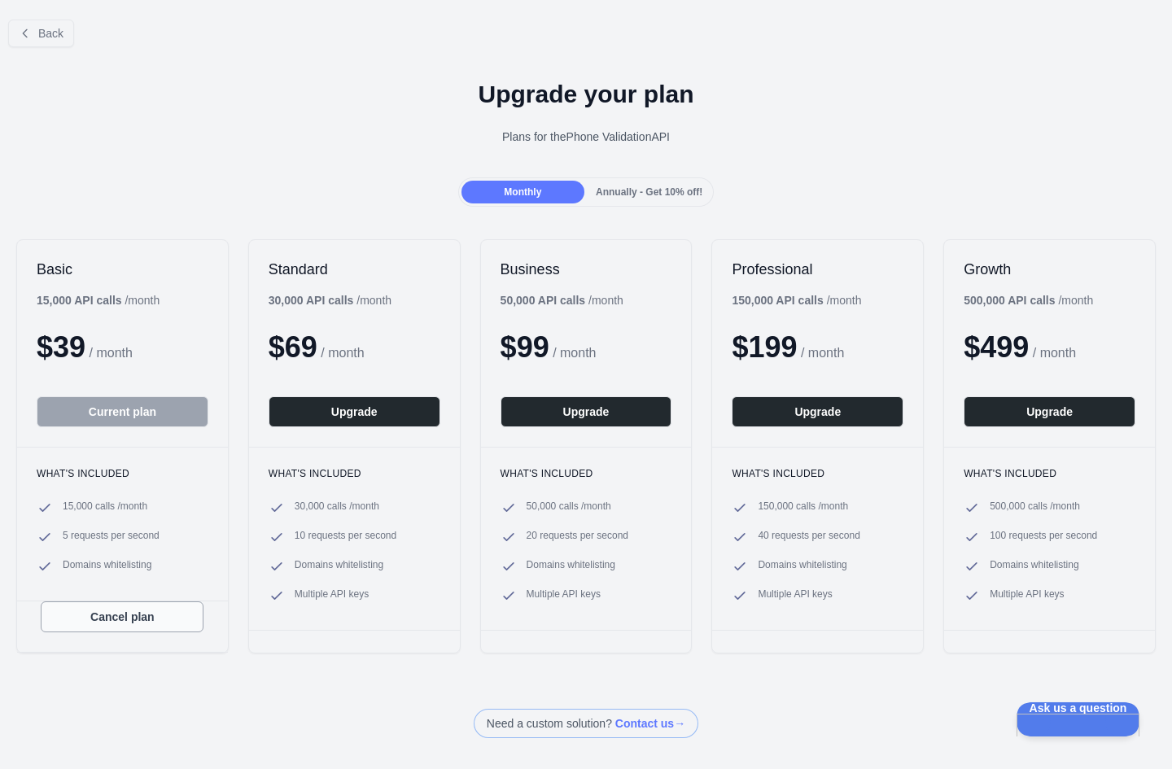
click at [177, 623] on button "Cancel plan" at bounding box center [122, 616] width 163 height 31
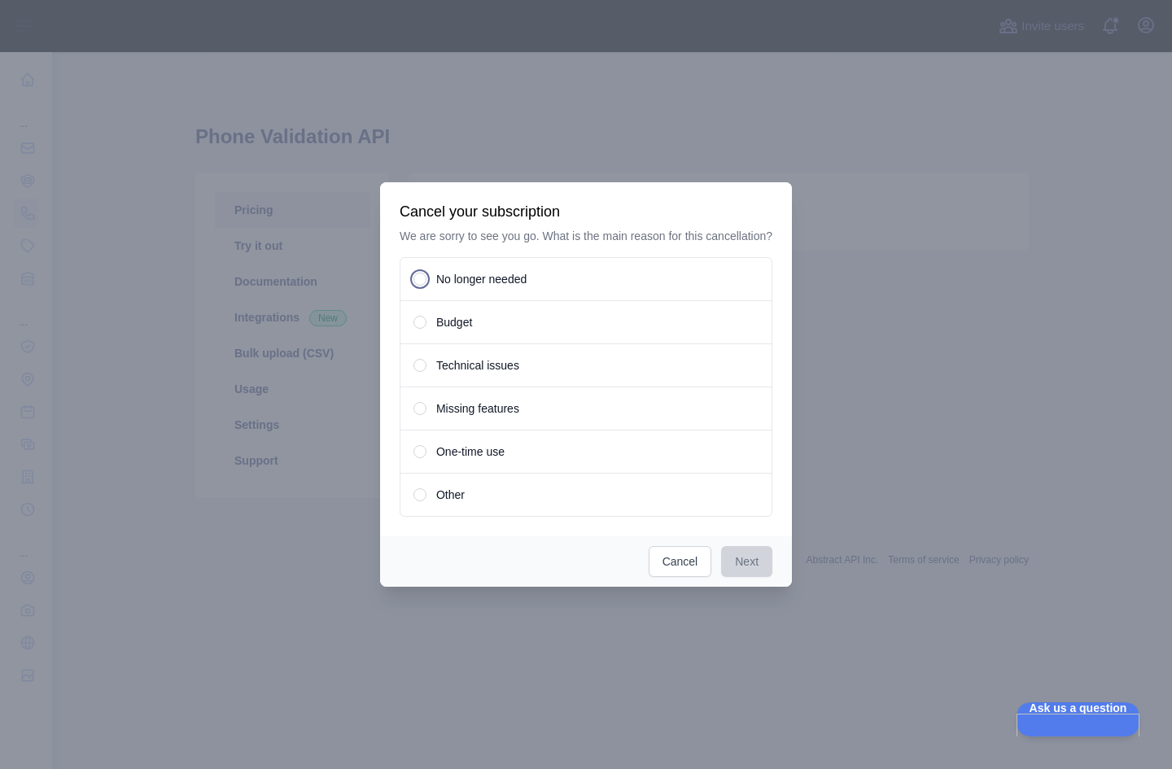
click at [494, 277] on span "No longer needed" at bounding box center [481, 279] width 90 height 16
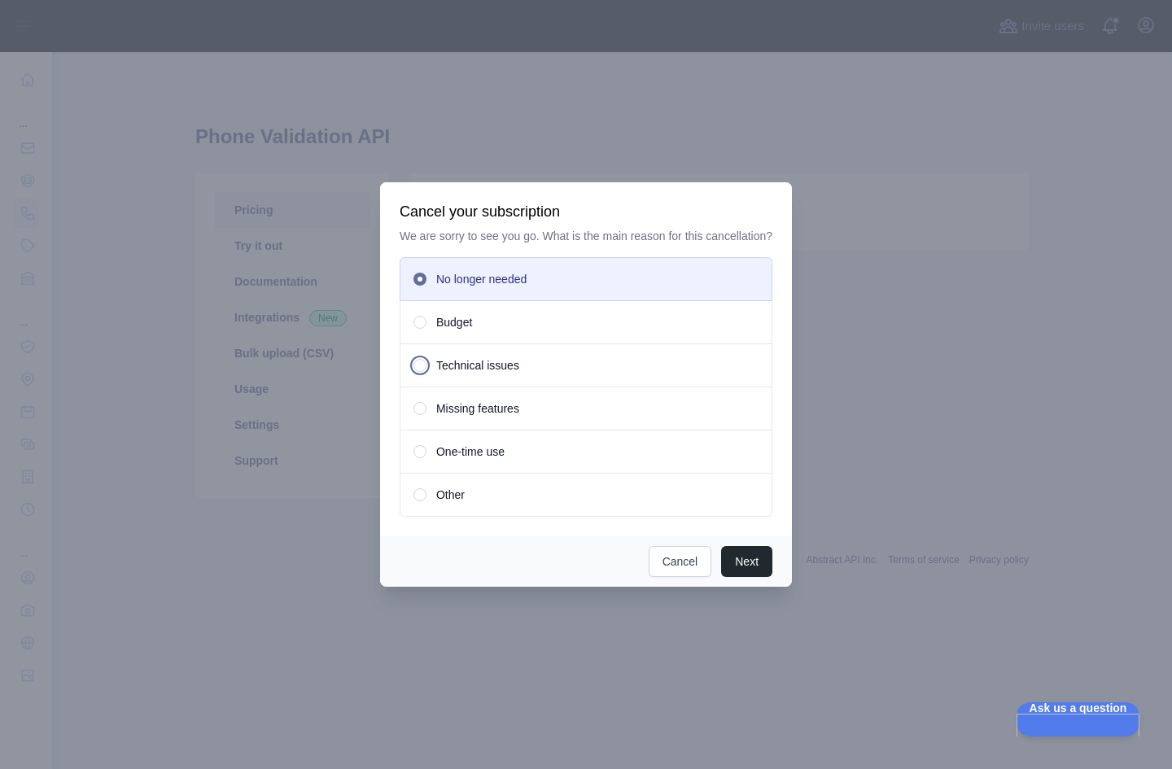
click at [503, 375] on div "Technical issues" at bounding box center [585, 365] width 373 height 44
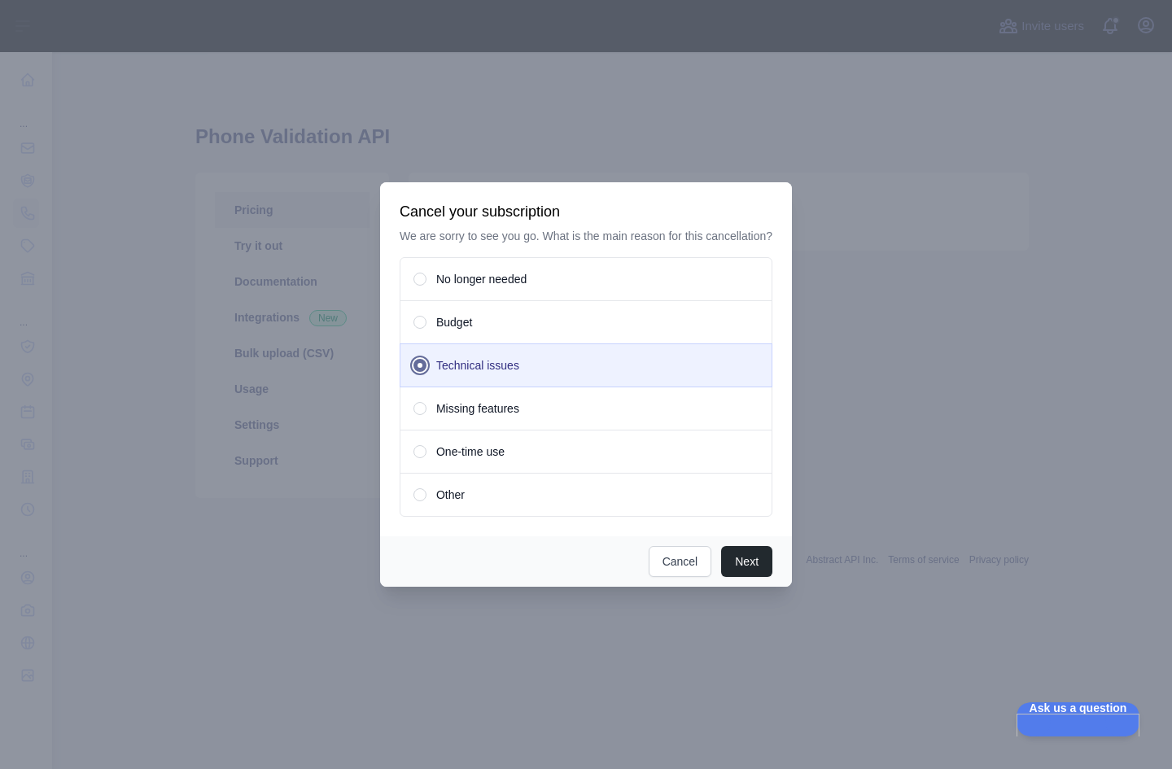
click at [513, 407] on span "Missing features" at bounding box center [477, 408] width 83 height 16
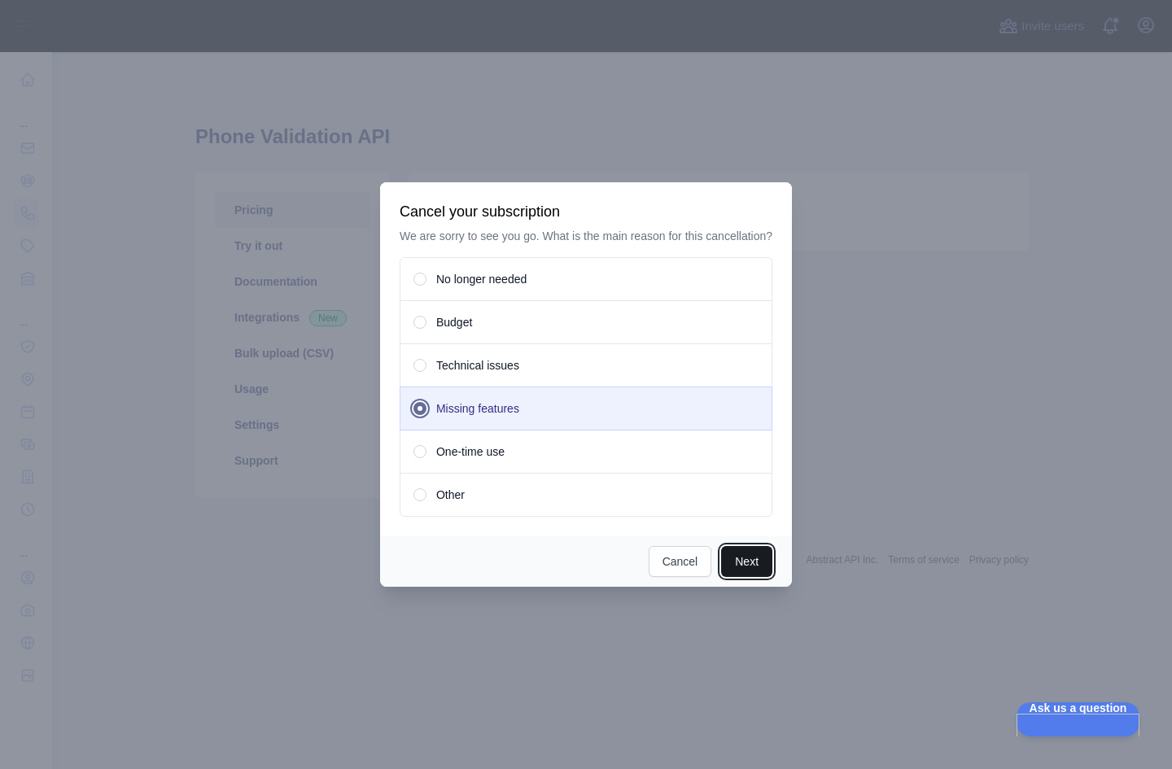
click at [736, 560] on button "Next" at bounding box center [746, 561] width 51 height 31
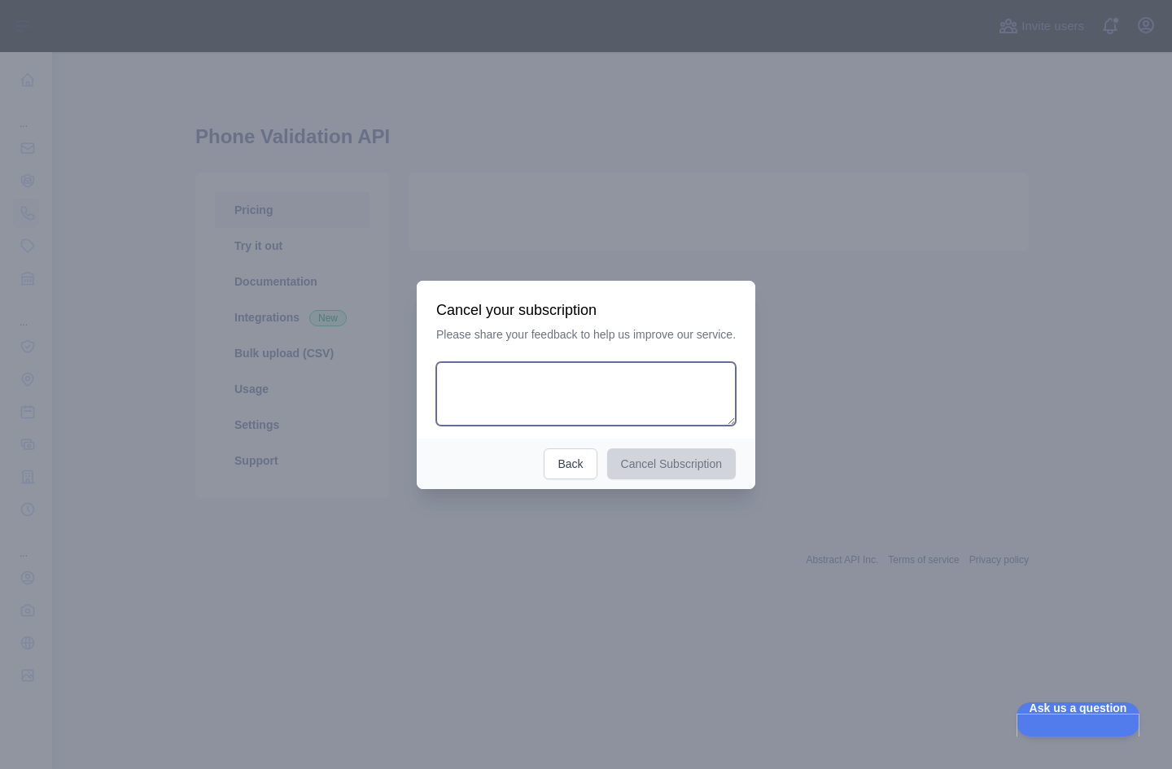
click at [558, 377] on textarea at bounding box center [585, 393] width 299 height 63
type textarea "**********"
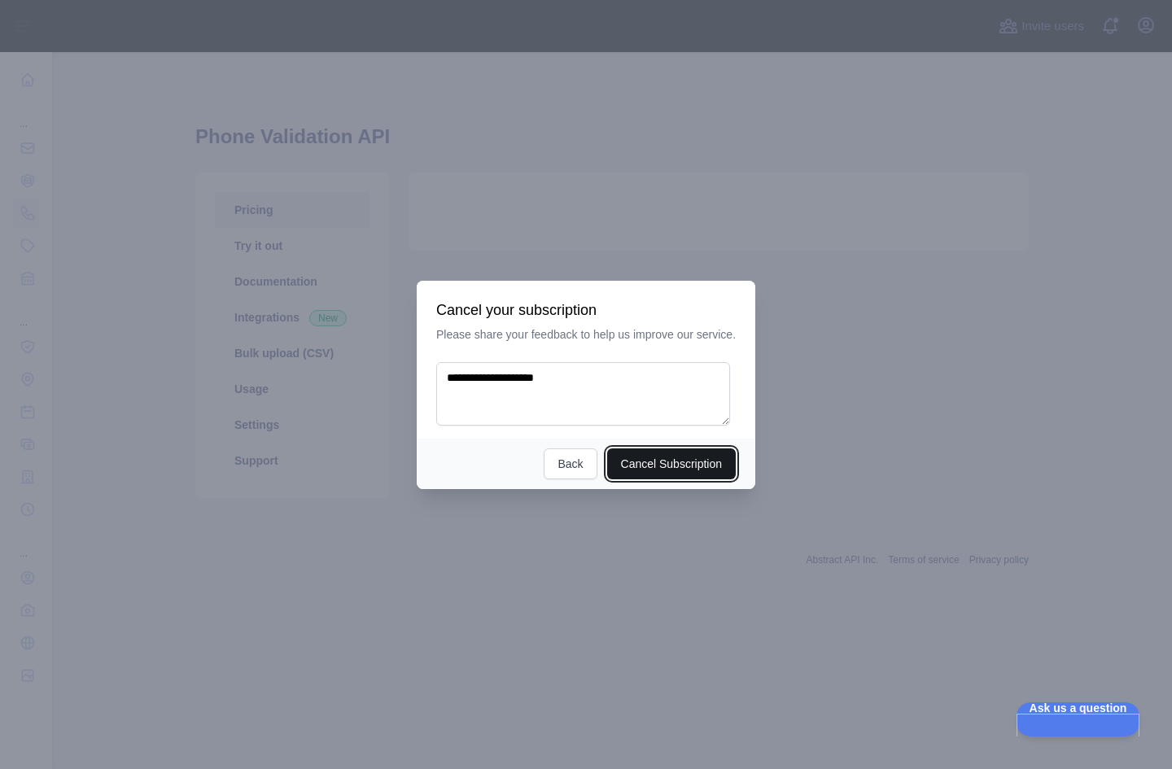
click at [665, 448] on button "Cancel Subscription" at bounding box center [671, 463] width 129 height 31
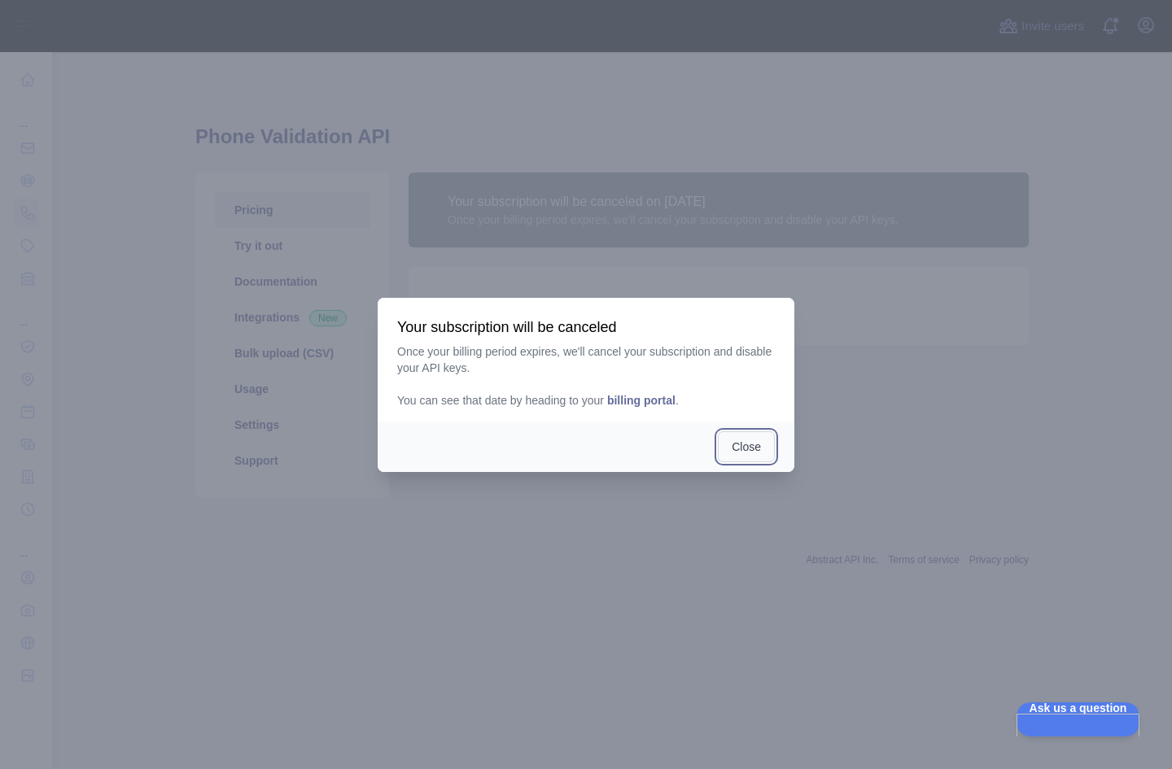
click at [747, 452] on button "Close" at bounding box center [746, 446] width 57 height 31
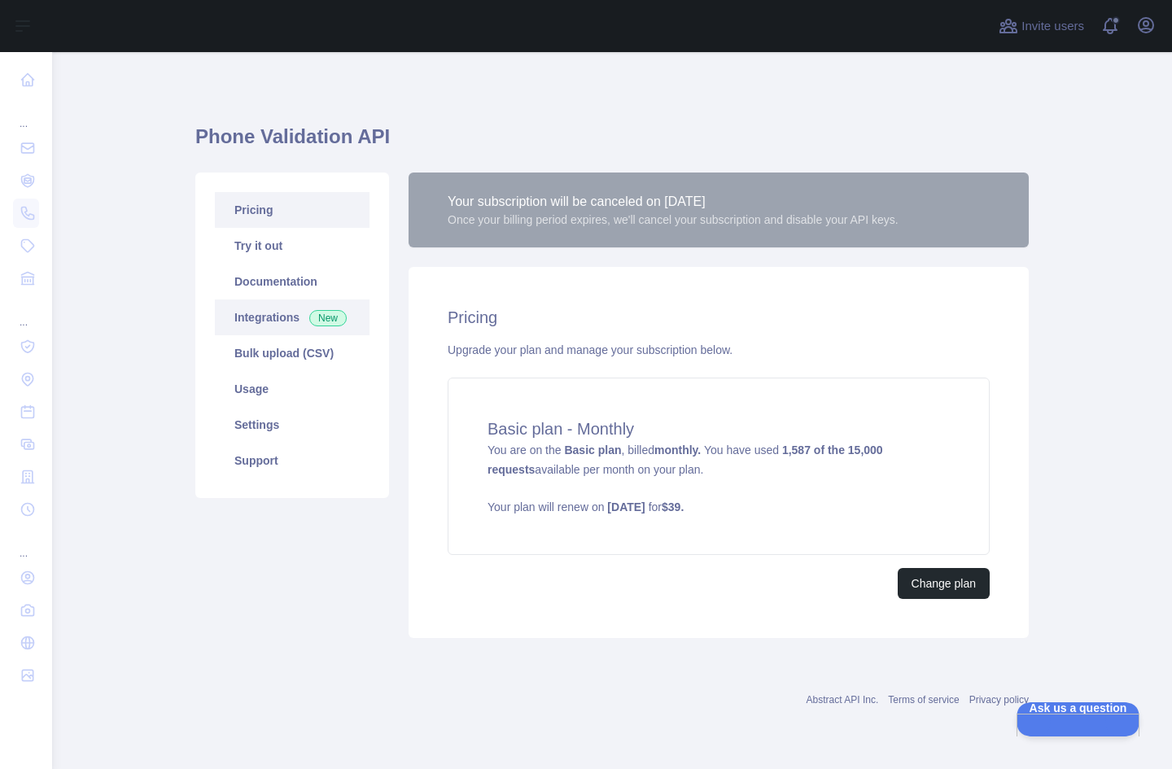
click at [307, 328] on link "Integrations New" at bounding box center [292, 317] width 155 height 36
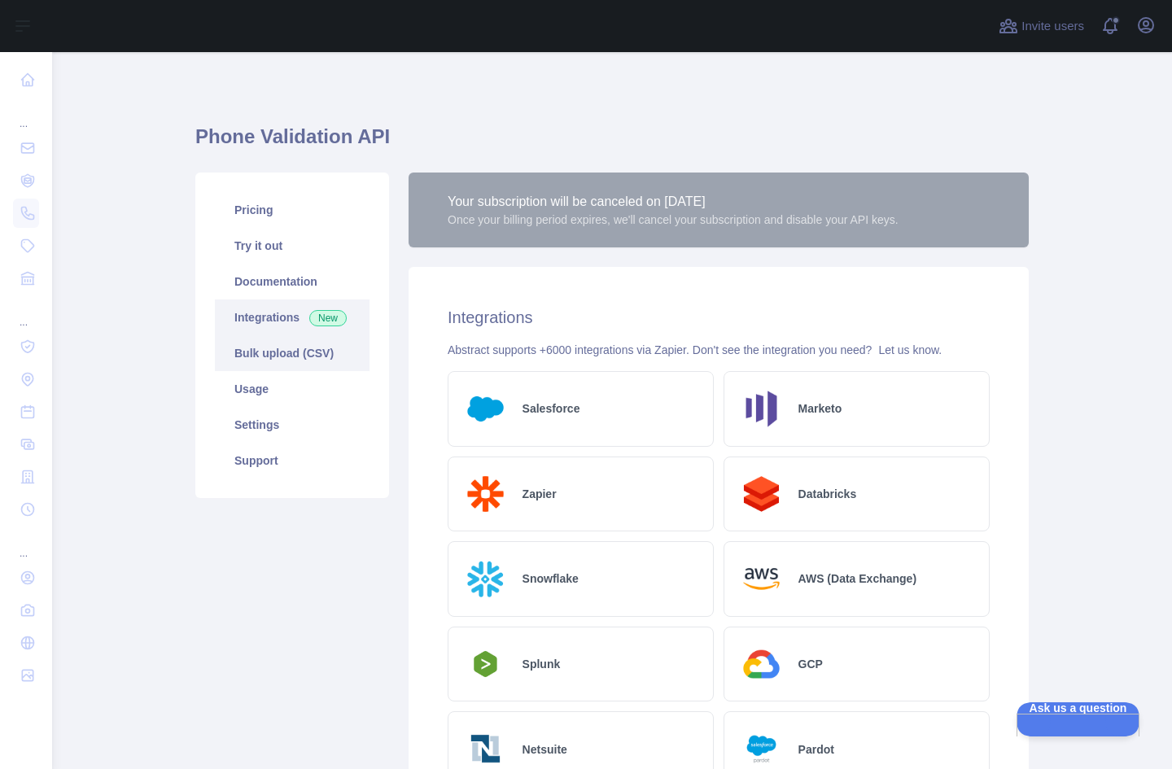
click at [295, 357] on link "Bulk upload (CSV)" at bounding box center [292, 353] width 155 height 36
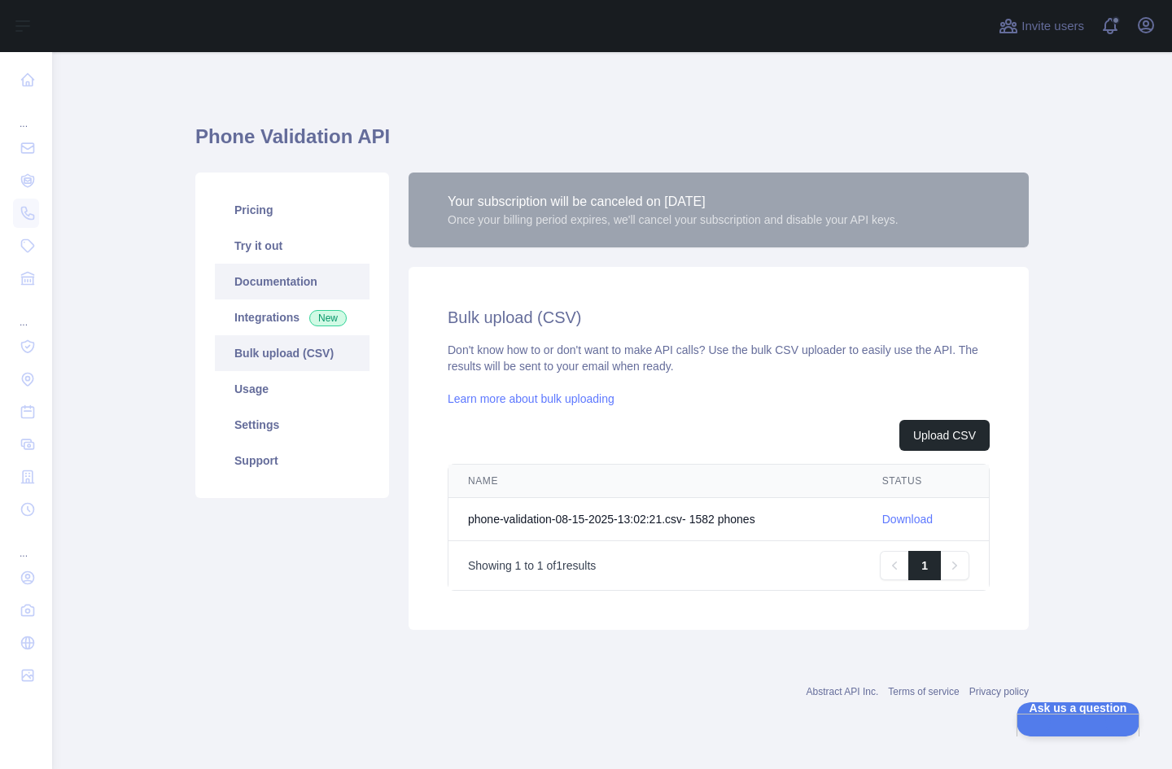
click at [265, 275] on link "Documentation" at bounding box center [292, 282] width 155 height 36
